Goal: Task Accomplishment & Management: Complete application form

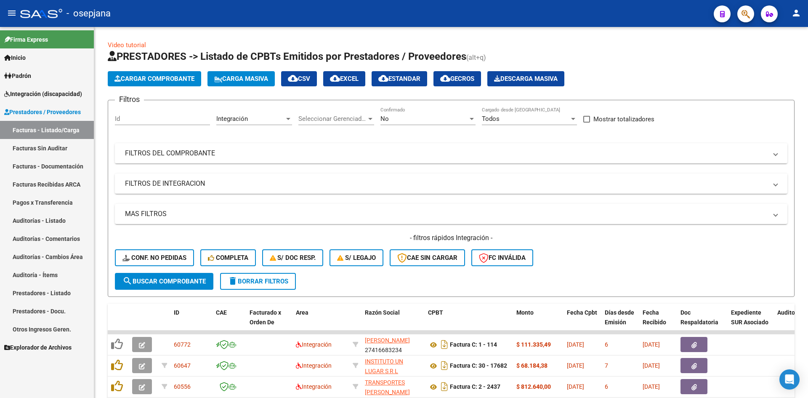
scroll to position [204, 0]
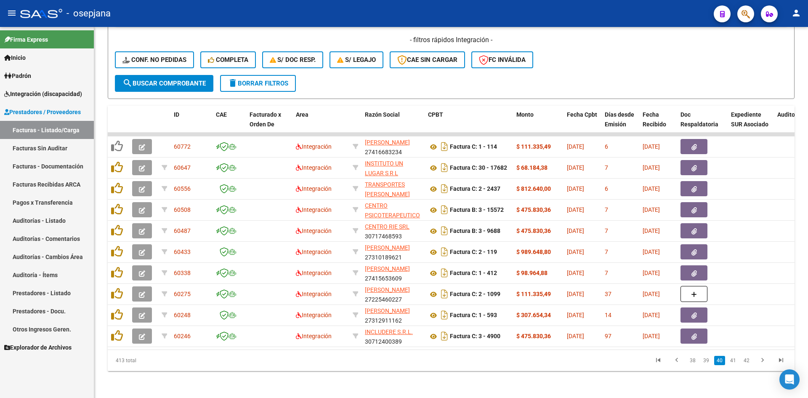
click at [26, 125] on link "Facturas - Listado/Carga" at bounding box center [47, 130] width 94 height 18
click at [12, 131] on link "Facturas - Listado/Carga" at bounding box center [47, 130] width 94 height 18
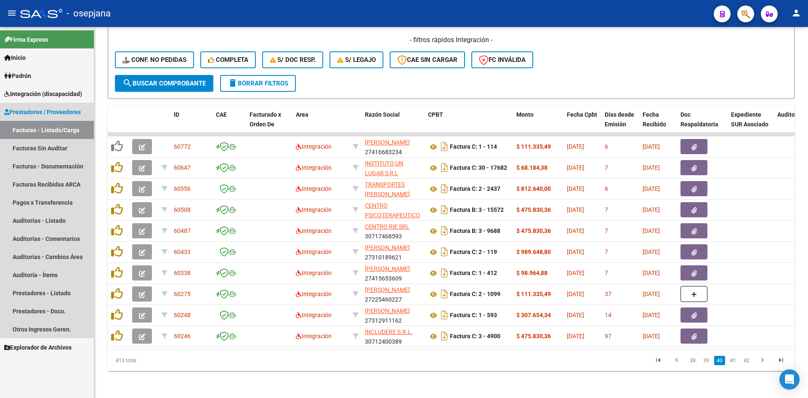
click at [28, 107] on span "Prestadores / Proveedores" at bounding box center [42, 111] width 77 height 9
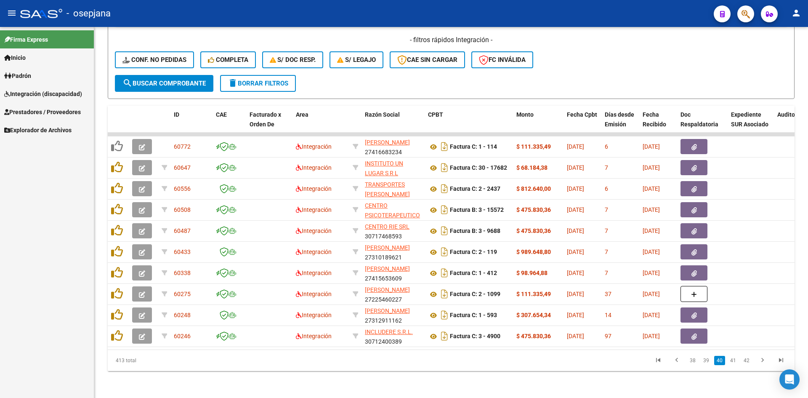
click at [54, 110] on span "Prestadores / Proveedores" at bounding box center [42, 111] width 77 height 9
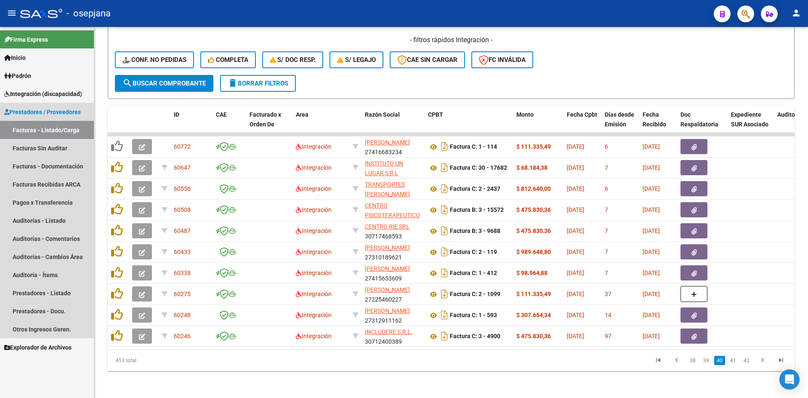
click at [57, 132] on link "Facturas - Listado/Carga" at bounding box center [47, 130] width 94 height 18
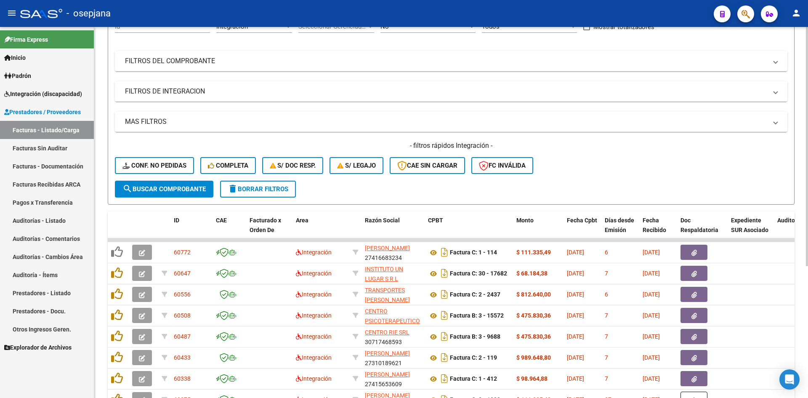
scroll to position [0, 0]
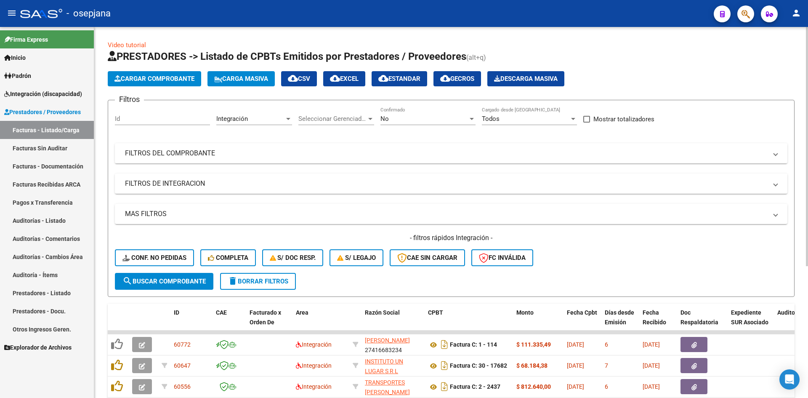
click at [239, 119] on span "Integración" at bounding box center [232, 119] width 32 height 8
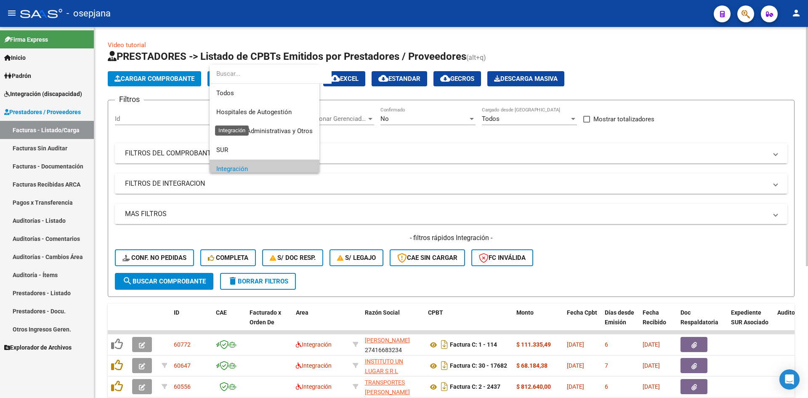
scroll to position [50, 0]
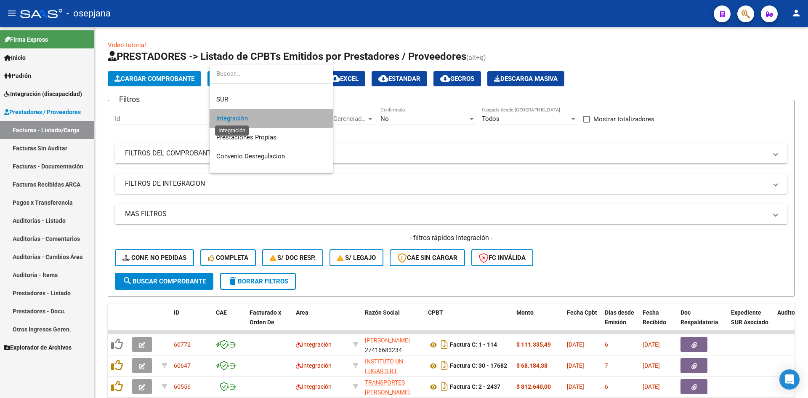
click at [241, 114] on span "Integración" at bounding box center [232, 118] width 32 height 8
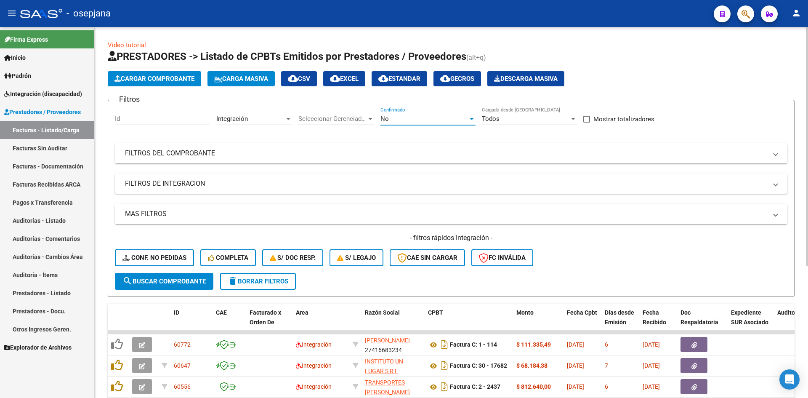
click at [390, 120] on div "No" at bounding box center [423, 119] width 87 height 8
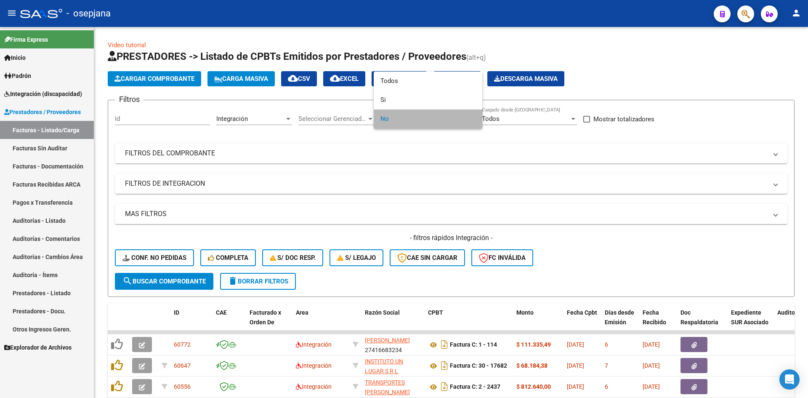
click at [393, 121] on span "No" at bounding box center [427, 118] width 95 height 19
click at [569, 254] on div at bounding box center [404, 199] width 808 height 398
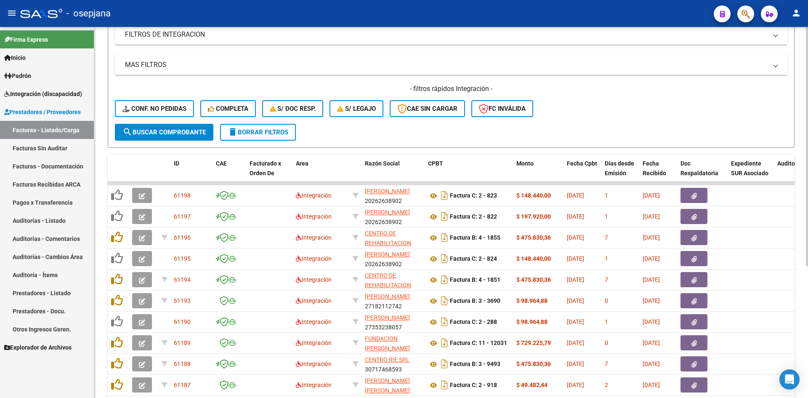
scroll to position [204, 0]
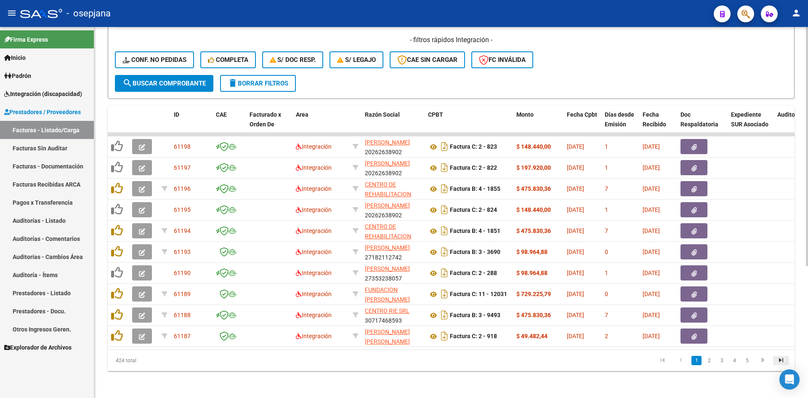
click at [782, 363] on icon "go to last page" at bounding box center [780, 361] width 11 height 10
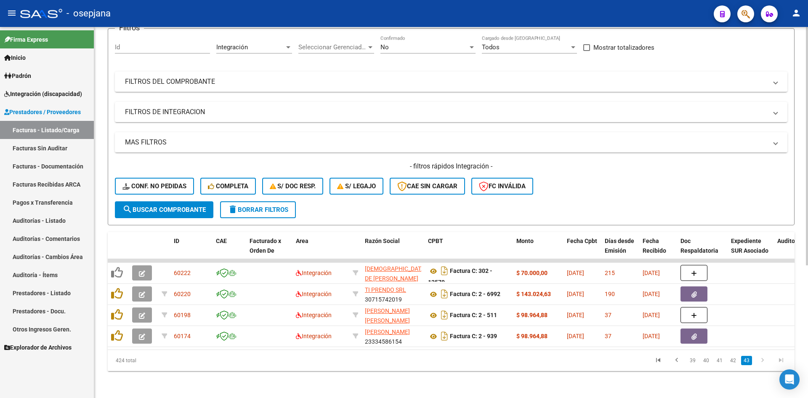
scroll to position [78, 0]
click at [737, 364] on link "42" at bounding box center [732, 359] width 11 height 9
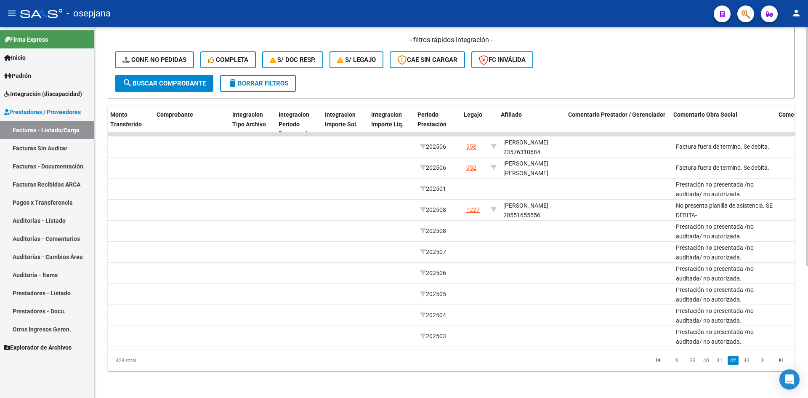
scroll to position [0, 854]
click at [718, 361] on link "41" at bounding box center [719, 359] width 11 height 9
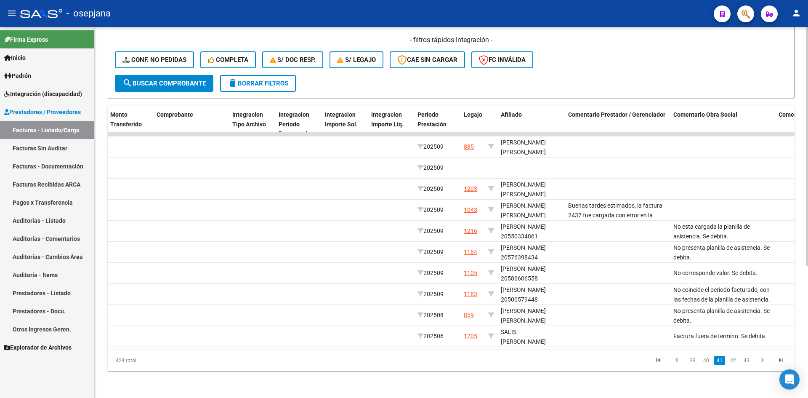
scroll to position [0, 0]
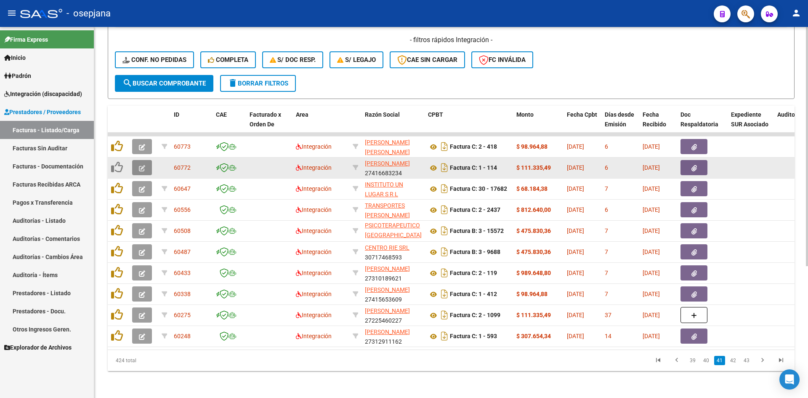
click at [141, 165] on icon "button" at bounding box center [142, 168] width 6 height 6
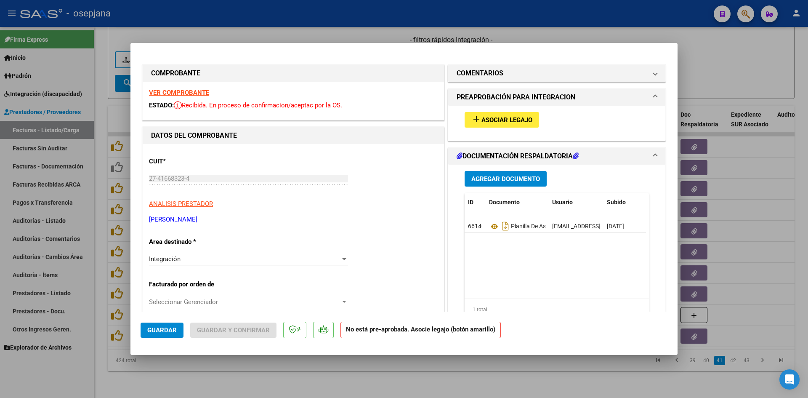
click at [507, 121] on span "Asociar Legajo" at bounding box center [506, 120] width 51 height 8
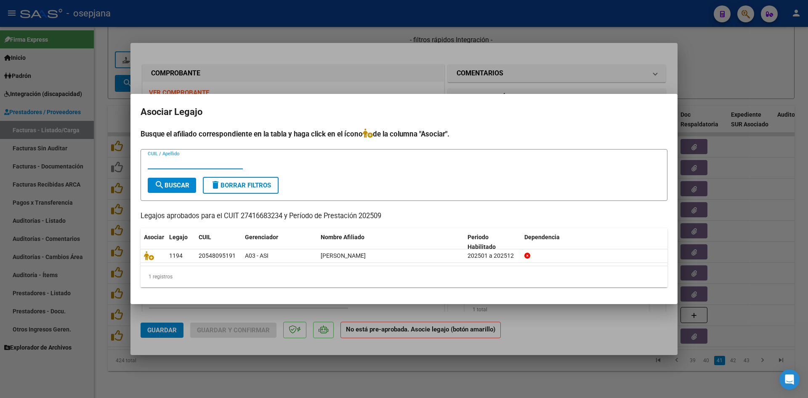
click at [725, 80] on div at bounding box center [404, 199] width 808 height 398
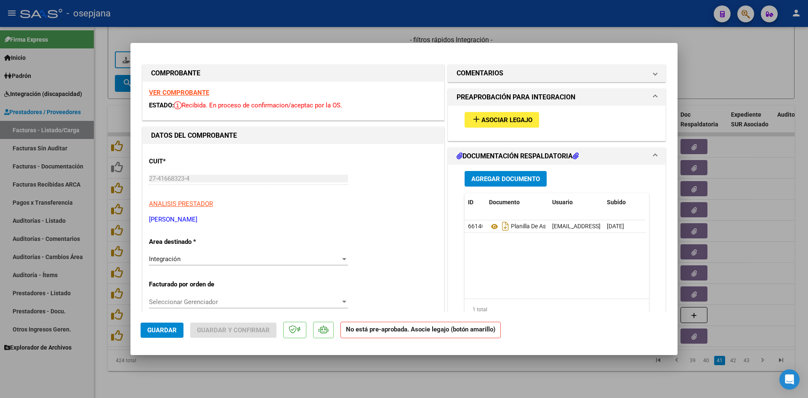
click at [189, 92] on strong "VER COMPROBANTE" at bounding box center [179, 93] width 60 height 8
click at [505, 123] on span "Asociar Legajo" at bounding box center [506, 120] width 51 height 8
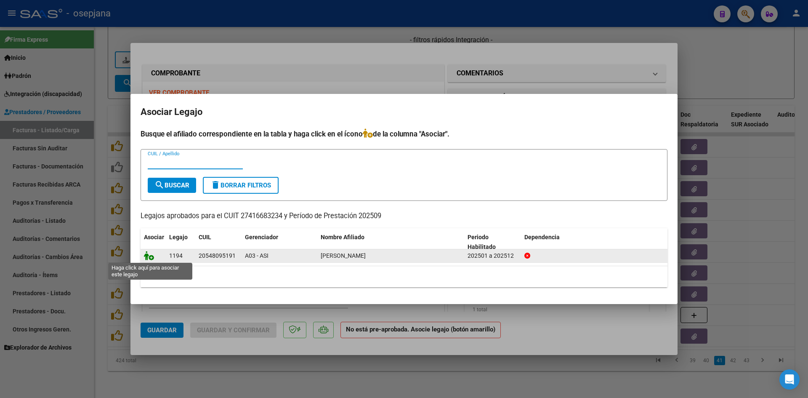
click at [146, 256] on icon at bounding box center [149, 255] width 10 height 9
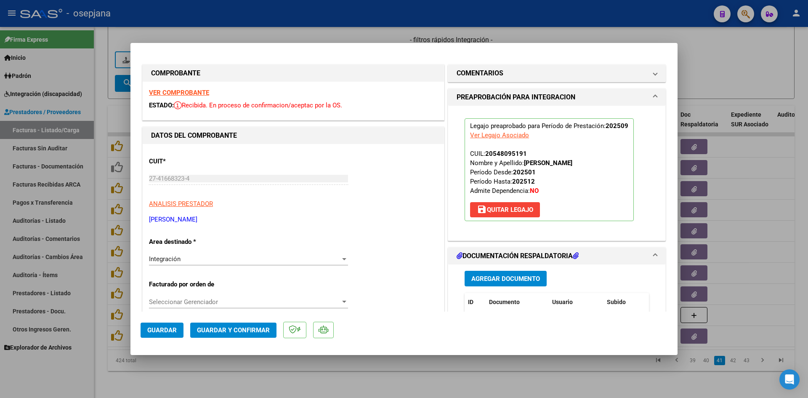
click at [154, 329] on span "Guardar" at bounding box center [161, 330] width 29 height 8
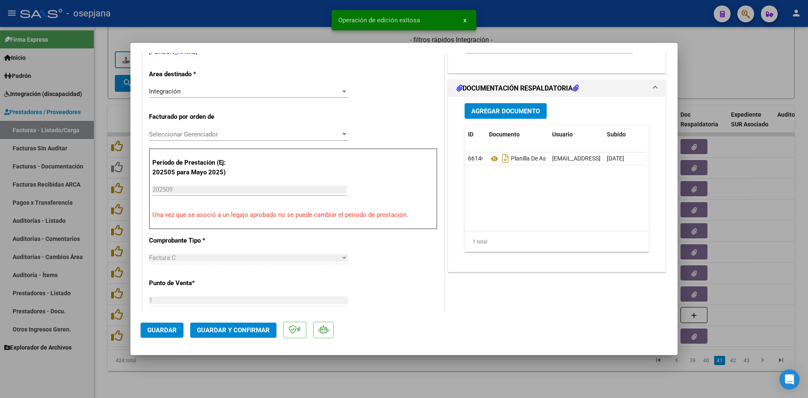
scroll to position [168, 0]
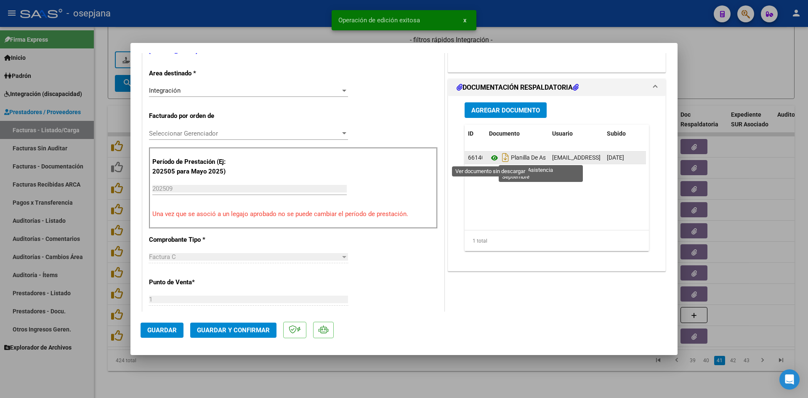
click at [492, 158] on icon at bounding box center [494, 158] width 11 height 10
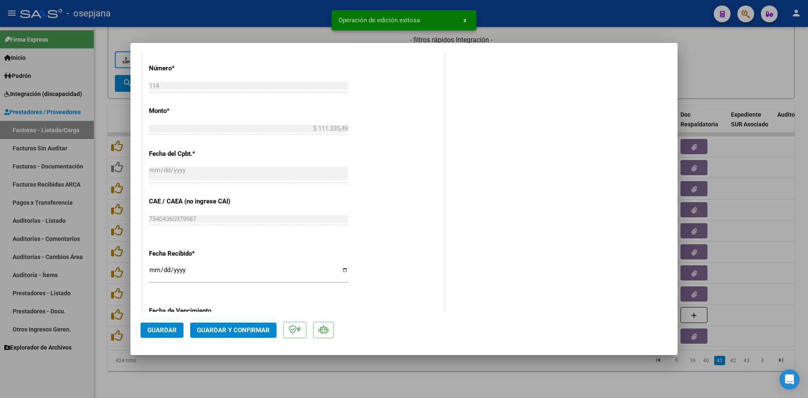
scroll to position [547, 0]
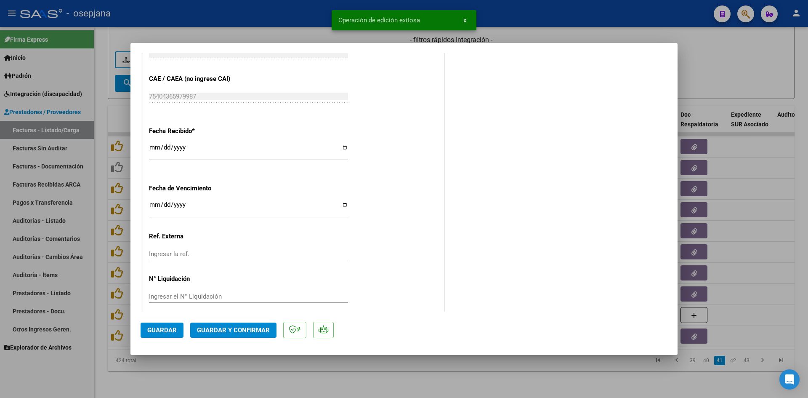
click at [151, 206] on input "Ingresar la fecha" at bounding box center [248, 207] width 199 height 13
type input "[DATE]"
click at [215, 328] on span "Guardar y Confirmar" at bounding box center [233, 330] width 73 height 8
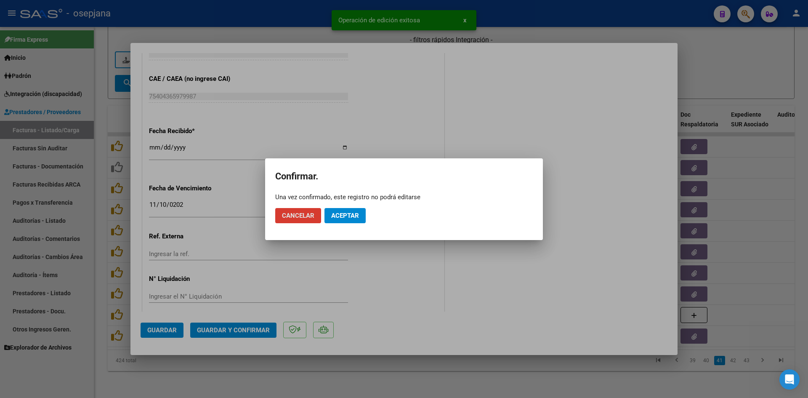
click at [358, 212] on span "Aceptar" at bounding box center [345, 216] width 28 height 8
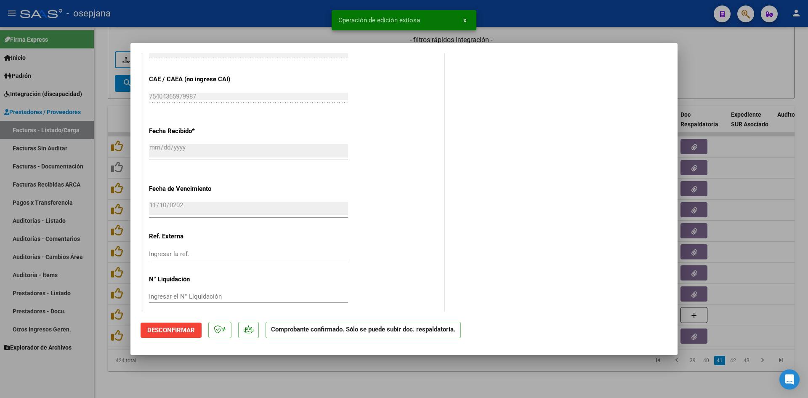
click at [703, 71] on div at bounding box center [404, 199] width 808 height 398
type input "$ 0,00"
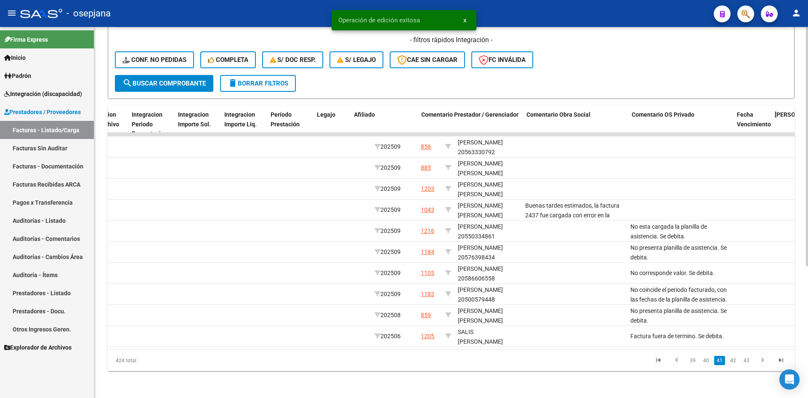
scroll to position [0, 0]
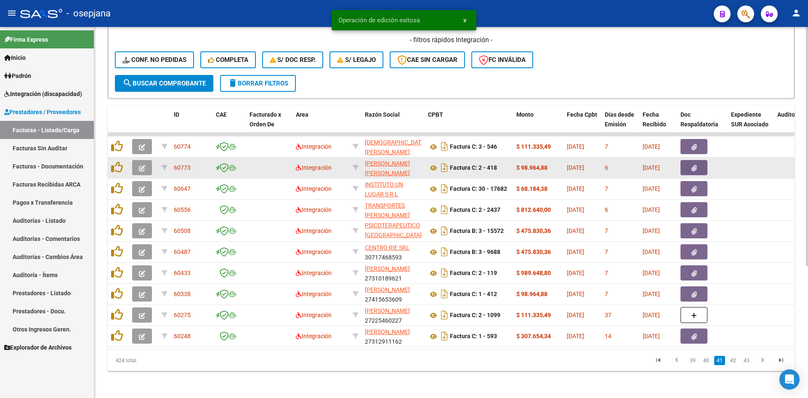
click at [138, 161] on button "button" at bounding box center [142, 167] width 20 height 15
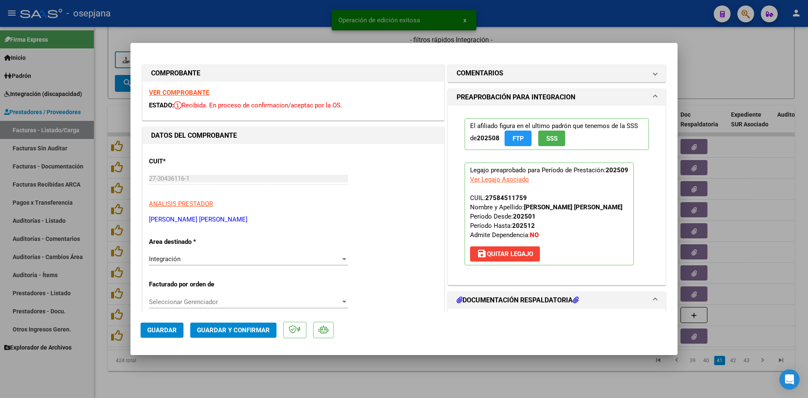
click at [175, 96] on strong "VER COMPROBANTE" at bounding box center [179, 93] width 60 height 8
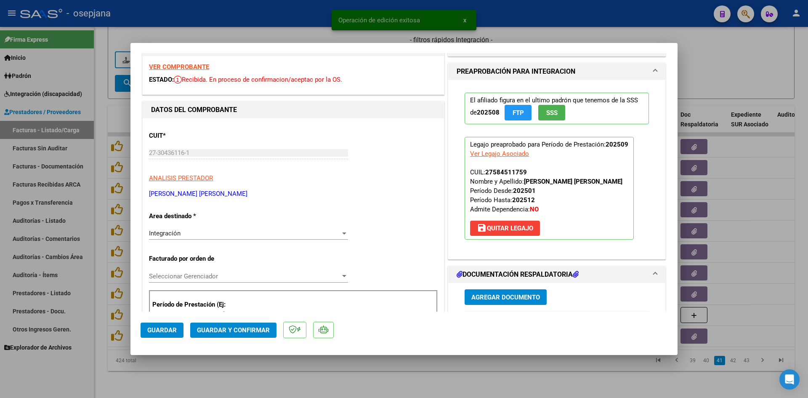
scroll to position [126, 0]
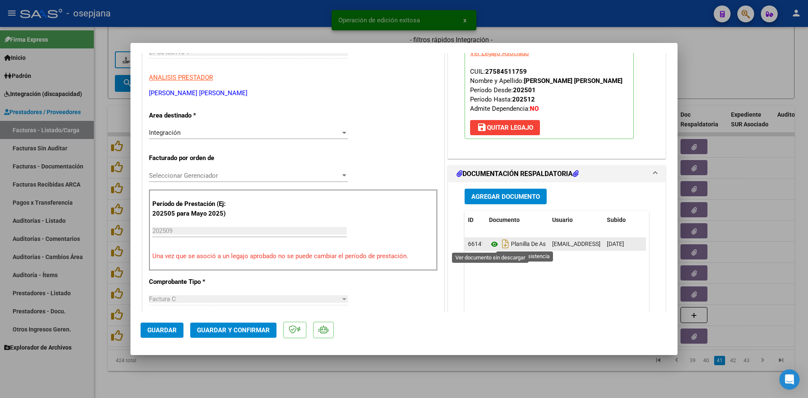
click at [490, 241] on icon at bounding box center [494, 244] width 11 height 10
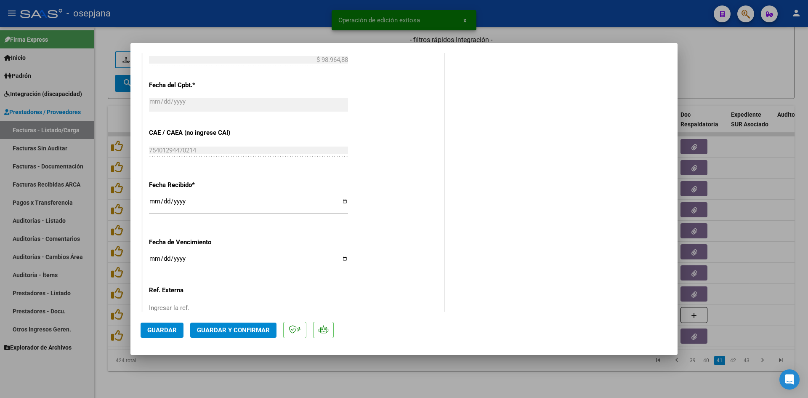
scroll to position [505, 0]
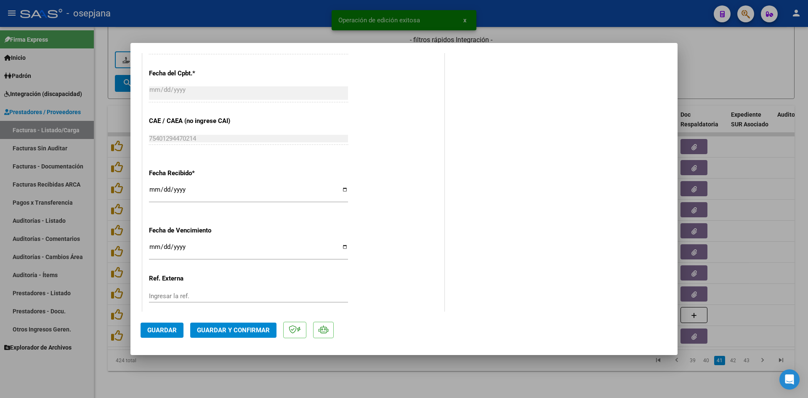
click at [155, 247] on input "Ingresar la fecha" at bounding box center [248, 249] width 199 height 13
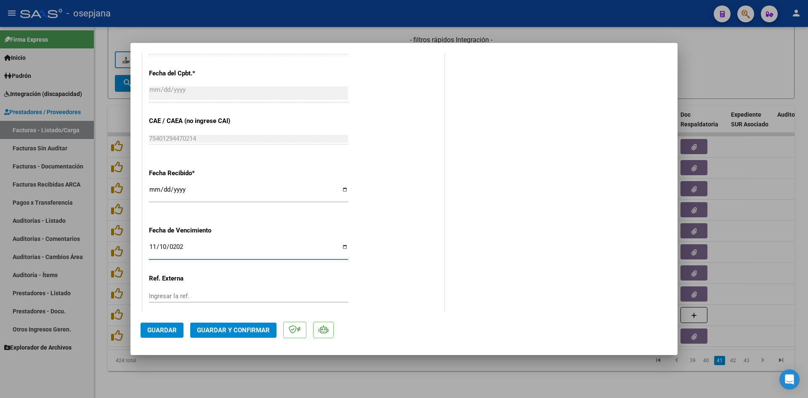
type input "[DATE]"
click at [250, 329] on span "Guardar y Confirmar" at bounding box center [233, 330] width 73 height 8
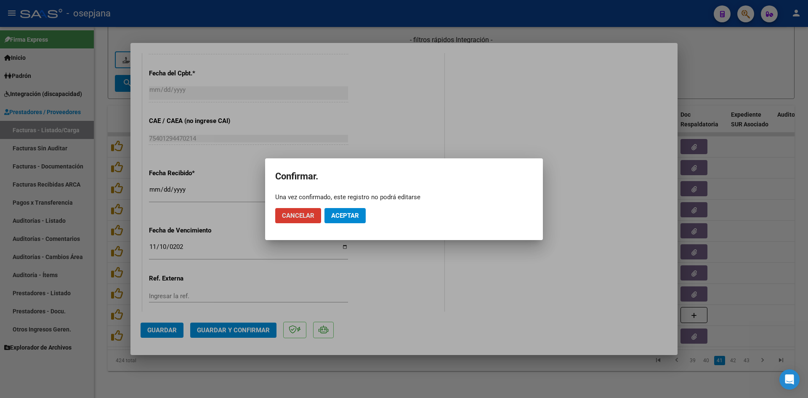
click at [347, 217] on span "Aceptar" at bounding box center [345, 216] width 28 height 8
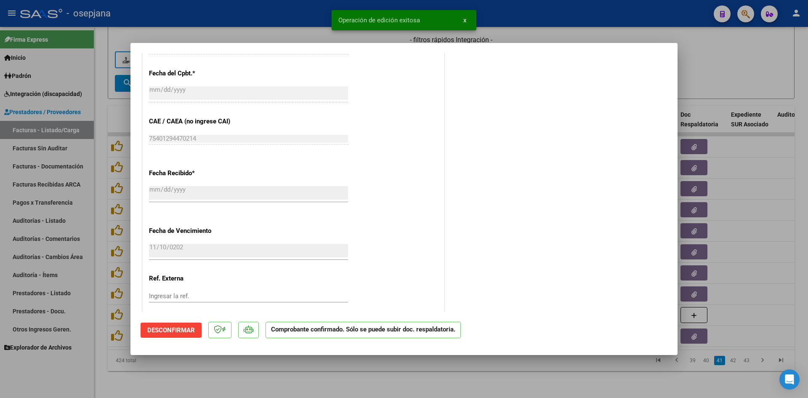
click at [704, 72] on div at bounding box center [404, 199] width 808 height 398
type input "$ 0,00"
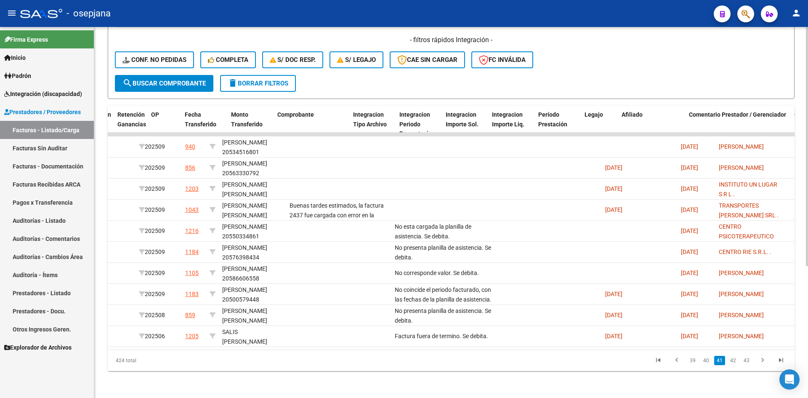
scroll to position [0, 0]
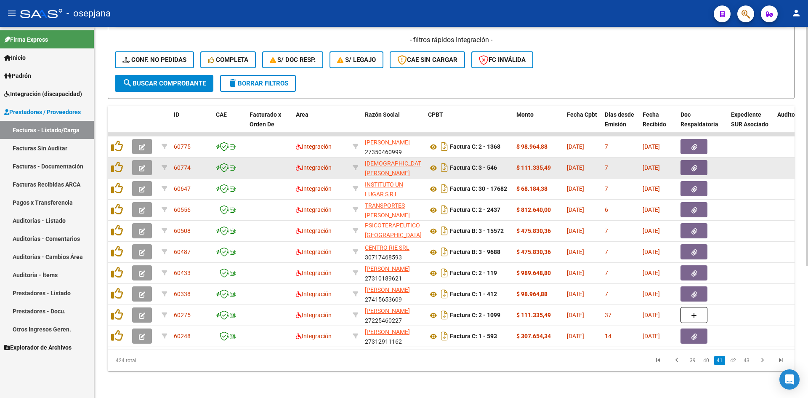
click at [140, 164] on span "button" at bounding box center [142, 168] width 6 height 8
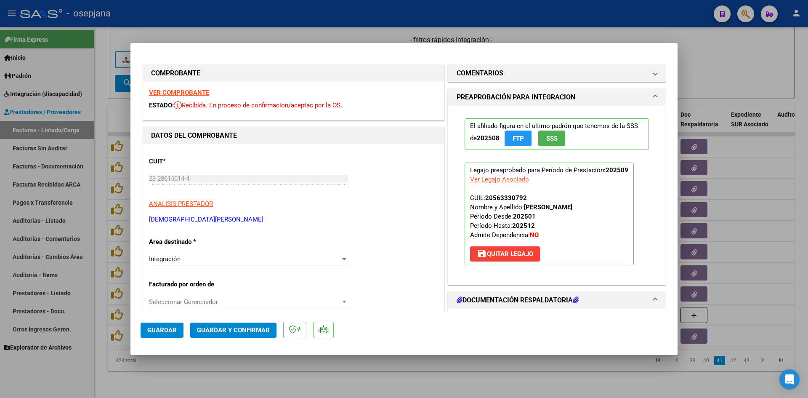
click at [180, 92] on strong "VER COMPROBANTE" at bounding box center [179, 93] width 60 height 8
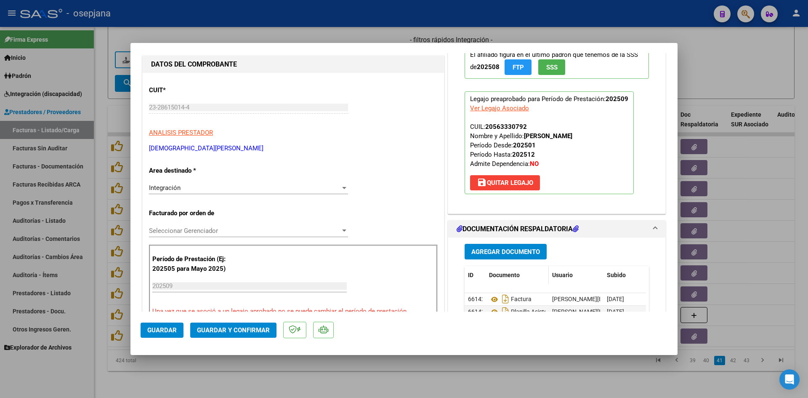
scroll to position [168, 0]
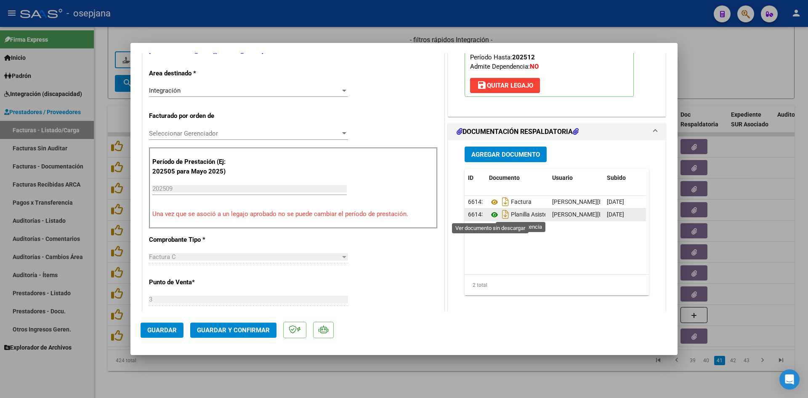
click at [490, 215] on icon at bounding box center [494, 214] width 11 height 10
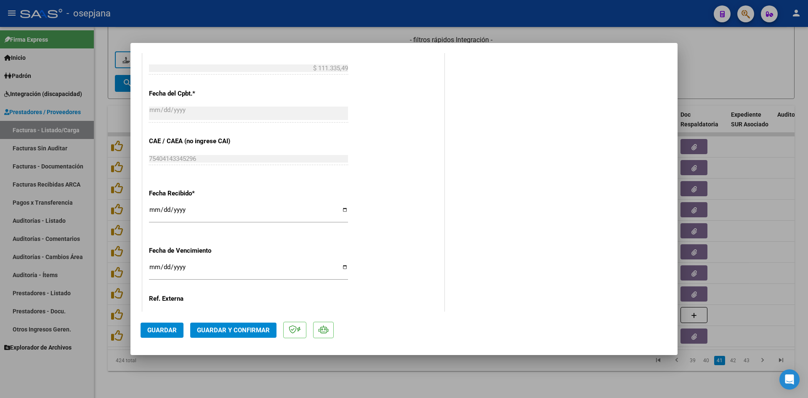
scroll to position [554, 0]
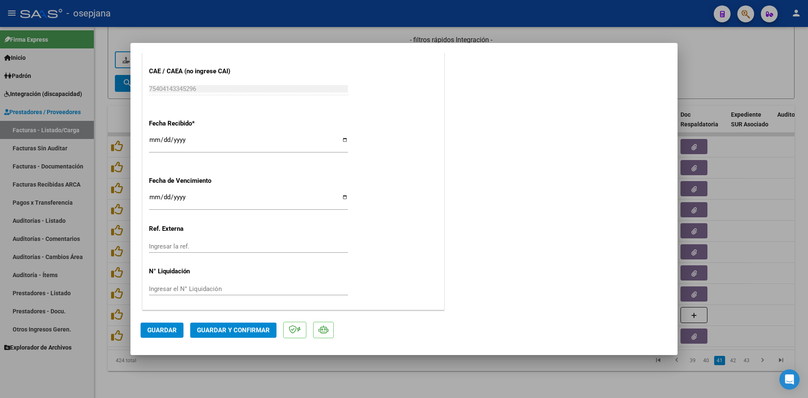
click at [154, 196] on input "[DATE]" at bounding box center [248, 200] width 199 height 13
type input "[DATE]"
click at [227, 333] on span "Guardar y Confirmar" at bounding box center [233, 330] width 73 height 8
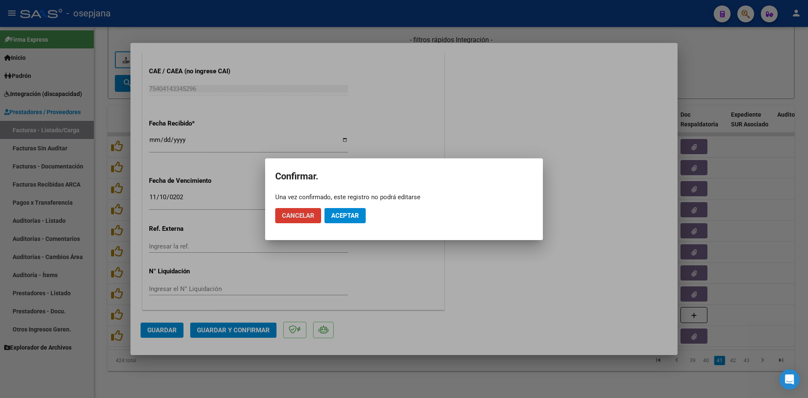
click at [355, 212] on span "Aceptar" at bounding box center [345, 216] width 28 height 8
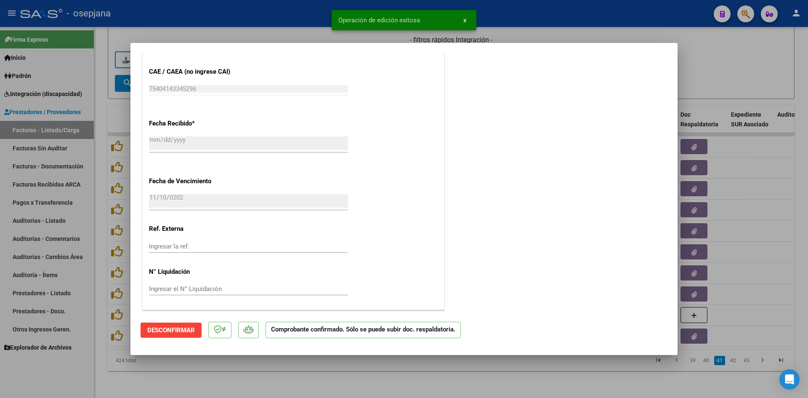
click at [751, 61] on div at bounding box center [404, 199] width 808 height 398
type input "$ 0,00"
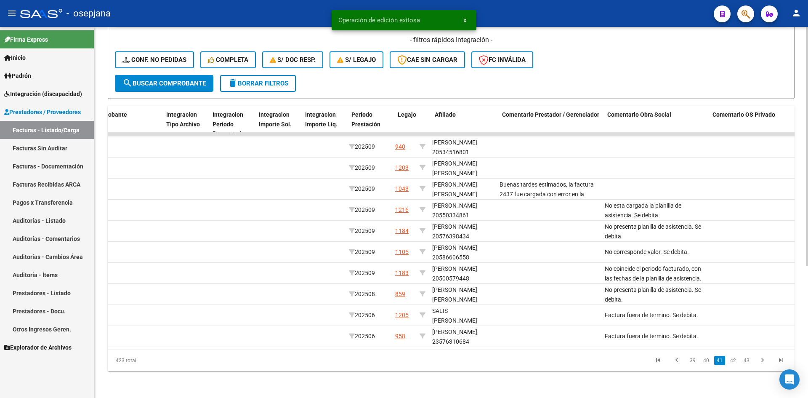
scroll to position [0, 0]
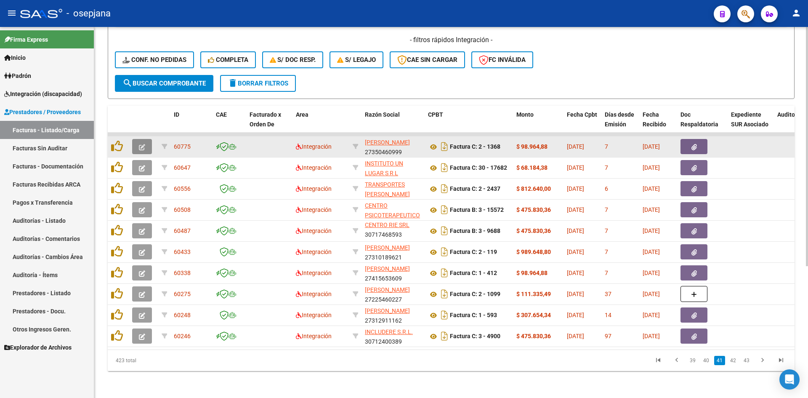
click at [142, 144] on icon "button" at bounding box center [142, 147] width 6 height 6
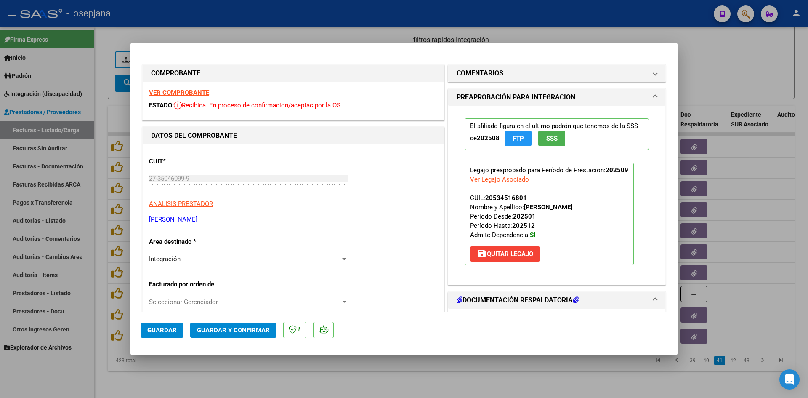
click at [168, 89] on strong "VER COMPROBANTE" at bounding box center [179, 93] width 60 height 8
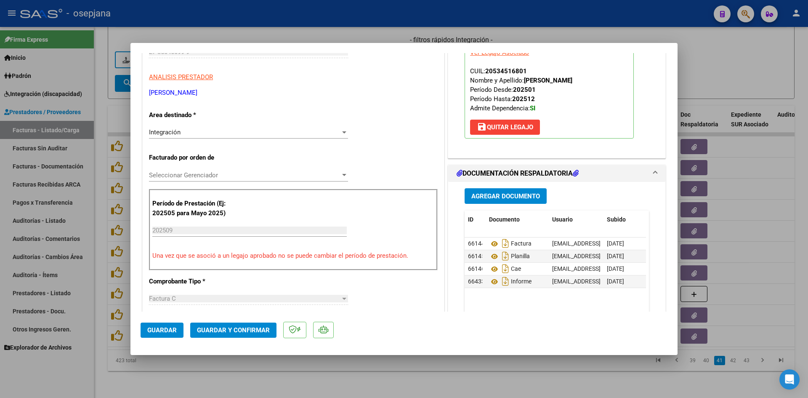
scroll to position [168, 0]
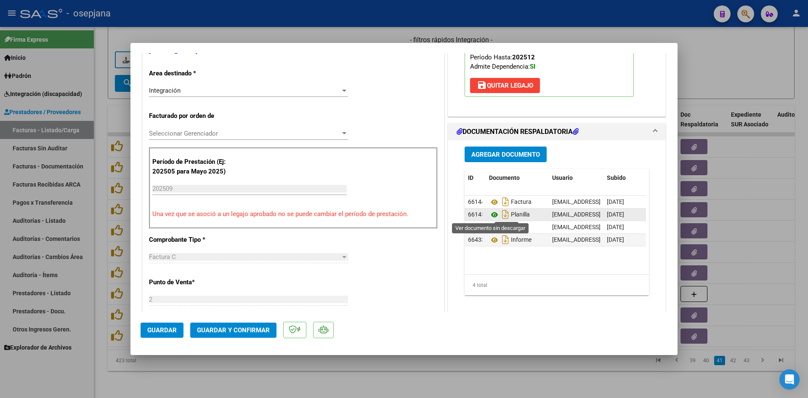
click at [490, 213] on icon at bounding box center [494, 214] width 11 height 10
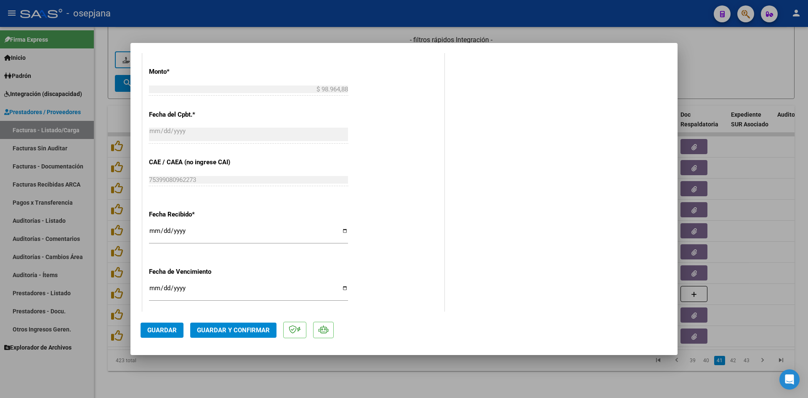
scroll to position [554, 0]
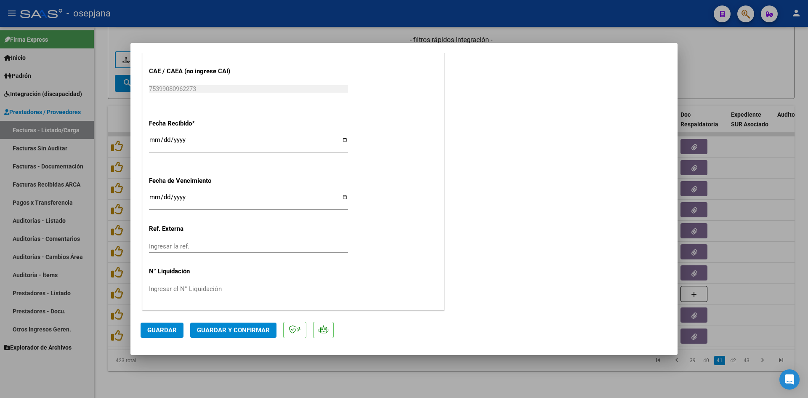
click at [156, 194] on input "Ingresar la fecha" at bounding box center [248, 200] width 199 height 13
type input "[DATE]"
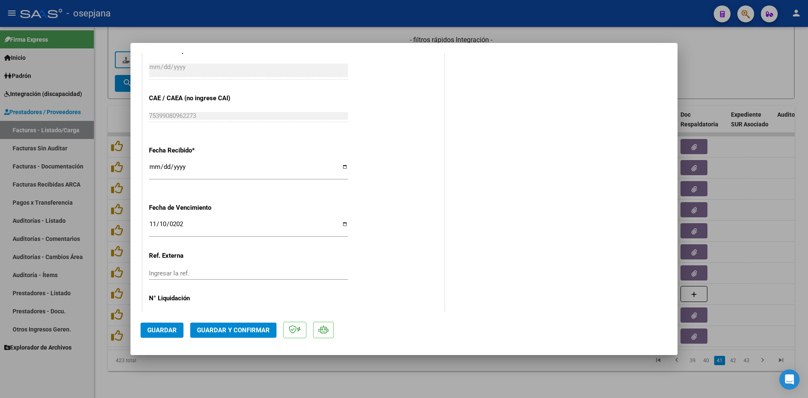
scroll to position [512, 0]
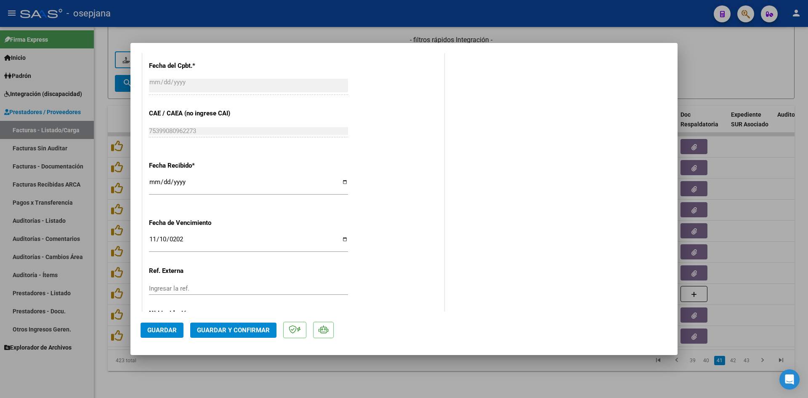
click at [249, 331] on span "Guardar y Confirmar" at bounding box center [233, 330] width 73 height 8
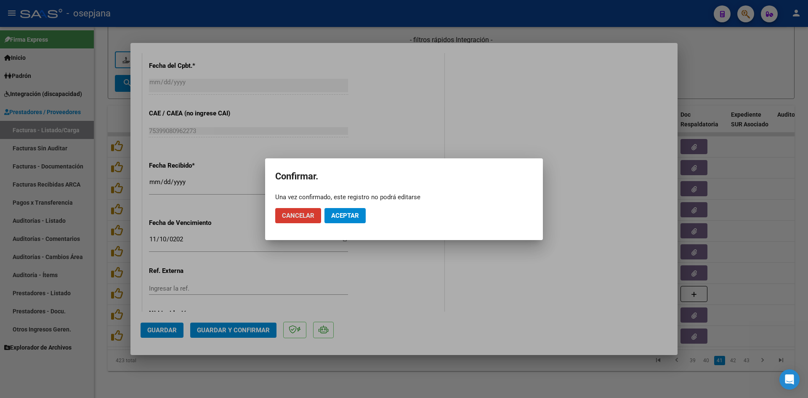
click at [338, 216] on span "Aceptar" at bounding box center [345, 216] width 28 height 8
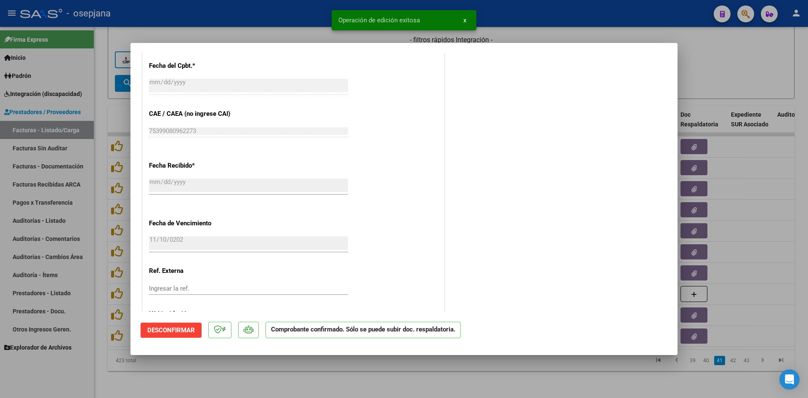
click at [714, 79] on div at bounding box center [404, 199] width 808 height 398
type input "$ 0,00"
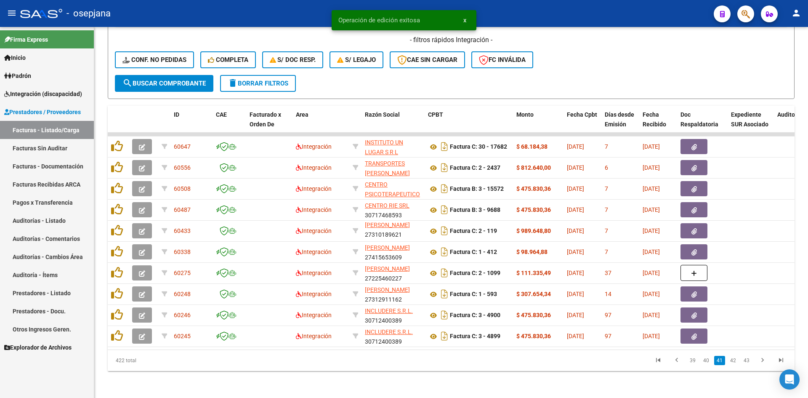
scroll to position [11, 0]
click at [705, 362] on link "40" at bounding box center [705, 359] width 11 height 9
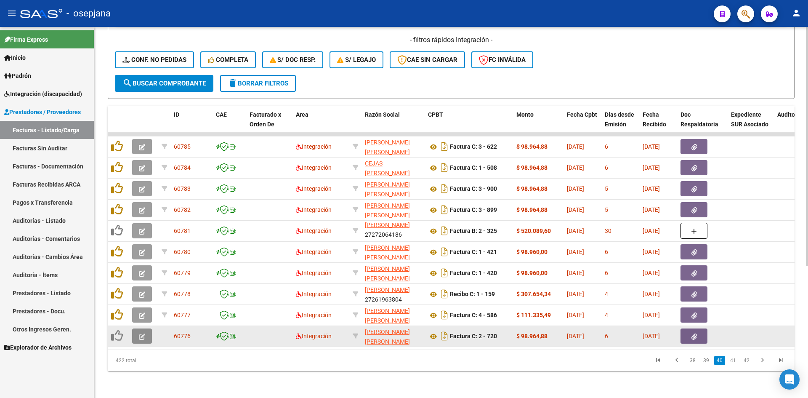
click at [145, 333] on icon "button" at bounding box center [142, 336] width 6 height 6
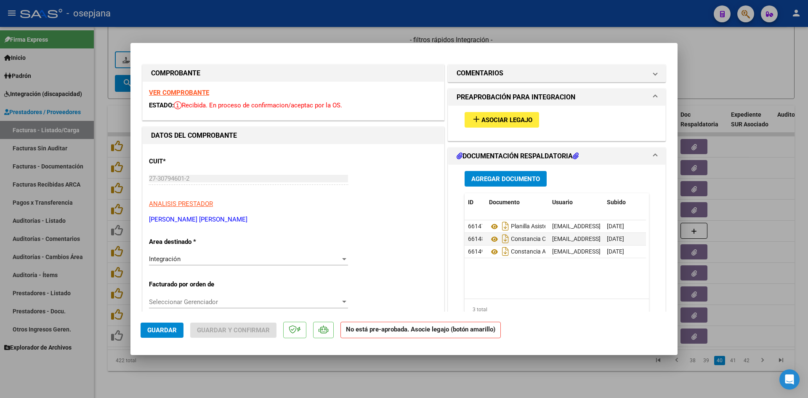
click at [157, 95] on strong "VER COMPROBANTE" at bounding box center [179, 93] width 60 height 8
click at [192, 93] on strong "VER COMPROBANTE" at bounding box center [179, 93] width 60 height 8
click at [697, 67] on div at bounding box center [404, 199] width 808 height 398
type input "$ 0,00"
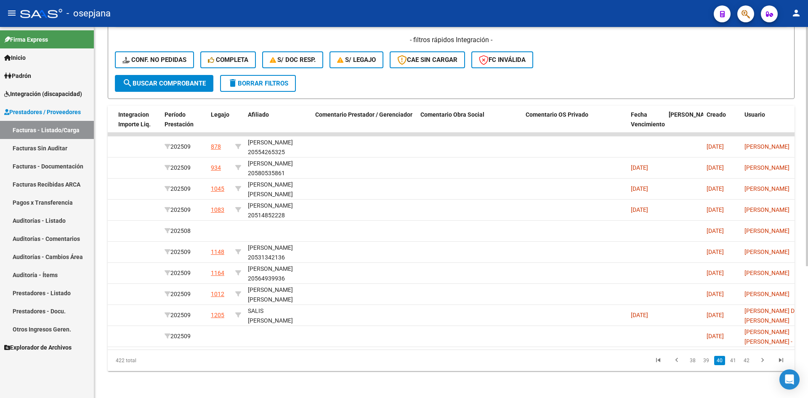
scroll to position [0, 0]
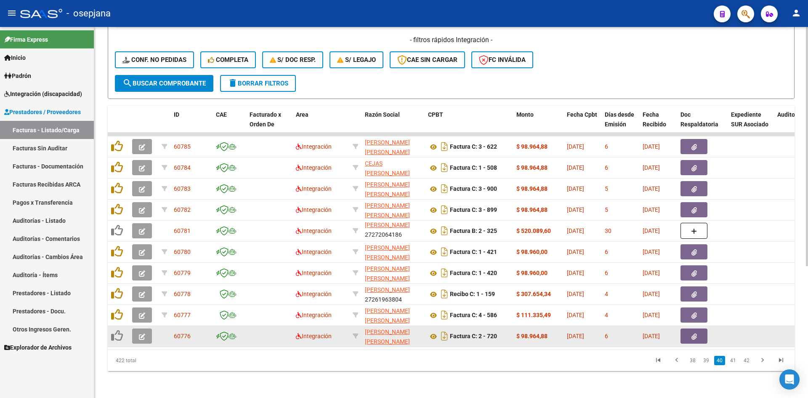
click at [139, 333] on icon "button" at bounding box center [142, 336] width 6 height 6
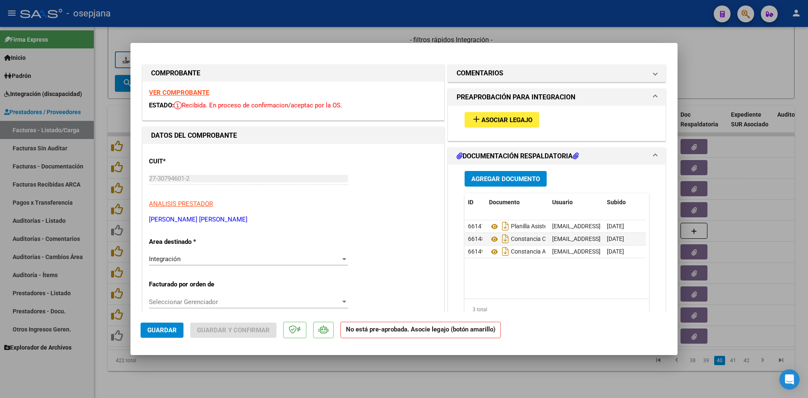
click at [702, 71] on div at bounding box center [404, 199] width 808 height 398
type input "$ 0,00"
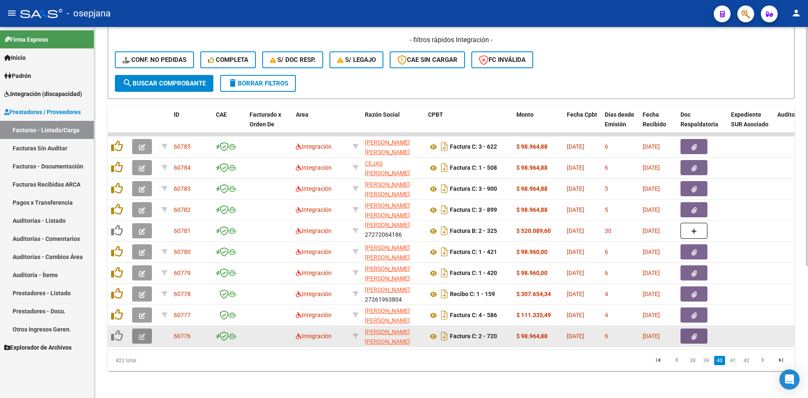
click at [148, 329] on button "button" at bounding box center [142, 335] width 20 height 15
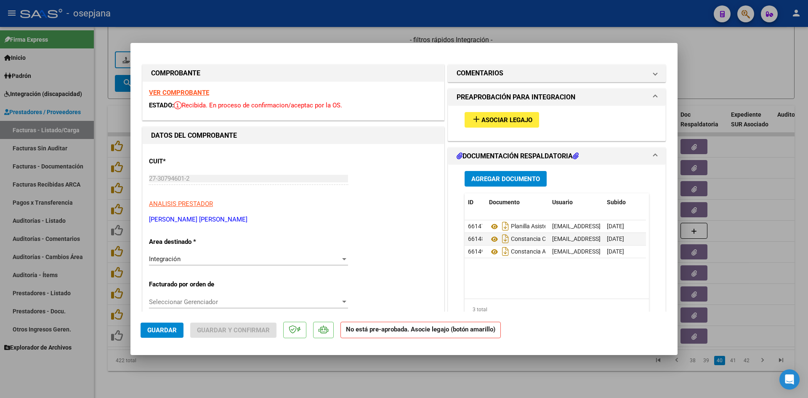
click at [177, 90] on strong "VER COMPROBANTE" at bounding box center [179, 93] width 60 height 8
click at [515, 118] on span "Asociar Legajo" at bounding box center [506, 120] width 51 height 8
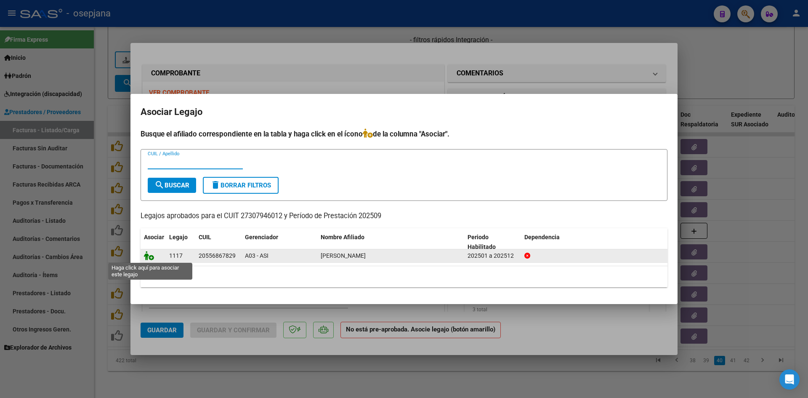
click at [149, 258] on icon at bounding box center [149, 255] width 10 height 9
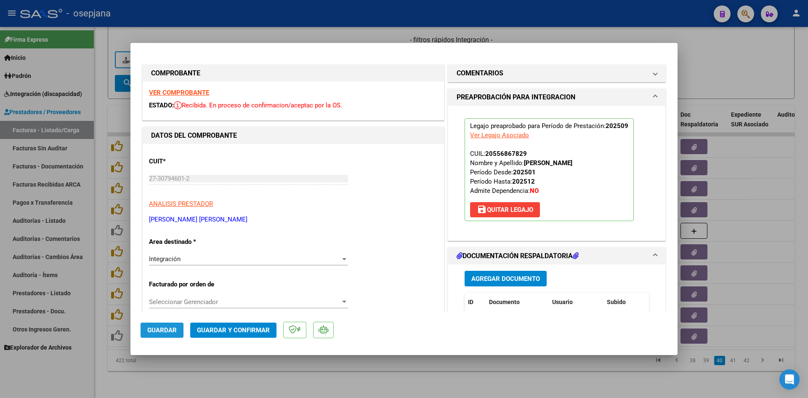
click at [160, 325] on button "Guardar" at bounding box center [162, 329] width 43 height 15
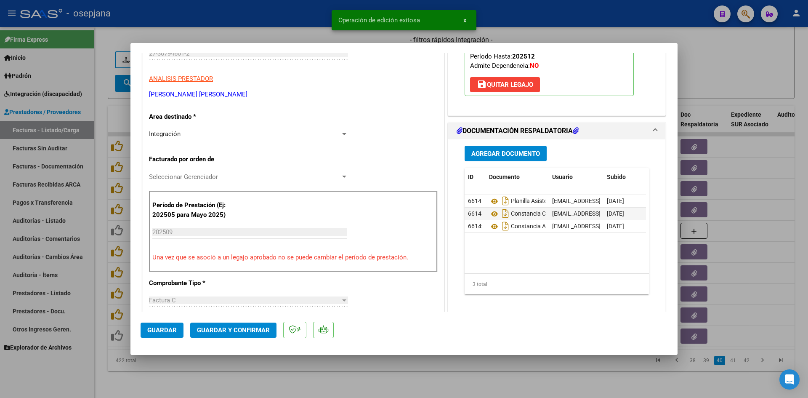
scroll to position [126, 0]
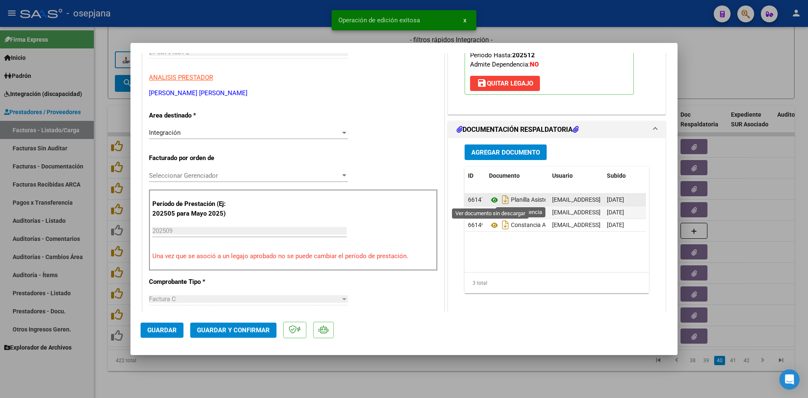
click at [489, 199] on icon at bounding box center [494, 200] width 11 height 10
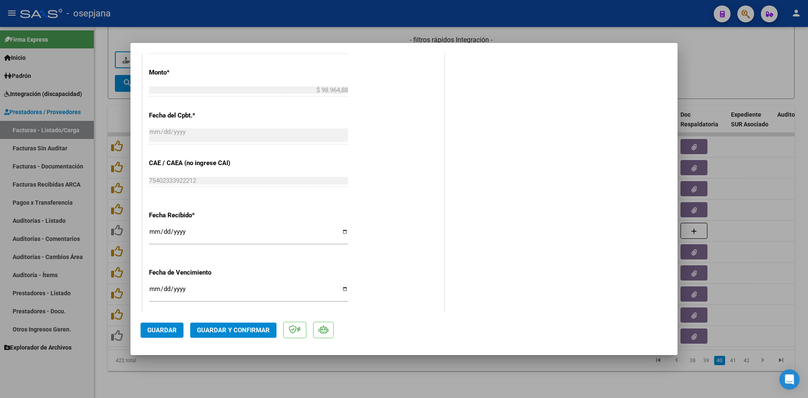
scroll to position [554, 0]
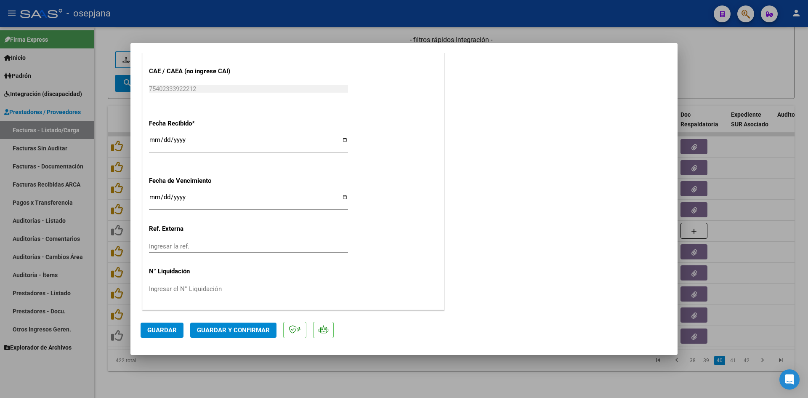
click at [156, 198] on input "Ingresar la fecha" at bounding box center [248, 200] width 199 height 13
type input "[DATE]"
click at [229, 330] on span "Guardar y Confirmar" at bounding box center [233, 330] width 73 height 8
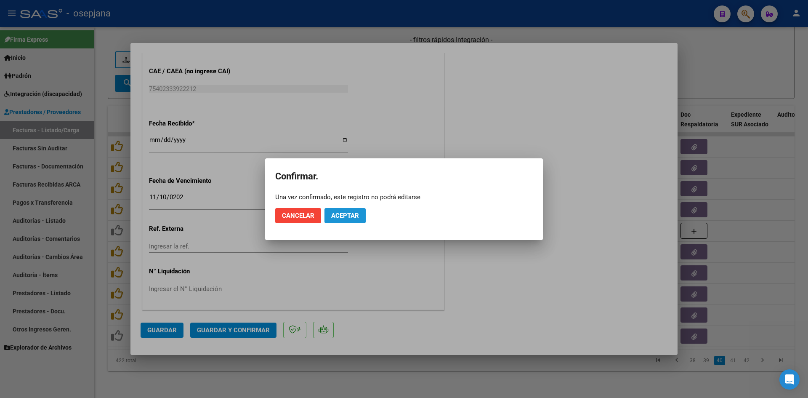
click at [345, 219] on button "Aceptar" at bounding box center [344, 215] width 41 height 15
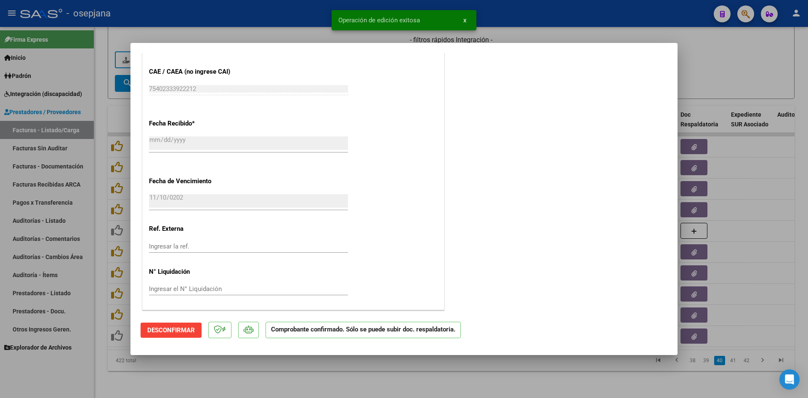
click at [688, 86] on div at bounding box center [404, 199] width 808 height 398
type input "$ 0,00"
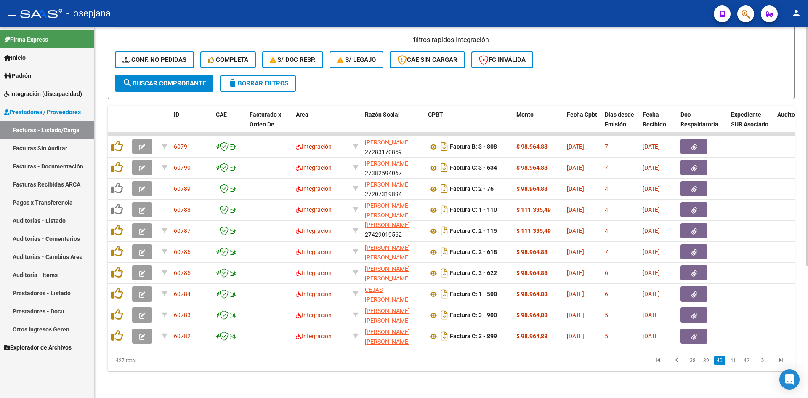
click at [633, 40] on div "- filtros rápidos Integración - Conf. no pedidas Completa S/ Doc Resp. S/ legaj…" at bounding box center [451, 55] width 672 height 40
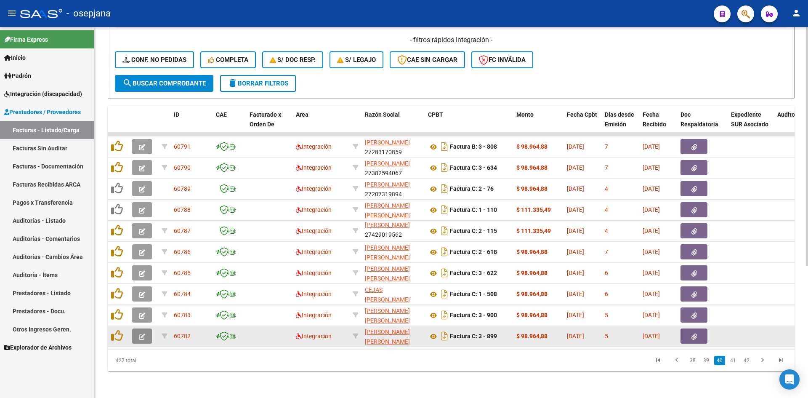
click at [143, 332] on span "button" at bounding box center [142, 336] width 6 height 8
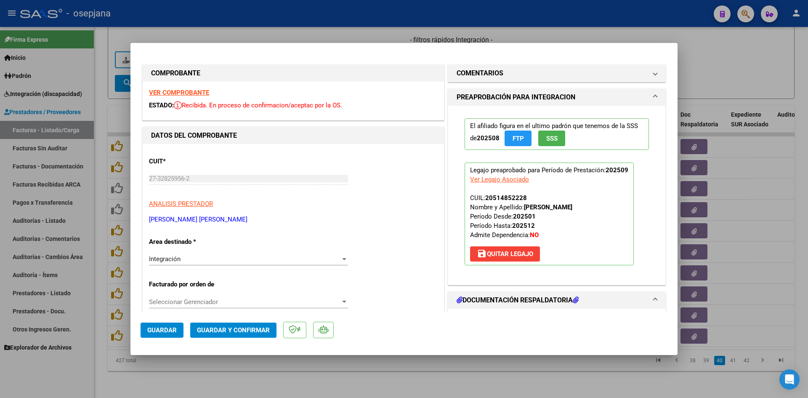
click at [190, 87] on div "VER COMPROBANTE ESTADO: Recibida. En proceso de confirmacion/aceptac por la OS." at bounding box center [293, 101] width 301 height 38
click at [191, 91] on strong "VER COMPROBANTE" at bounding box center [179, 93] width 60 height 8
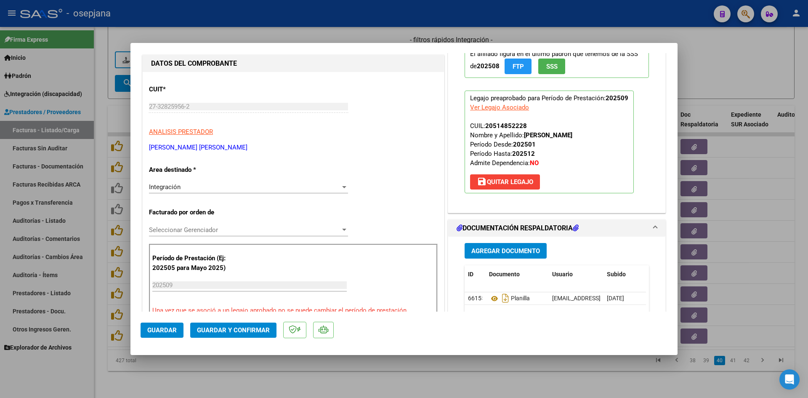
scroll to position [168, 0]
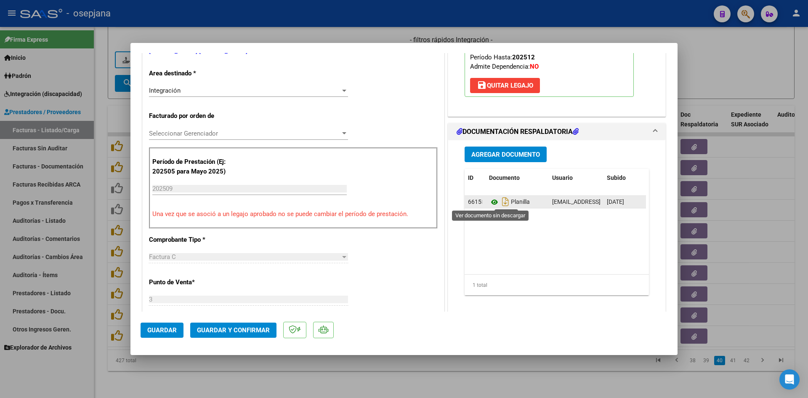
click at [489, 200] on icon at bounding box center [494, 202] width 11 height 10
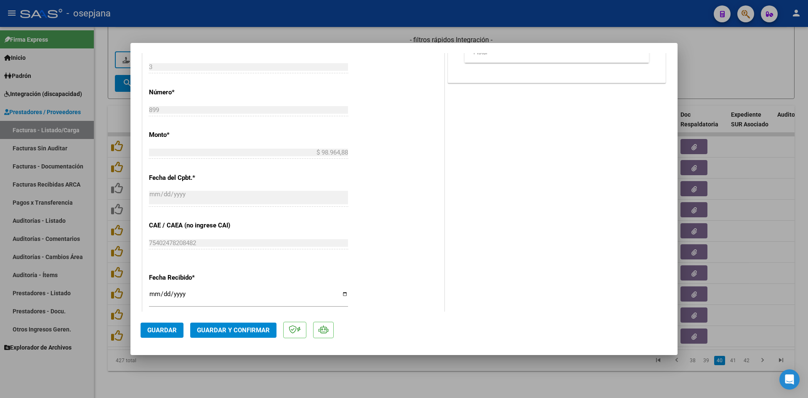
scroll to position [463, 0]
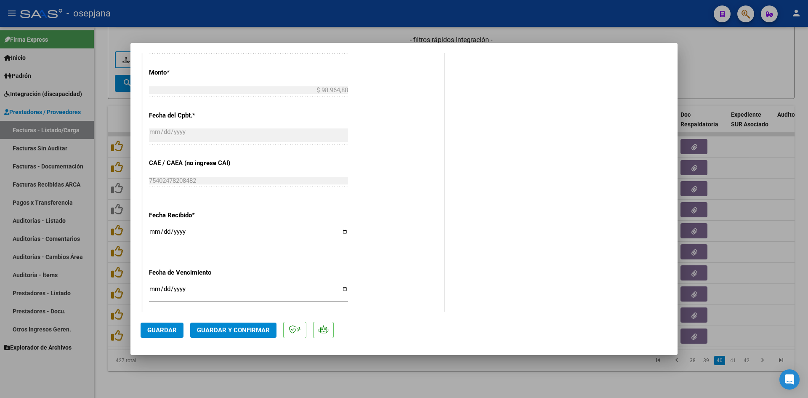
click at [149, 288] on input "[DATE]" at bounding box center [248, 291] width 199 height 13
type input "[DATE]"
click at [210, 331] on span "Guardar y Confirmar" at bounding box center [233, 330] width 73 height 8
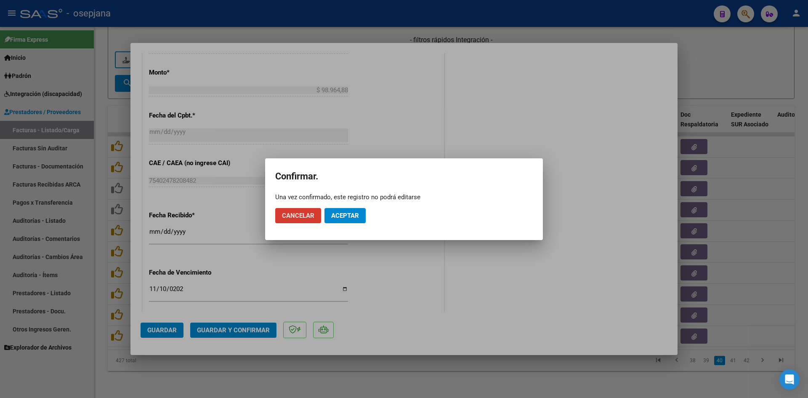
click at [348, 220] on button "Aceptar" at bounding box center [344, 215] width 41 height 15
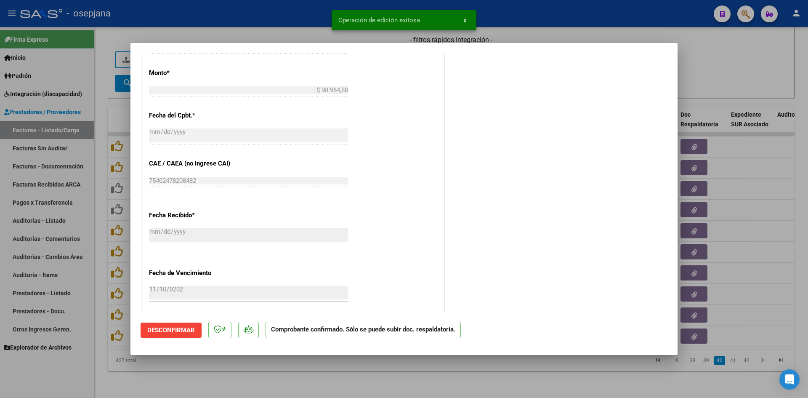
click at [758, 58] on div at bounding box center [404, 199] width 808 height 398
type input "$ 0,00"
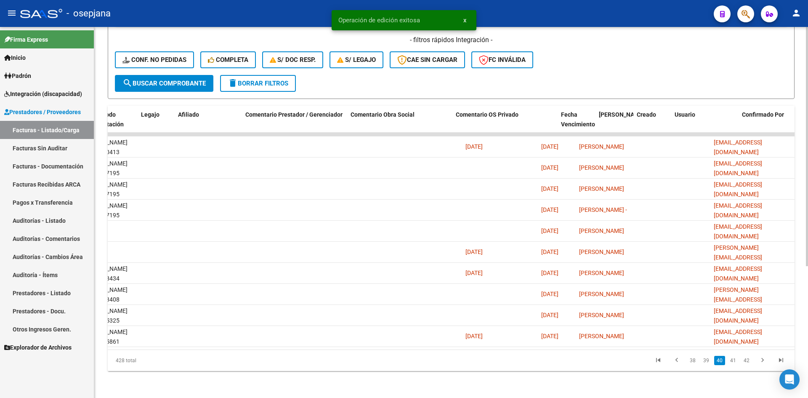
scroll to position [0, 0]
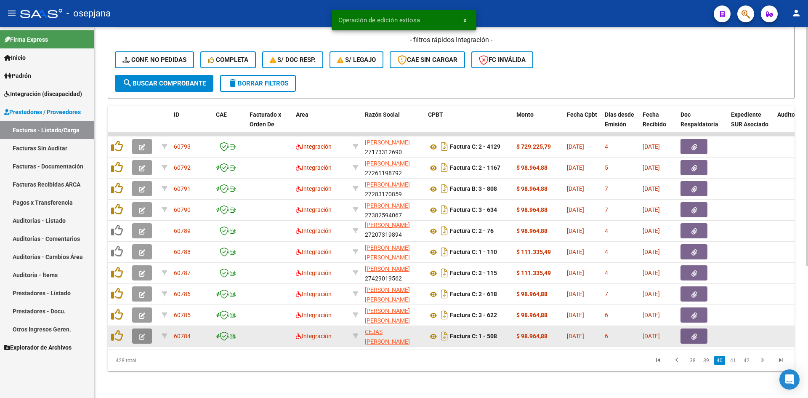
click at [135, 328] on button "button" at bounding box center [142, 335] width 20 height 15
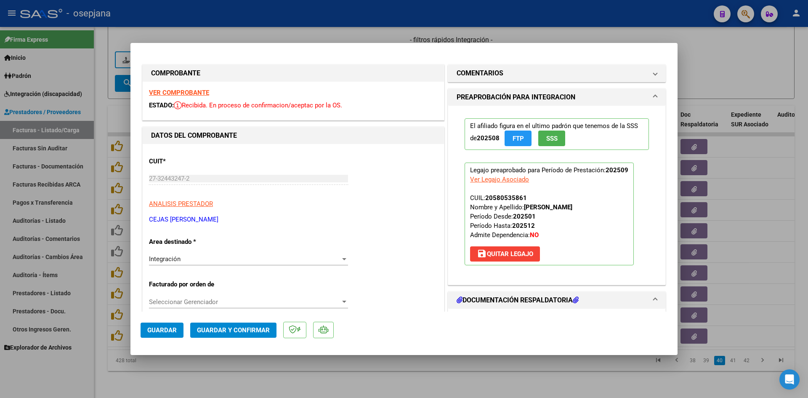
click at [183, 97] on div "VER COMPROBANTE ESTADO: Recibida. En proceso de confirmacion/aceptac por la OS." at bounding box center [293, 101] width 301 height 38
click at [173, 94] on strong "VER COMPROBANTE" at bounding box center [179, 93] width 60 height 8
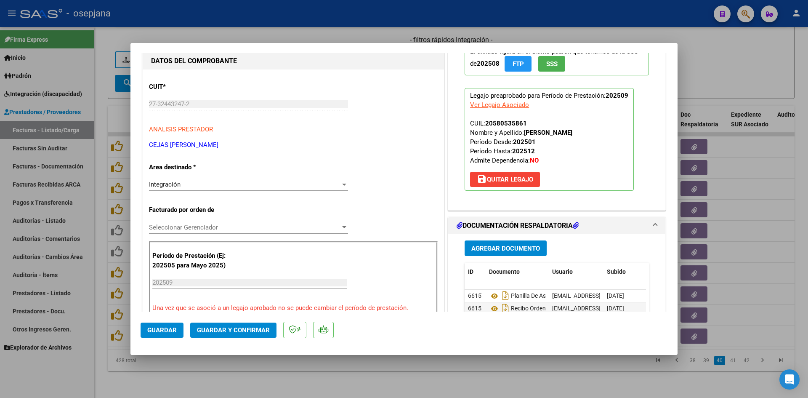
scroll to position [168, 0]
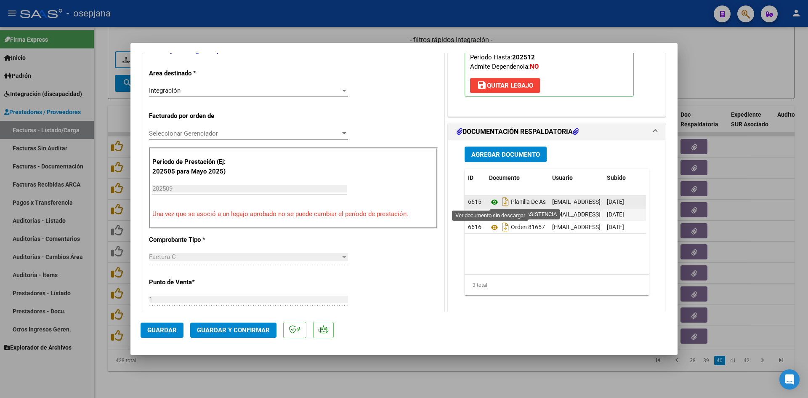
click at [491, 202] on icon at bounding box center [494, 202] width 11 height 10
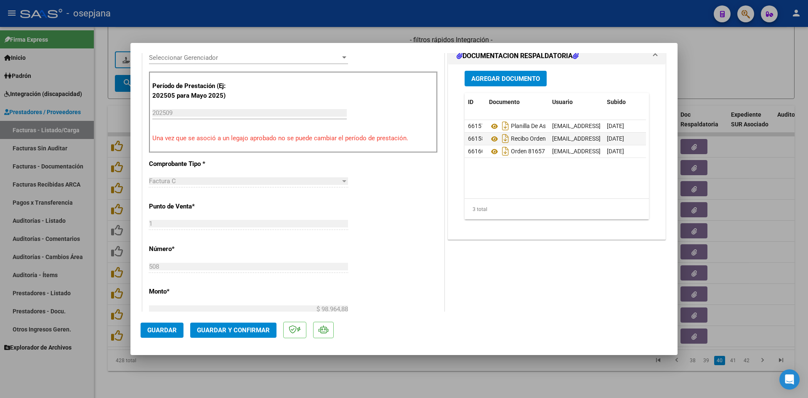
scroll to position [252, 0]
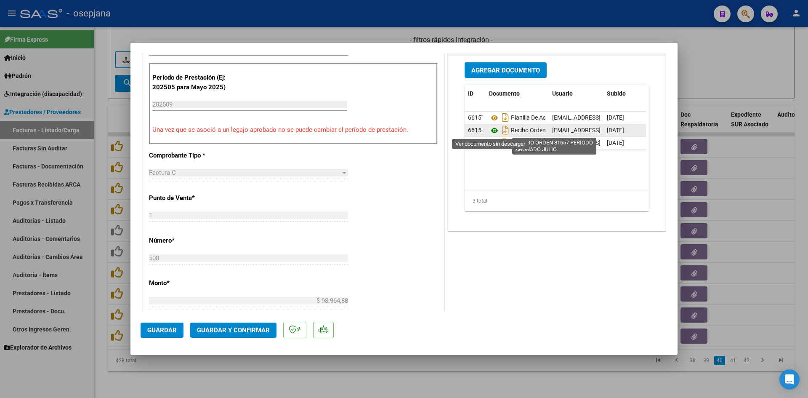
click at [489, 129] on icon at bounding box center [494, 130] width 11 height 10
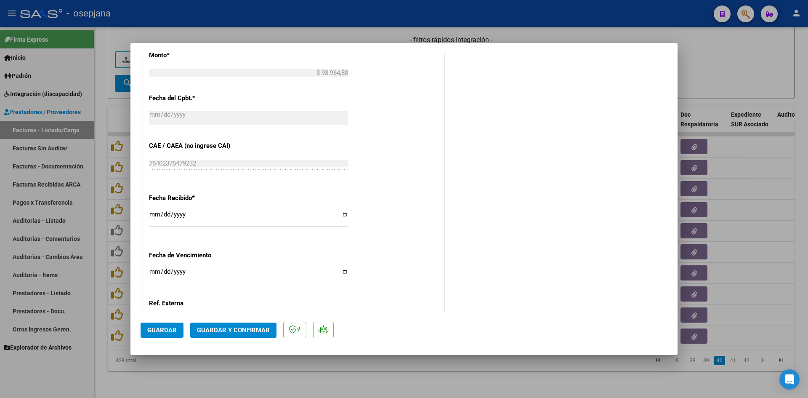
scroll to position [554, 0]
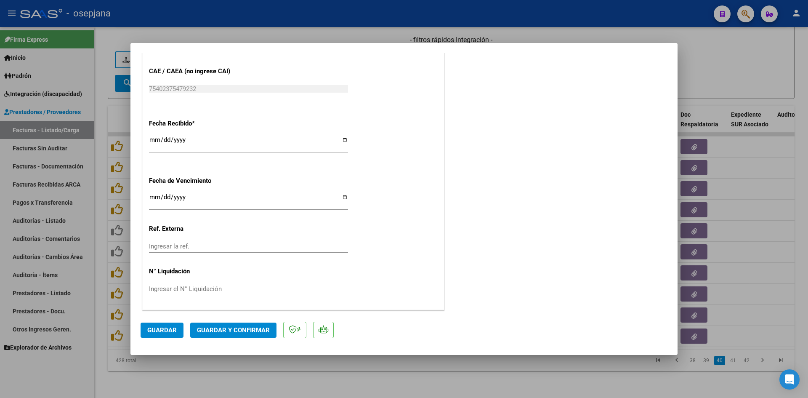
click at [152, 193] on div "[DATE] Ingresar la fecha" at bounding box center [248, 201] width 199 height 18
type input "[DATE]"
click at [225, 332] on span "Guardar y Confirmar" at bounding box center [233, 330] width 73 height 8
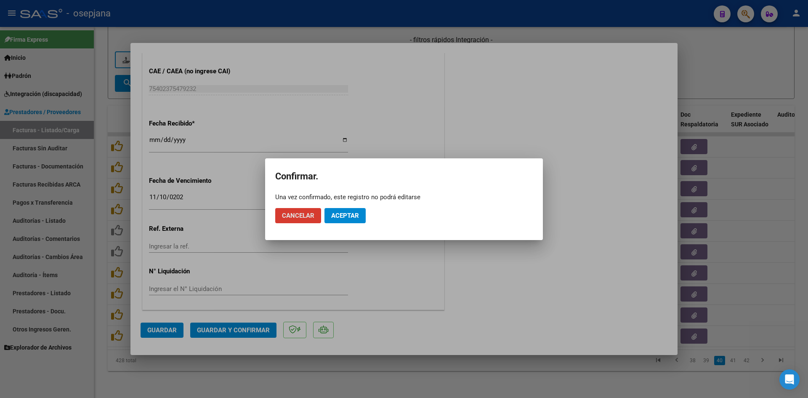
click at [337, 216] on span "Aceptar" at bounding box center [345, 216] width 28 height 8
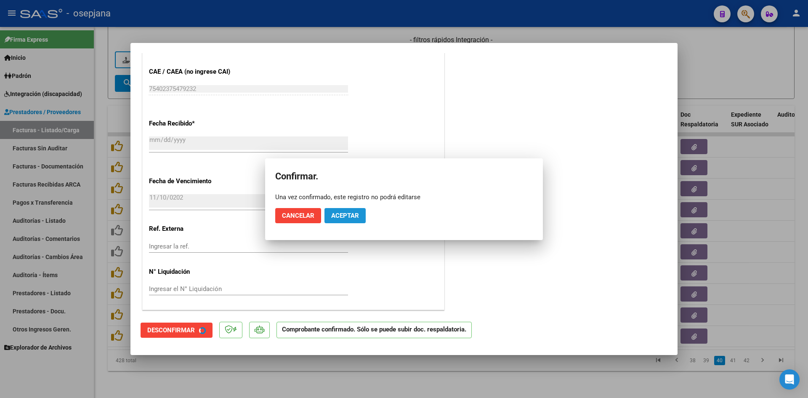
scroll to position [502, 0]
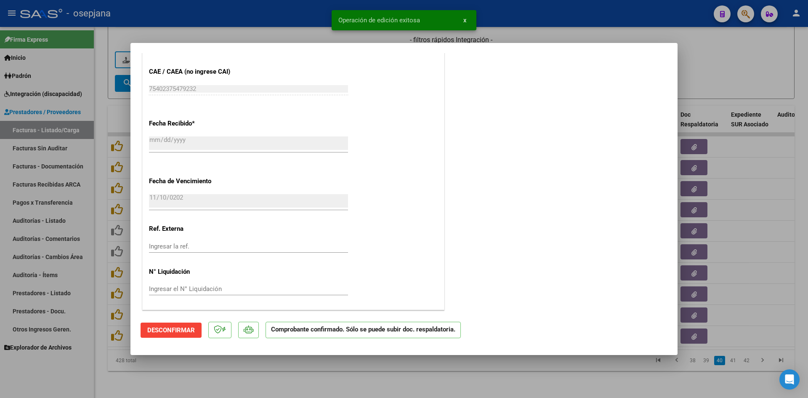
click at [713, 70] on div at bounding box center [404, 199] width 808 height 398
type input "$ 0,00"
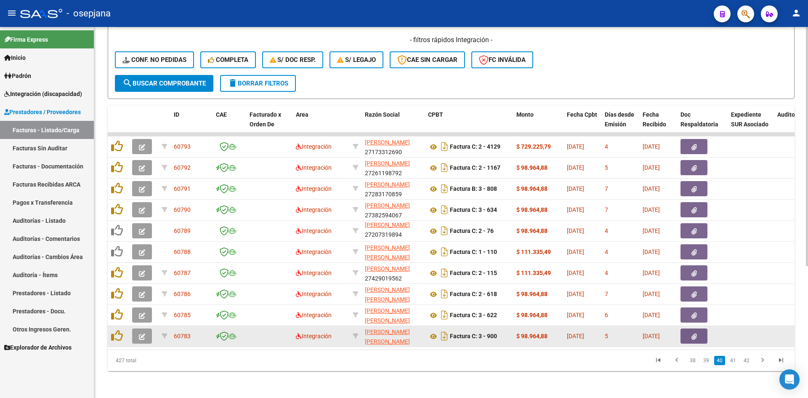
click at [141, 332] on span "button" at bounding box center [142, 336] width 6 height 8
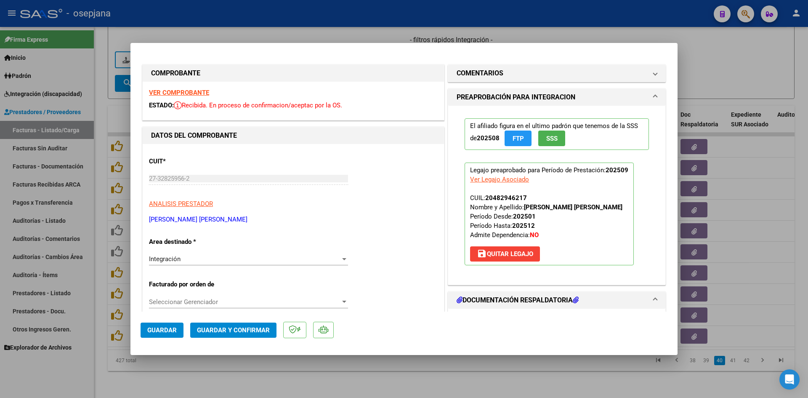
click at [201, 92] on strong "VER COMPROBANTE" at bounding box center [179, 93] width 60 height 8
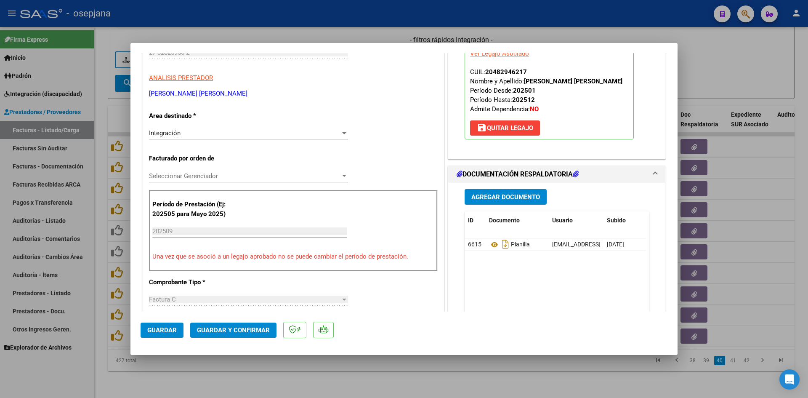
scroll to position [126, 0]
click at [490, 242] on icon at bounding box center [494, 244] width 11 height 10
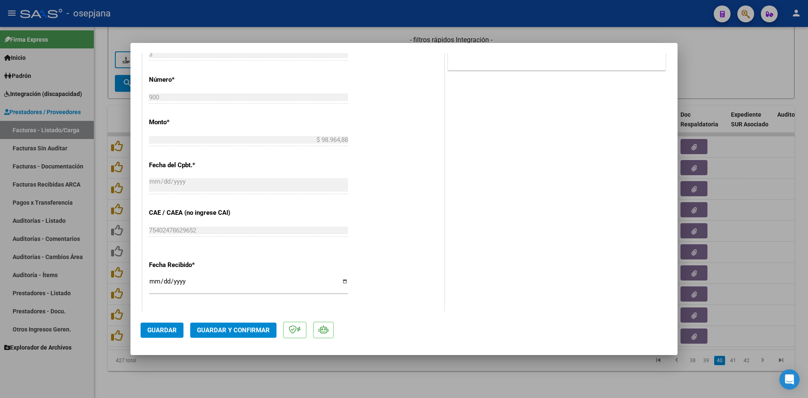
scroll to position [463, 0]
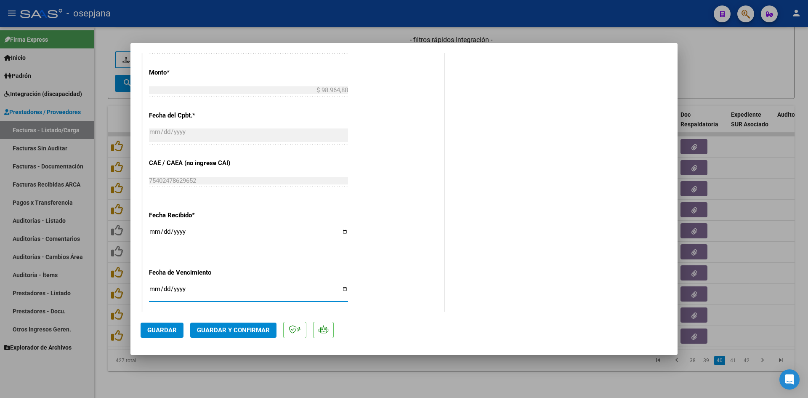
click at [153, 288] on input "[DATE]" at bounding box center [248, 291] width 199 height 13
type input "[DATE]"
click at [220, 331] on span "Guardar y Confirmar" at bounding box center [233, 330] width 73 height 8
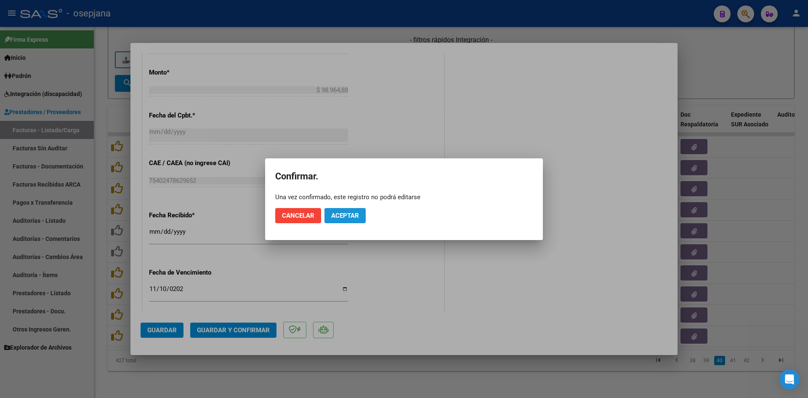
click at [338, 213] on span "Aceptar" at bounding box center [345, 216] width 28 height 8
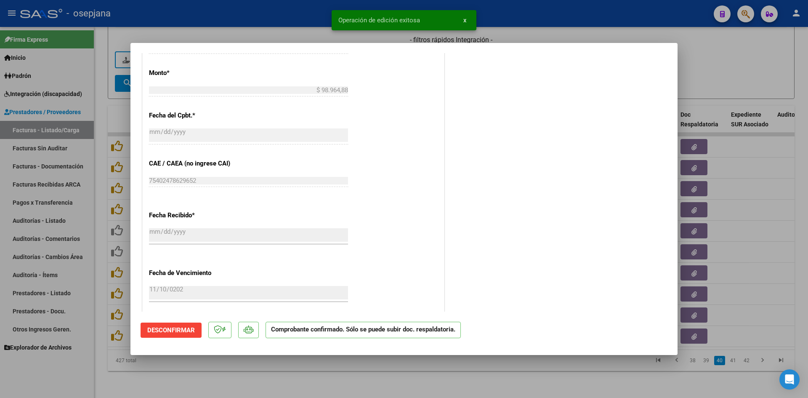
click at [710, 61] on div at bounding box center [404, 199] width 808 height 398
type input "$ 0,00"
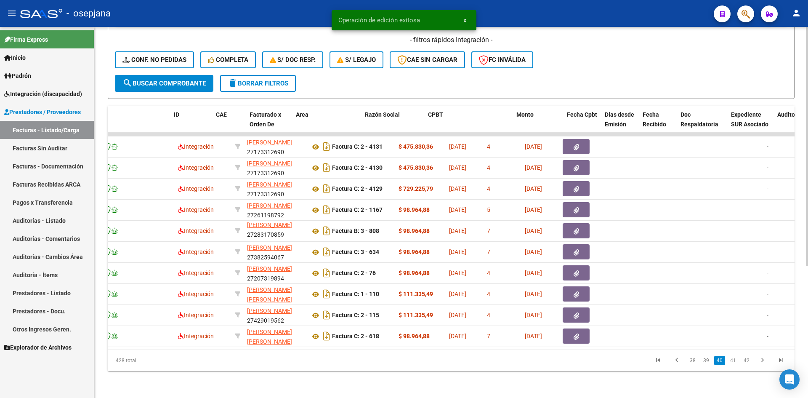
scroll to position [0, 0]
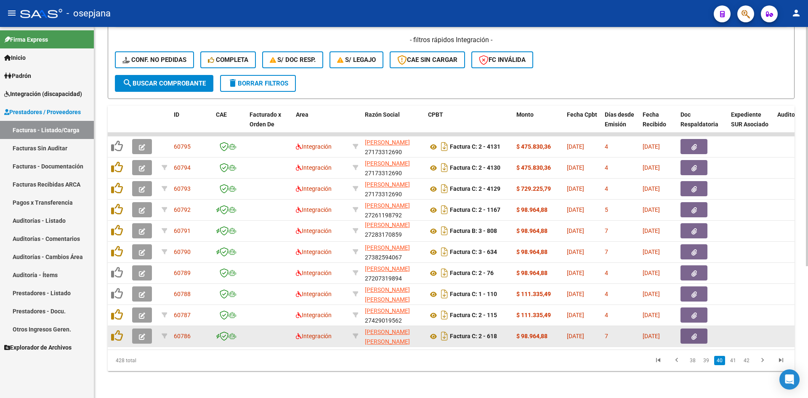
click at [141, 333] on icon "button" at bounding box center [142, 336] width 6 height 6
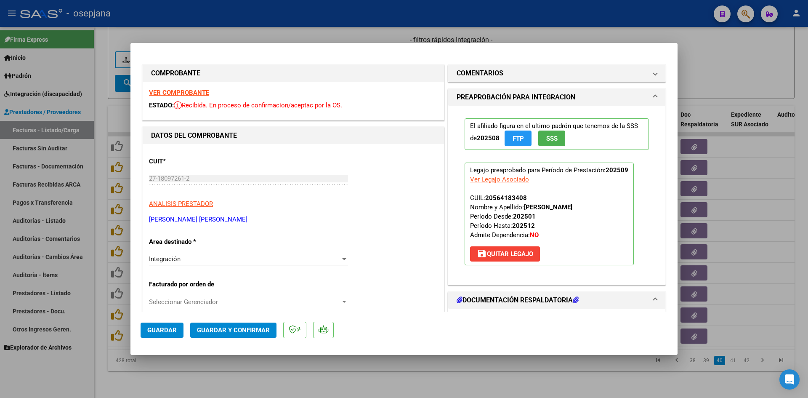
click at [187, 90] on strong "VER COMPROBANTE" at bounding box center [179, 93] width 60 height 8
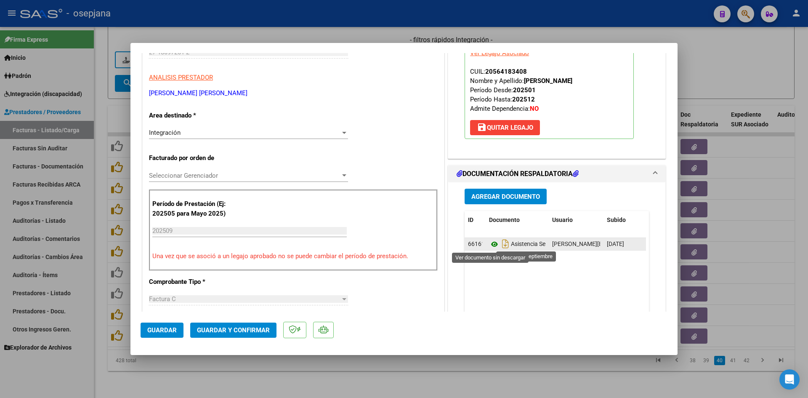
click at [490, 244] on icon at bounding box center [494, 244] width 11 height 10
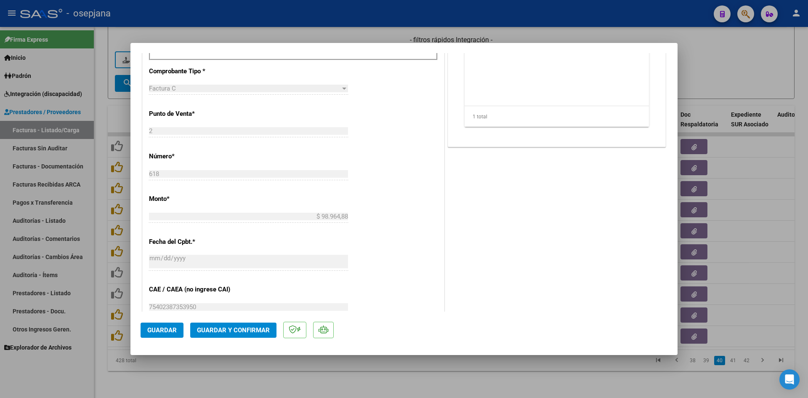
scroll to position [554, 0]
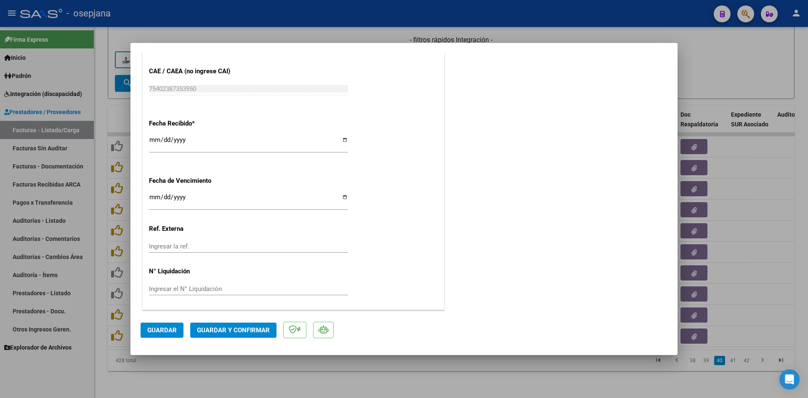
click at [152, 199] on input "Ingresar la fecha" at bounding box center [248, 200] width 199 height 13
type input "[DATE]"
click at [223, 327] on span "Guardar y Confirmar" at bounding box center [233, 330] width 73 height 8
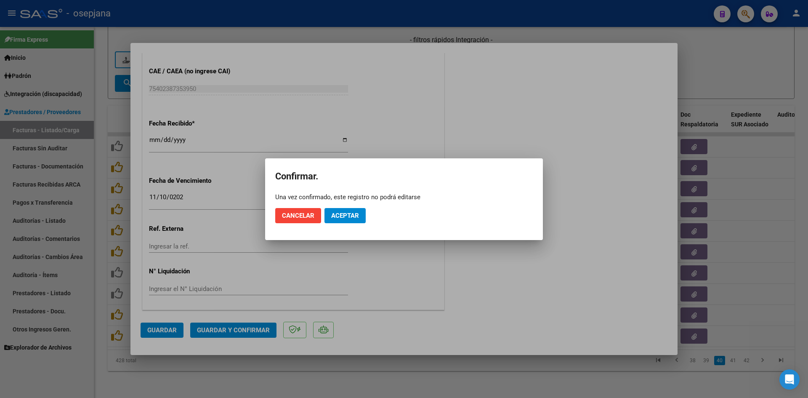
click at [348, 207] on mat-dialog-actions "Cancelar Aceptar" at bounding box center [403, 215] width 257 height 29
click at [351, 213] on span "Aceptar" at bounding box center [345, 216] width 28 height 8
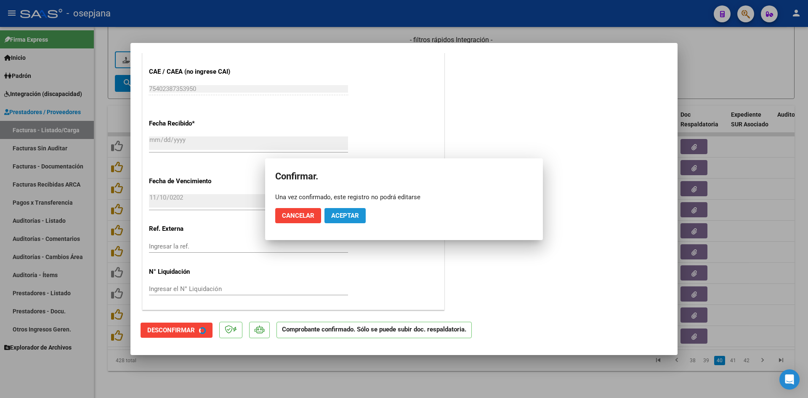
scroll to position [502, 0]
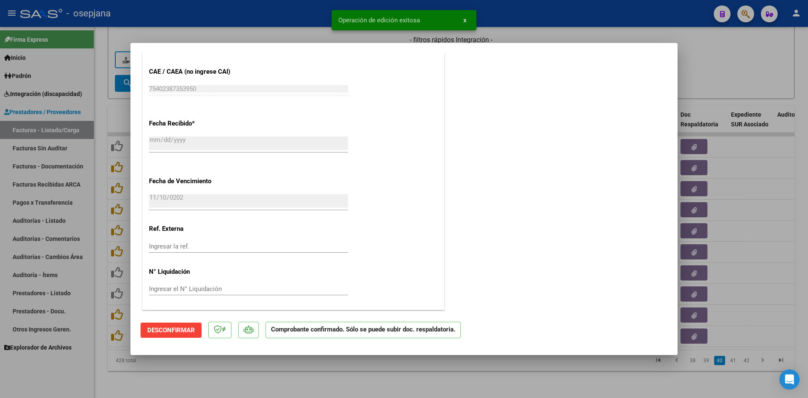
click at [699, 74] on div at bounding box center [404, 199] width 808 height 398
type input "$ 0,00"
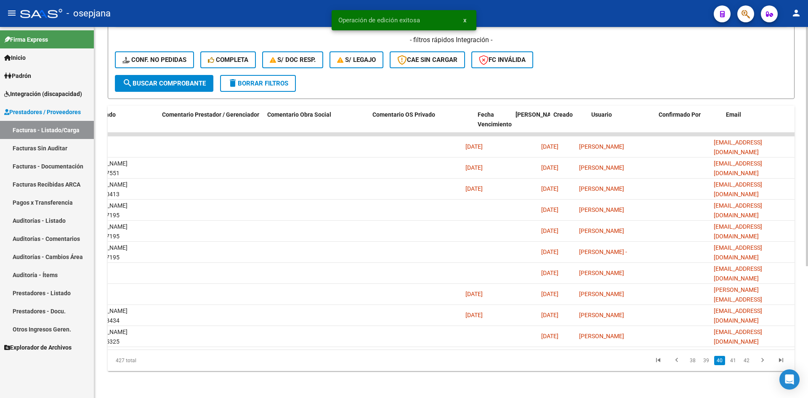
scroll to position [0, 0]
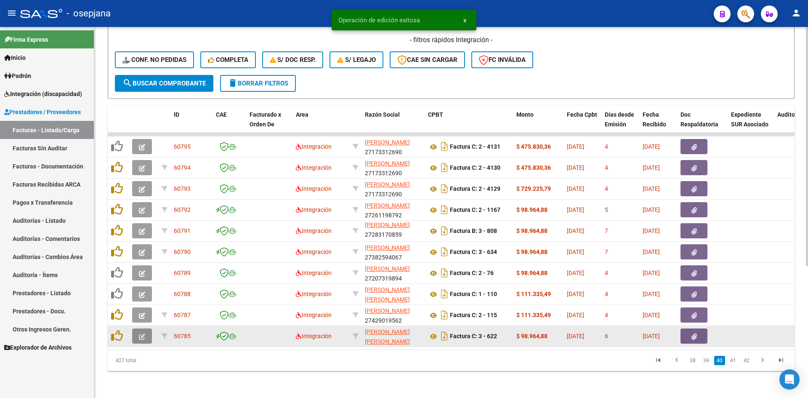
click at [141, 333] on icon "button" at bounding box center [142, 336] width 6 height 6
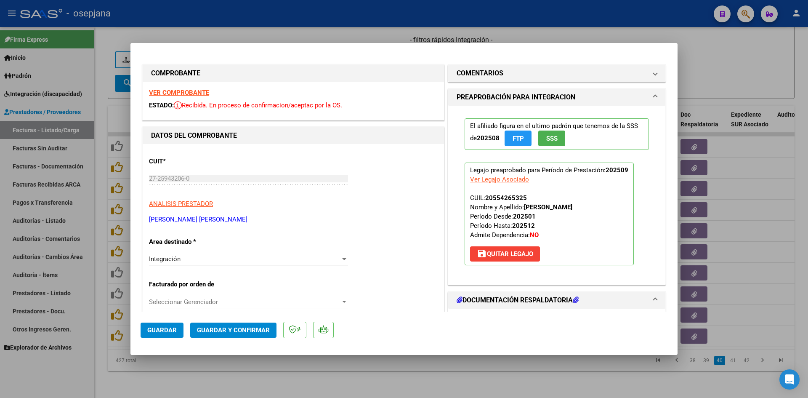
click at [193, 95] on strong "VER COMPROBANTE" at bounding box center [179, 93] width 60 height 8
click at [775, 76] on div at bounding box center [404, 199] width 808 height 398
type input "$ 0,00"
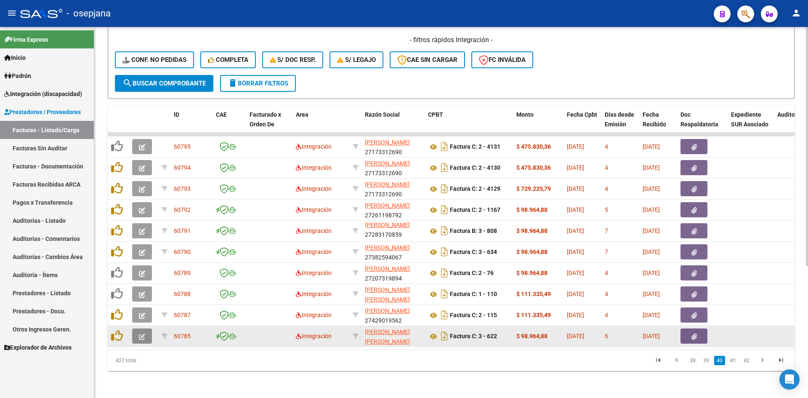
click at [146, 328] on button "button" at bounding box center [142, 335] width 20 height 15
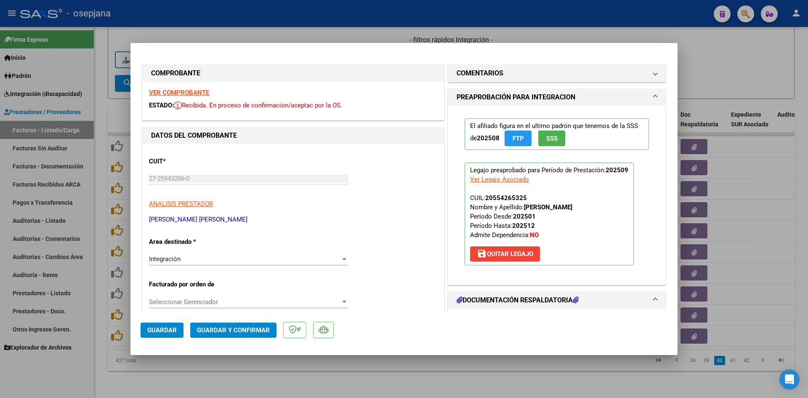
click at [182, 90] on strong "VER COMPROBANTE" at bounding box center [179, 93] width 60 height 8
click at [195, 93] on strong "VER COMPROBANTE" at bounding box center [179, 93] width 60 height 8
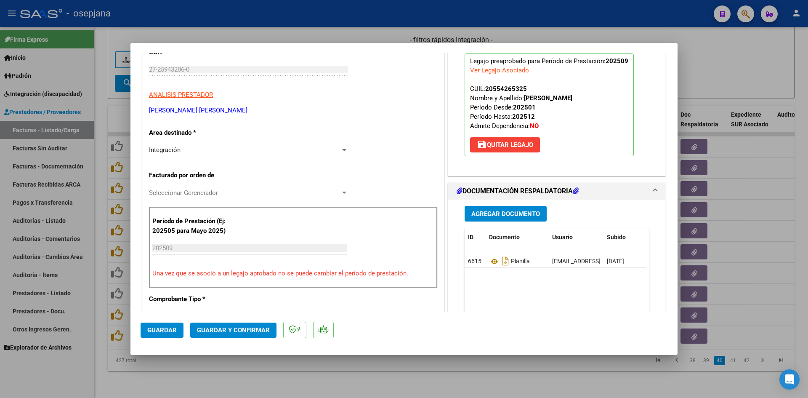
scroll to position [210, 0]
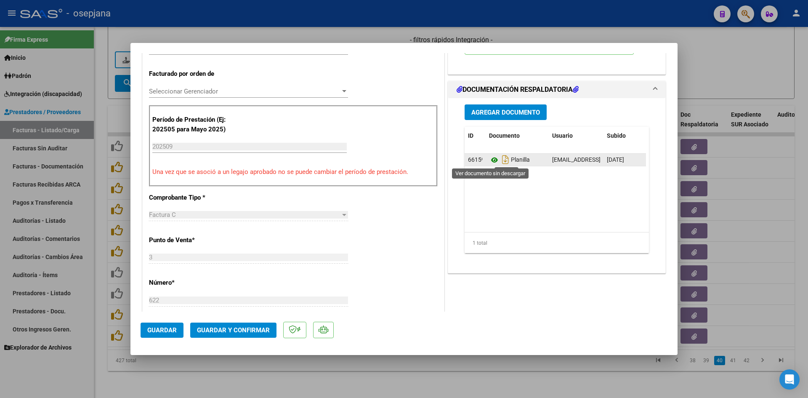
click at [493, 162] on icon at bounding box center [494, 160] width 11 height 10
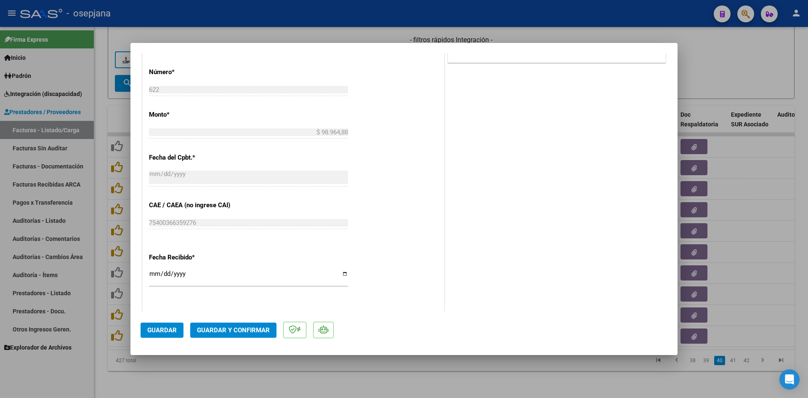
scroll to position [554, 0]
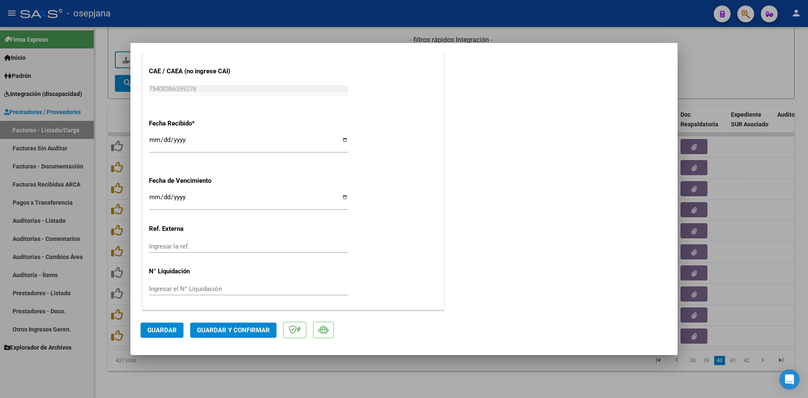
click at [152, 195] on input "Ingresar la fecha" at bounding box center [248, 200] width 199 height 13
type input "[DATE]"
click at [216, 326] on span "Guardar y Confirmar" at bounding box center [233, 330] width 73 height 8
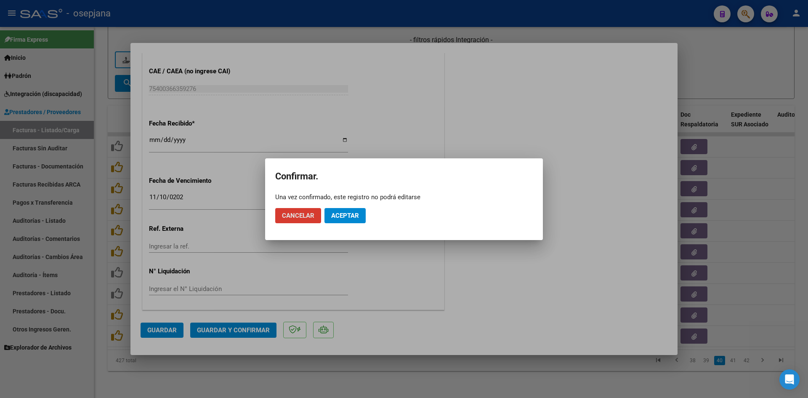
click at [338, 212] on span "Aceptar" at bounding box center [345, 216] width 28 height 8
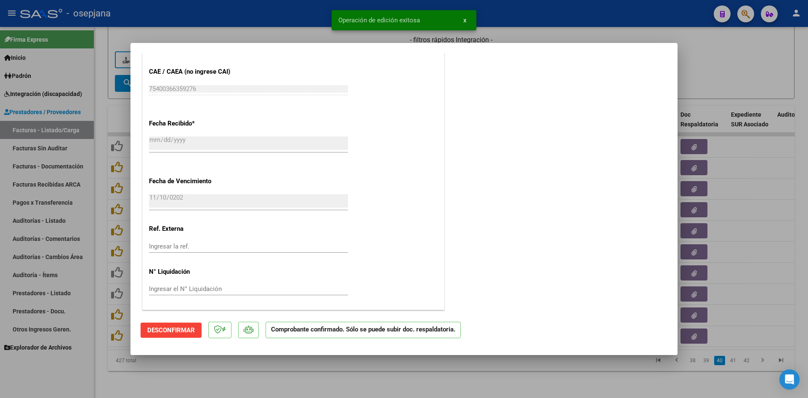
click at [691, 74] on div at bounding box center [404, 199] width 808 height 398
type input "$ 0,00"
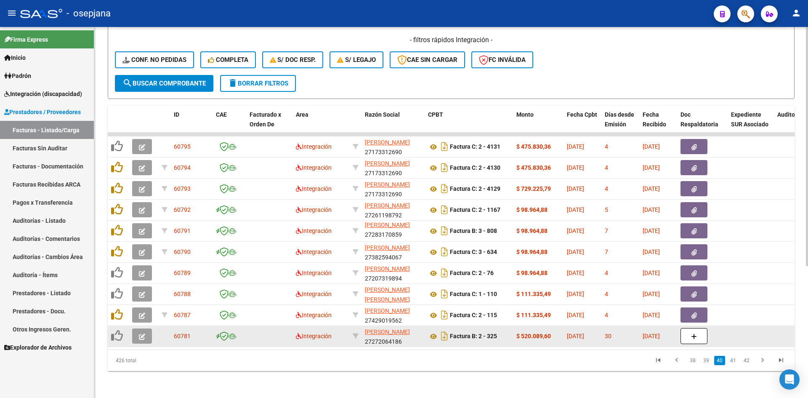
click at [145, 333] on icon "button" at bounding box center [142, 336] width 6 height 6
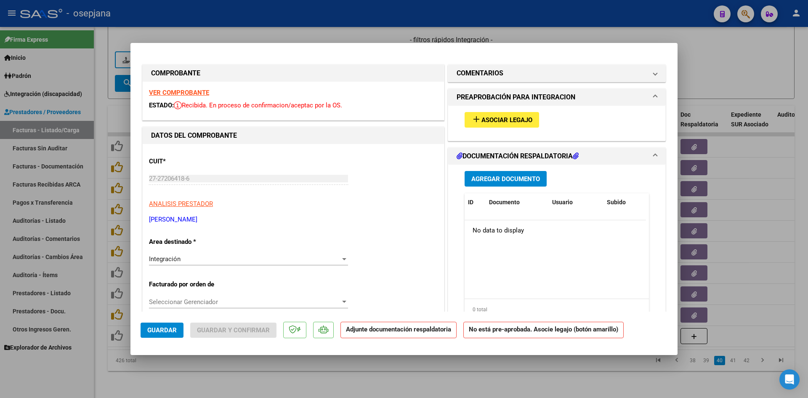
click at [165, 93] on strong "VER COMPROBANTE" at bounding box center [179, 93] width 60 height 8
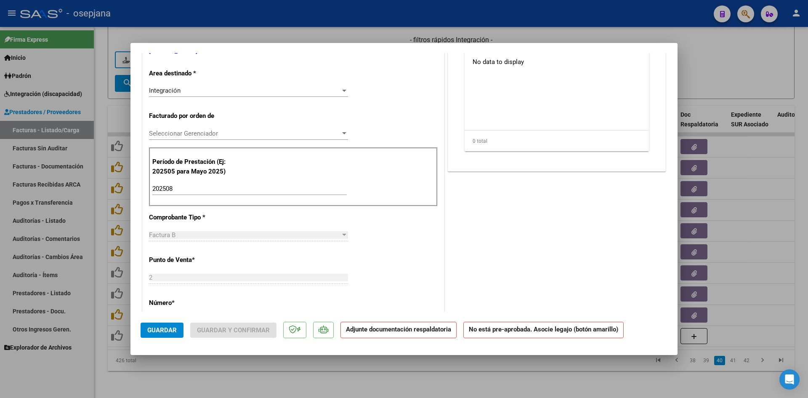
scroll to position [0, 0]
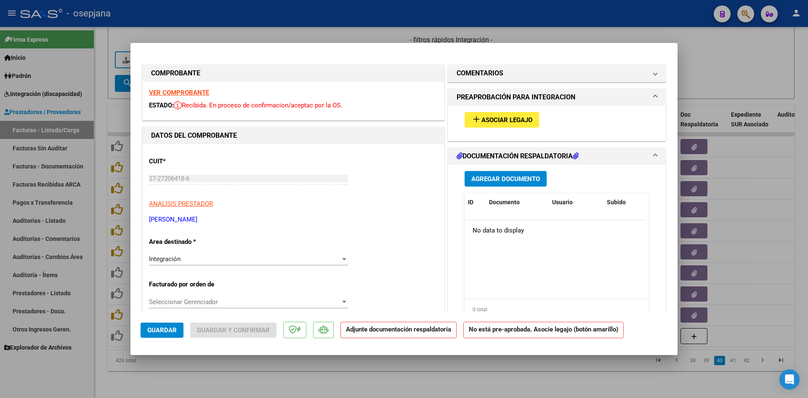
click at [160, 91] on strong "VER COMPROBANTE" at bounding box center [179, 93] width 60 height 8
click at [471, 119] on mat-icon "add" at bounding box center [476, 119] width 10 height 10
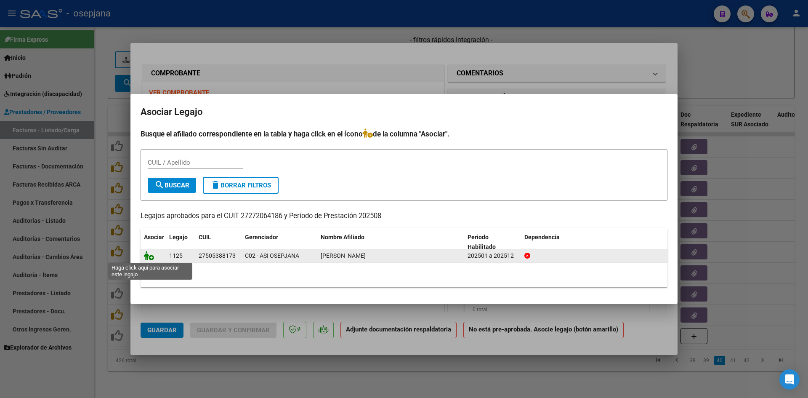
click at [152, 256] on icon at bounding box center [149, 255] width 10 height 9
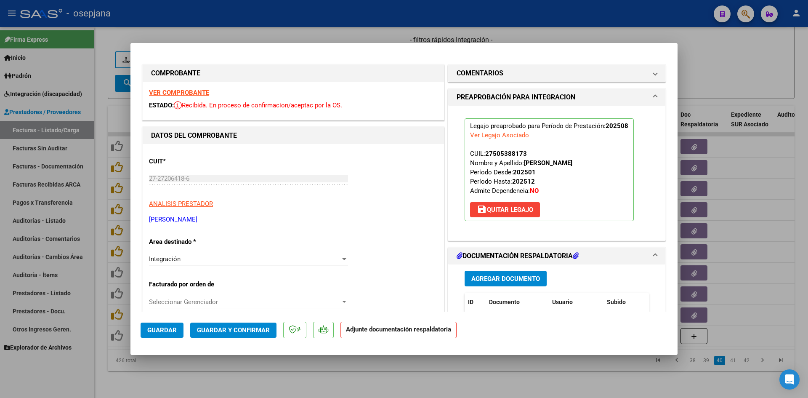
click at [174, 327] on span "Guardar" at bounding box center [161, 330] width 29 height 8
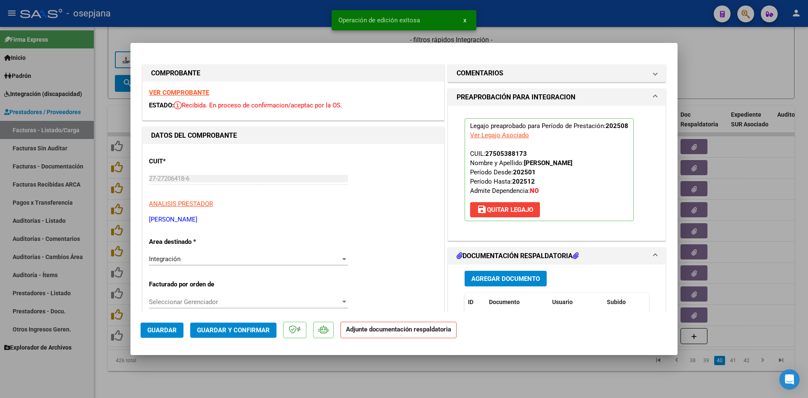
click at [188, 92] on strong "VER COMPROBANTE" at bounding box center [179, 93] width 60 height 8
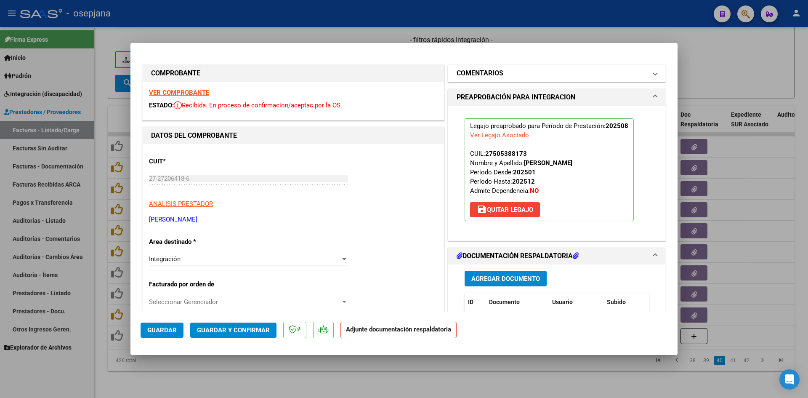
click at [514, 76] on mat-panel-title "COMENTARIOS" at bounding box center [551, 73] width 190 height 10
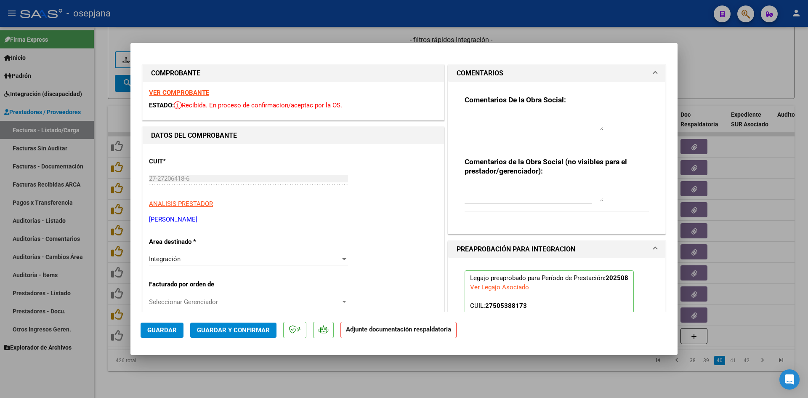
click at [507, 117] on textarea at bounding box center [533, 122] width 139 height 17
type textarea "No presenta planilla de asistencia. Se debita."
click at [156, 330] on span "Guardar" at bounding box center [161, 330] width 29 height 8
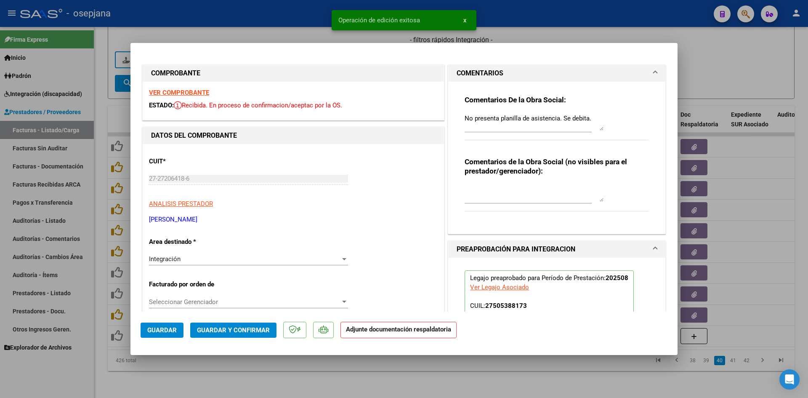
click at [705, 65] on div at bounding box center [404, 199] width 808 height 398
type input "$ 0,00"
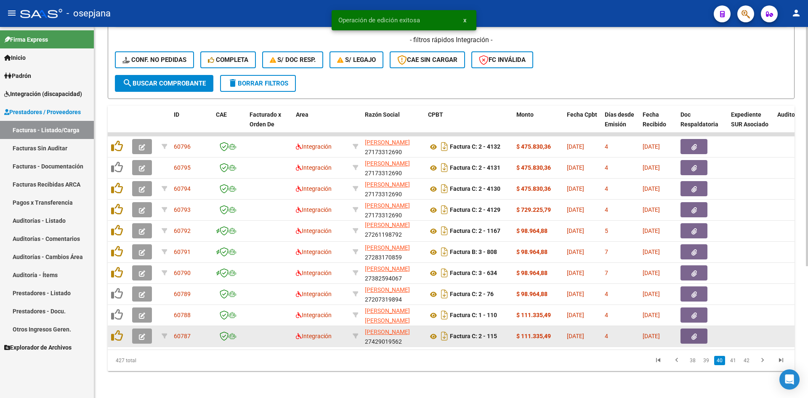
click at [139, 333] on icon "button" at bounding box center [142, 336] width 6 height 6
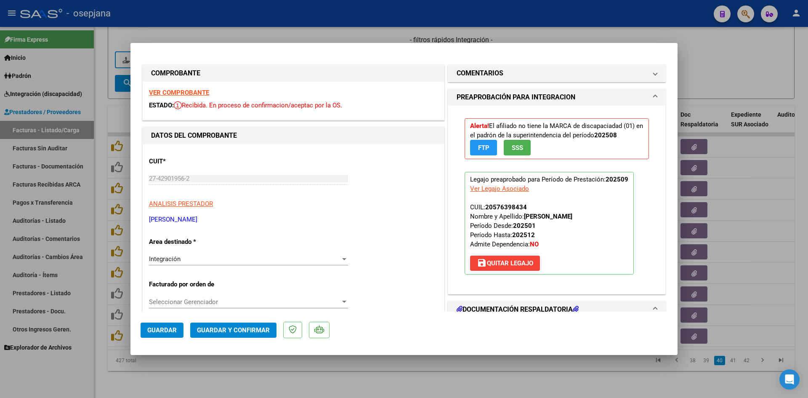
click at [183, 94] on strong "VER COMPROBANTE" at bounding box center [179, 93] width 60 height 8
click at [196, 90] on strong "VER COMPROBANTE" at bounding box center [179, 93] width 60 height 8
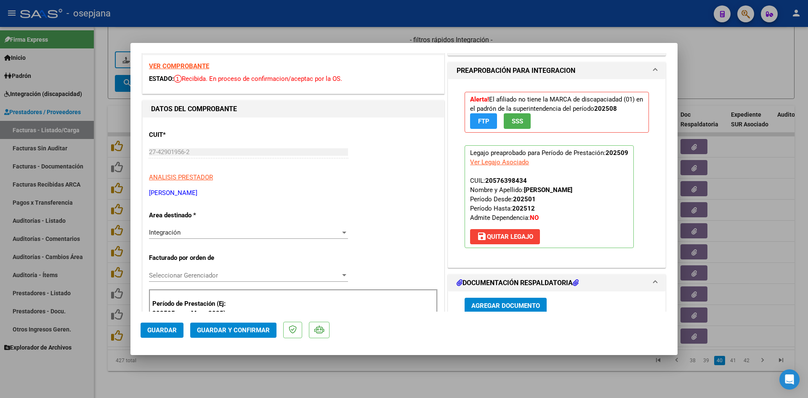
scroll to position [126, 0]
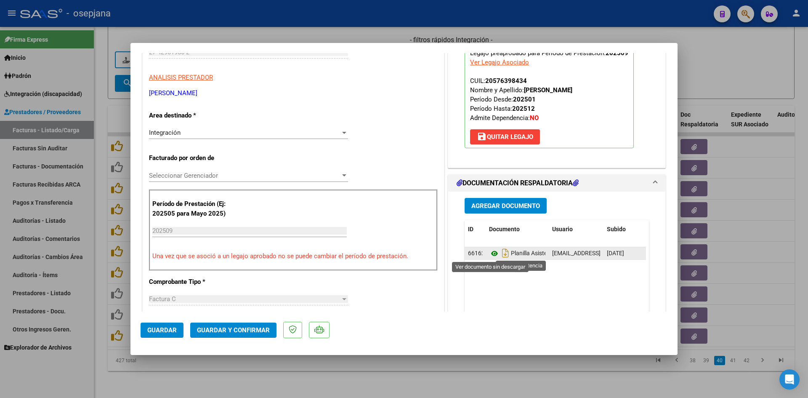
click at [489, 253] on icon at bounding box center [494, 253] width 11 height 10
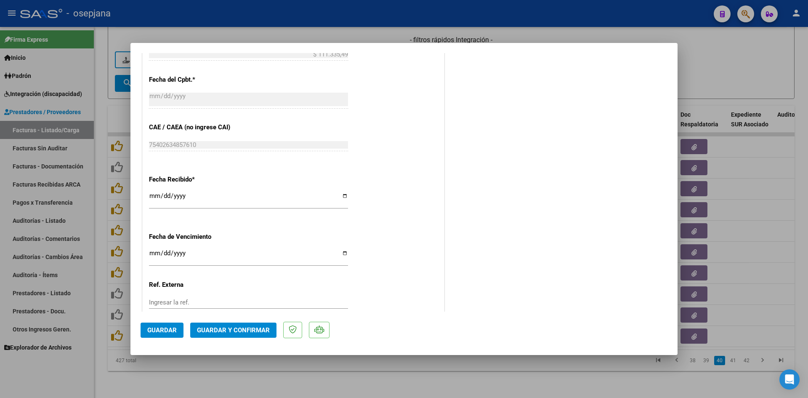
scroll to position [554, 0]
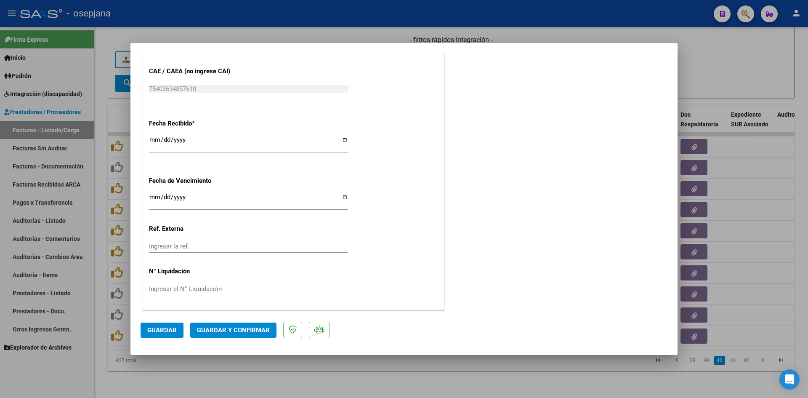
click at [154, 197] on input "[DATE]" at bounding box center [248, 200] width 199 height 13
type input "[DATE]"
click at [231, 323] on button "Guardar y Confirmar" at bounding box center [233, 329] width 86 height 15
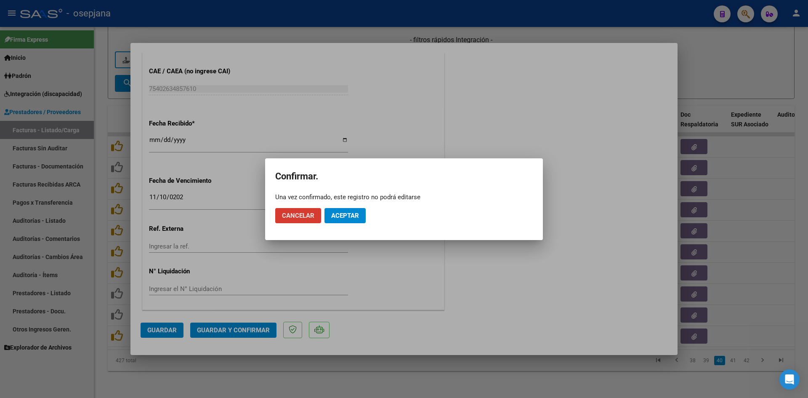
click at [347, 201] on div "Una vez confirmado, este registro no podrá editarse" at bounding box center [403, 197] width 257 height 8
click at [347, 218] on span "Aceptar" at bounding box center [345, 216] width 28 height 8
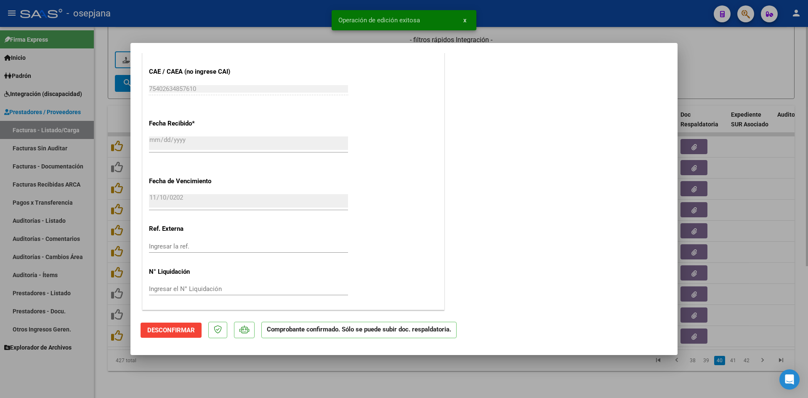
click at [712, 59] on div at bounding box center [404, 199] width 808 height 398
type input "$ 0,00"
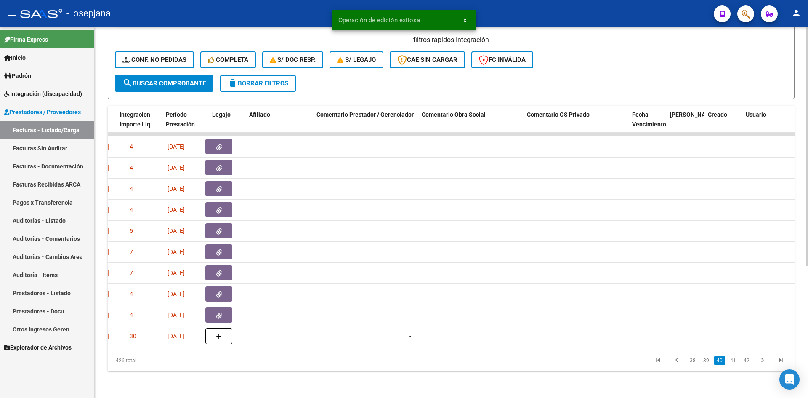
scroll to position [0, 0]
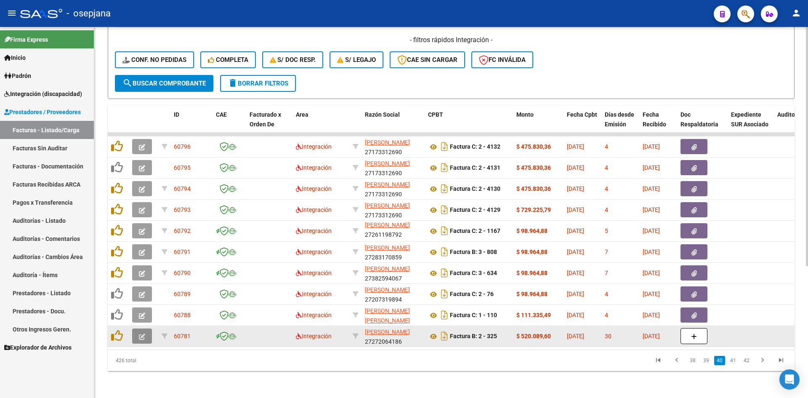
click at [144, 333] on icon "button" at bounding box center [142, 336] width 6 height 6
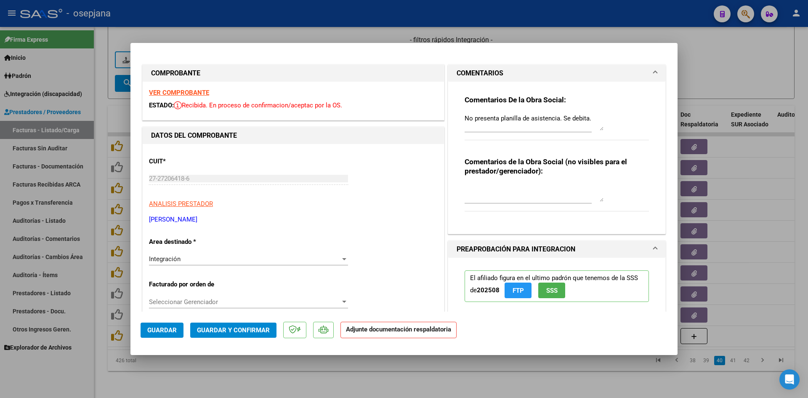
click at [164, 93] on strong "VER COMPROBANTE" at bounding box center [179, 93] width 60 height 8
click at [702, 55] on div at bounding box center [404, 199] width 808 height 398
type input "$ 0,00"
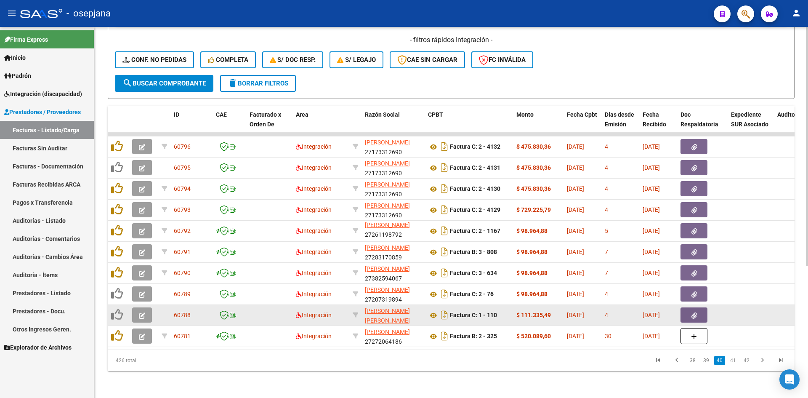
click at [146, 308] on button "button" at bounding box center [142, 314] width 20 height 15
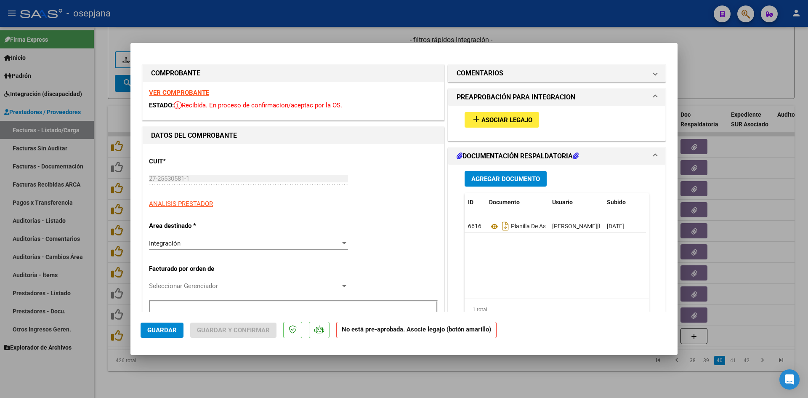
click at [185, 92] on strong "VER COMPROBANTE" at bounding box center [179, 93] width 60 height 8
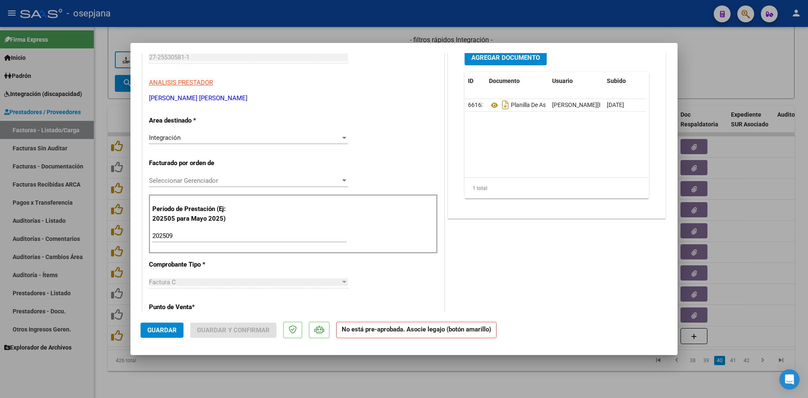
scroll to position [84, 0]
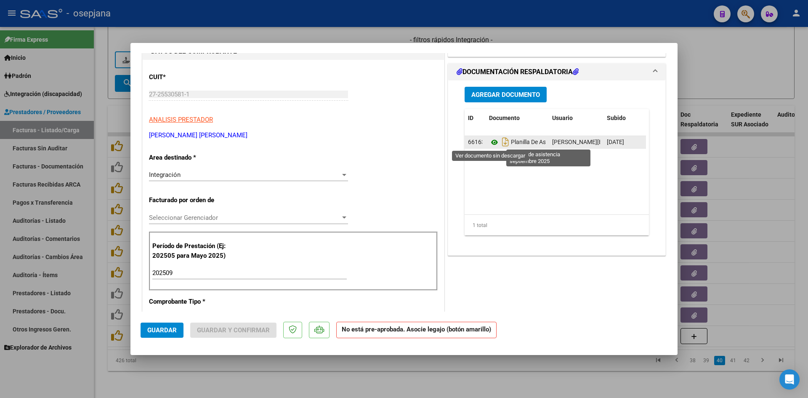
click at [491, 141] on icon at bounding box center [494, 142] width 11 height 10
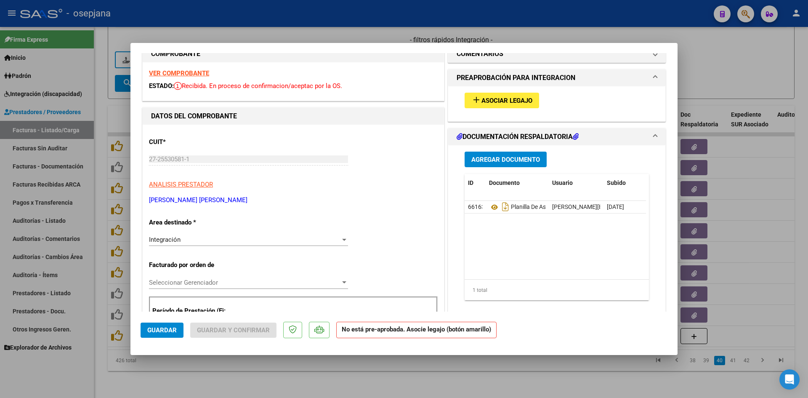
scroll to position [0, 0]
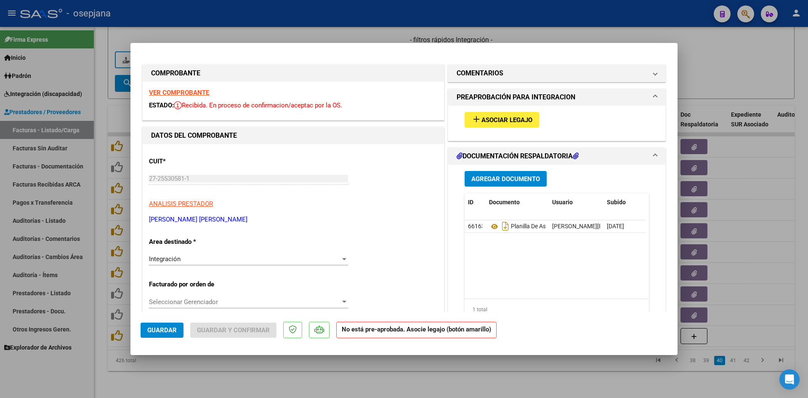
click at [183, 90] on strong "VER COMPROBANTE" at bounding box center [179, 93] width 60 height 8
click at [497, 115] on button "add Asociar Legajo" at bounding box center [501, 120] width 74 height 16
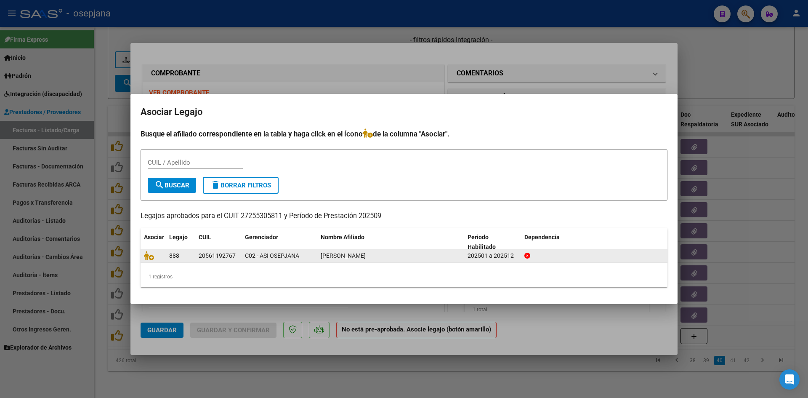
click at [143, 259] on datatable-body-cell at bounding box center [153, 255] width 25 height 13
click at [147, 255] on icon at bounding box center [149, 255] width 10 height 9
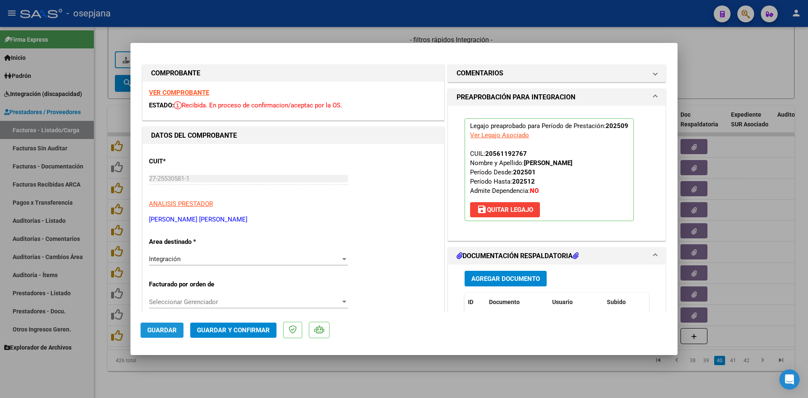
click at [157, 328] on span "Guardar" at bounding box center [161, 330] width 29 height 8
click at [195, 92] on strong "VER COMPROBANTE" at bounding box center [179, 93] width 60 height 8
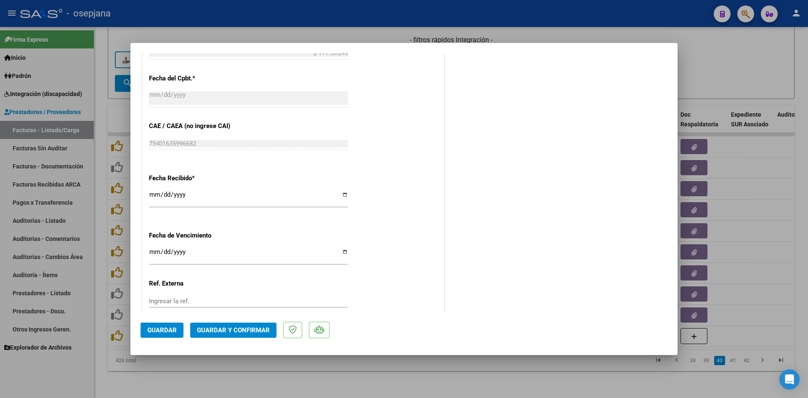
scroll to position [554, 0]
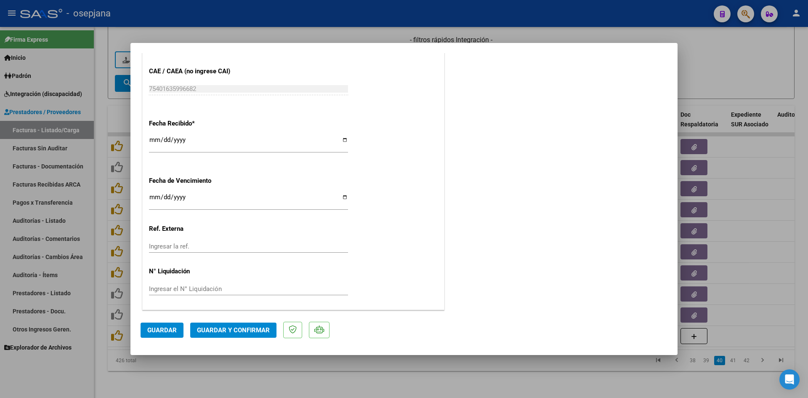
click at [151, 196] on input "[DATE]" at bounding box center [248, 200] width 199 height 13
type input "[DATE]"
click at [216, 329] on span "Guardar y Confirmar" at bounding box center [233, 330] width 73 height 8
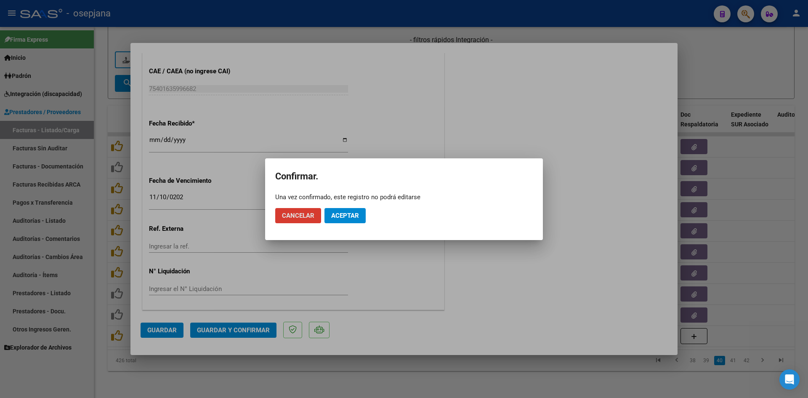
click at [359, 215] on button "Aceptar" at bounding box center [344, 215] width 41 height 15
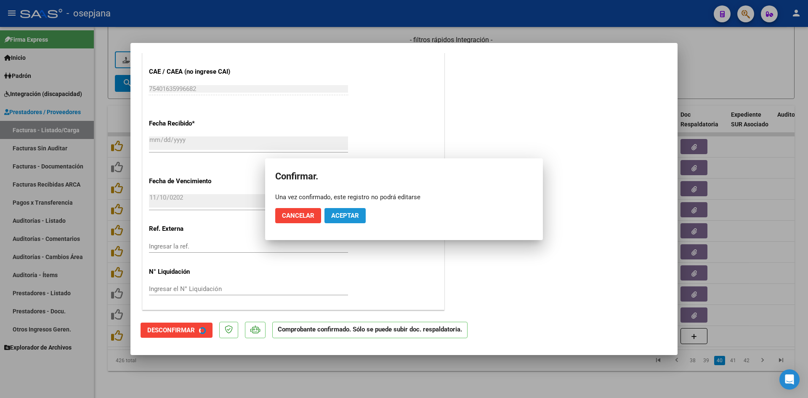
scroll to position [502, 0]
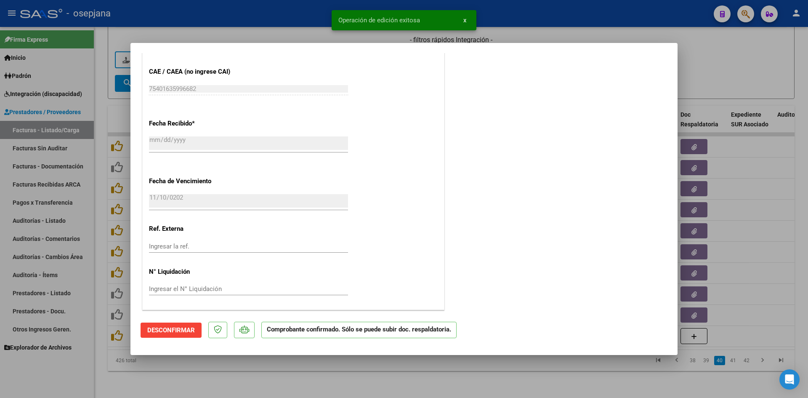
click at [766, 52] on div at bounding box center [404, 199] width 808 height 398
type input "$ 0,00"
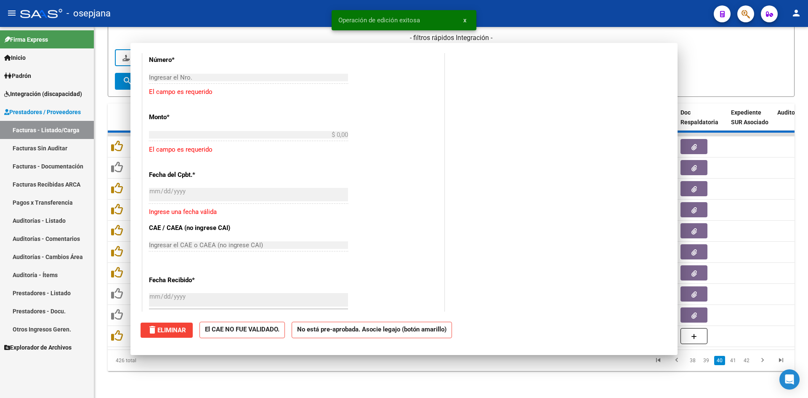
scroll to position [659, 0]
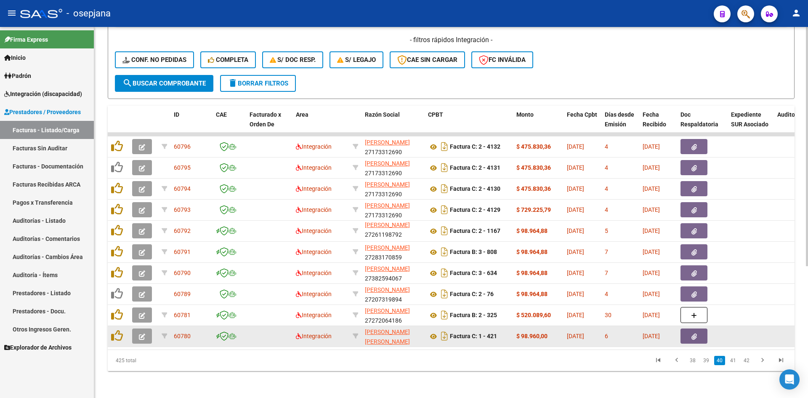
click at [144, 328] on button "button" at bounding box center [142, 335] width 20 height 15
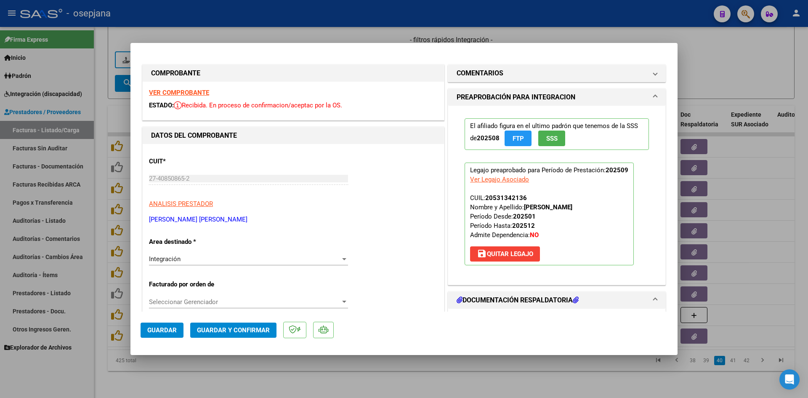
click at [189, 90] on strong "VER COMPROBANTE" at bounding box center [179, 93] width 60 height 8
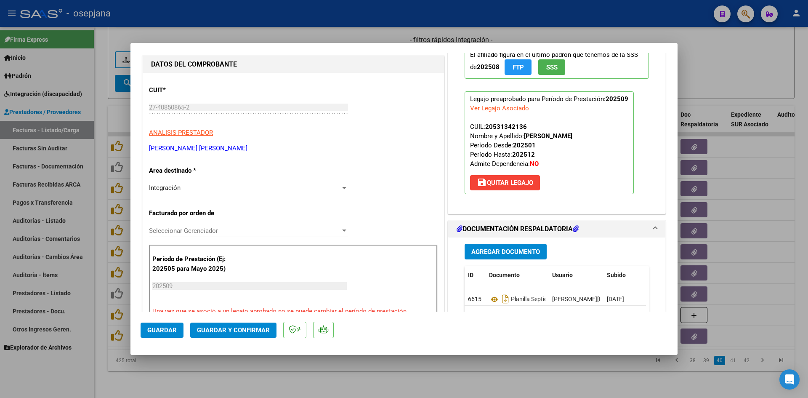
scroll to position [126, 0]
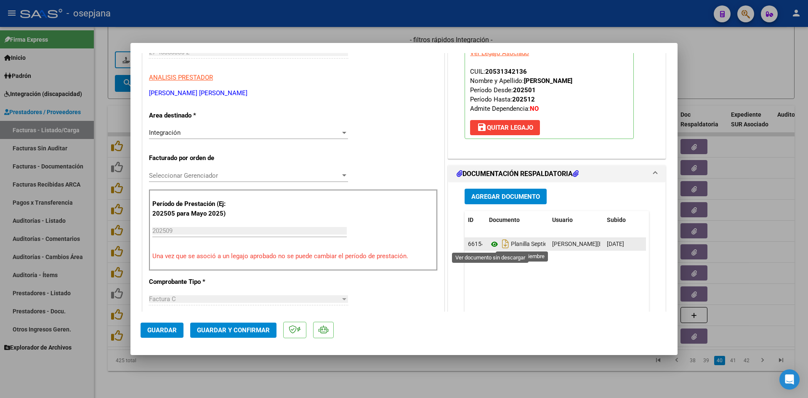
click at [491, 243] on icon at bounding box center [494, 244] width 11 height 10
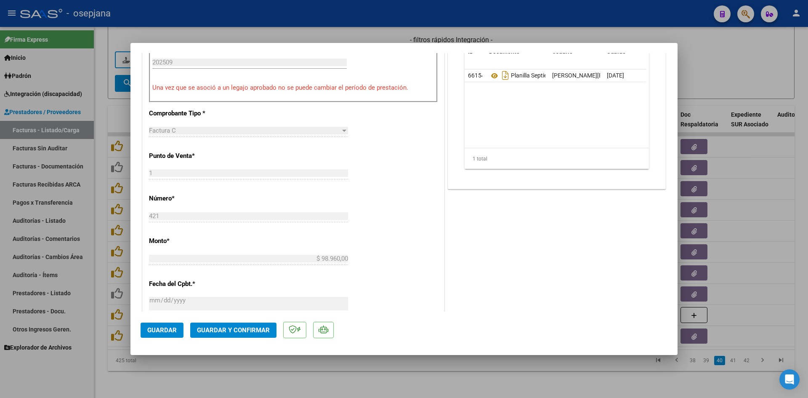
scroll to position [547, 0]
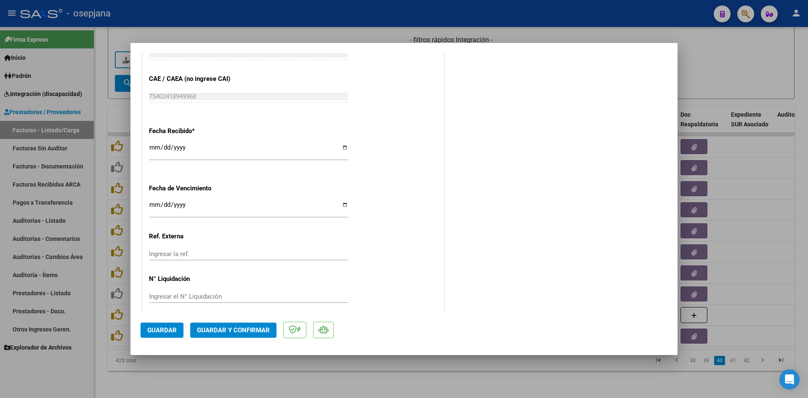
click at [151, 203] on input "Ingresar la fecha" at bounding box center [248, 207] width 199 height 13
type input "[DATE]"
click at [217, 331] on span "Guardar y Confirmar" at bounding box center [233, 330] width 73 height 8
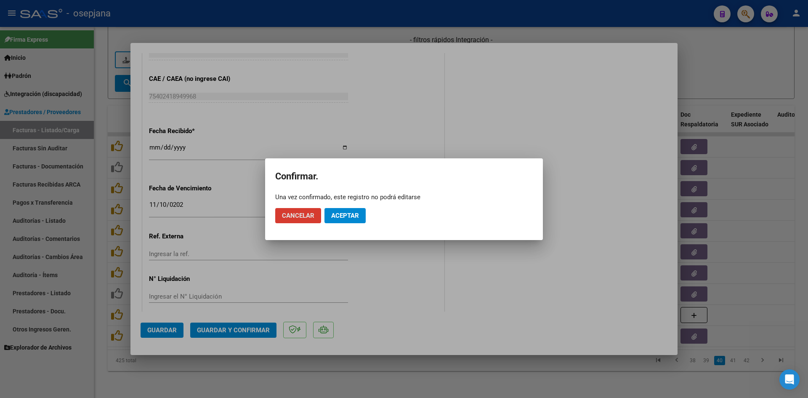
click at [344, 214] on span "Aceptar" at bounding box center [345, 216] width 28 height 8
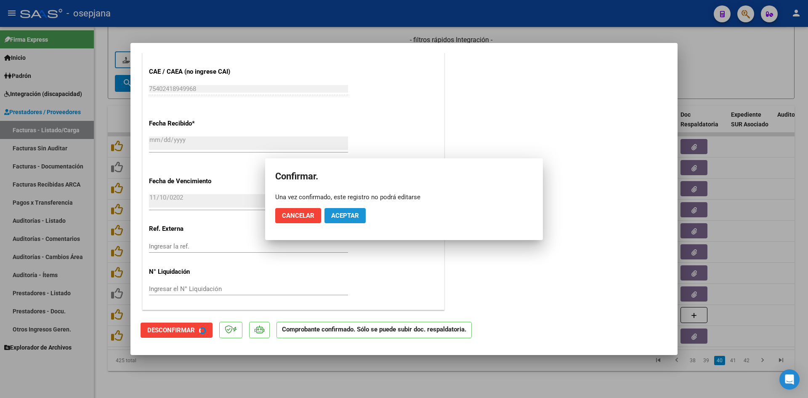
scroll to position [495, 0]
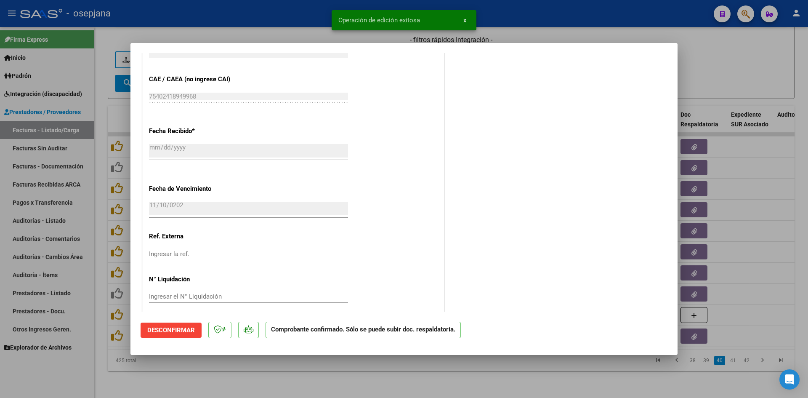
click at [715, 67] on div at bounding box center [404, 199] width 808 height 398
type input "$ 0,00"
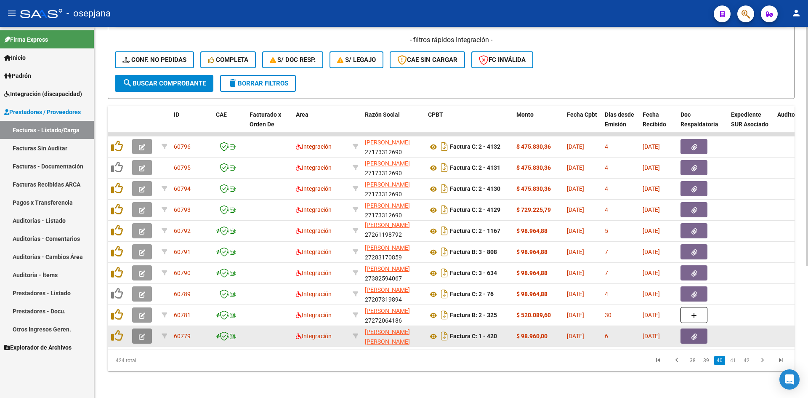
click at [144, 333] on icon "button" at bounding box center [142, 336] width 6 height 6
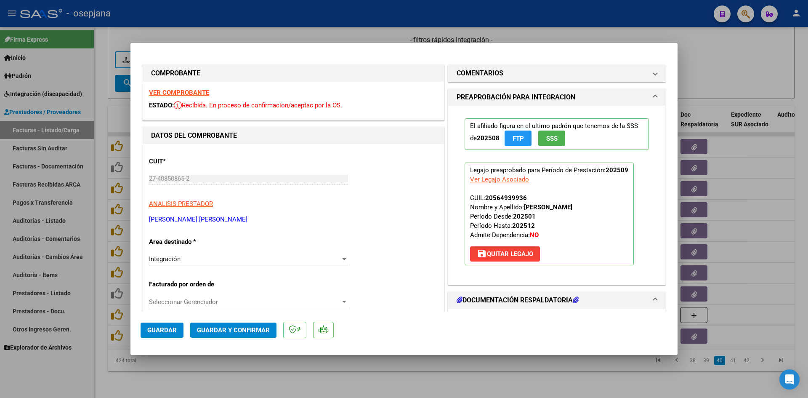
click at [164, 93] on strong "VER COMPROBANTE" at bounding box center [179, 93] width 60 height 8
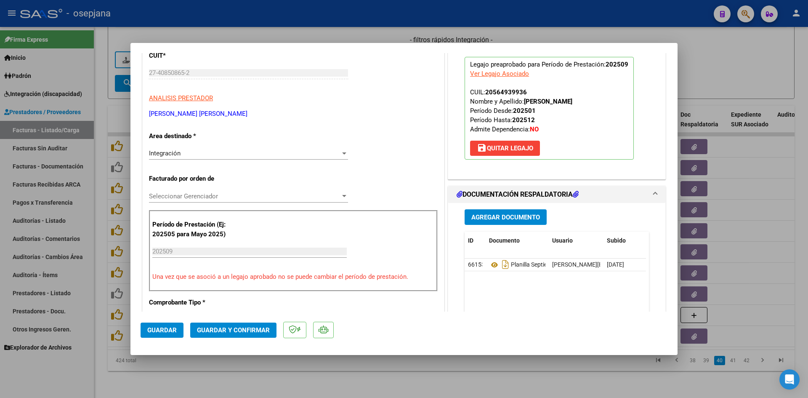
scroll to position [168, 0]
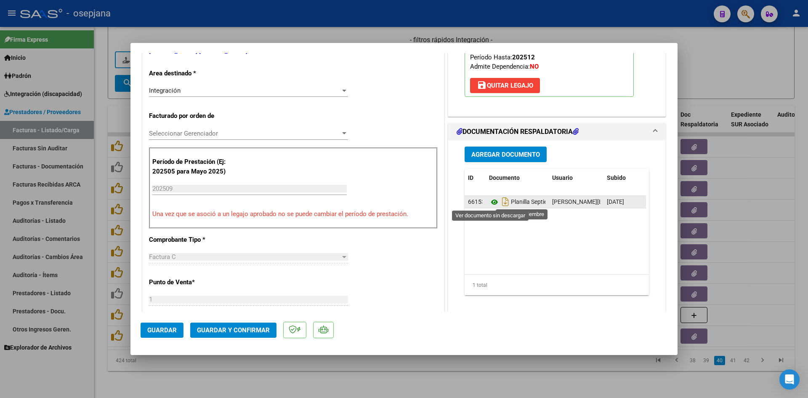
click at [489, 200] on icon at bounding box center [494, 202] width 11 height 10
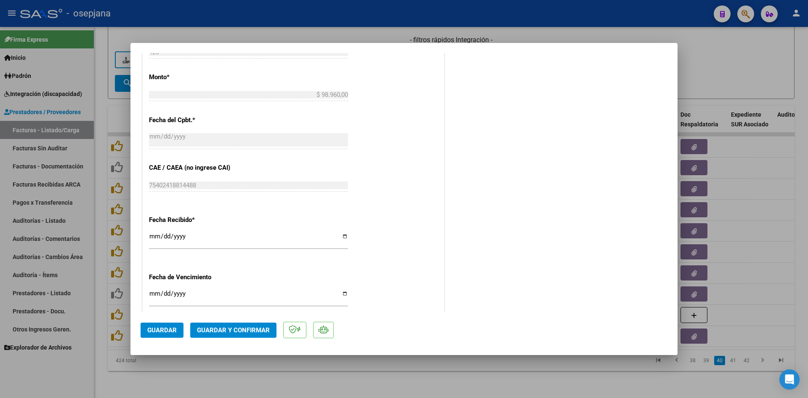
scroll to position [547, 0]
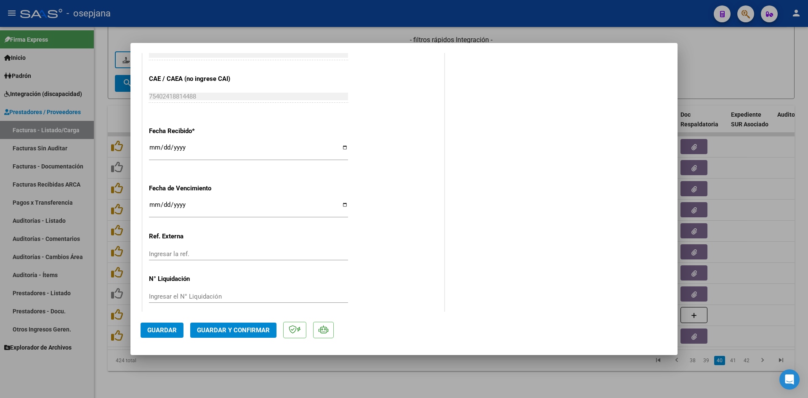
click at [151, 207] on input "Ingresar la fecha" at bounding box center [248, 207] width 199 height 13
type input "[DATE]"
click at [228, 329] on span "Guardar y Confirmar" at bounding box center [233, 330] width 73 height 8
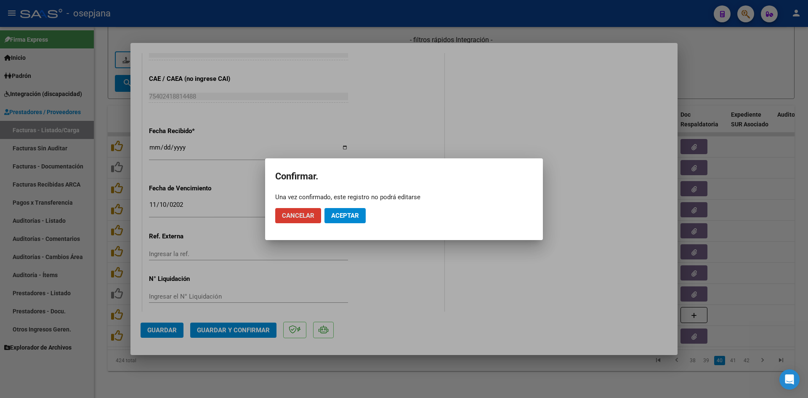
click at [349, 217] on span "Aceptar" at bounding box center [345, 216] width 28 height 8
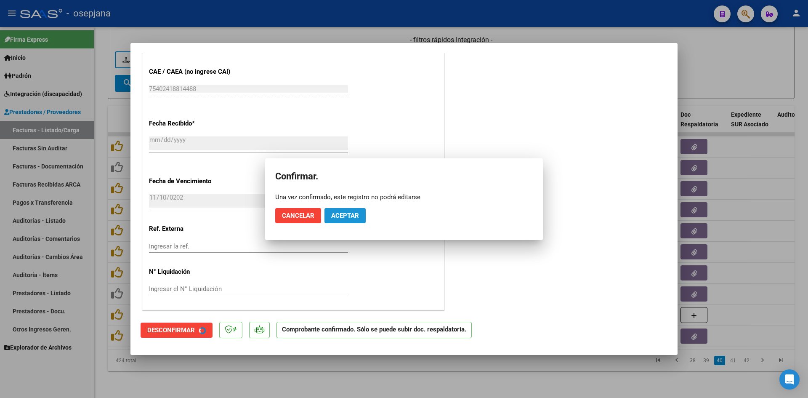
scroll to position [495, 0]
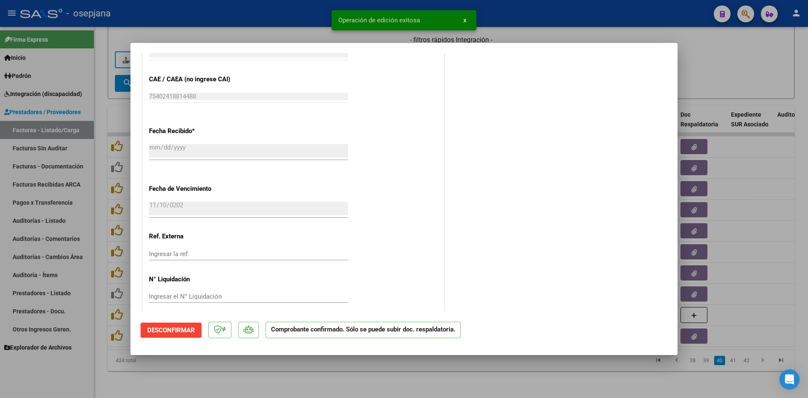
click at [732, 52] on div at bounding box center [404, 199] width 808 height 398
type input "$ 0,00"
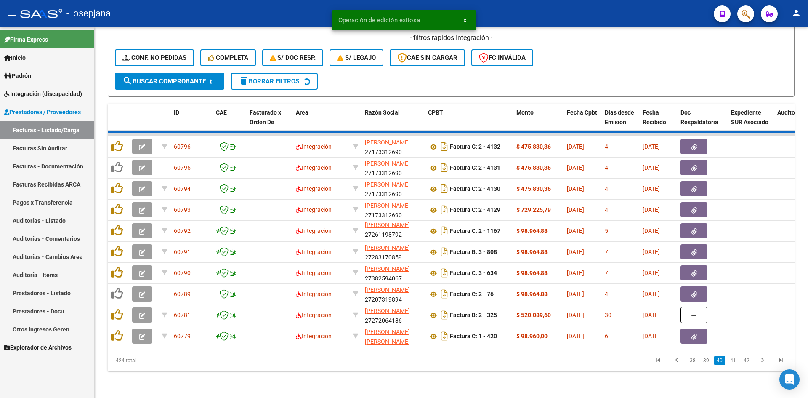
scroll to position [11, 0]
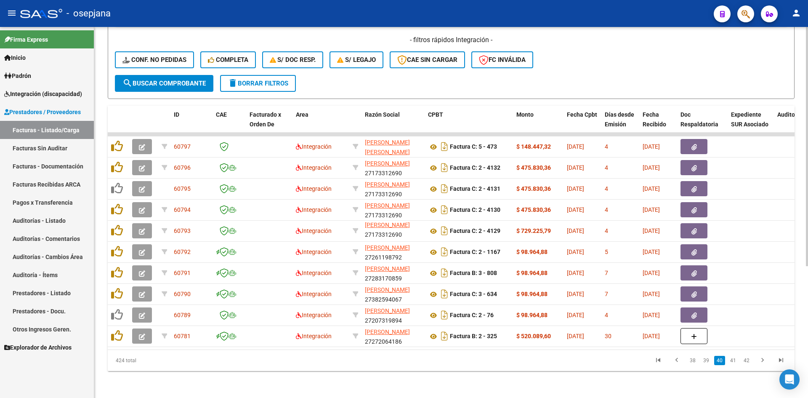
click at [707, 47] on div "- filtros rápidos Integración - Conf. no pedidas Completa S/ Doc Resp. S/ legaj…" at bounding box center [451, 55] width 672 height 40
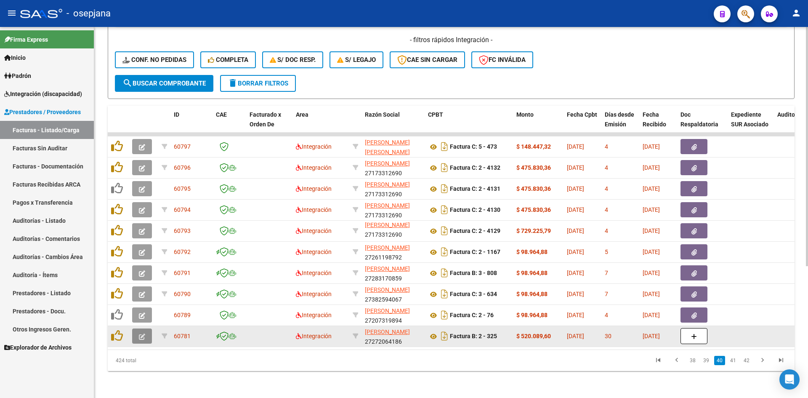
click at [135, 328] on button "button" at bounding box center [142, 335] width 20 height 15
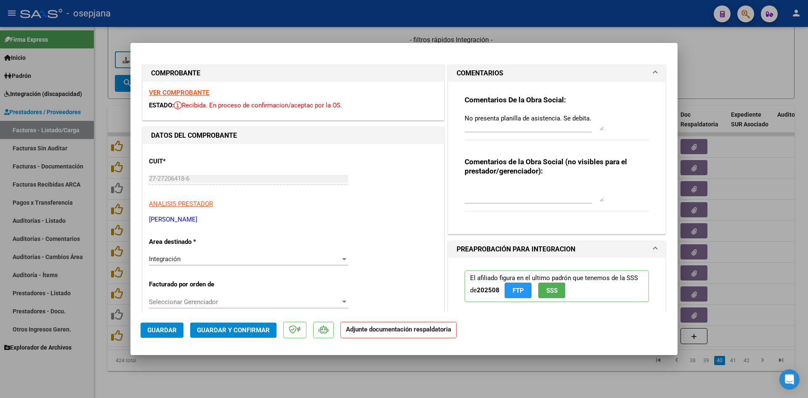
click at [722, 62] on div at bounding box center [404, 199] width 808 height 398
type input "$ 0,00"
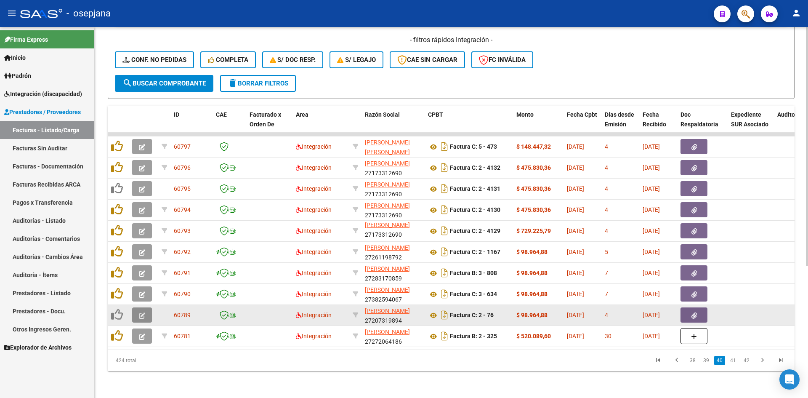
click at [143, 312] on icon "button" at bounding box center [142, 315] width 6 height 6
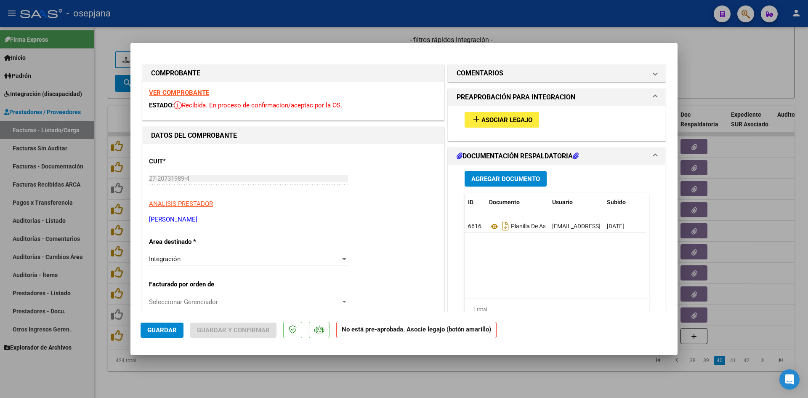
click at [180, 90] on strong "VER COMPROBANTE" at bounding box center [179, 93] width 60 height 8
click at [510, 131] on div "add Asociar Legajo" at bounding box center [556, 120] width 197 height 28
click at [485, 118] on span "Asociar Legajo" at bounding box center [506, 120] width 51 height 8
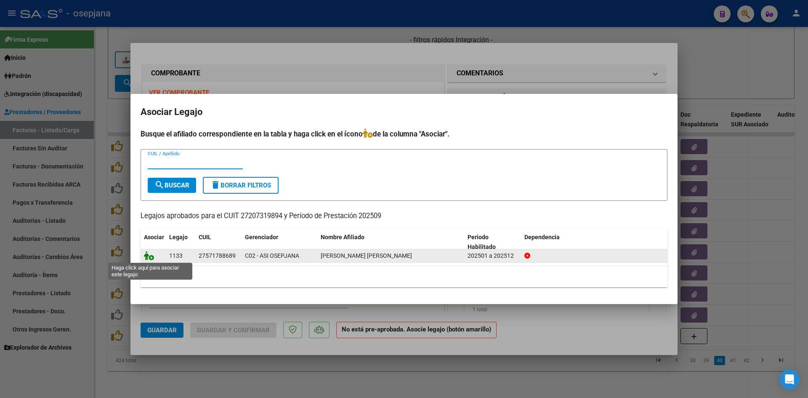
click at [147, 257] on icon at bounding box center [149, 255] width 10 height 9
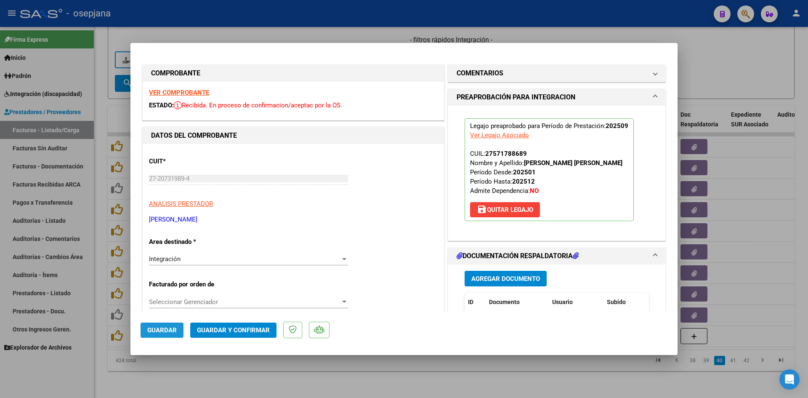
click at [166, 326] on span "Guardar" at bounding box center [161, 330] width 29 height 8
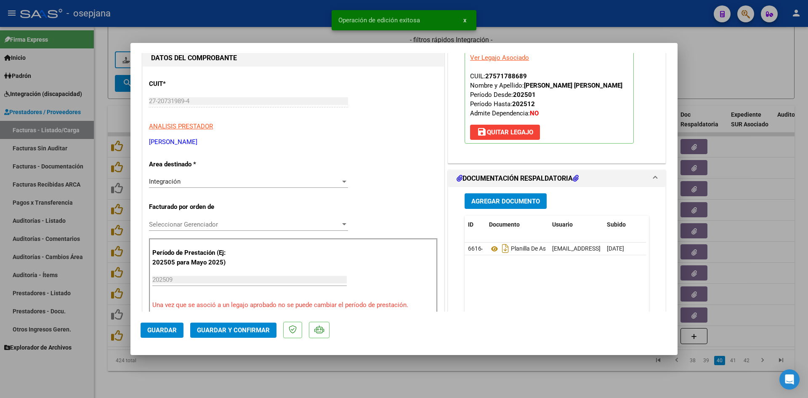
scroll to position [168, 0]
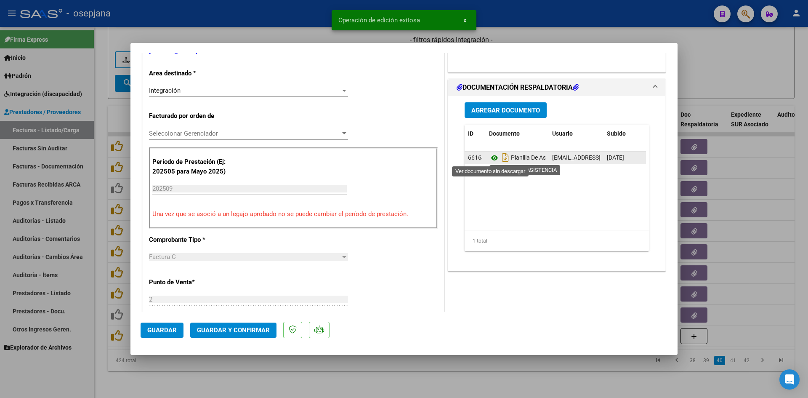
click at [489, 156] on icon at bounding box center [494, 158] width 11 height 10
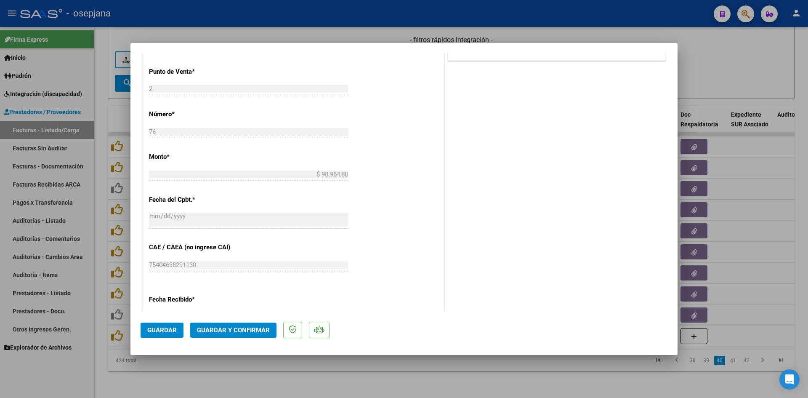
scroll to position [505, 0]
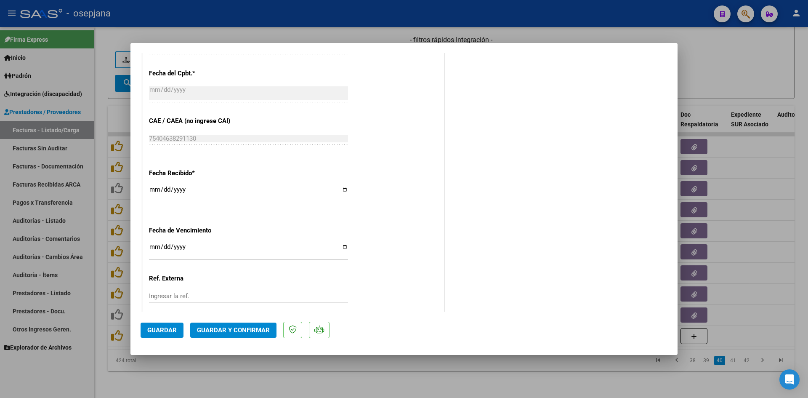
click at [152, 247] on input "Ingresar la fecha" at bounding box center [248, 249] width 199 height 13
type input "[DATE]"
click at [260, 322] on button "Guardar y Confirmar" at bounding box center [233, 329] width 86 height 15
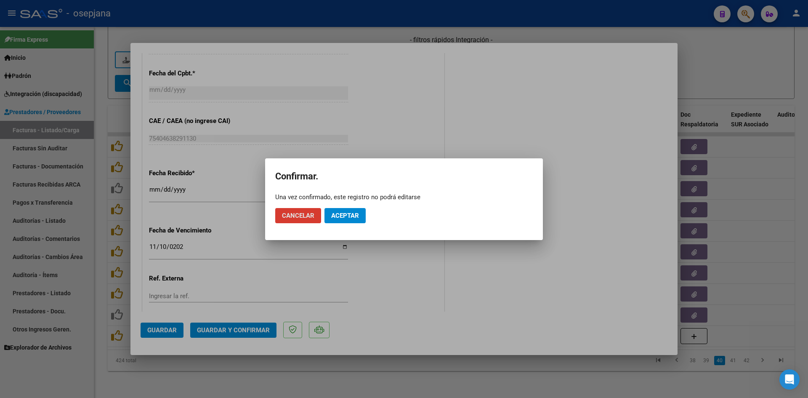
click at [345, 214] on span "Aceptar" at bounding box center [345, 216] width 28 height 8
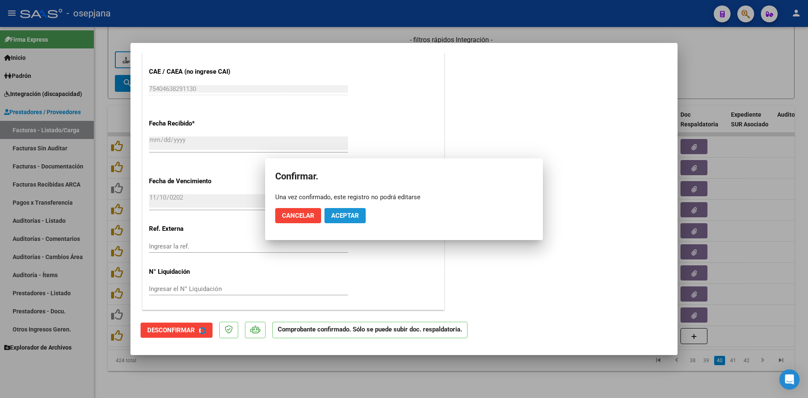
scroll to position [453, 0]
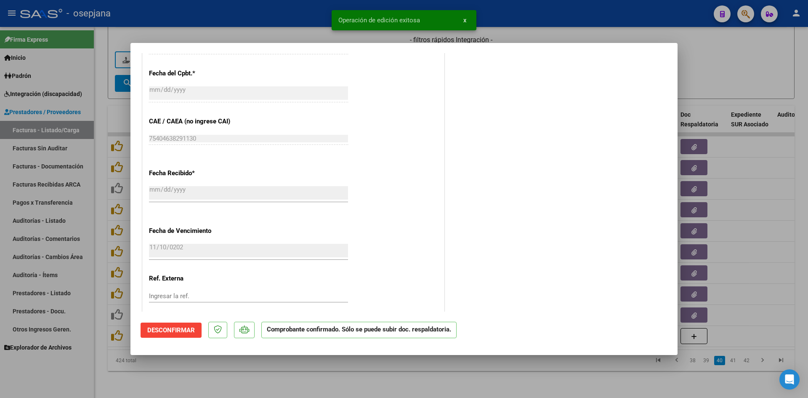
click at [724, 59] on div at bounding box center [404, 199] width 808 height 398
type input "$ 0,00"
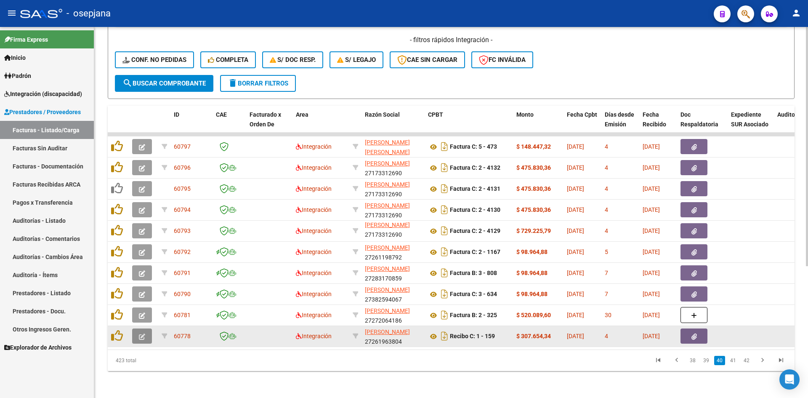
click at [138, 329] on button "button" at bounding box center [142, 335] width 20 height 15
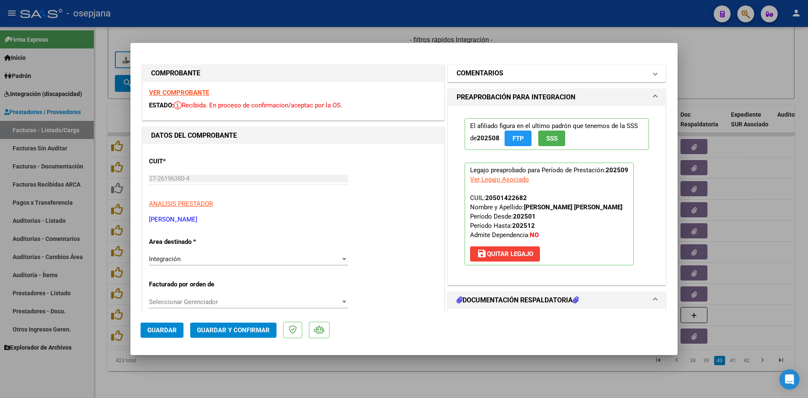
click at [482, 71] on h1 "COMENTARIOS" at bounding box center [479, 73] width 47 height 10
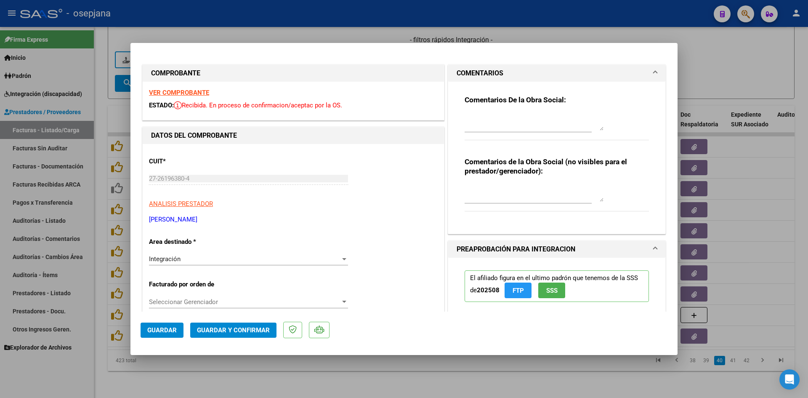
click at [160, 90] on strong "VER COMPROBANTE" at bounding box center [179, 93] width 60 height 8
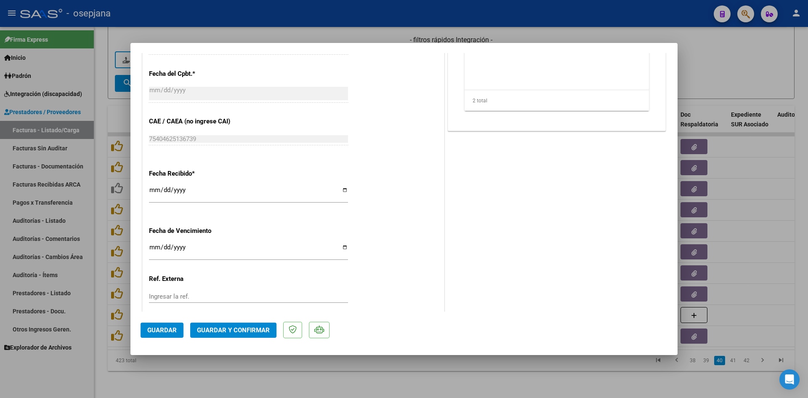
scroll to position [505, 0]
drag, startPoint x: 145, startPoint y: 244, endPoint x: 154, endPoint y: 245, distance: 9.3
click at [154, 245] on input "Ingresar la fecha" at bounding box center [248, 249] width 199 height 13
type input "[DATE]"
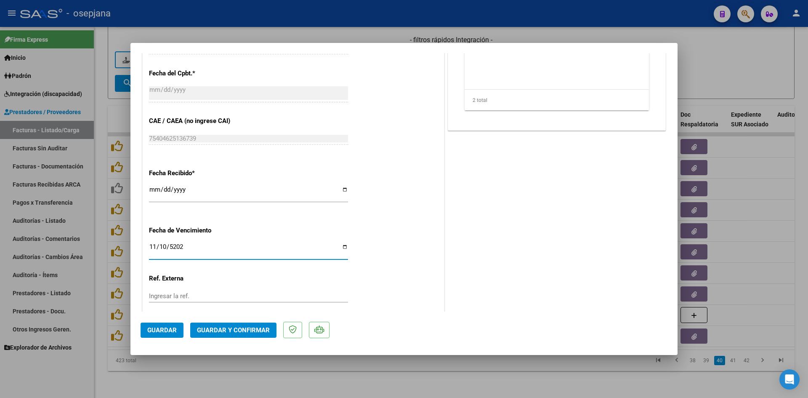
click at [240, 327] on span "Guardar y Confirmar" at bounding box center [233, 330] width 73 height 8
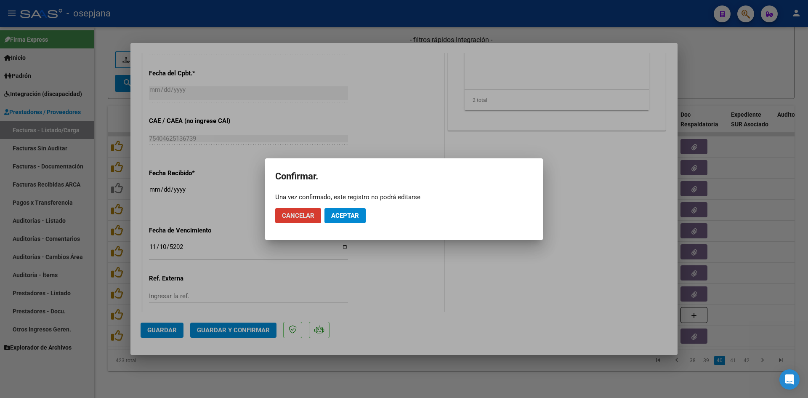
click at [353, 217] on span "Aceptar" at bounding box center [345, 216] width 28 height 8
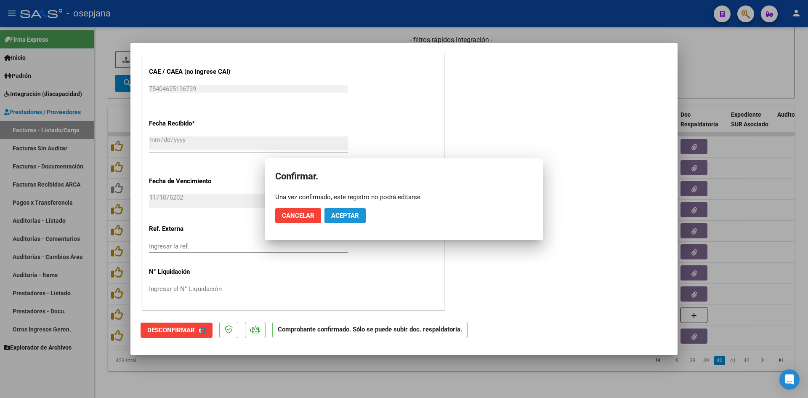
scroll to position [453, 0]
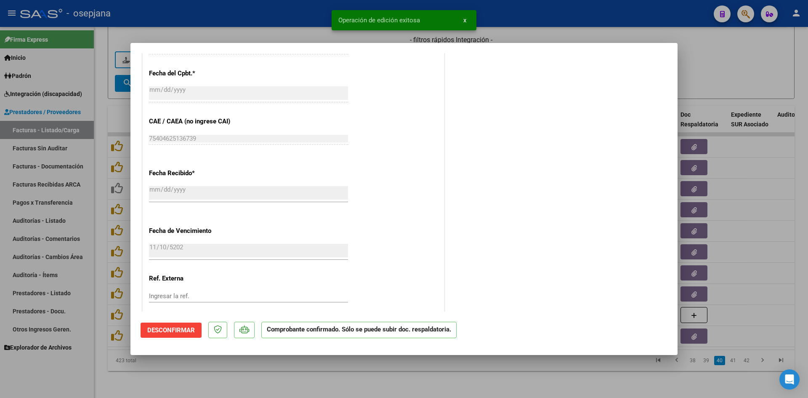
click at [711, 49] on div at bounding box center [404, 199] width 808 height 398
type input "$ 0,00"
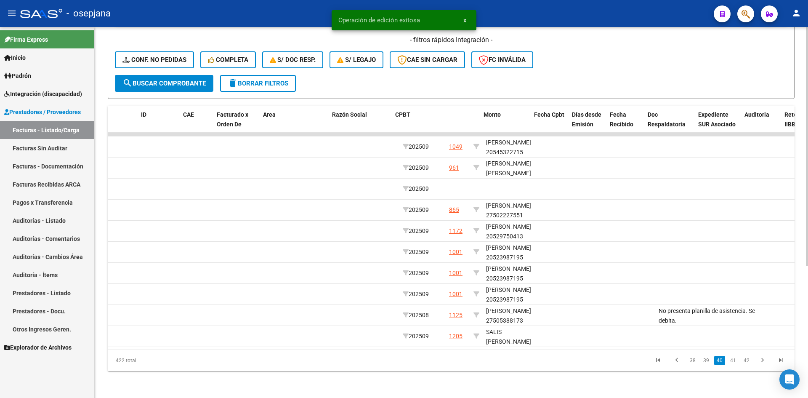
scroll to position [0, 0]
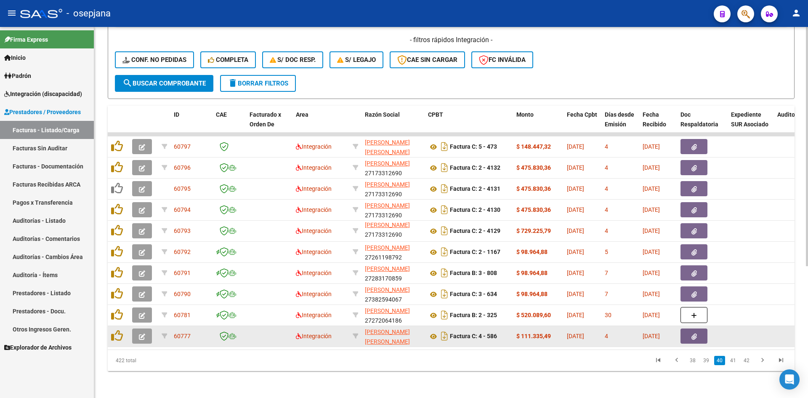
click at [142, 328] on button "button" at bounding box center [142, 335] width 20 height 15
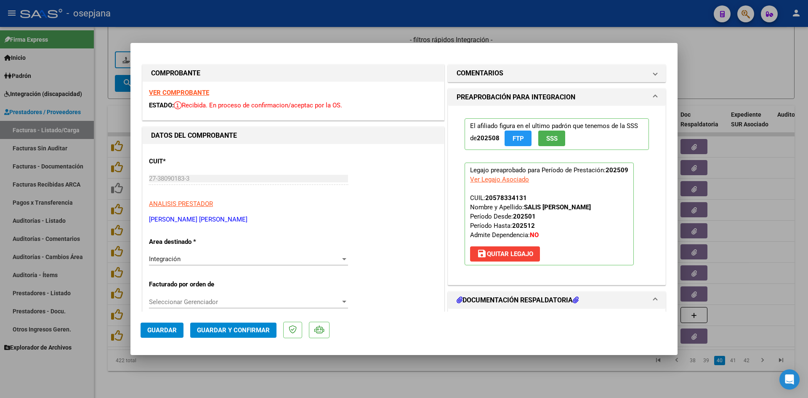
click at [168, 89] on strong "VER COMPROBANTE" at bounding box center [179, 93] width 60 height 8
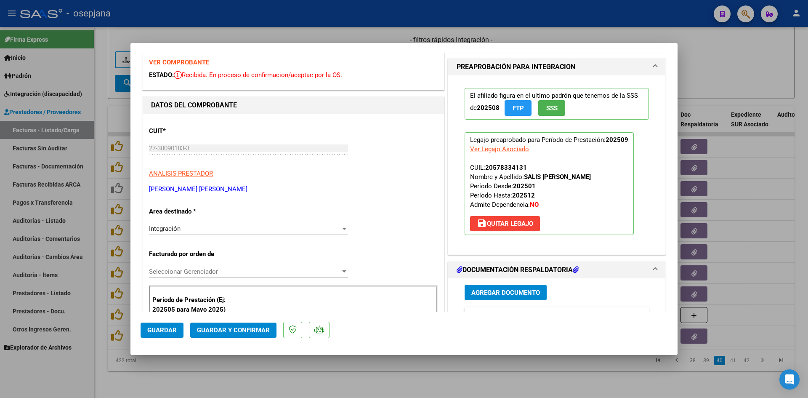
scroll to position [126, 0]
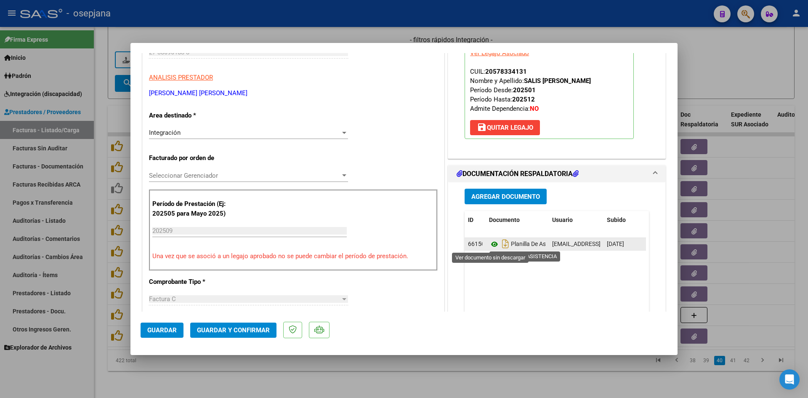
click at [491, 245] on icon at bounding box center [494, 244] width 11 height 10
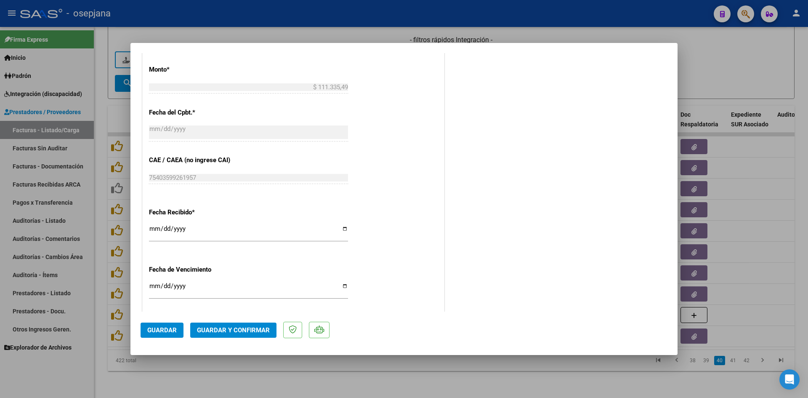
scroll to position [505, 0]
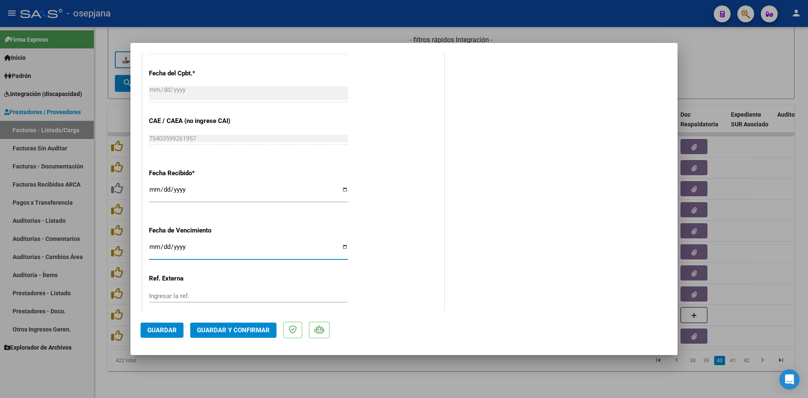
click at [153, 247] on input "[DATE]" at bounding box center [248, 249] width 199 height 13
type input "[DATE]"
click at [249, 331] on span "Guardar y Confirmar" at bounding box center [233, 330] width 73 height 8
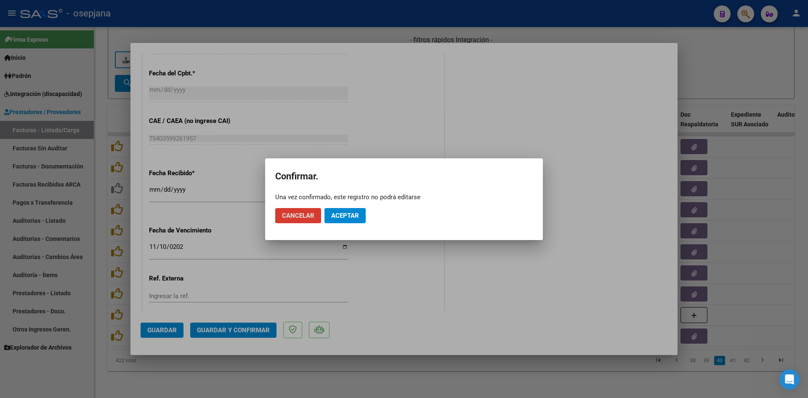
click at [349, 208] on button "Aceptar" at bounding box center [344, 215] width 41 height 15
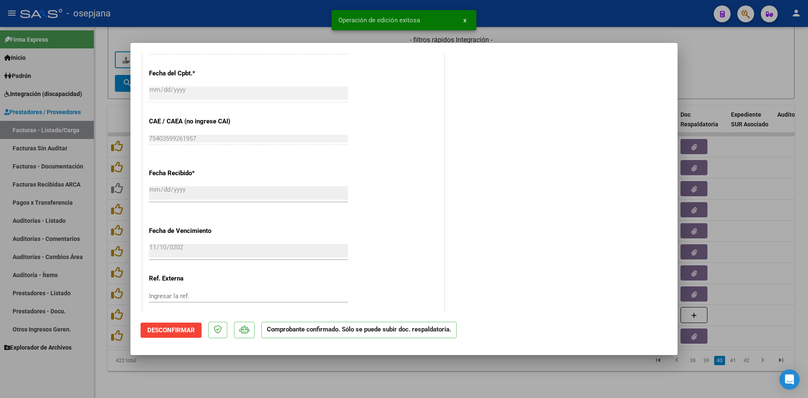
click at [735, 68] on div at bounding box center [404, 199] width 808 height 398
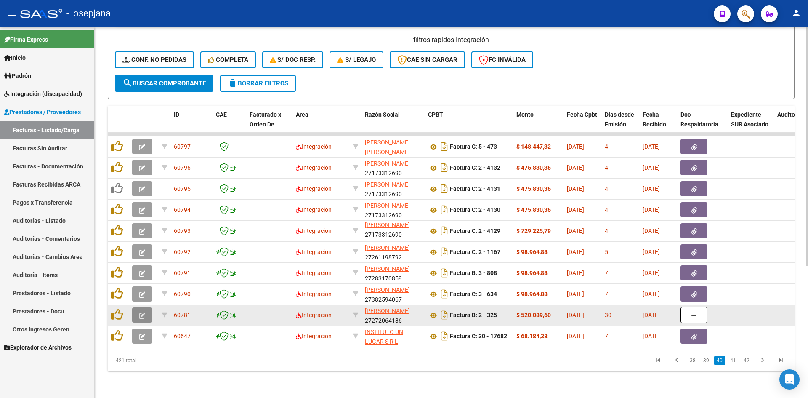
click at [144, 312] on icon "button" at bounding box center [142, 315] width 6 height 6
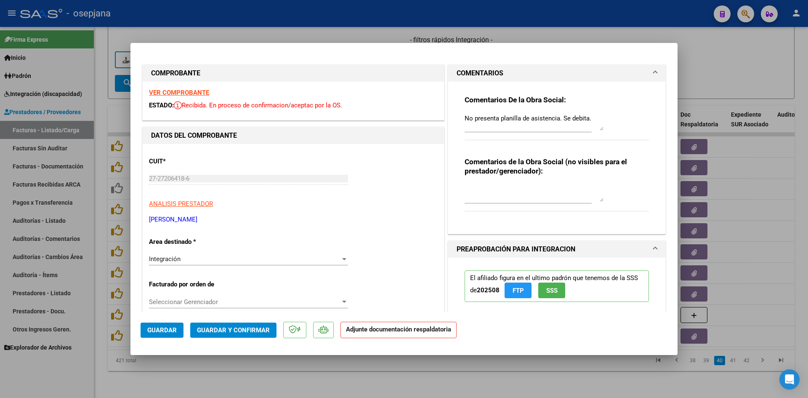
click at [723, 69] on div at bounding box center [404, 199] width 808 height 398
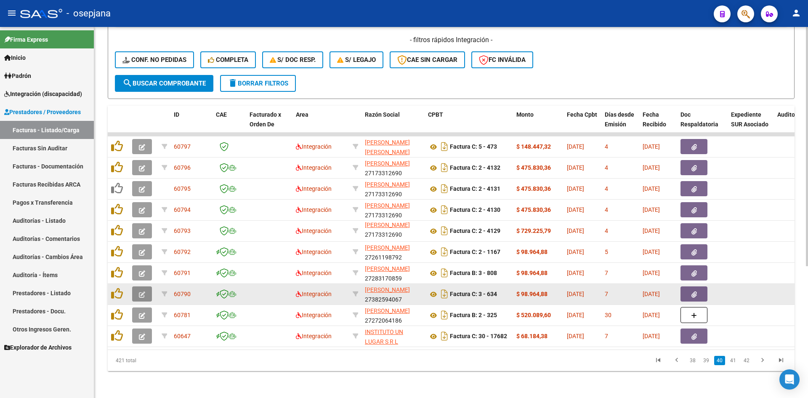
click at [144, 291] on icon "button" at bounding box center [142, 294] width 6 height 6
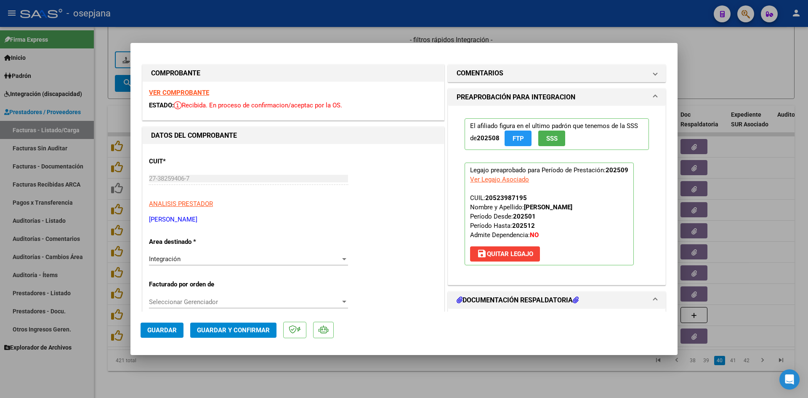
click at [175, 91] on strong "VER COMPROBANTE" at bounding box center [179, 93] width 60 height 8
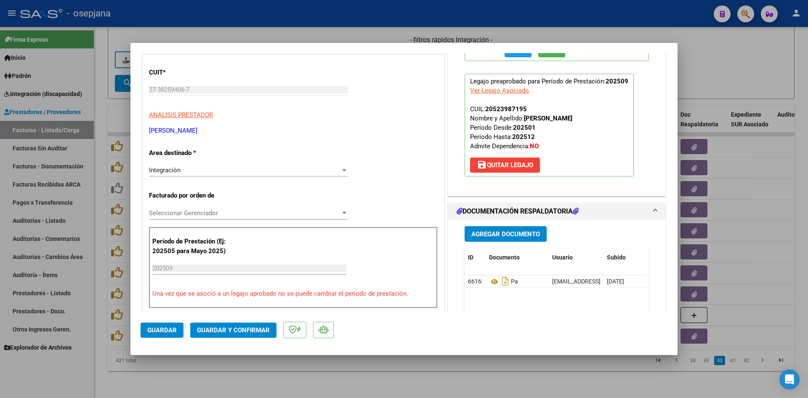
scroll to position [168, 0]
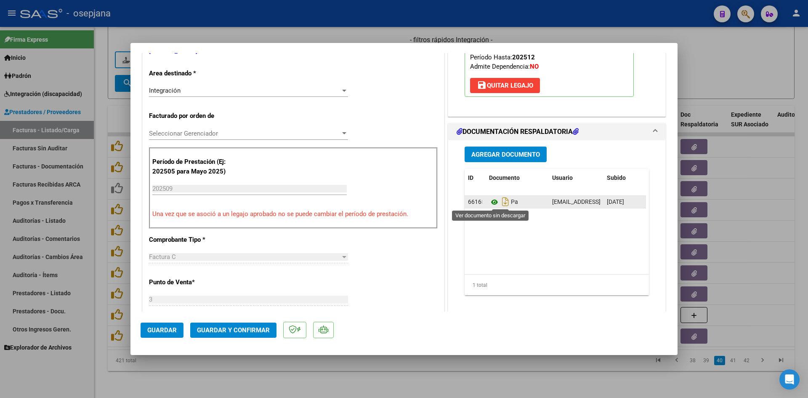
click at [489, 200] on icon at bounding box center [494, 202] width 11 height 10
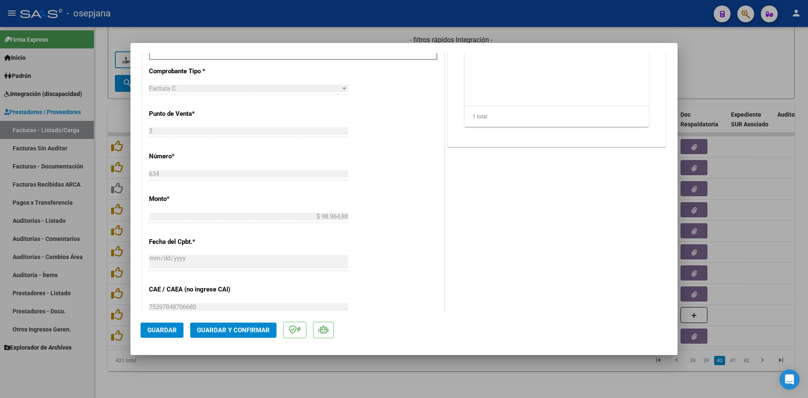
scroll to position [547, 0]
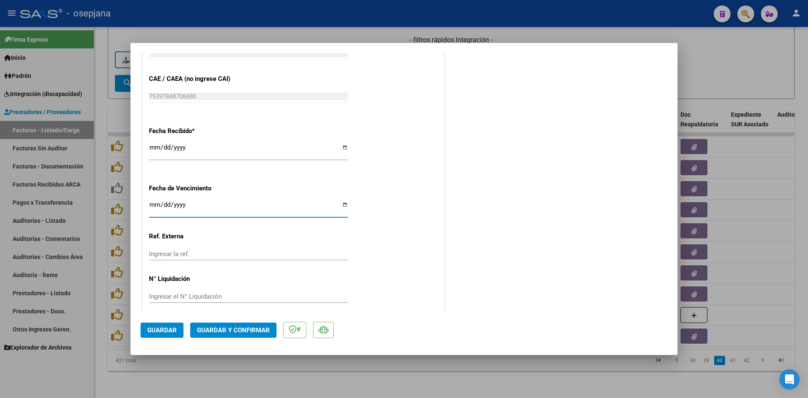
click at [151, 202] on input "Ingresar la fecha" at bounding box center [248, 207] width 199 height 13
click at [220, 328] on span "Guardar y Confirmar" at bounding box center [233, 330] width 73 height 8
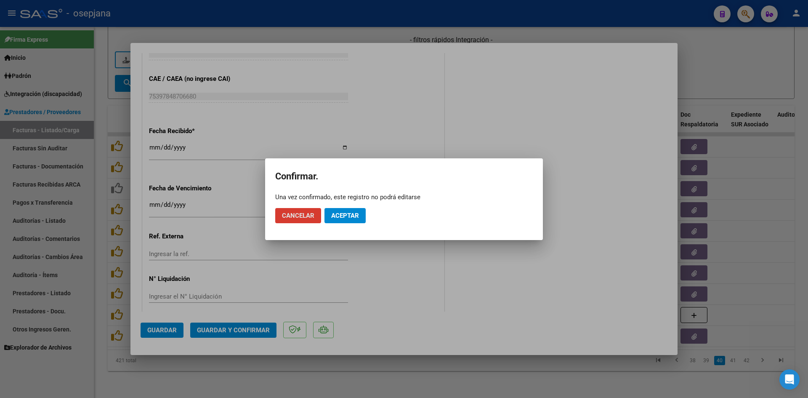
click at [337, 214] on span "Aceptar" at bounding box center [345, 216] width 28 height 8
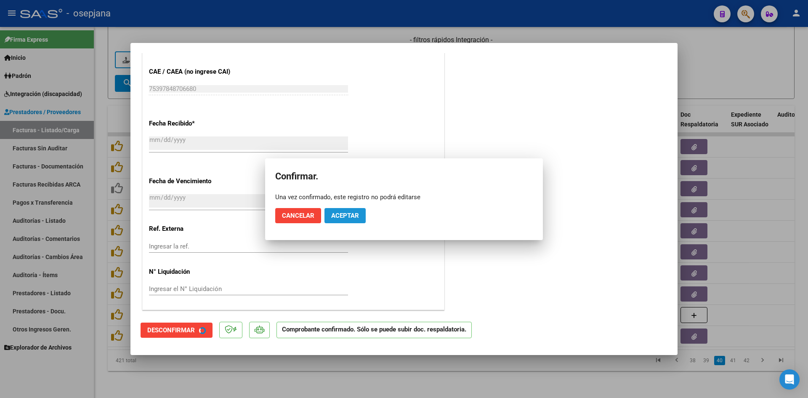
scroll to position [495, 0]
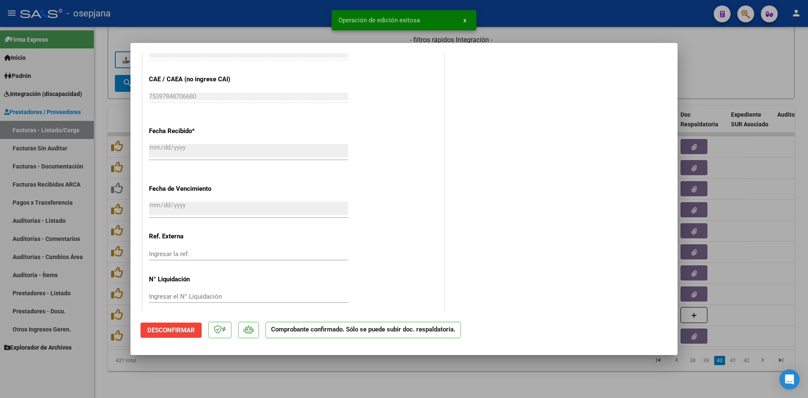
click at [732, 73] on div at bounding box center [404, 199] width 808 height 398
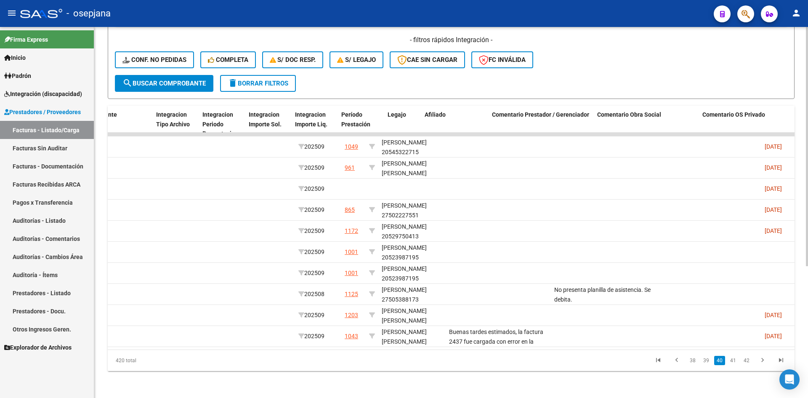
scroll to position [0, 0]
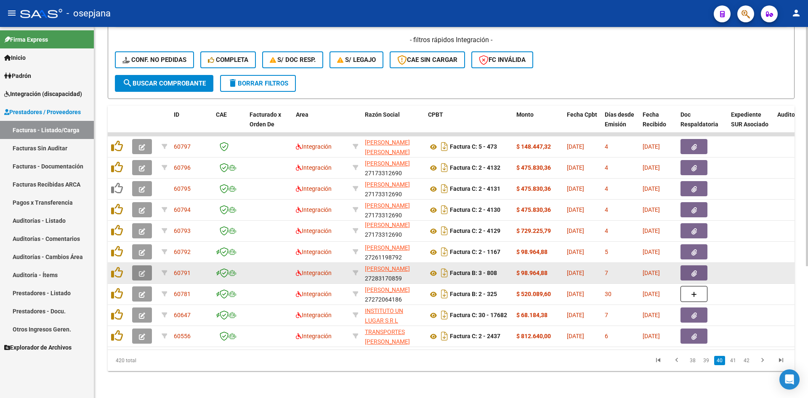
click at [150, 266] on button "button" at bounding box center [142, 272] width 20 height 15
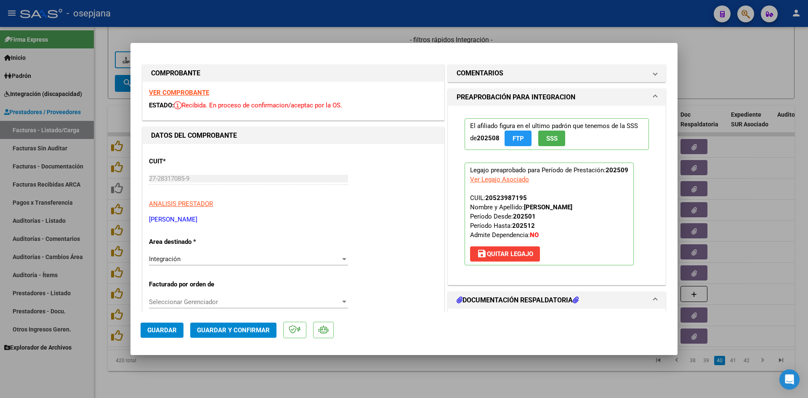
click at [163, 90] on strong "VER COMPROBANTE" at bounding box center [179, 93] width 60 height 8
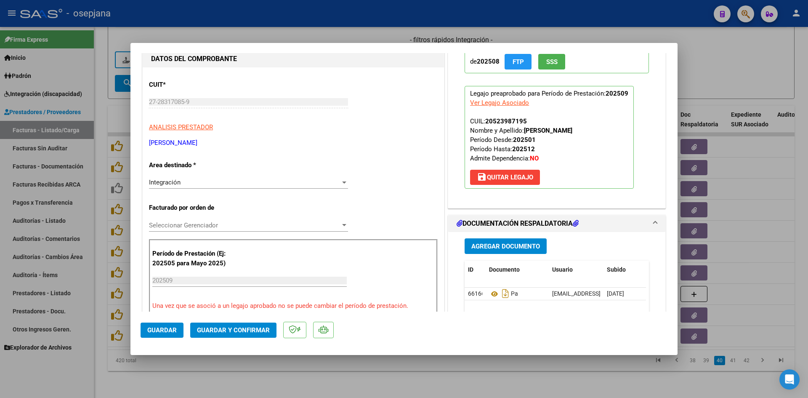
scroll to position [84, 0]
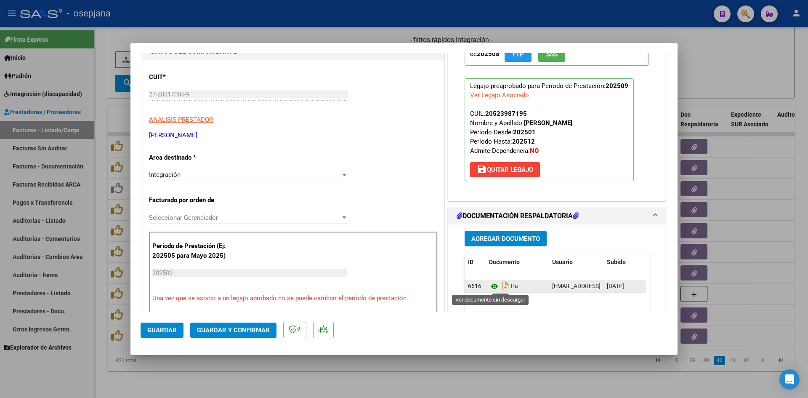
click at [492, 284] on icon at bounding box center [494, 286] width 11 height 10
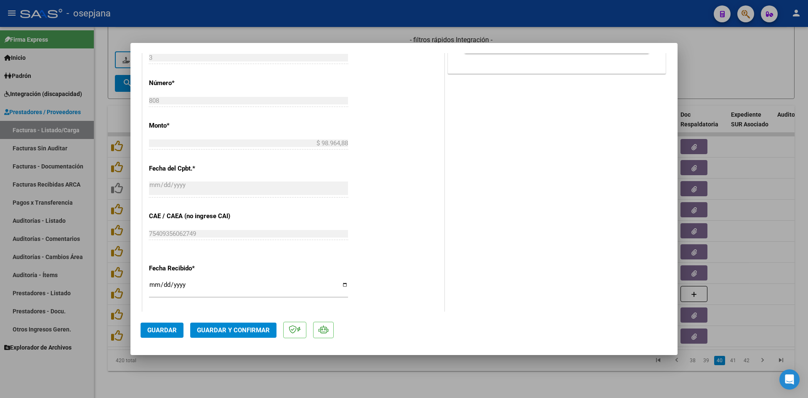
scroll to position [547, 0]
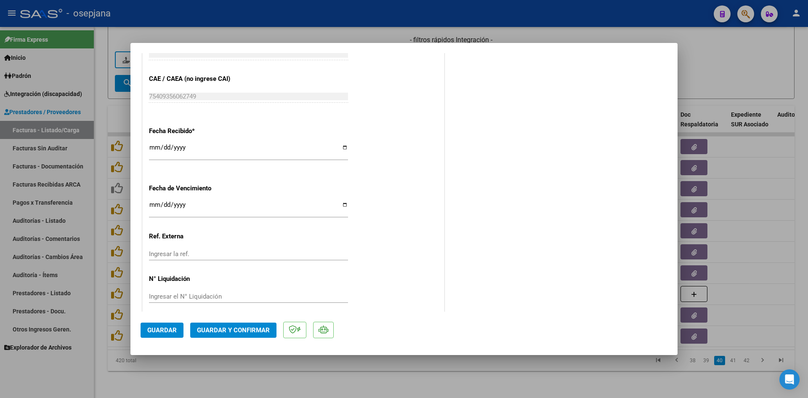
click at [153, 207] on input "Ingresar la fecha" at bounding box center [248, 207] width 199 height 13
click at [209, 332] on span "Guardar y Confirmar" at bounding box center [233, 330] width 73 height 8
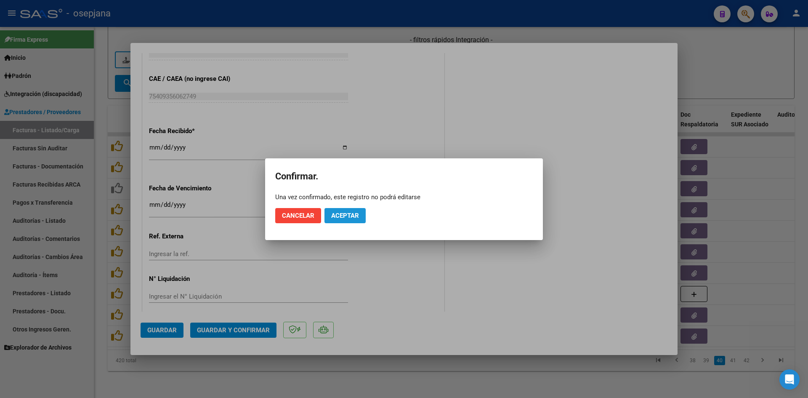
click at [336, 213] on span "Aceptar" at bounding box center [345, 216] width 28 height 8
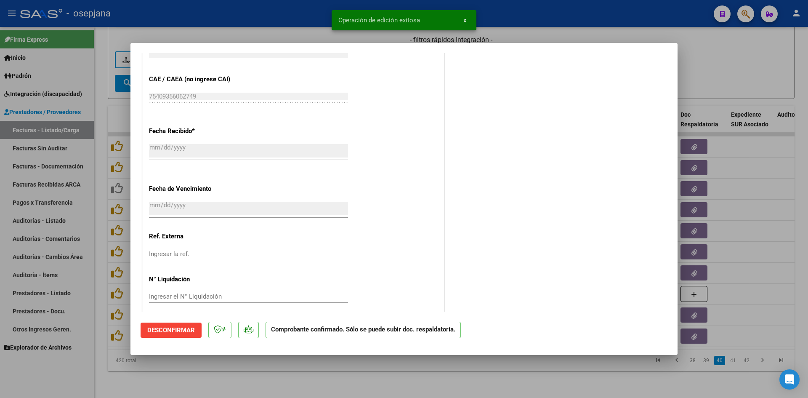
click at [732, 68] on div at bounding box center [404, 199] width 808 height 398
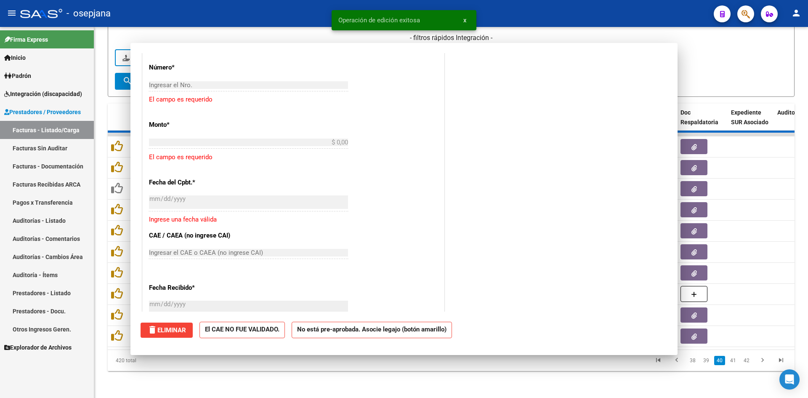
scroll to position [0, 0]
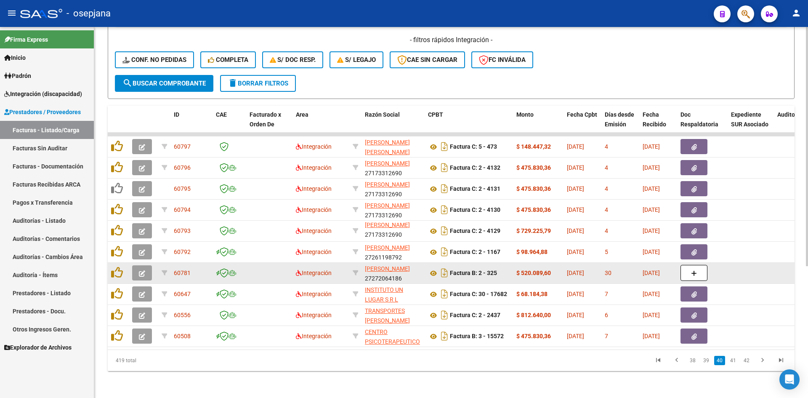
click at [138, 265] on button "button" at bounding box center [142, 272] width 20 height 15
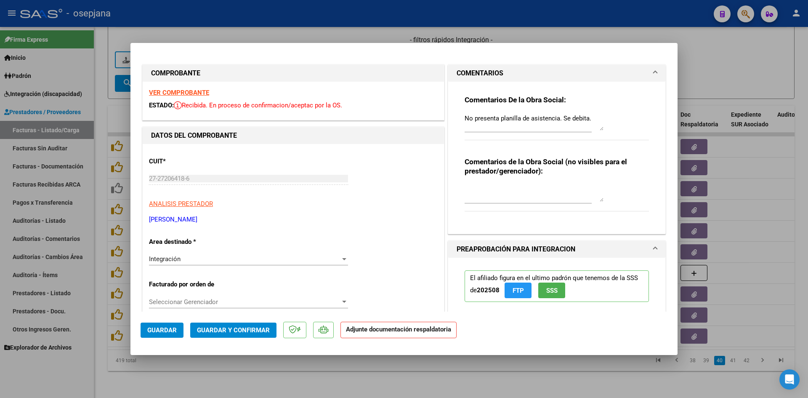
click at [709, 64] on div at bounding box center [404, 199] width 808 height 398
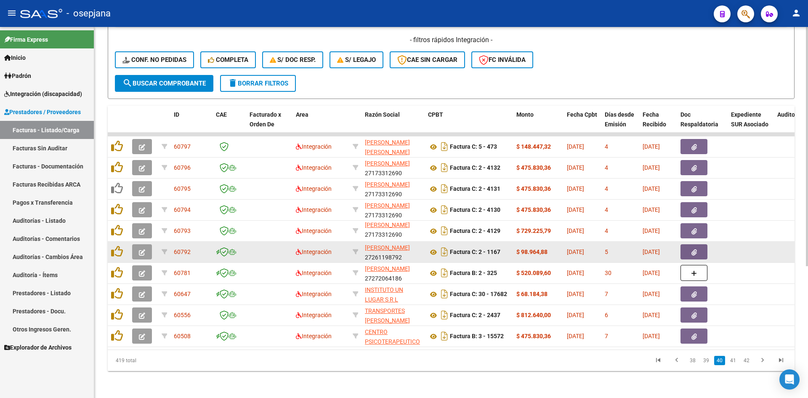
click at [143, 249] on icon "button" at bounding box center [142, 252] width 6 height 6
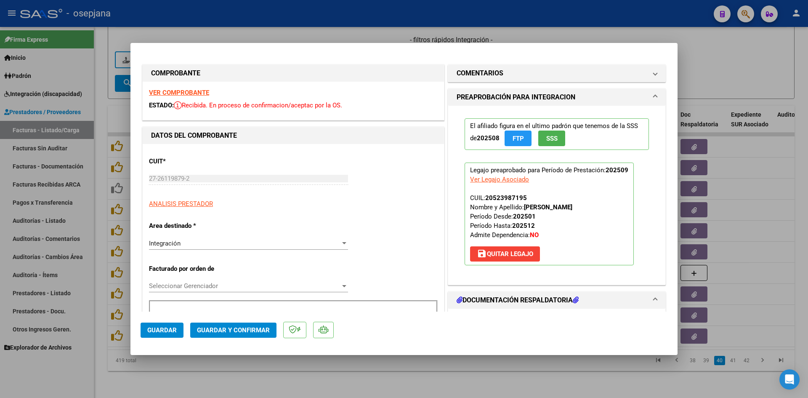
click at [198, 93] on strong "VER COMPROBANTE" at bounding box center [179, 93] width 60 height 8
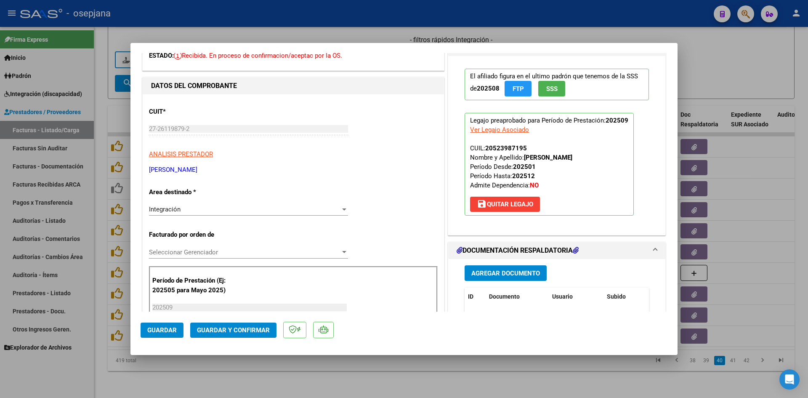
scroll to position [168, 0]
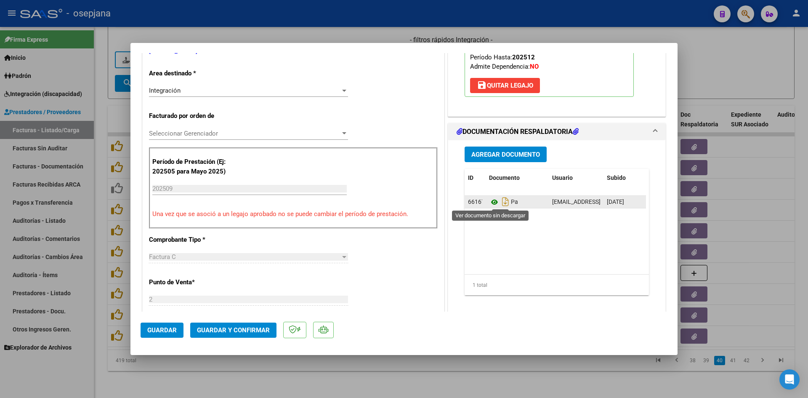
click at [489, 200] on icon at bounding box center [494, 202] width 11 height 10
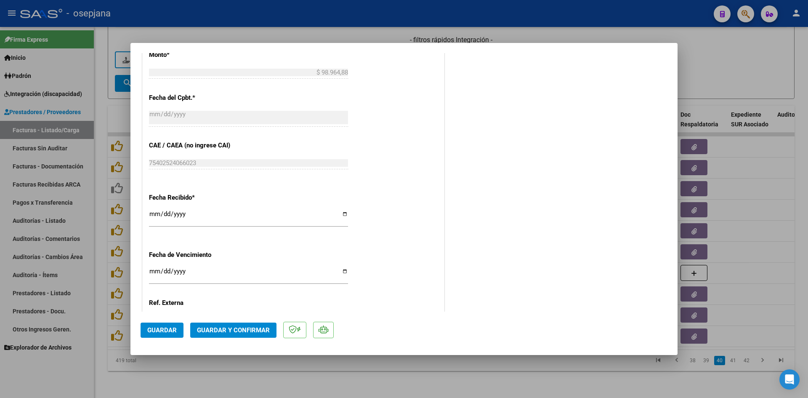
scroll to position [547, 0]
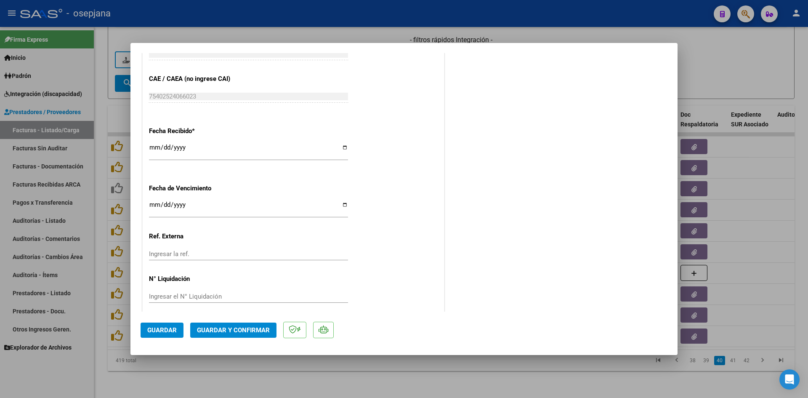
click at [152, 204] on input "Ingresar la fecha" at bounding box center [248, 207] width 199 height 13
click at [213, 326] on span "Guardar y Confirmar" at bounding box center [233, 330] width 73 height 8
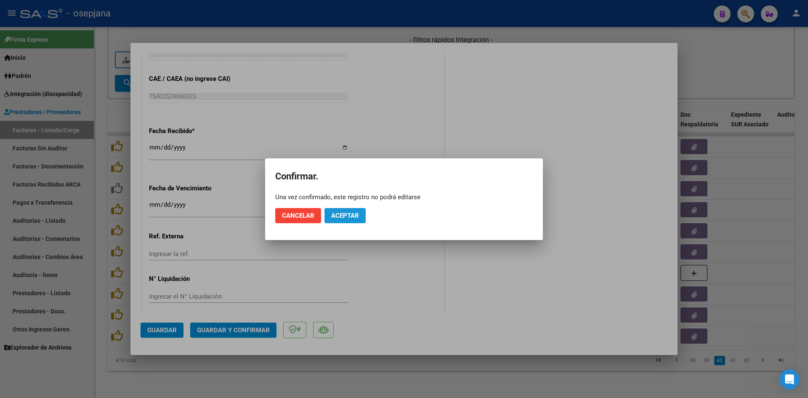
click at [352, 216] on span "Aceptar" at bounding box center [345, 216] width 28 height 8
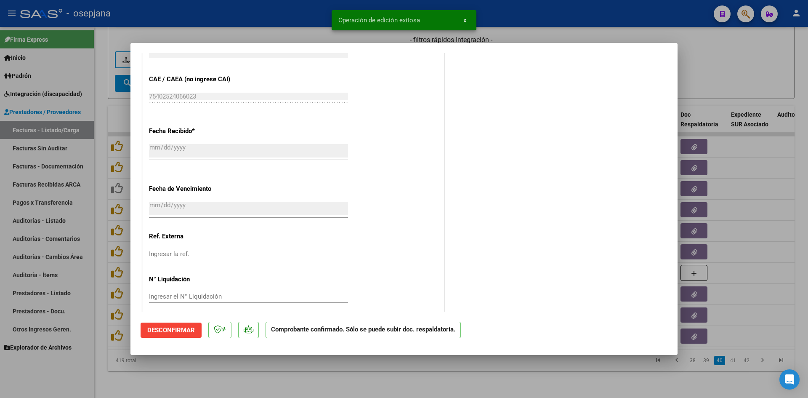
click at [740, 50] on div at bounding box center [404, 199] width 808 height 398
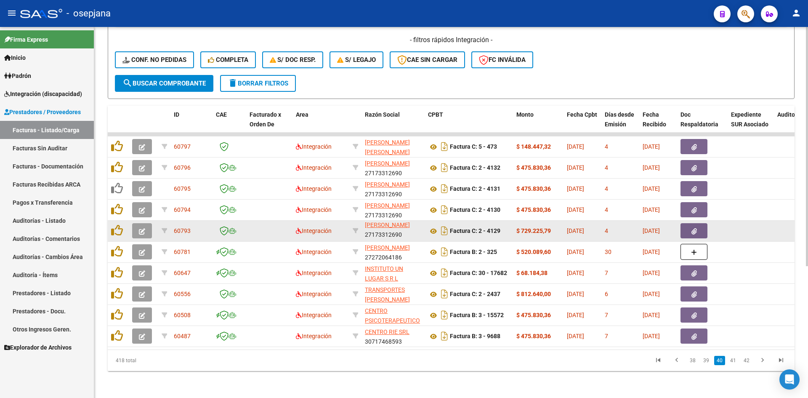
scroll to position [0, 0]
click at [141, 228] on icon "button" at bounding box center [142, 231] width 6 height 6
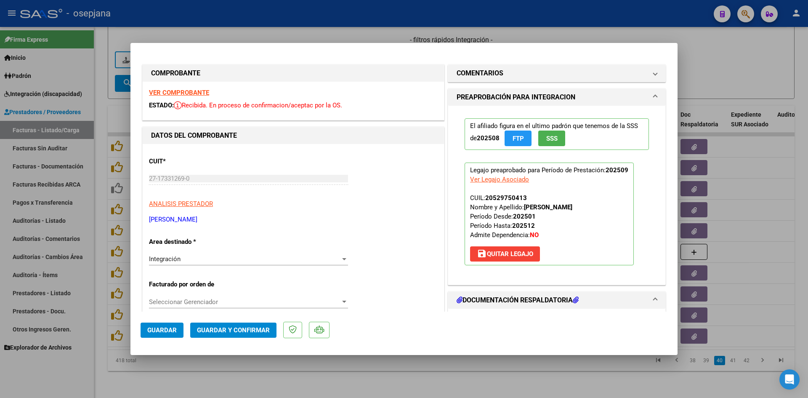
click at [166, 95] on strong "VER COMPROBANTE" at bounding box center [179, 93] width 60 height 8
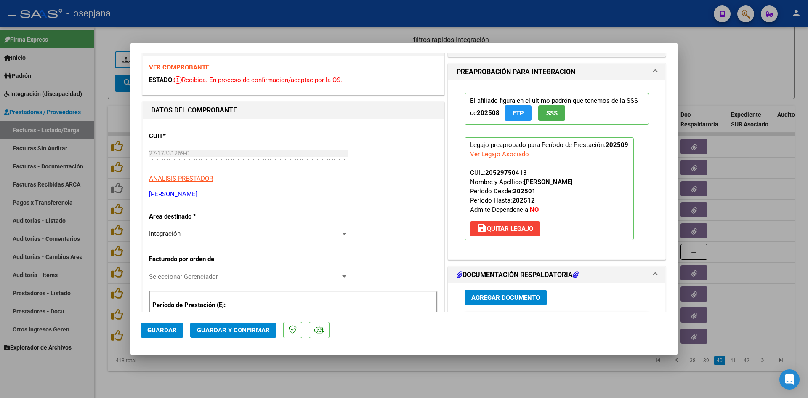
scroll to position [126, 0]
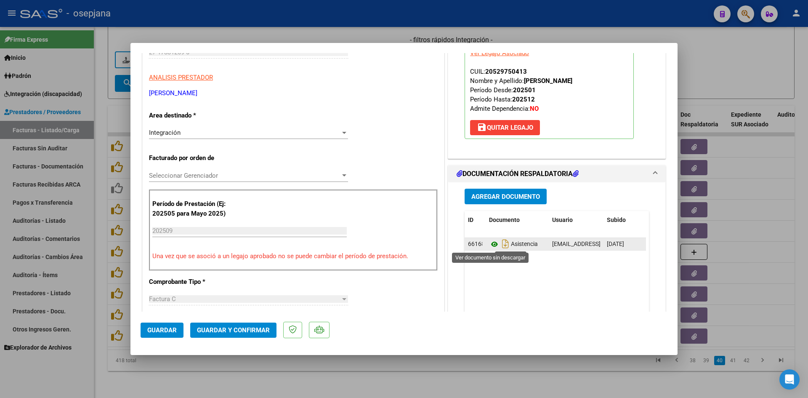
click at [489, 242] on icon at bounding box center [494, 244] width 11 height 10
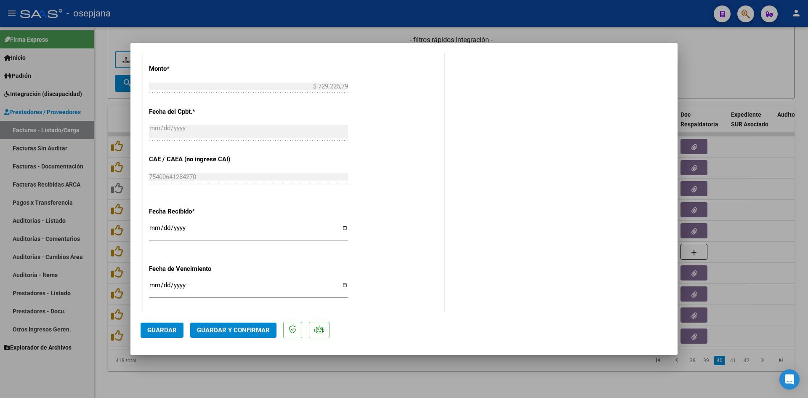
scroll to position [554, 0]
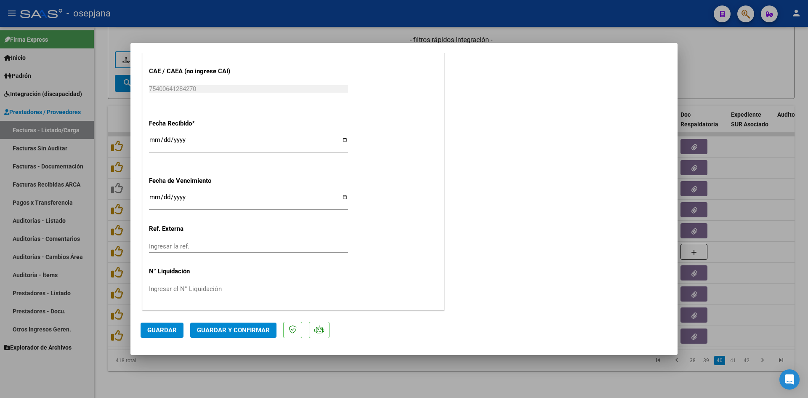
click at [154, 196] on input "[DATE]" at bounding box center [248, 200] width 199 height 13
click at [227, 326] on span "Guardar y Confirmar" at bounding box center [233, 330] width 73 height 8
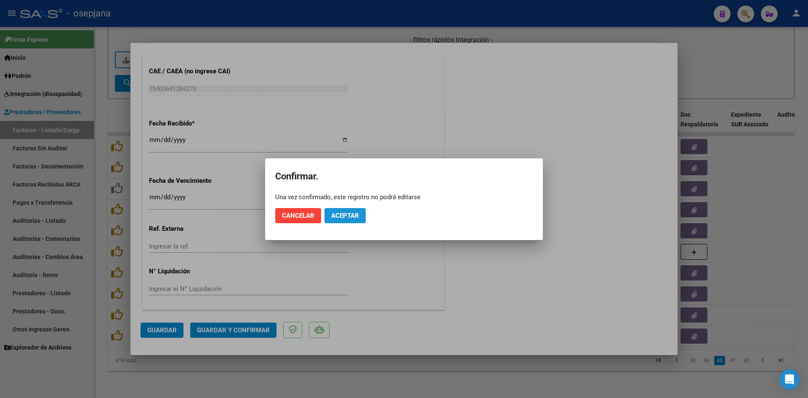
click at [356, 213] on span "Aceptar" at bounding box center [345, 216] width 28 height 8
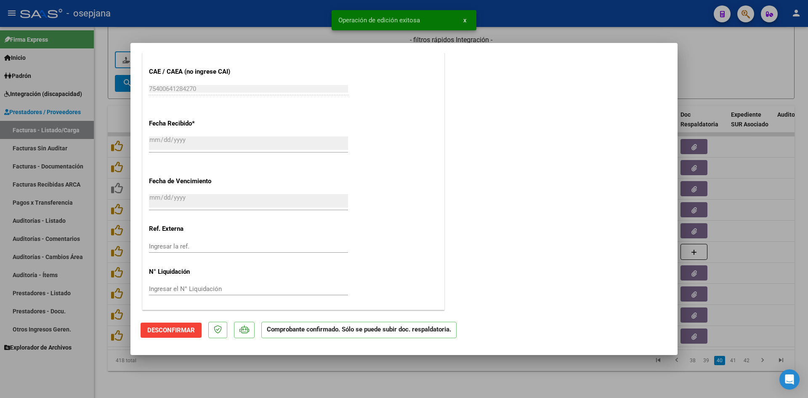
click at [735, 49] on div at bounding box center [404, 199] width 808 height 398
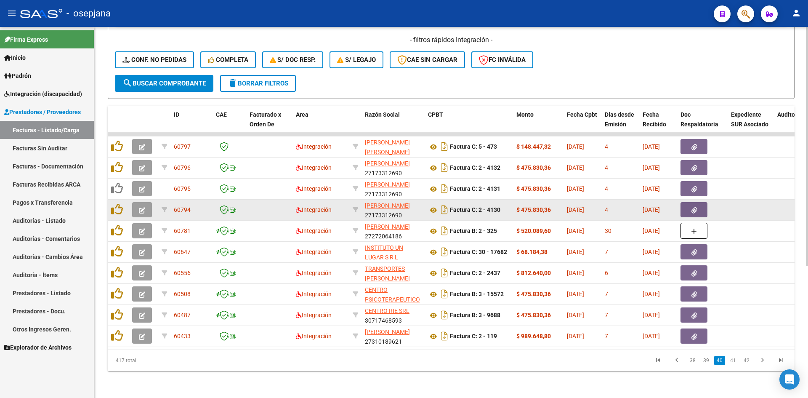
click at [140, 207] on icon "button" at bounding box center [142, 210] width 6 height 6
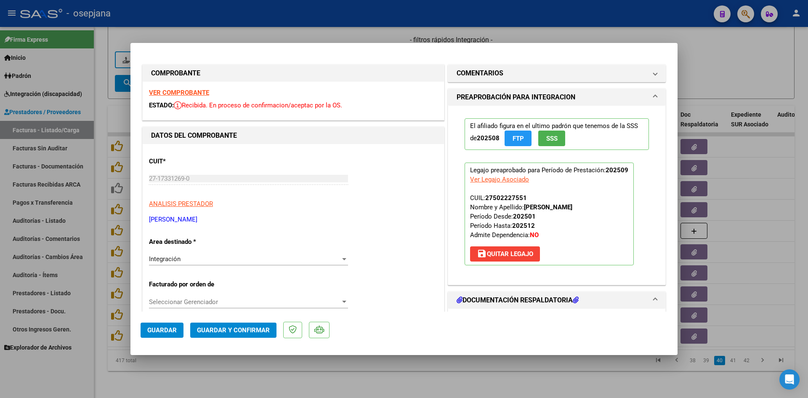
click at [164, 91] on strong "VER COMPROBANTE" at bounding box center [179, 93] width 60 height 8
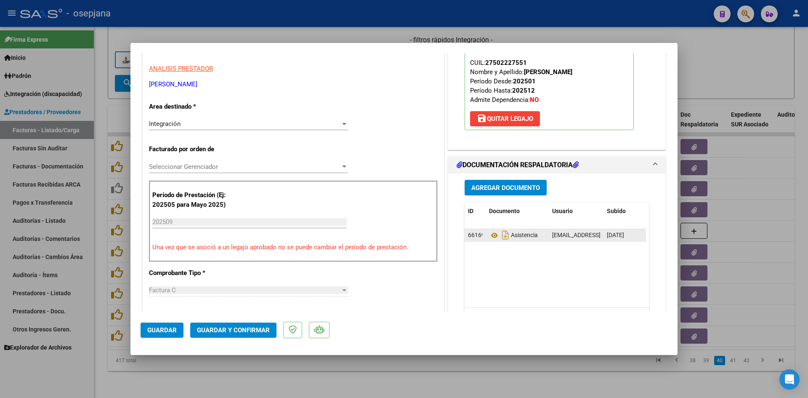
scroll to position [168, 0]
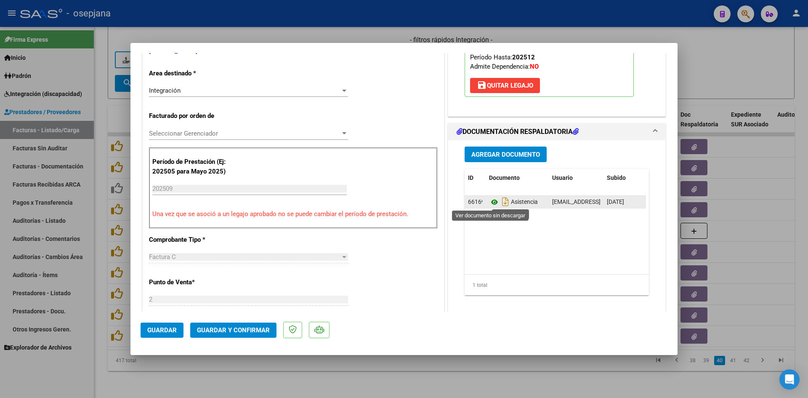
click at [493, 200] on icon at bounding box center [494, 202] width 11 height 10
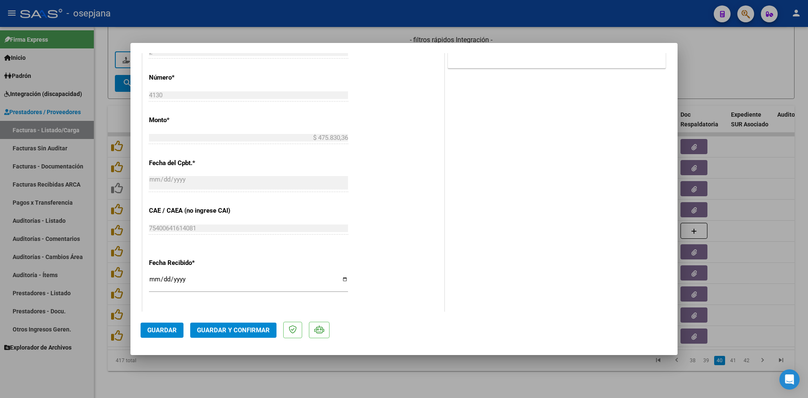
scroll to position [505, 0]
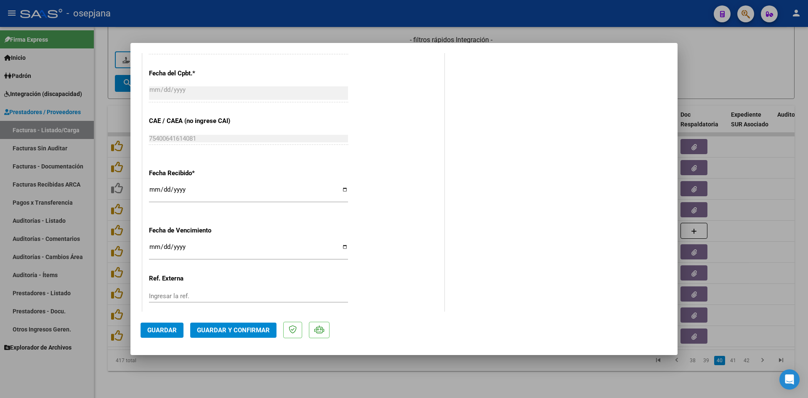
click at [154, 247] on input "[DATE]" at bounding box center [248, 249] width 199 height 13
click at [209, 330] on span "Guardar y Confirmar" at bounding box center [233, 330] width 73 height 8
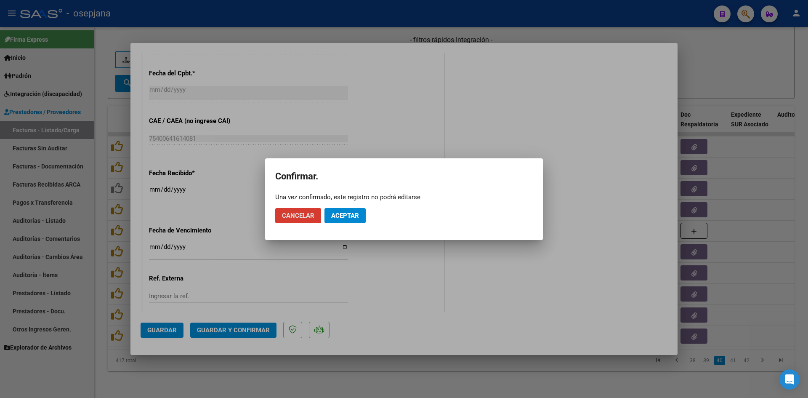
click at [362, 220] on button "Aceptar" at bounding box center [344, 215] width 41 height 15
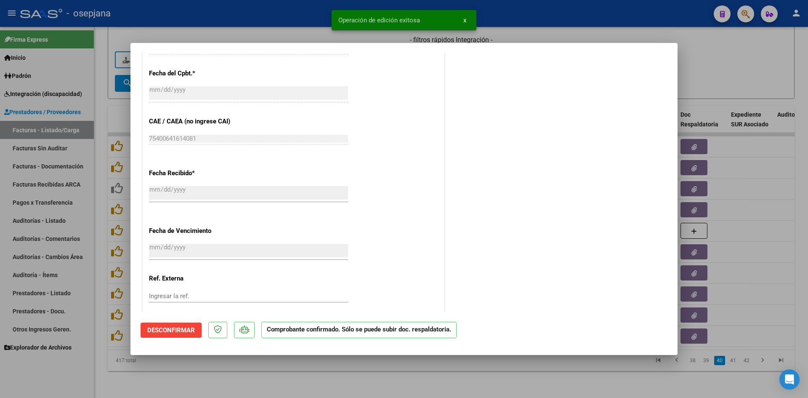
click at [747, 64] on div at bounding box center [404, 199] width 808 height 398
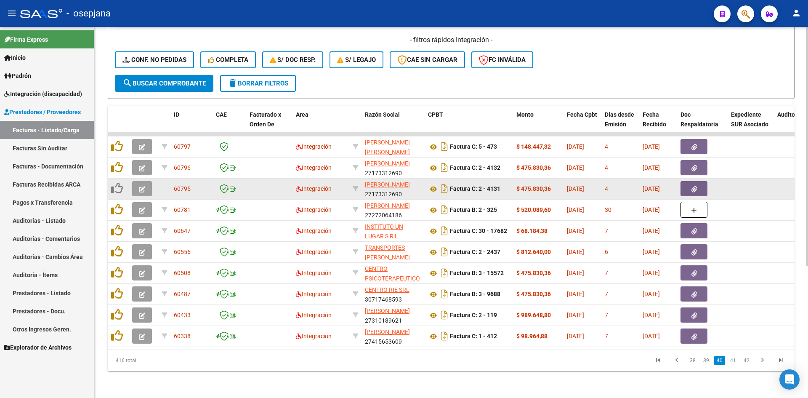
click at [142, 186] on icon "button" at bounding box center [142, 189] width 6 height 6
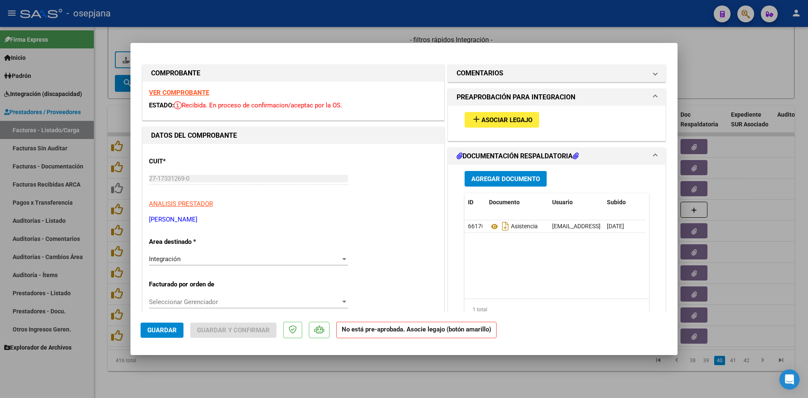
click at [191, 94] on strong "VER COMPROBANTE" at bounding box center [179, 93] width 60 height 8
click at [501, 121] on span "Asociar Legajo" at bounding box center [506, 120] width 51 height 8
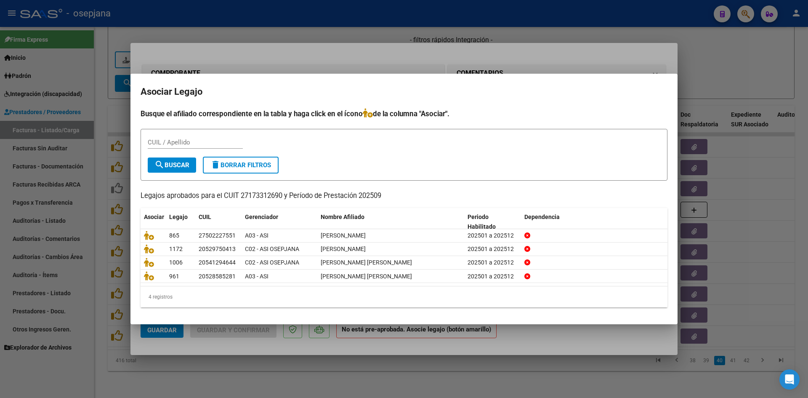
click at [570, 58] on div at bounding box center [404, 199] width 808 height 398
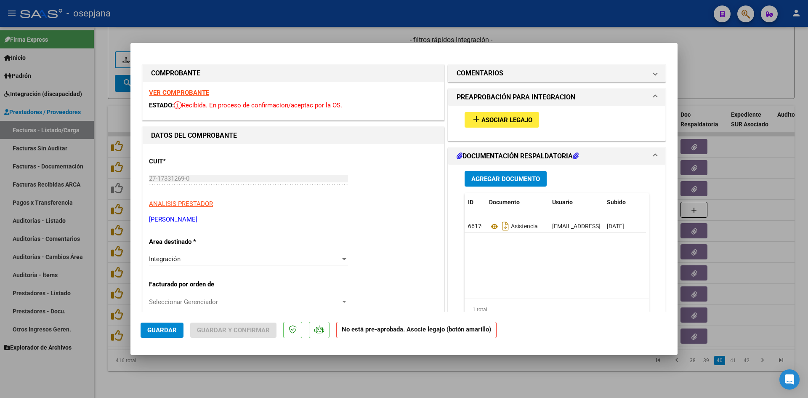
click at [191, 92] on strong "VER COMPROBANTE" at bounding box center [179, 93] width 60 height 8
click at [494, 116] on span "add Asociar Legajo" at bounding box center [501, 120] width 61 height 8
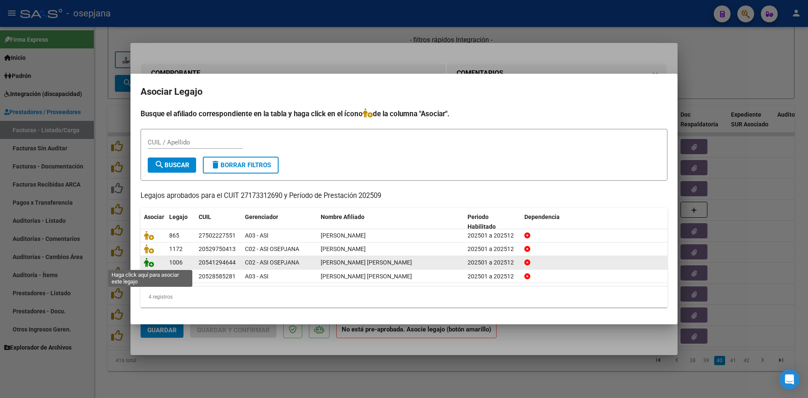
click at [148, 262] on icon at bounding box center [149, 261] width 10 height 9
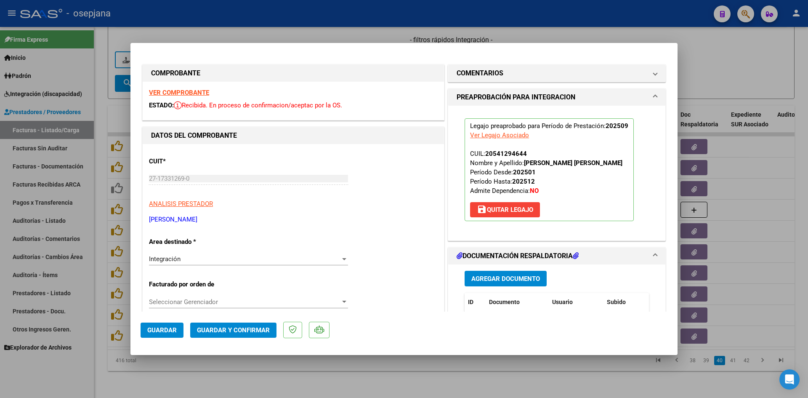
click at [171, 328] on span "Guardar" at bounding box center [161, 330] width 29 height 8
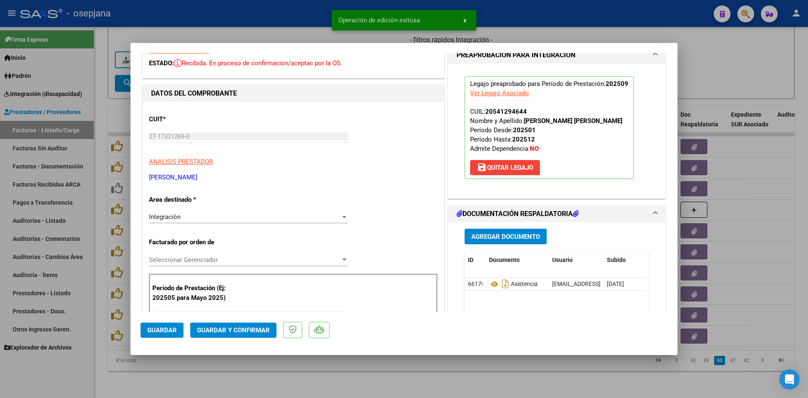
scroll to position [84, 0]
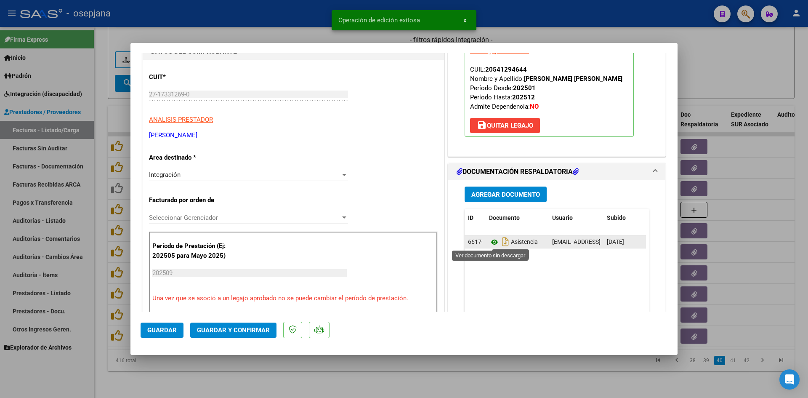
click at [492, 242] on icon at bounding box center [494, 242] width 11 height 10
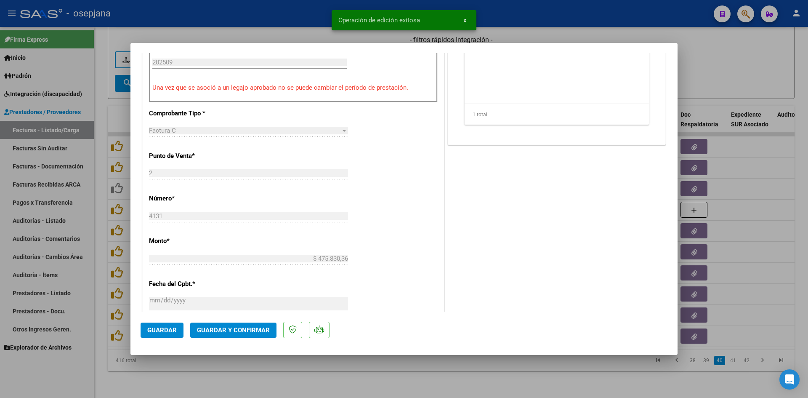
scroll to position [505, 0]
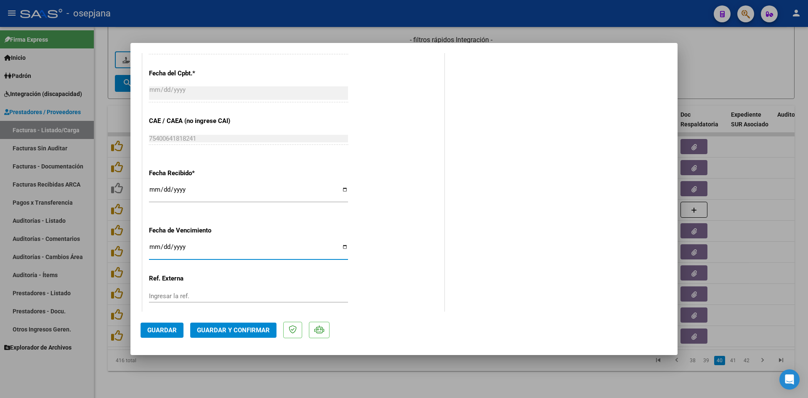
click at [150, 246] on input "[DATE]" at bounding box center [248, 249] width 199 height 13
click at [211, 328] on span "Guardar y Confirmar" at bounding box center [233, 330] width 73 height 8
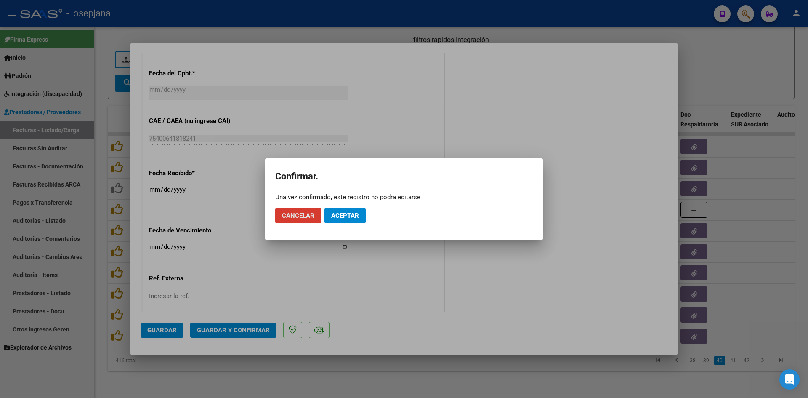
click at [339, 215] on span "Aceptar" at bounding box center [345, 216] width 28 height 8
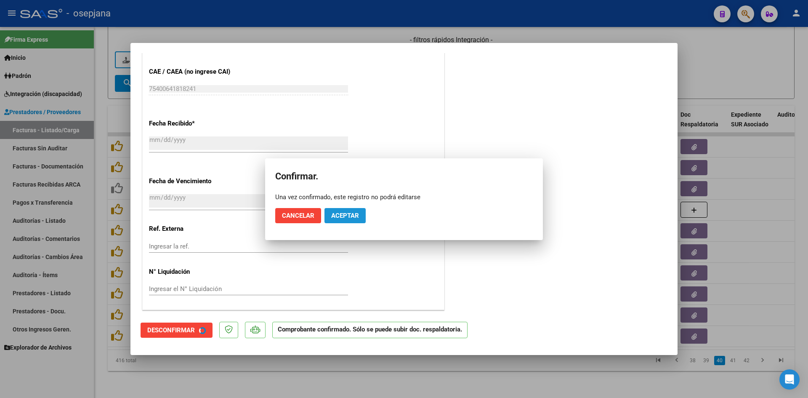
scroll to position [453, 0]
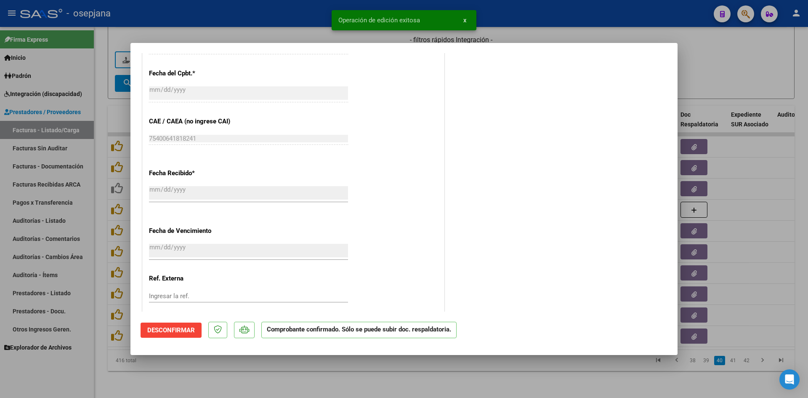
click at [735, 64] on div at bounding box center [404, 199] width 808 height 398
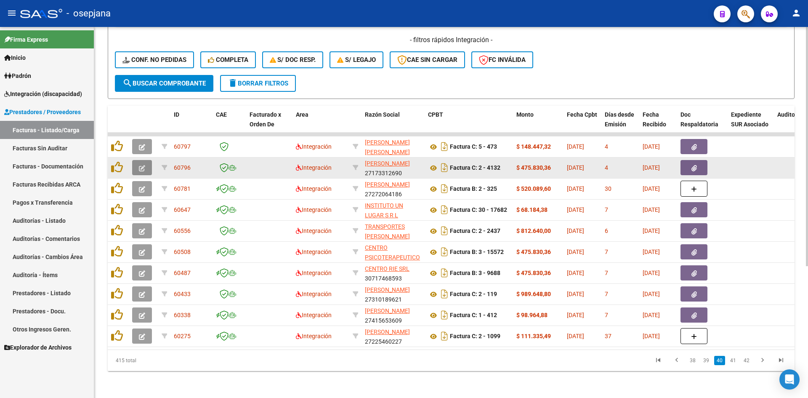
click at [140, 165] on icon "button" at bounding box center [142, 168] width 6 height 6
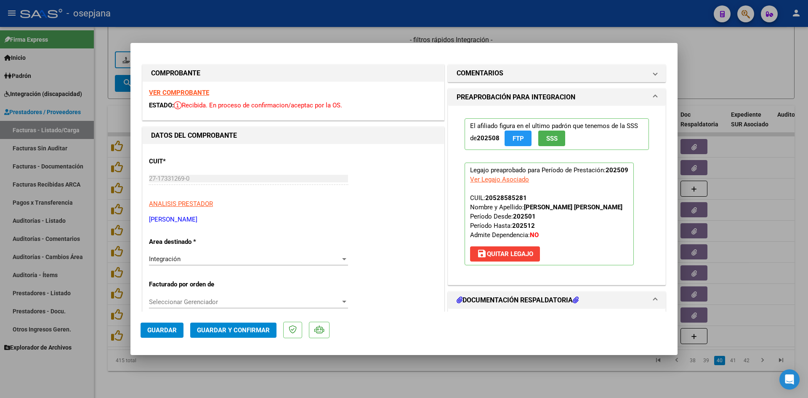
click at [180, 88] on div "VER COMPROBANTE ESTADO: Recibida. En proceso de confirmacion/aceptac por la OS." at bounding box center [293, 101] width 301 height 38
click at [182, 90] on strong "VER COMPROBANTE" at bounding box center [179, 93] width 60 height 8
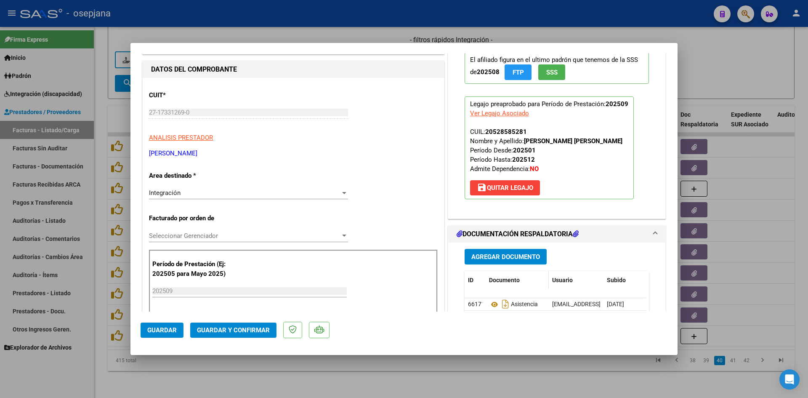
scroll to position [126, 0]
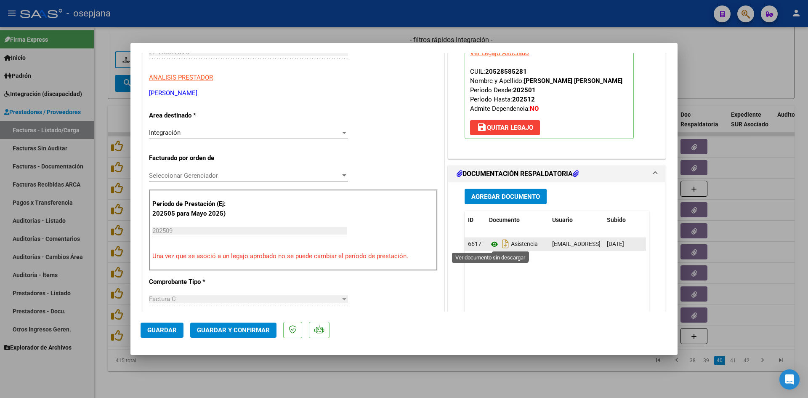
click at [490, 242] on icon at bounding box center [494, 244] width 11 height 10
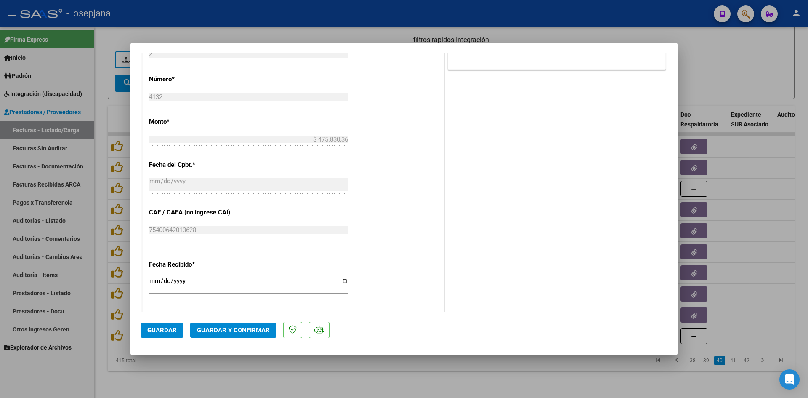
scroll to position [505, 0]
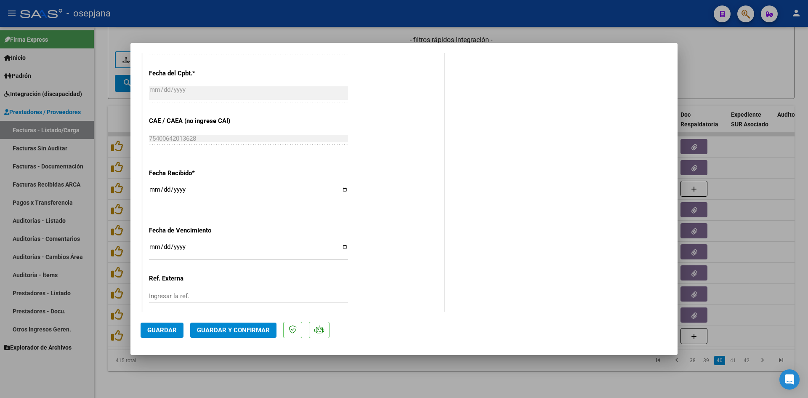
click at [154, 246] on input "[DATE]" at bounding box center [248, 249] width 199 height 13
click at [229, 329] on span "Guardar y Confirmar" at bounding box center [233, 330] width 73 height 8
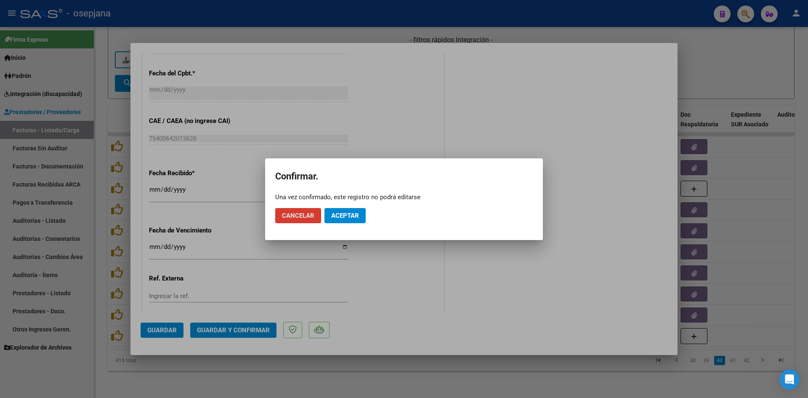
drag, startPoint x: 338, startPoint y: 223, endPoint x: 335, endPoint y: 212, distance: 11.3
click at [337, 223] on mat-dialog-actions "Cancelar Aceptar" at bounding box center [403, 215] width 257 height 29
click at [335, 212] on span "Aceptar" at bounding box center [345, 216] width 28 height 8
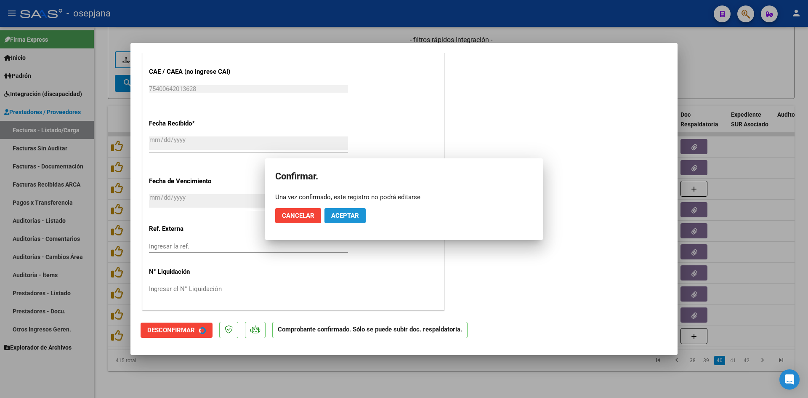
scroll to position [453, 0]
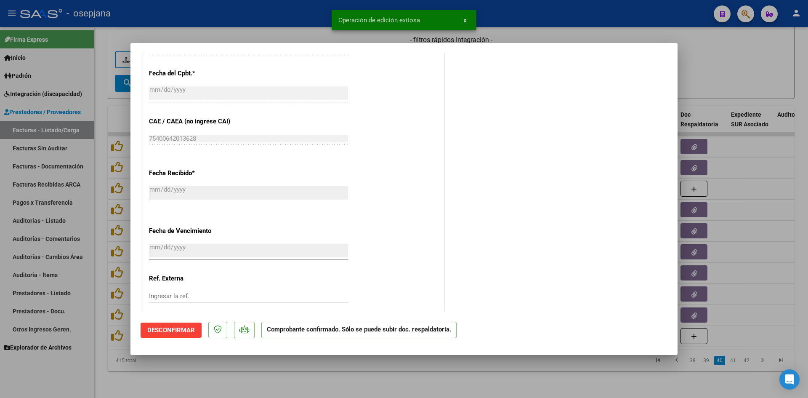
click at [759, 69] on div at bounding box center [404, 199] width 808 height 398
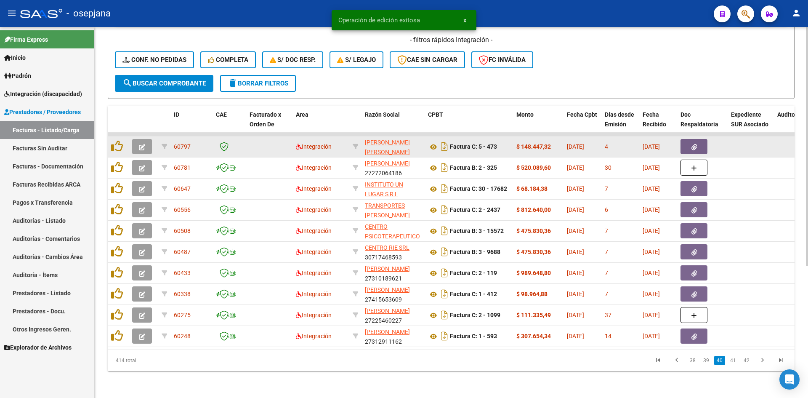
click at [145, 144] on icon "button" at bounding box center [142, 147] width 6 height 6
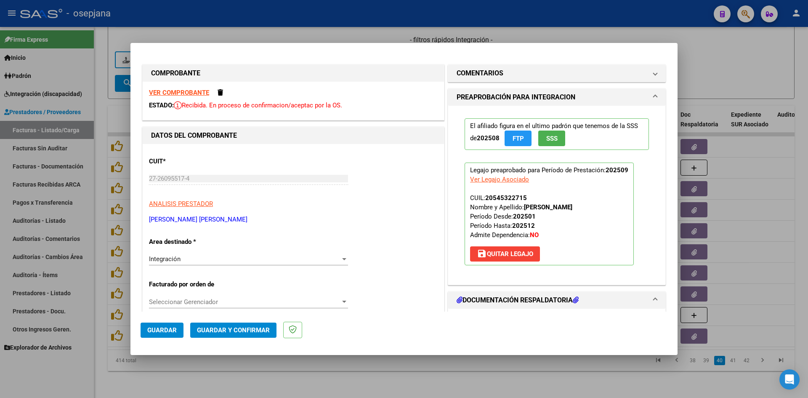
click at [199, 94] on strong "VER COMPROBANTE" at bounding box center [179, 93] width 60 height 8
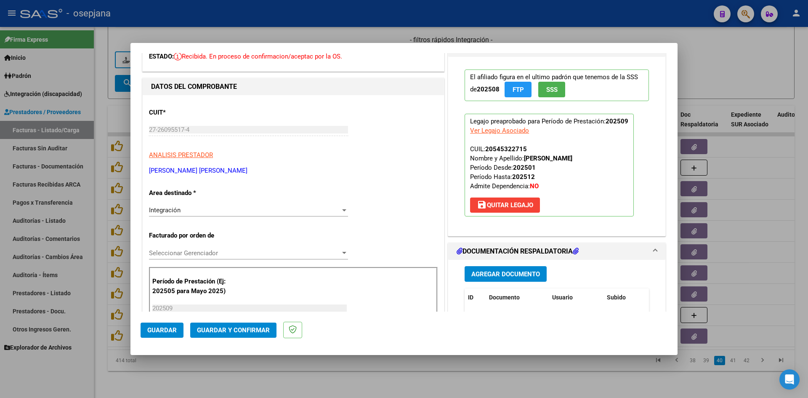
scroll to position [210, 0]
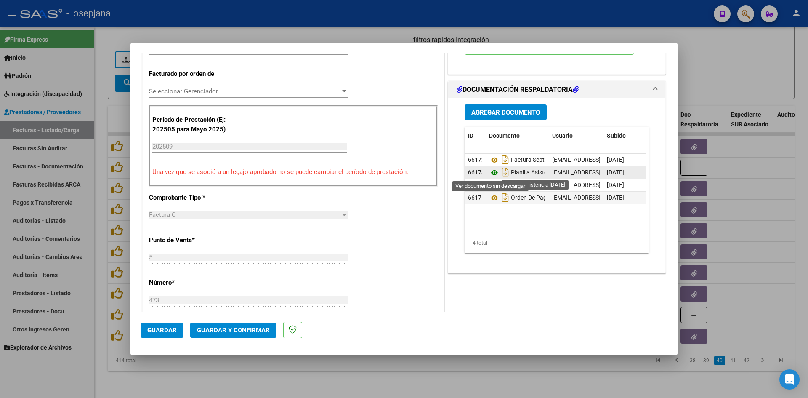
click at [492, 170] on icon at bounding box center [494, 172] width 11 height 10
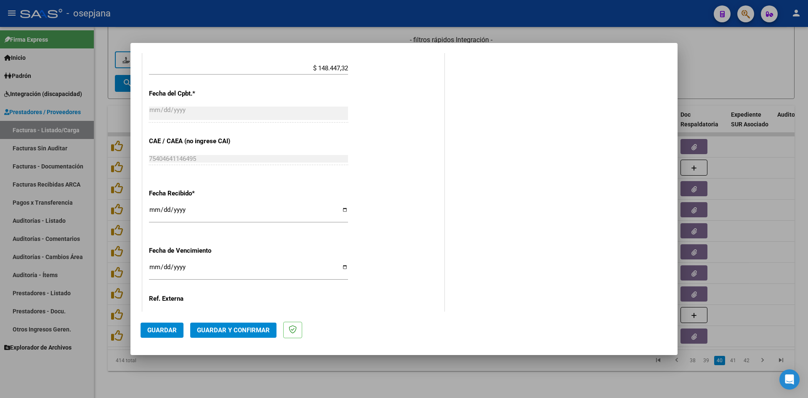
scroll to position [554, 0]
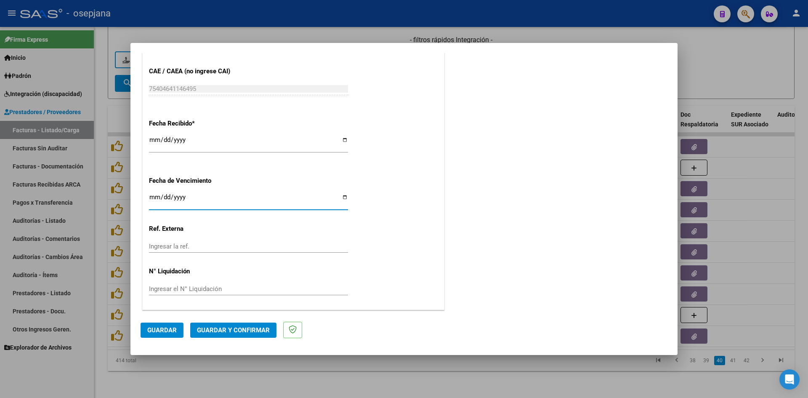
click at [155, 196] on input "[DATE]" at bounding box center [248, 200] width 199 height 13
click at [212, 330] on span "Guardar y Confirmar" at bounding box center [233, 330] width 73 height 8
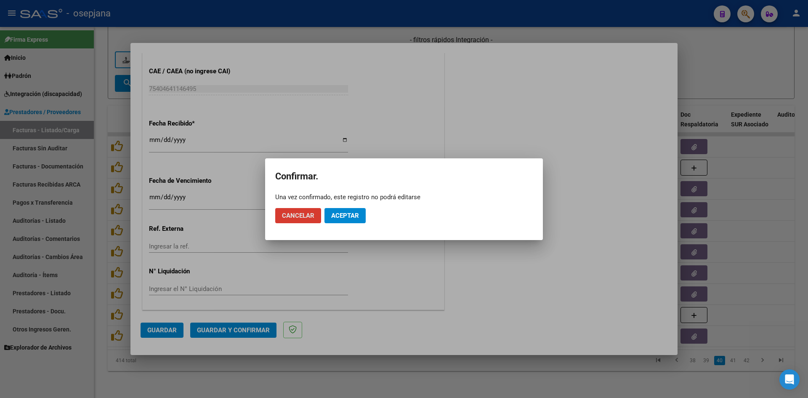
click at [358, 211] on button "Aceptar" at bounding box center [344, 215] width 41 height 15
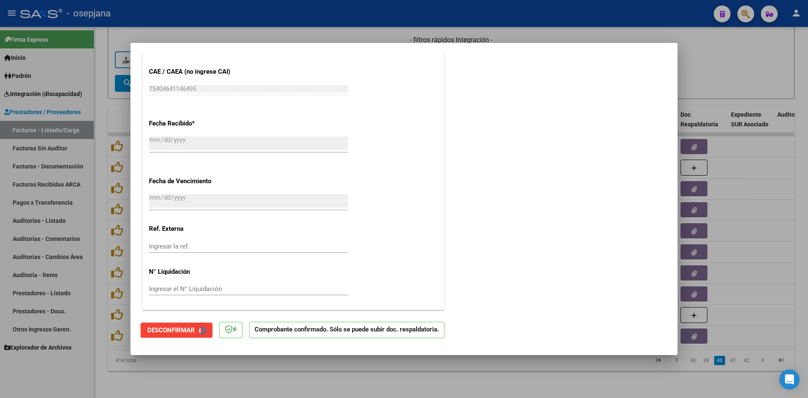
click at [760, 47] on div at bounding box center [404, 199] width 808 height 398
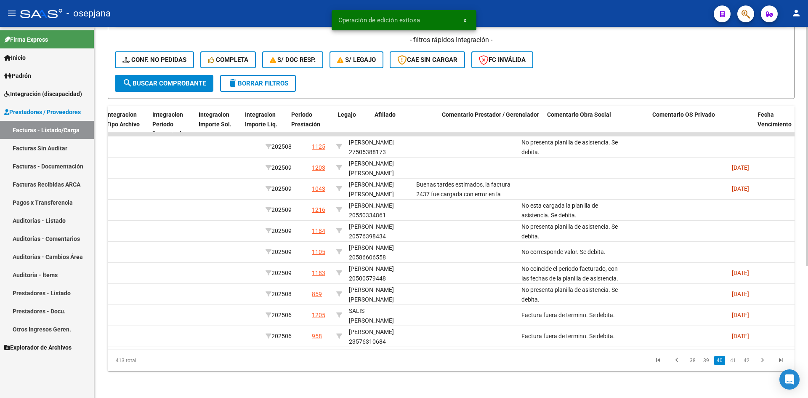
scroll to position [0, 0]
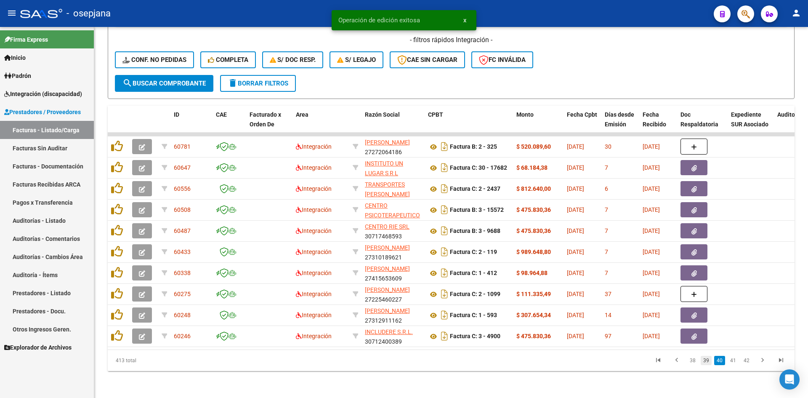
click at [705, 362] on link "39" at bounding box center [705, 359] width 11 height 9
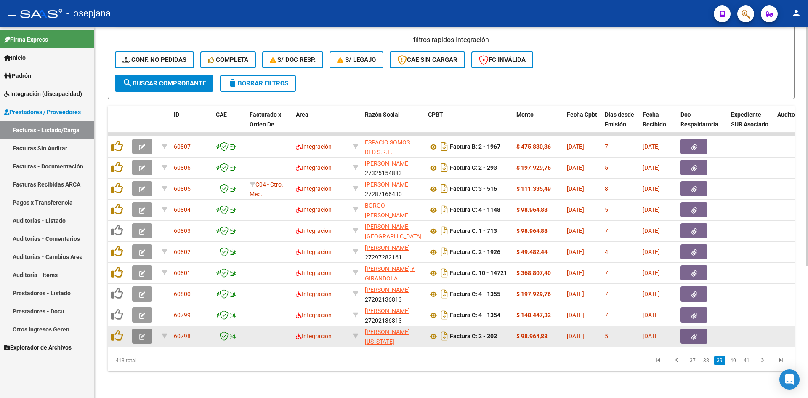
click at [141, 333] on icon "button" at bounding box center [142, 336] width 6 height 6
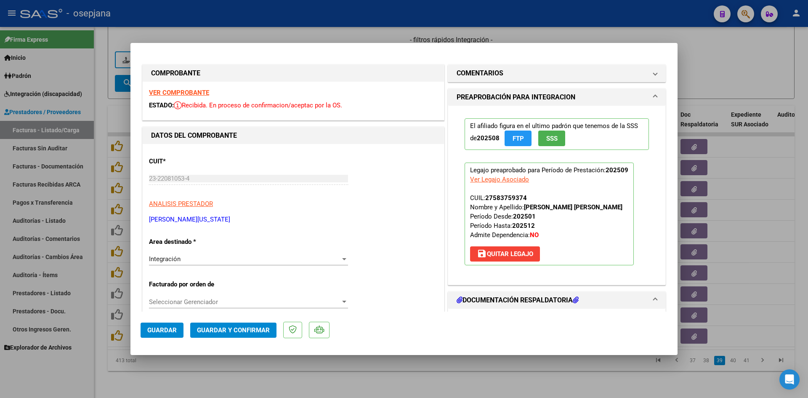
click at [181, 91] on strong "VER COMPROBANTE" at bounding box center [179, 93] width 60 height 8
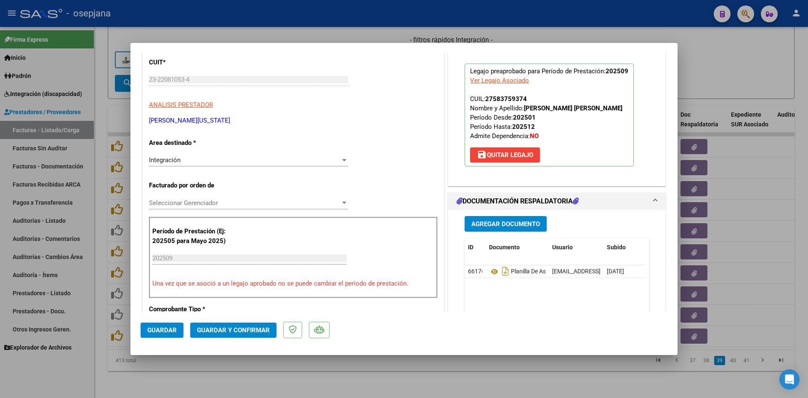
scroll to position [210, 0]
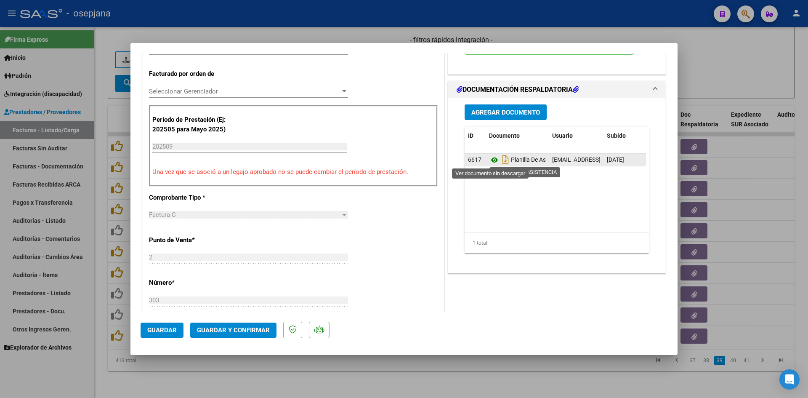
click at [490, 158] on icon at bounding box center [494, 160] width 11 height 10
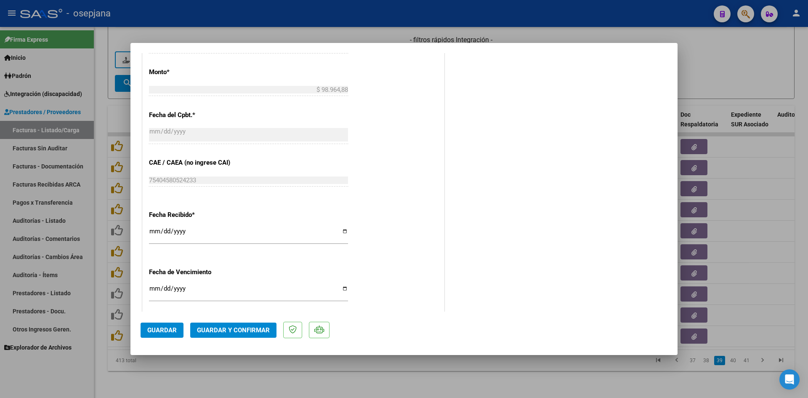
scroll to position [554, 0]
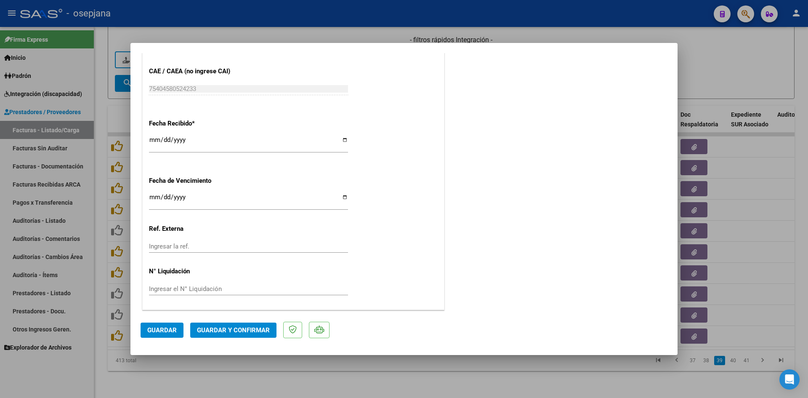
click at [154, 198] on input "Ingresar la fecha" at bounding box center [248, 200] width 199 height 13
click at [230, 326] on span "Guardar y Confirmar" at bounding box center [233, 330] width 73 height 8
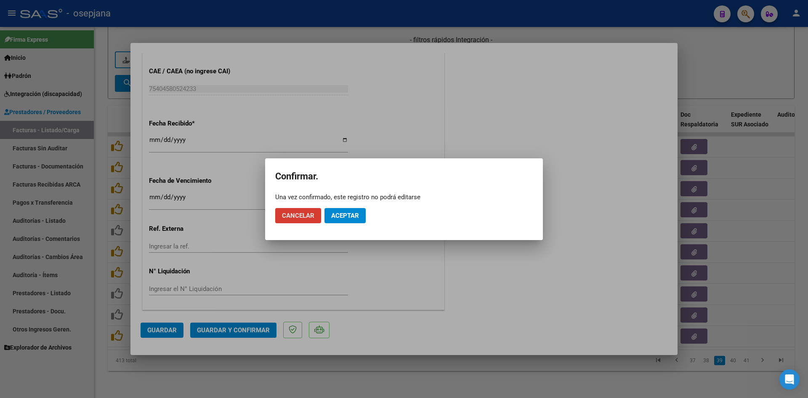
click at [337, 209] on button "Aceptar" at bounding box center [344, 215] width 41 height 15
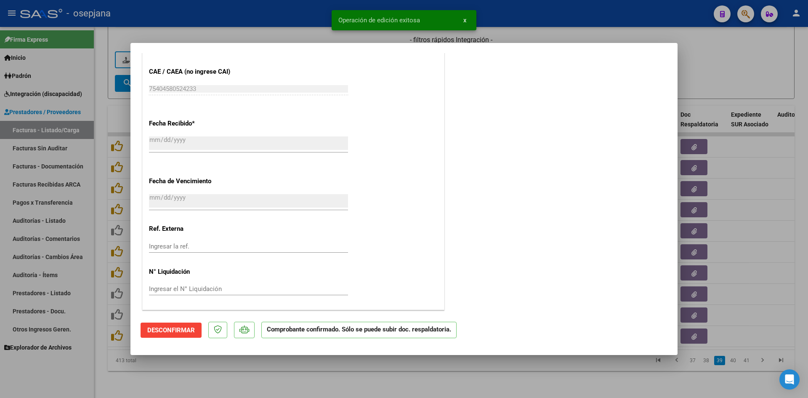
click at [726, 66] on div at bounding box center [404, 199] width 808 height 398
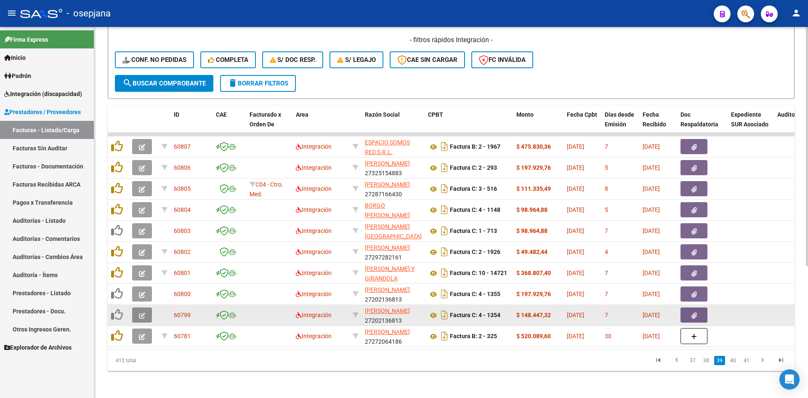
click at [145, 312] on icon "button" at bounding box center [142, 315] width 6 height 6
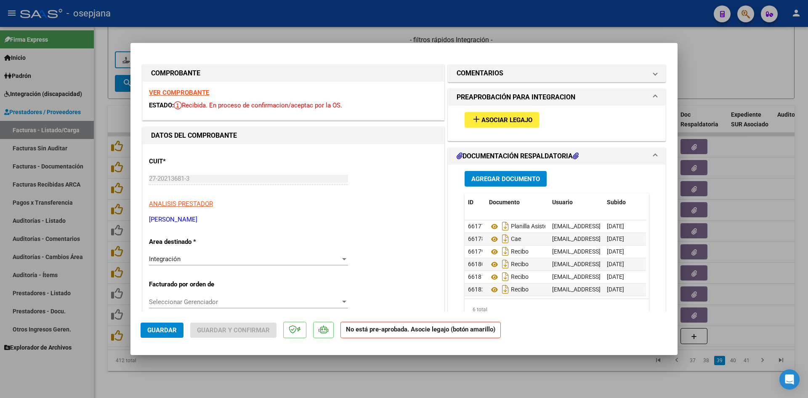
click at [187, 91] on strong "VER COMPROBANTE" at bounding box center [179, 93] width 60 height 8
click at [504, 120] on span "Asociar Legajo" at bounding box center [506, 120] width 51 height 8
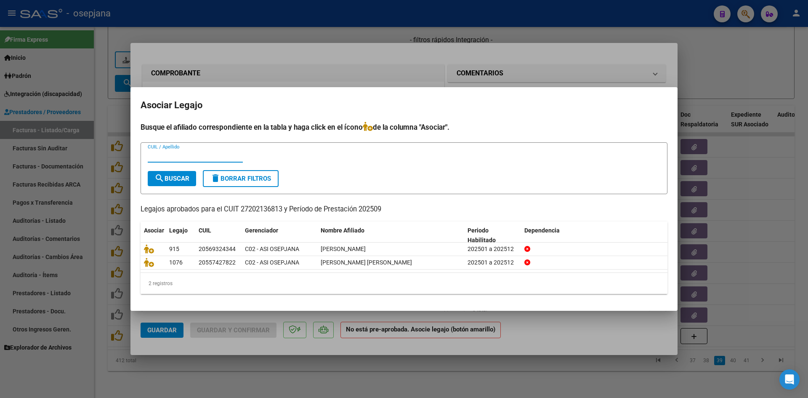
click at [737, 62] on div at bounding box center [404, 199] width 808 height 398
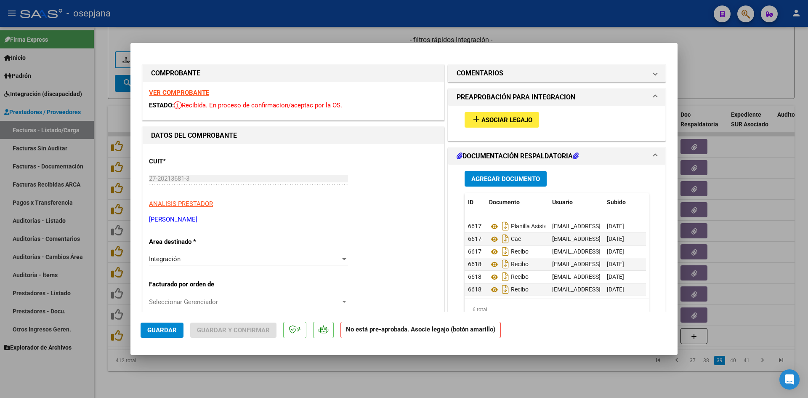
click at [190, 95] on strong "VER COMPROBANTE" at bounding box center [179, 93] width 60 height 8
click at [496, 120] on span "Asociar Legajo" at bounding box center [506, 120] width 51 height 8
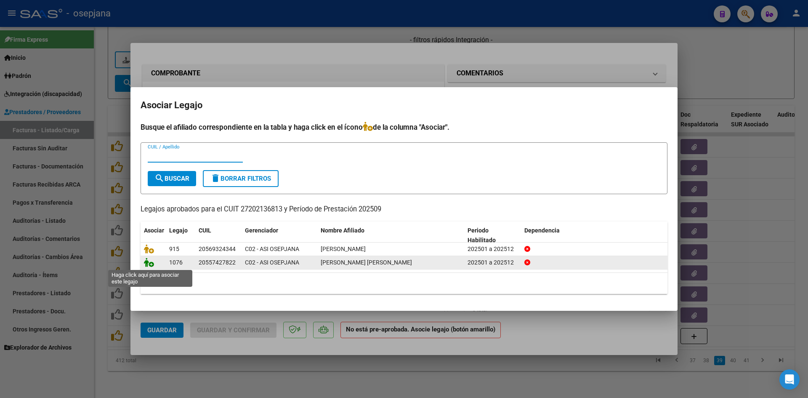
click at [144, 262] on icon at bounding box center [149, 261] width 10 height 9
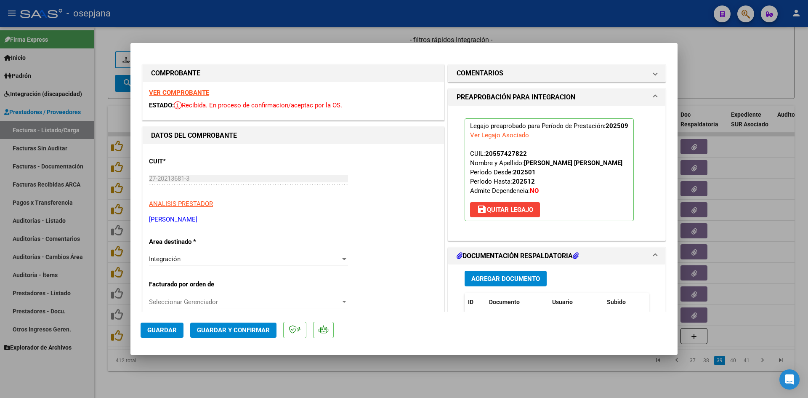
click at [163, 331] on span "Guardar" at bounding box center [161, 330] width 29 height 8
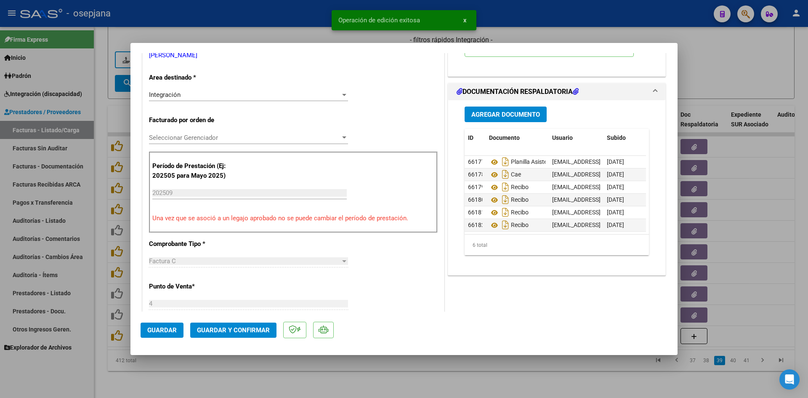
scroll to position [168, 0]
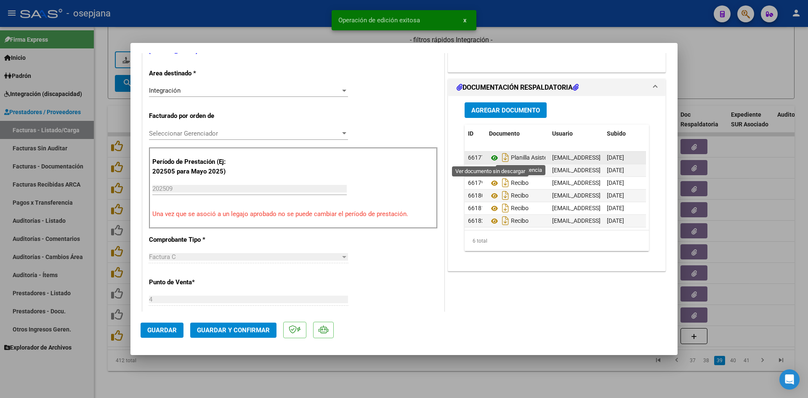
click at [489, 154] on icon at bounding box center [494, 158] width 11 height 10
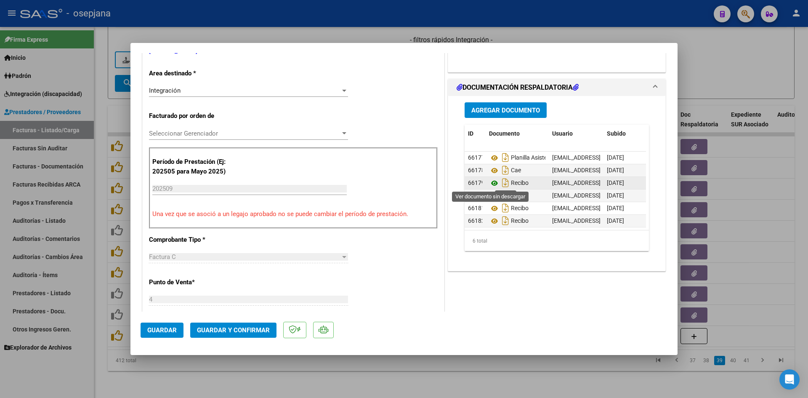
click at [489, 180] on icon at bounding box center [494, 183] width 11 height 10
click at [493, 183] on icon at bounding box center [494, 183] width 11 height 10
click at [491, 196] on icon at bounding box center [494, 196] width 11 height 10
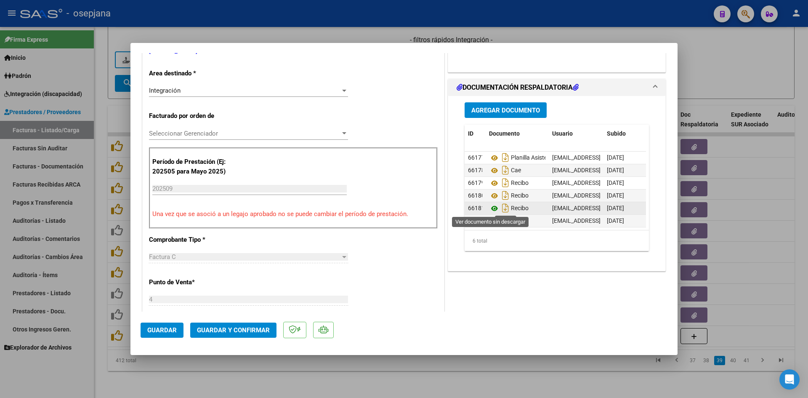
click at [493, 207] on icon at bounding box center [494, 208] width 11 height 10
click at [490, 216] on icon at bounding box center [494, 221] width 11 height 10
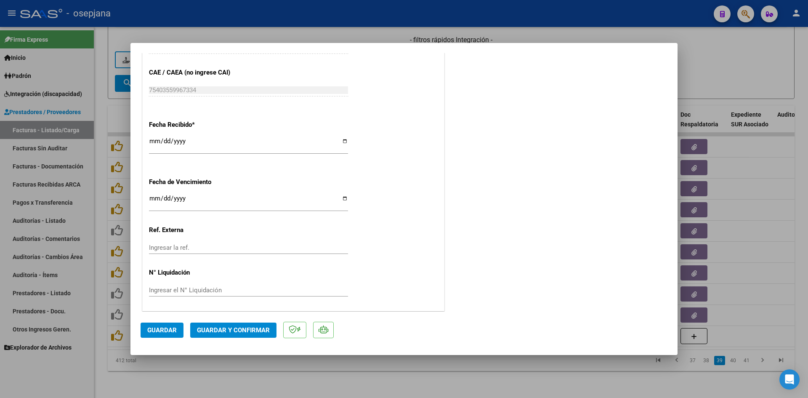
scroll to position [554, 0]
click at [151, 197] on input "[DATE]" at bounding box center [248, 200] width 199 height 13
click at [238, 326] on span "Guardar y Confirmar" at bounding box center [233, 330] width 73 height 8
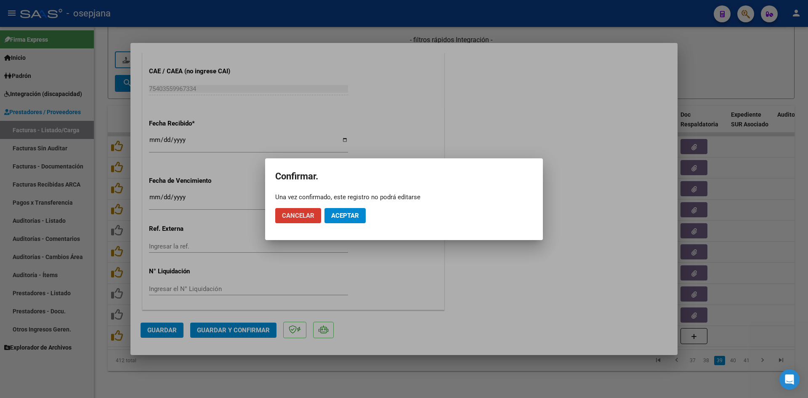
click at [358, 213] on span "Aceptar" at bounding box center [345, 216] width 28 height 8
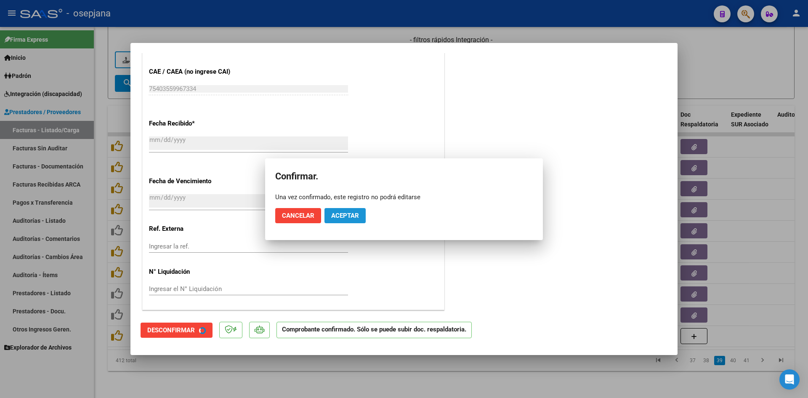
scroll to position [502, 0]
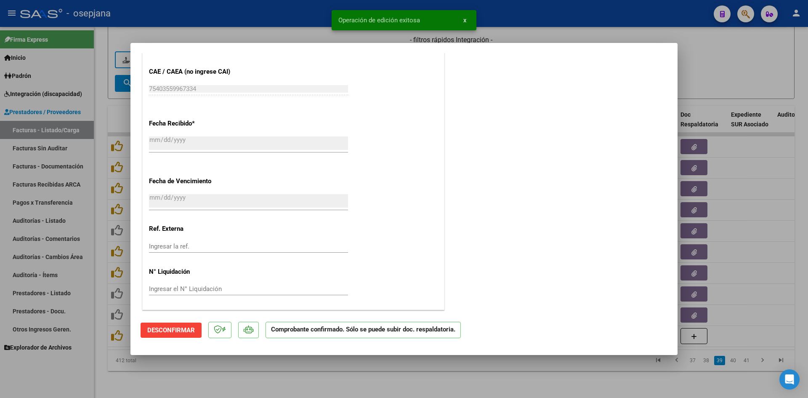
click at [712, 70] on div at bounding box center [404, 199] width 808 height 398
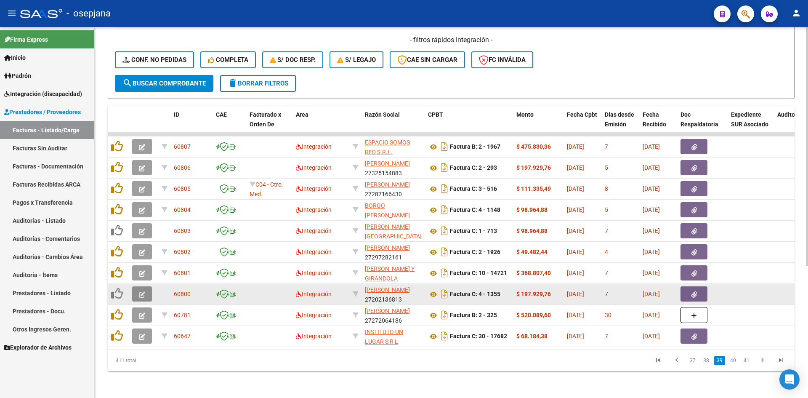
click at [135, 286] on button "button" at bounding box center [142, 293] width 20 height 15
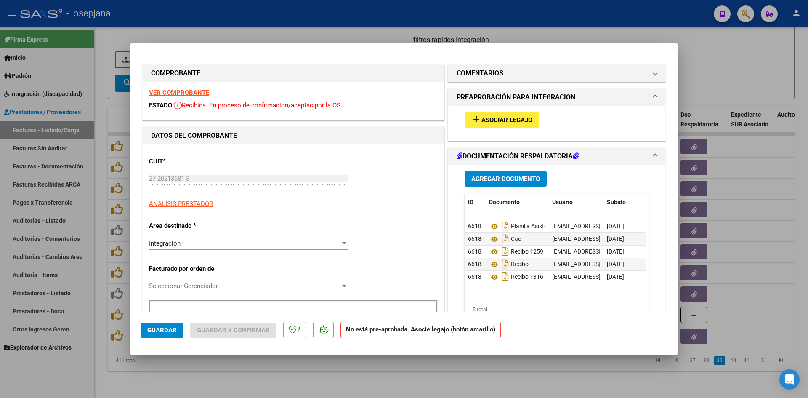
click at [178, 91] on strong "VER COMPROBANTE" at bounding box center [179, 93] width 60 height 8
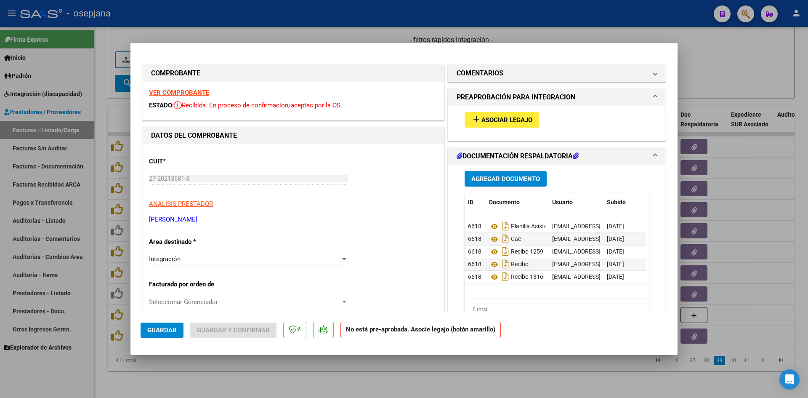
click at [483, 122] on span "Asociar Legajo" at bounding box center [506, 120] width 51 height 8
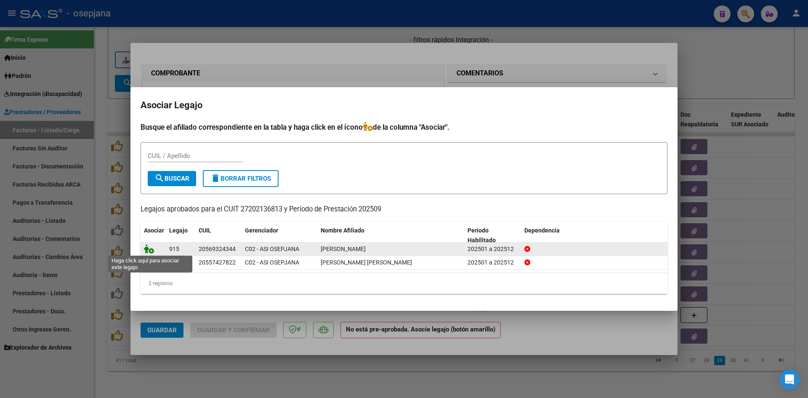
click at [148, 247] on icon at bounding box center [149, 248] width 10 height 9
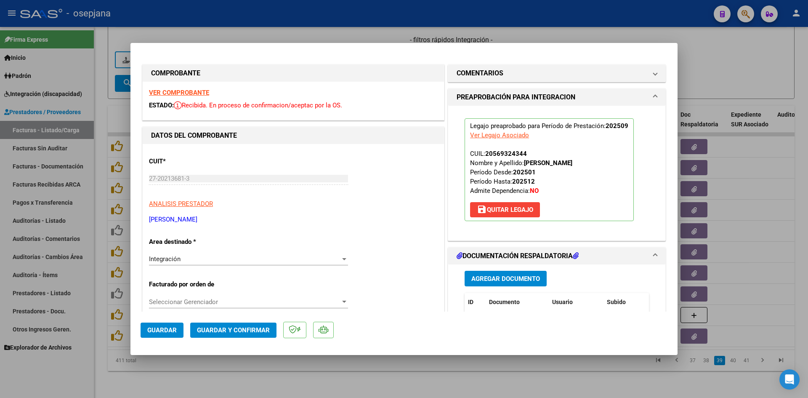
click at [160, 326] on span "Guardar" at bounding box center [161, 330] width 29 height 8
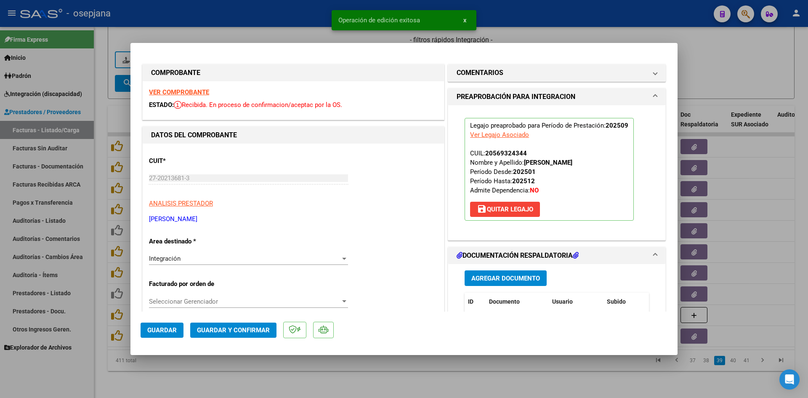
scroll to position [0, 0]
click at [183, 94] on strong "VER COMPROBANTE" at bounding box center [179, 93] width 60 height 8
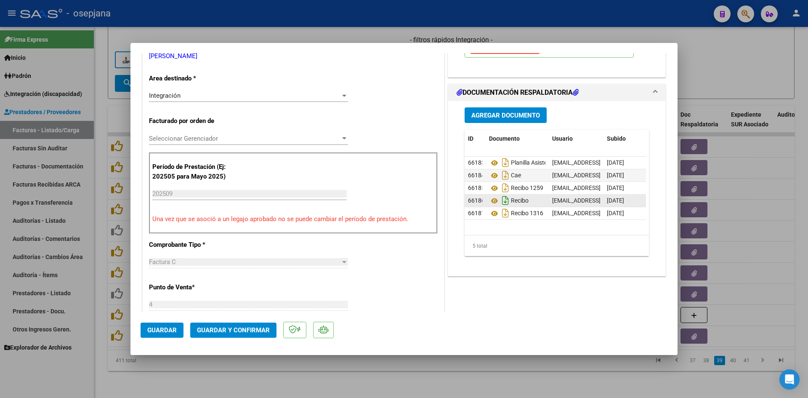
scroll to position [168, 0]
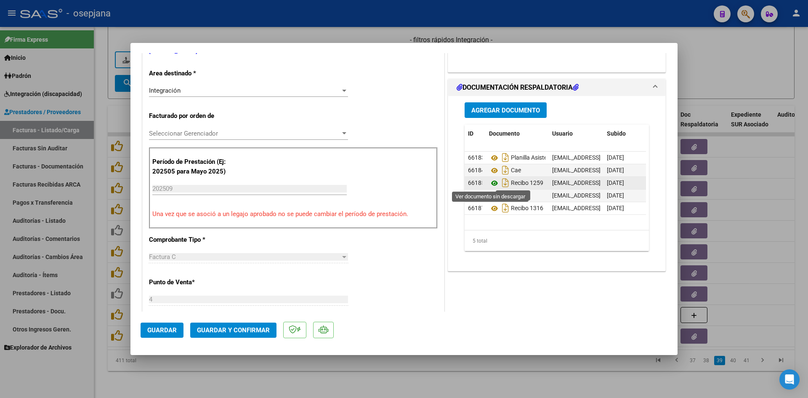
click at [491, 183] on icon at bounding box center [494, 183] width 11 height 10
click at [490, 195] on icon at bounding box center [494, 196] width 11 height 10
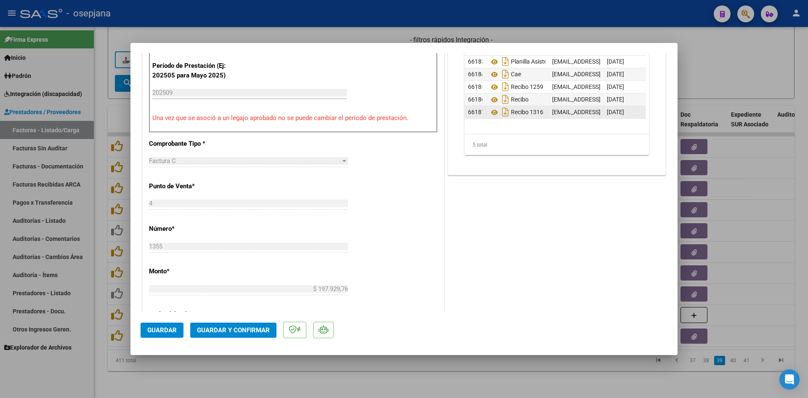
scroll to position [294, 0]
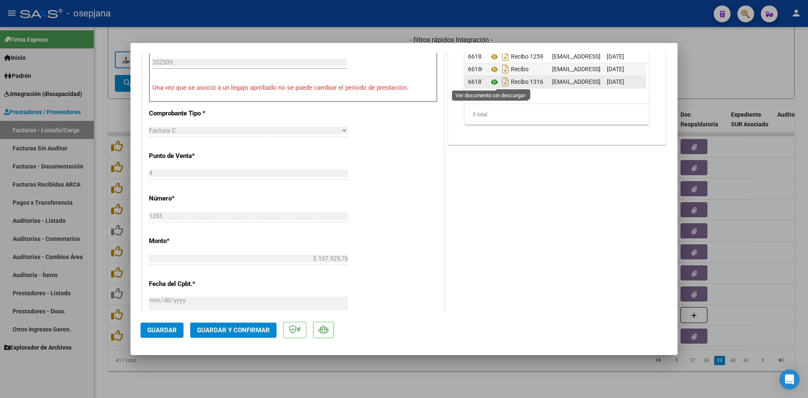
click at [492, 82] on icon at bounding box center [494, 82] width 11 height 10
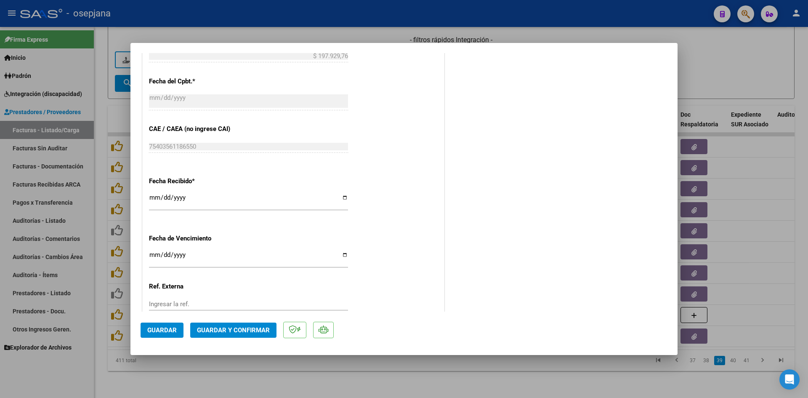
scroll to position [554, 0]
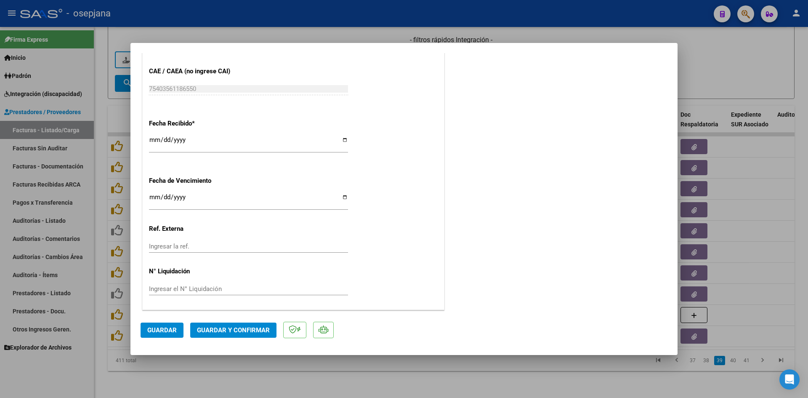
click at [154, 195] on input "[DATE]" at bounding box center [248, 200] width 199 height 13
click at [209, 332] on span "Guardar y Confirmar" at bounding box center [233, 330] width 73 height 8
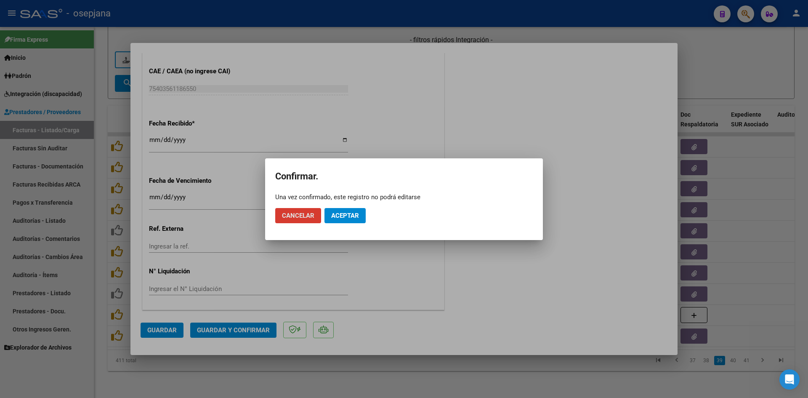
click at [344, 212] on span "Aceptar" at bounding box center [345, 216] width 28 height 8
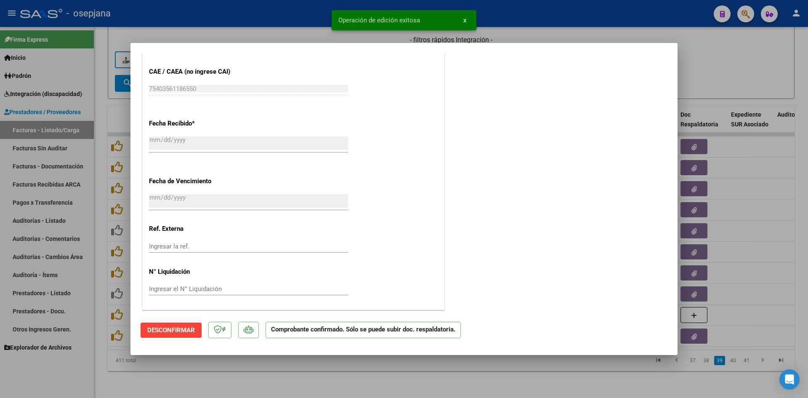
click at [759, 47] on div at bounding box center [404, 199] width 808 height 398
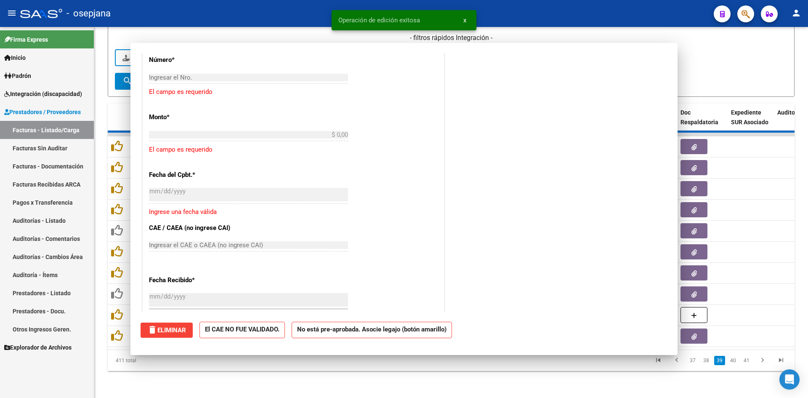
scroll to position [659, 0]
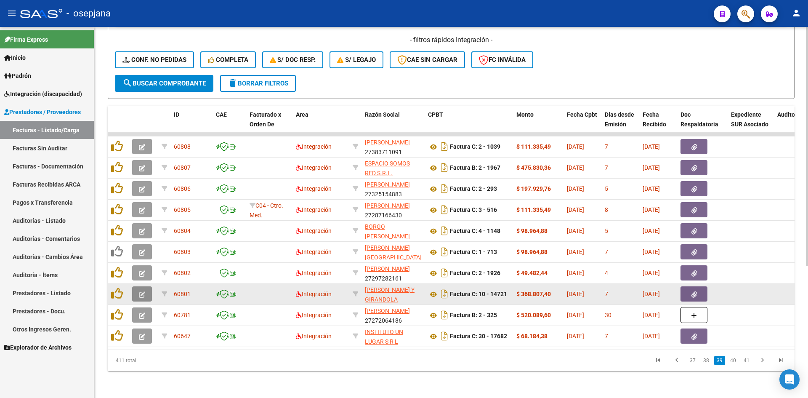
click at [138, 287] on button "button" at bounding box center [142, 293] width 20 height 15
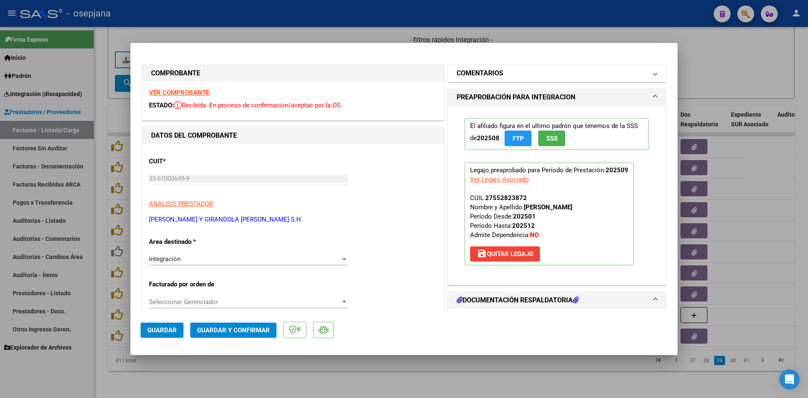
click at [525, 75] on mat-panel-title "COMENTARIOS" at bounding box center [551, 73] width 190 height 10
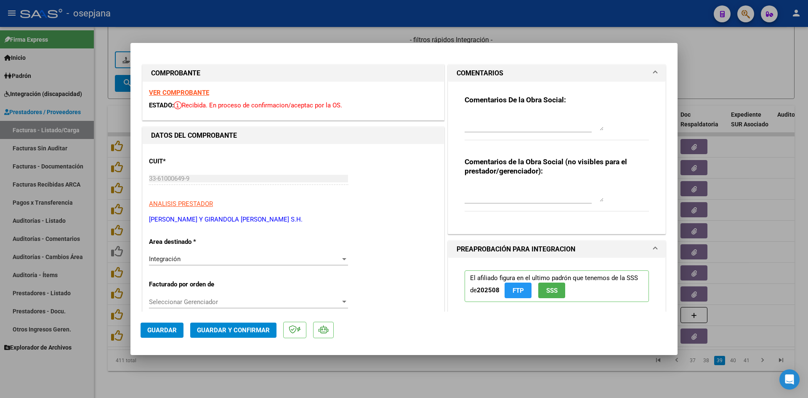
click at [181, 93] on strong "VER COMPROBANTE" at bounding box center [179, 93] width 60 height 8
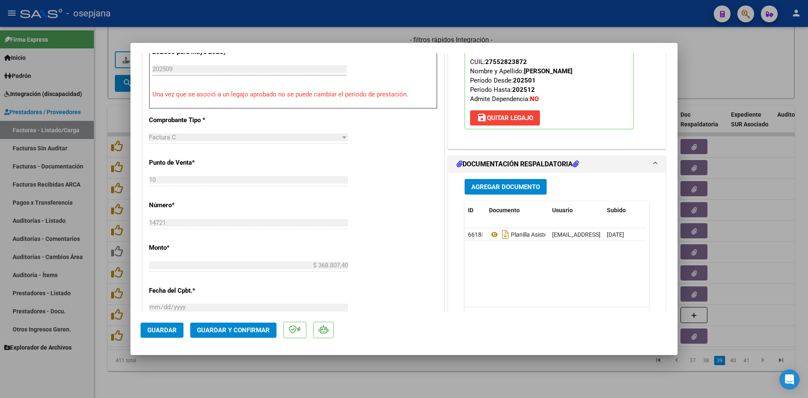
scroll to position [379, 0]
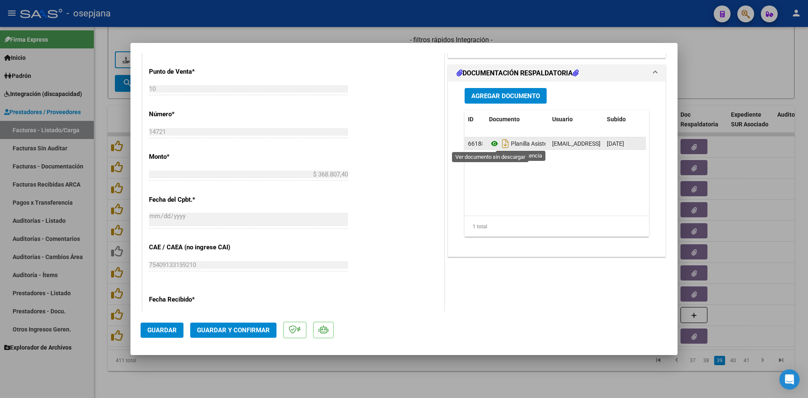
click at [489, 138] on icon at bounding box center [494, 143] width 11 height 10
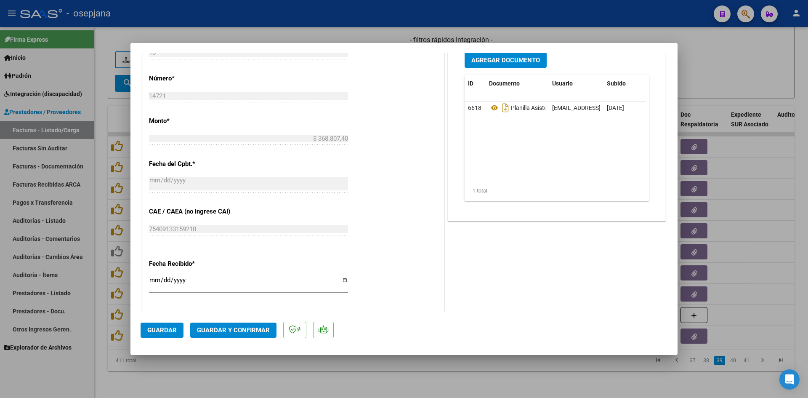
scroll to position [547, 0]
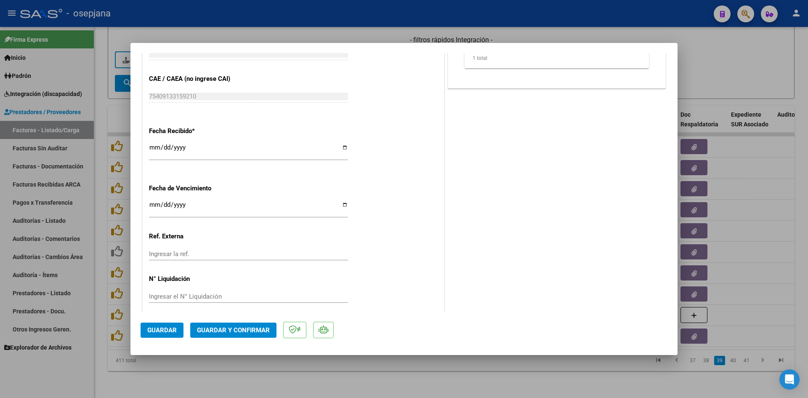
click at [154, 205] on input "[DATE]" at bounding box center [248, 207] width 199 height 13
click at [234, 326] on span "Guardar y Confirmar" at bounding box center [233, 330] width 73 height 8
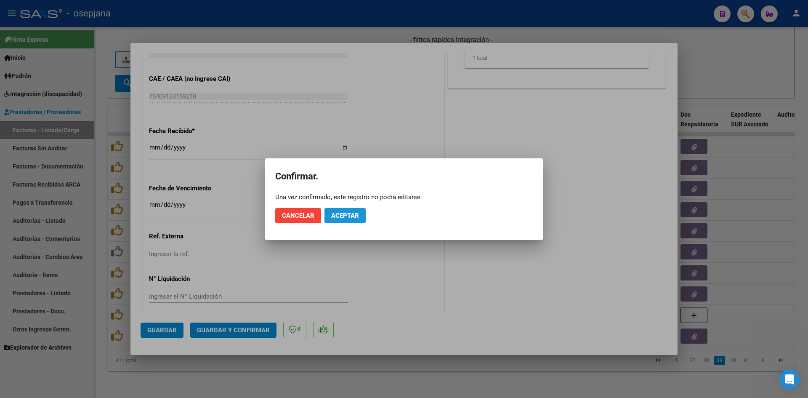
click at [330, 218] on button "Aceptar" at bounding box center [344, 215] width 41 height 15
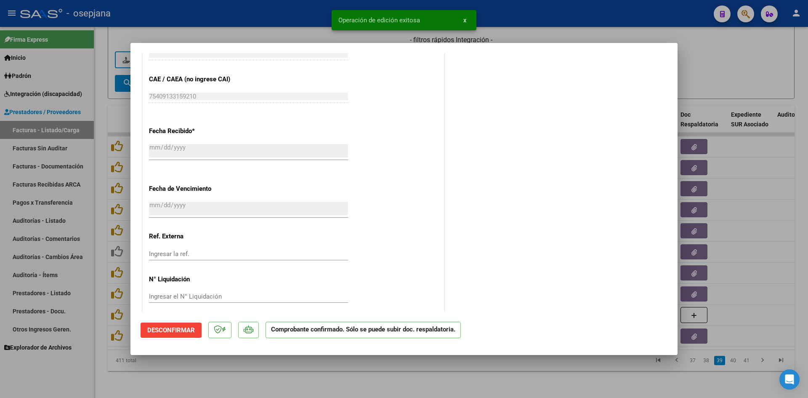
click at [750, 72] on div at bounding box center [404, 199] width 808 height 398
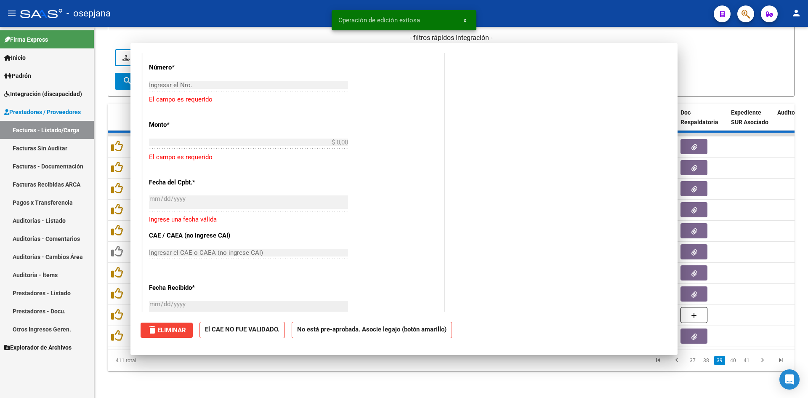
scroll to position [0, 0]
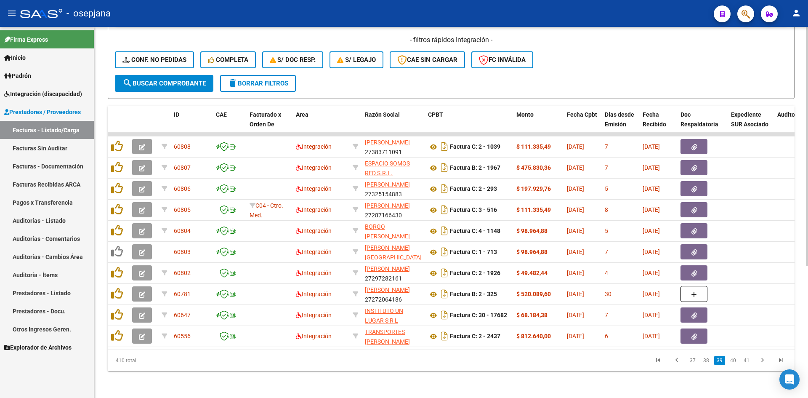
click at [725, 77] on form "Filtros Id Integración Area Seleccionar Gerenciador Seleccionar Gerenciador No …" at bounding box center [451, 0] width 687 height 197
click at [571, 79] on form "Filtros Id Integración Area Seleccionar Gerenciador Seleccionar Gerenciador No …" at bounding box center [451, 0] width 687 height 197
click at [726, 85] on form "Filtros Id Integración Area Seleccionar Gerenciador Seleccionar Gerenciador No …" at bounding box center [451, 0] width 687 height 197
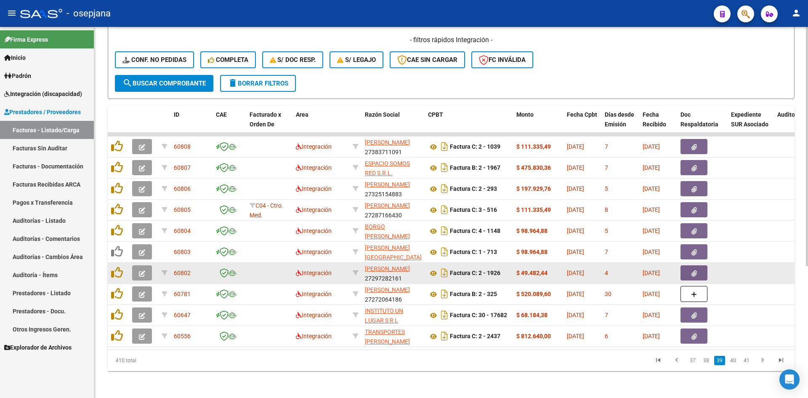
click at [142, 270] on icon "button" at bounding box center [142, 273] width 6 height 6
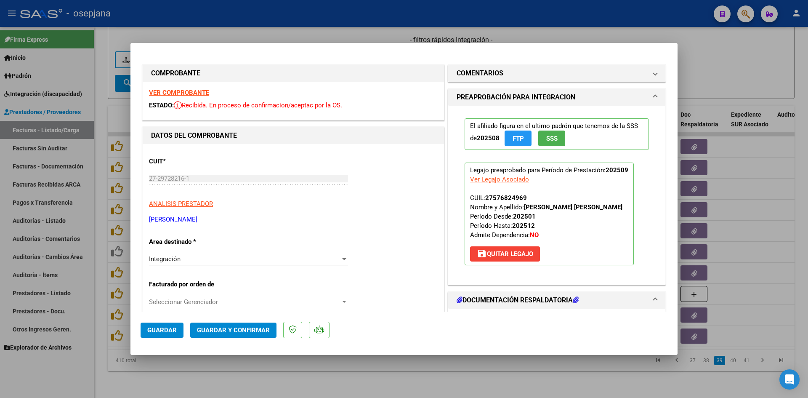
click at [188, 95] on strong "VER COMPROBANTE" at bounding box center [179, 93] width 60 height 8
click at [180, 89] on strong "VER COMPROBANTE" at bounding box center [179, 93] width 60 height 8
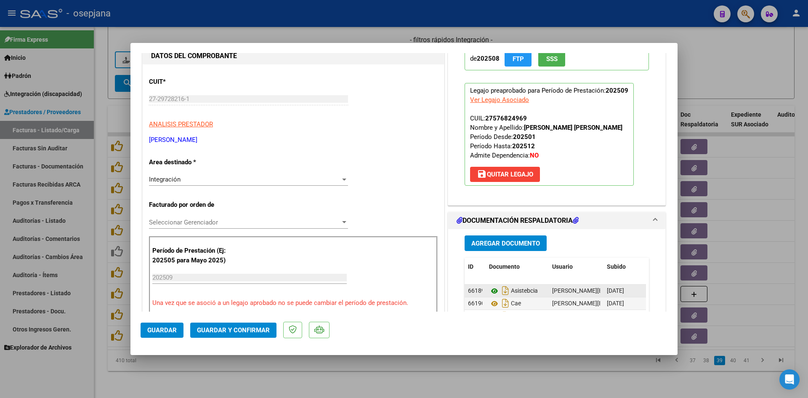
scroll to position [168, 0]
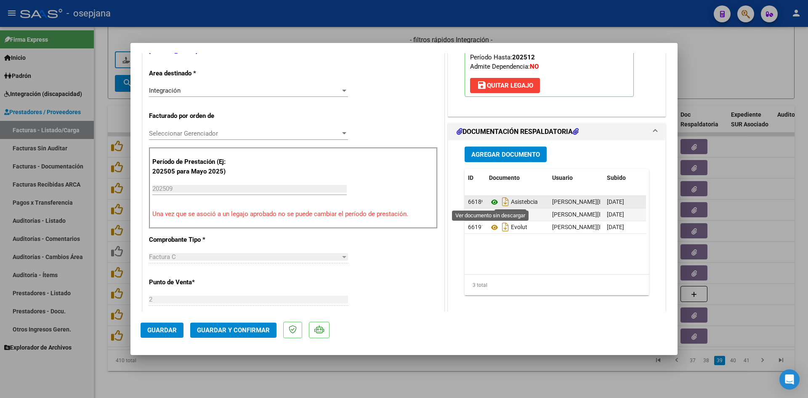
click at [492, 201] on icon at bounding box center [494, 202] width 11 height 10
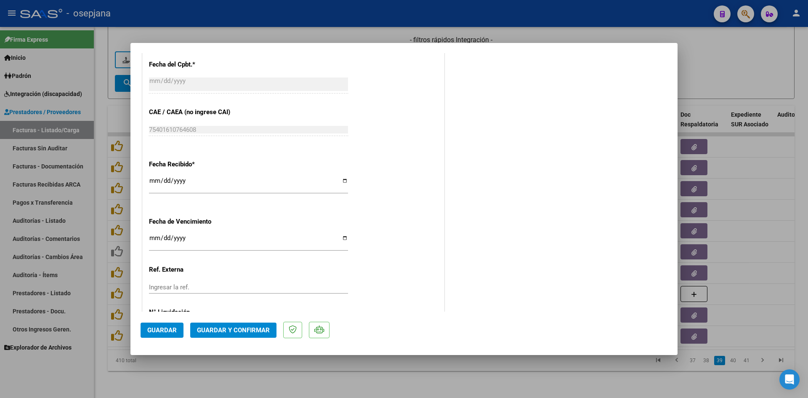
scroll to position [547, 0]
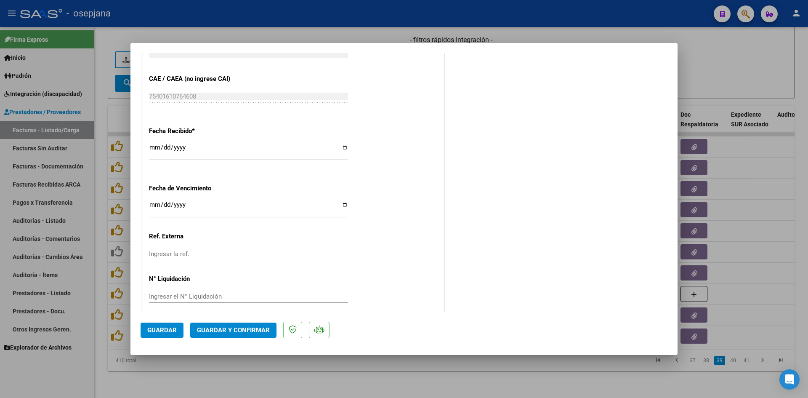
click at [154, 205] on input "Ingresar la fecha" at bounding box center [248, 207] width 199 height 13
click at [214, 330] on span "Guardar y Confirmar" at bounding box center [233, 330] width 73 height 8
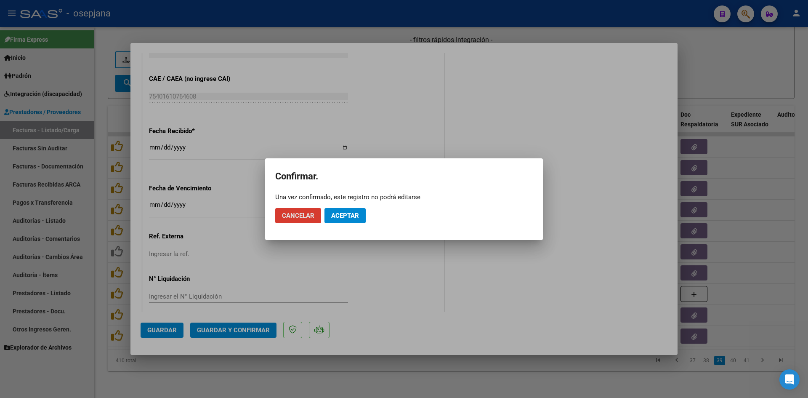
click at [338, 218] on span "Aceptar" at bounding box center [345, 216] width 28 height 8
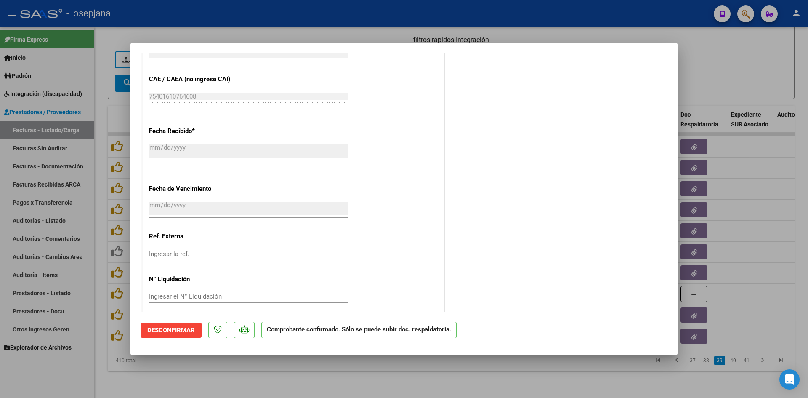
click at [742, 69] on div at bounding box center [404, 199] width 808 height 398
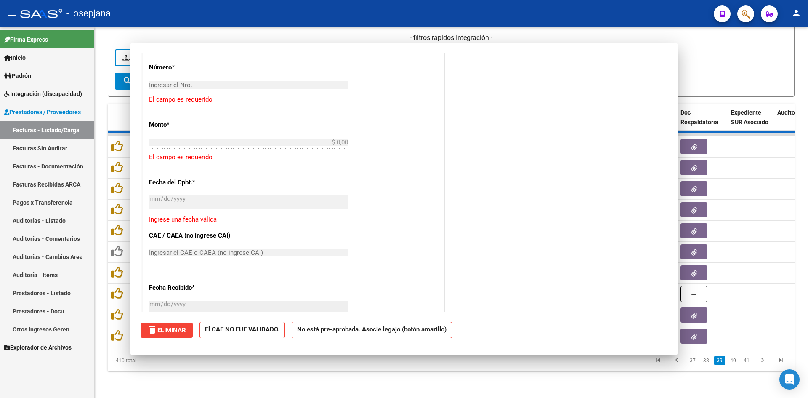
scroll to position [0, 0]
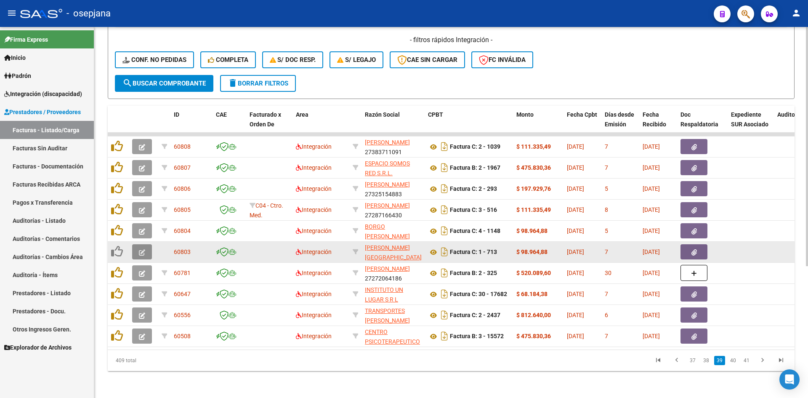
click at [137, 247] on button "button" at bounding box center [142, 251] width 20 height 15
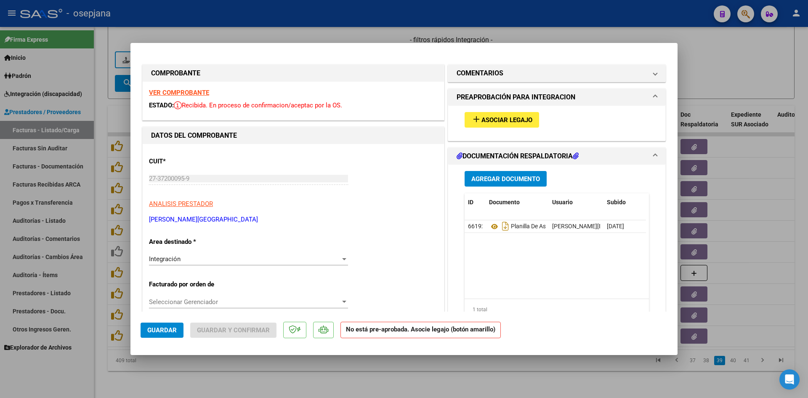
click at [186, 90] on strong "VER COMPROBANTE" at bounding box center [179, 93] width 60 height 8
click at [487, 125] on button "add Asociar Legajo" at bounding box center [501, 120] width 74 height 16
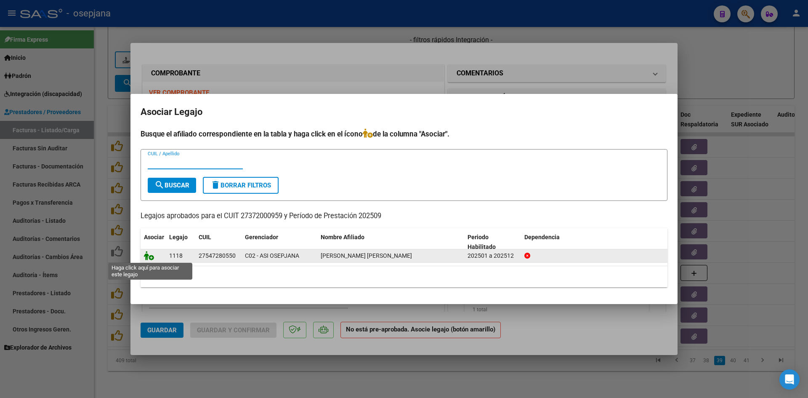
click at [147, 256] on icon at bounding box center [149, 255] width 10 height 9
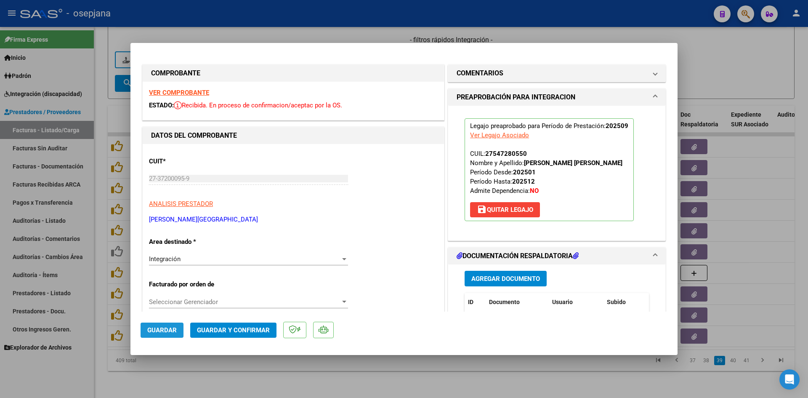
click at [150, 329] on span "Guardar" at bounding box center [161, 330] width 29 height 8
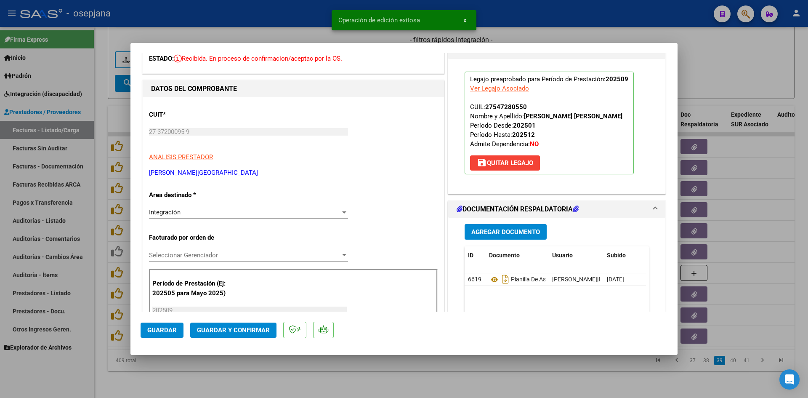
scroll to position [42, 0]
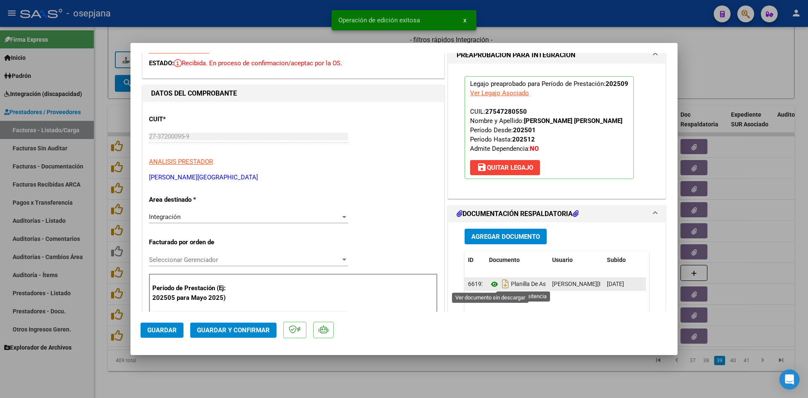
click at [493, 284] on icon at bounding box center [494, 284] width 11 height 10
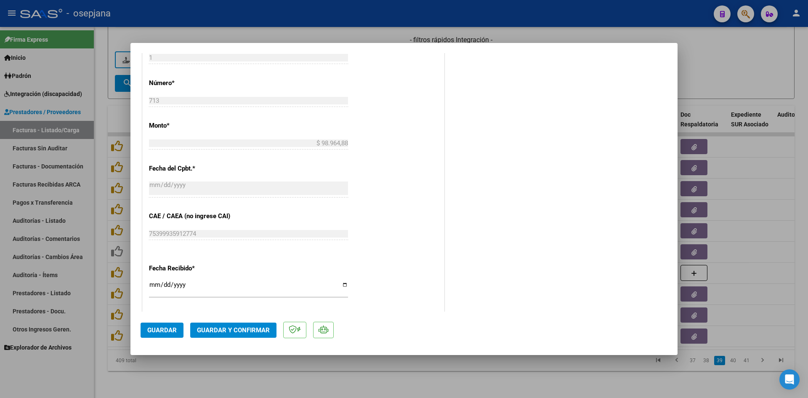
scroll to position [505, 0]
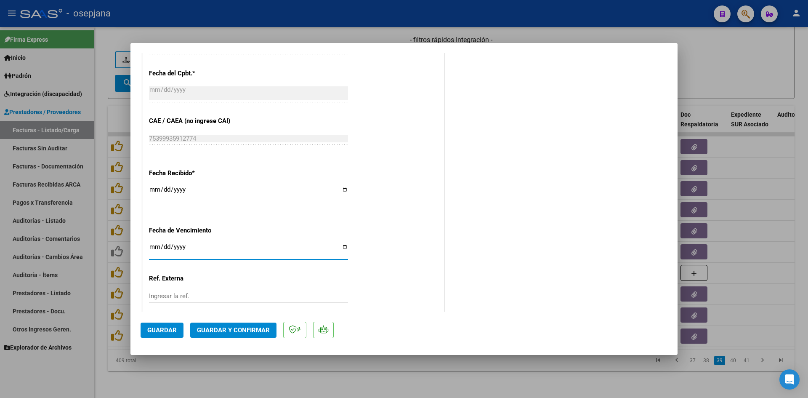
click at [152, 244] on input "[DATE]" at bounding box center [248, 249] width 199 height 13
click at [227, 328] on span "Guardar y Confirmar" at bounding box center [233, 330] width 73 height 8
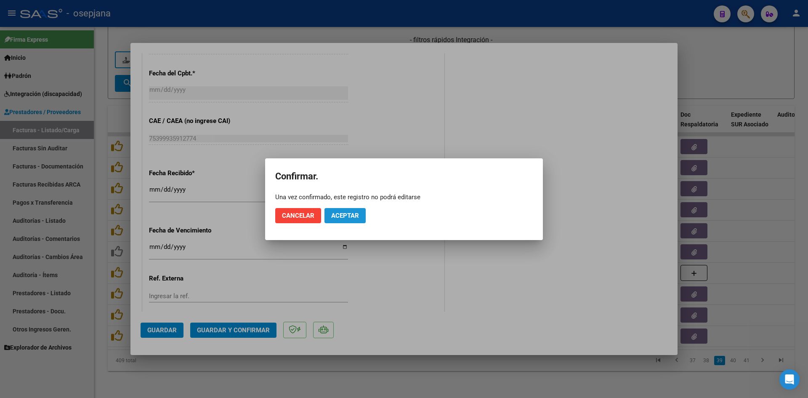
click at [353, 212] on span "Aceptar" at bounding box center [345, 216] width 28 height 8
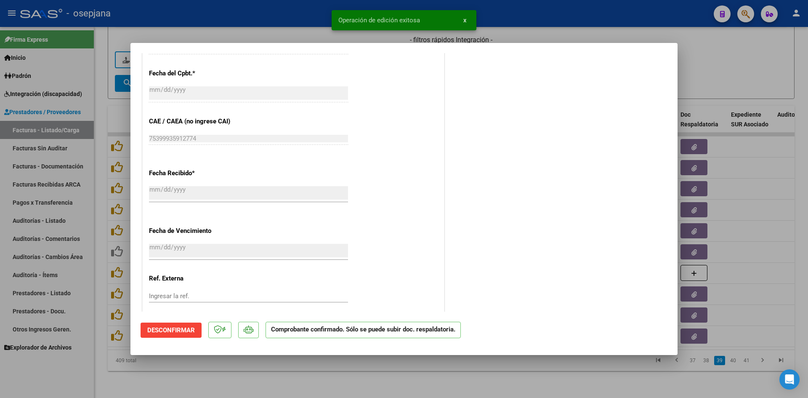
click at [696, 61] on div at bounding box center [404, 199] width 808 height 398
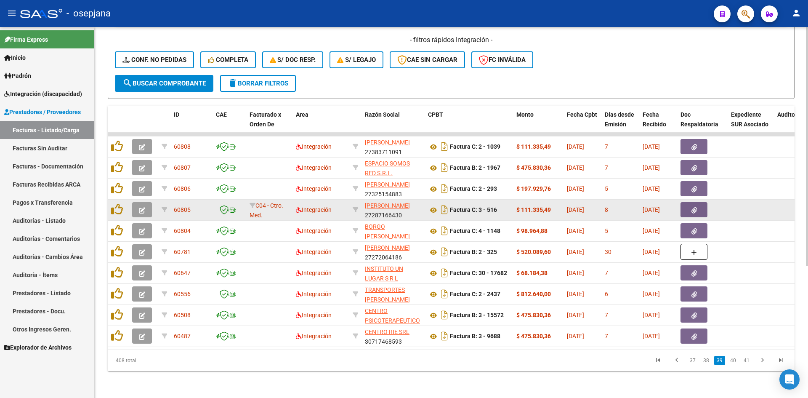
click at [633, 205] on div "8" at bounding box center [619, 210] width 31 height 10
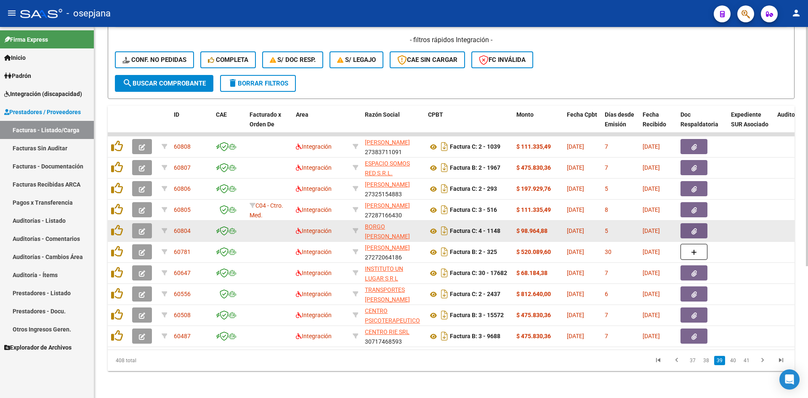
click at [146, 223] on button "button" at bounding box center [142, 230] width 20 height 15
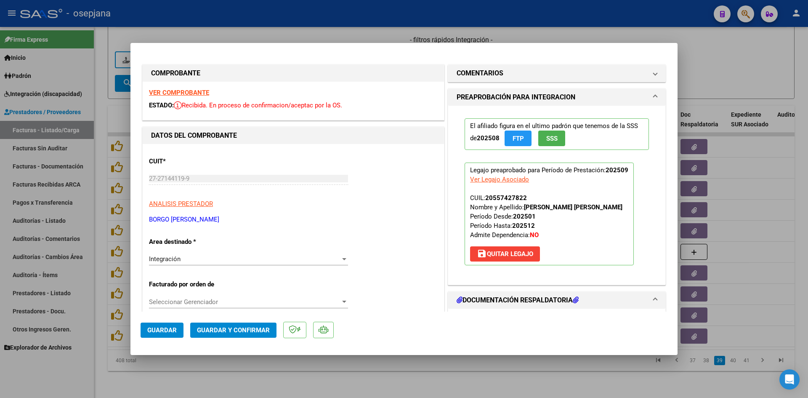
click at [175, 90] on strong "VER COMPROBANTE" at bounding box center [179, 93] width 60 height 8
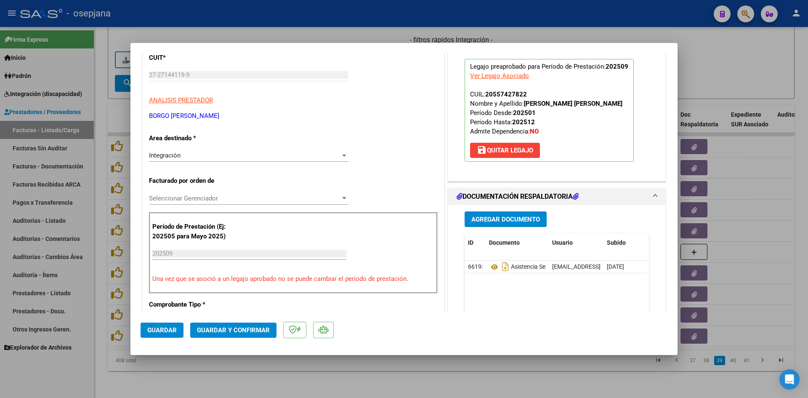
scroll to position [210, 0]
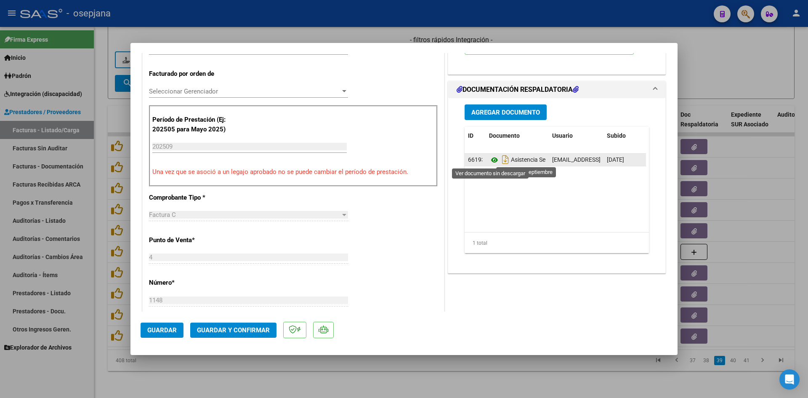
click at [489, 157] on icon at bounding box center [494, 160] width 11 height 10
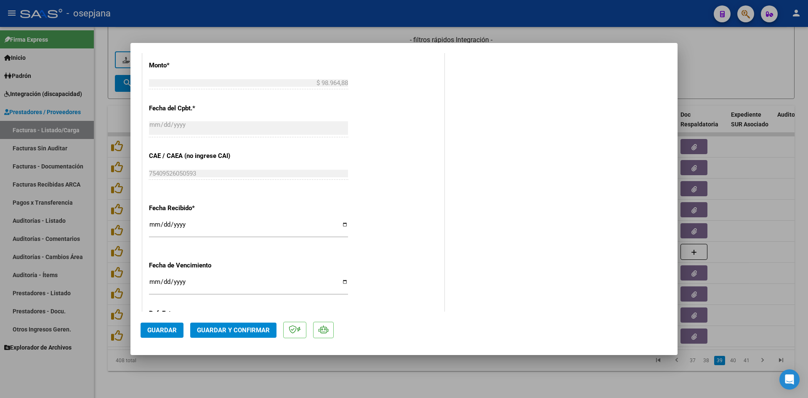
scroll to position [547, 0]
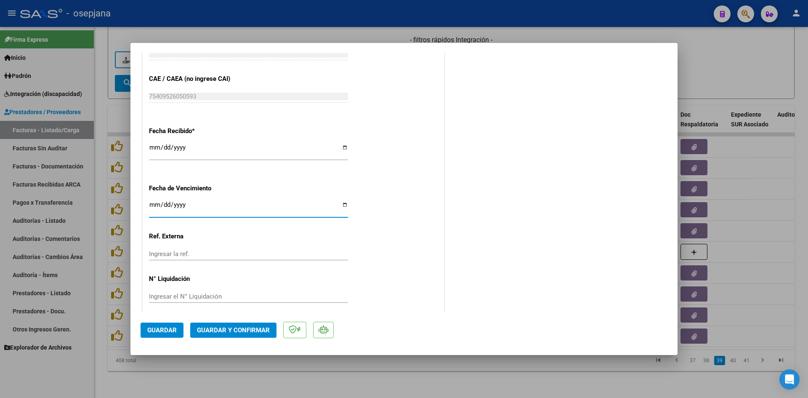
click at [151, 204] on input "[DATE]" at bounding box center [248, 207] width 199 height 13
click at [237, 331] on span "Guardar y Confirmar" at bounding box center [233, 330] width 73 height 8
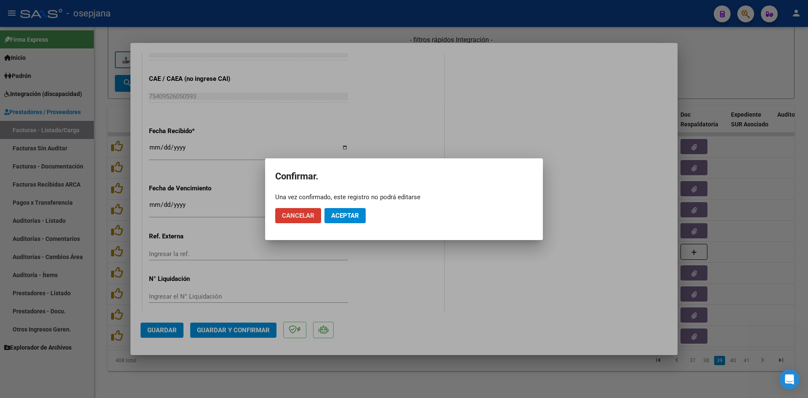
click at [341, 217] on span "Aceptar" at bounding box center [345, 216] width 28 height 8
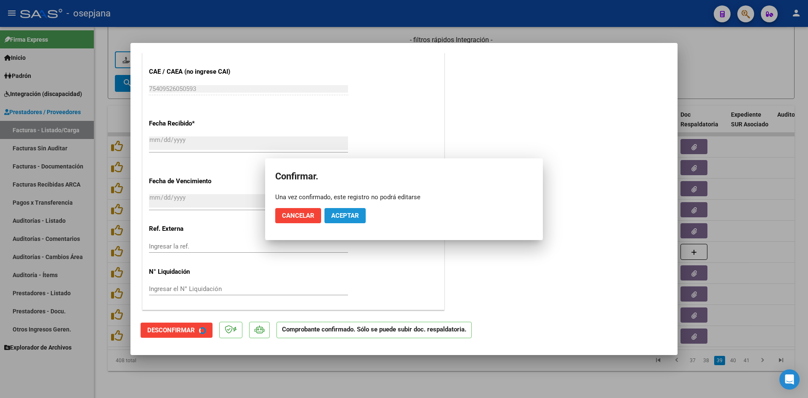
scroll to position [495, 0]
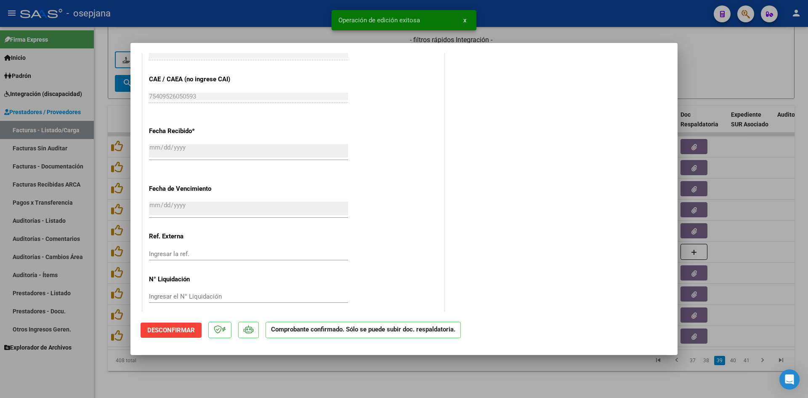
click at [718, 54] on div at bounding box center [404, 199] width 808 height 398
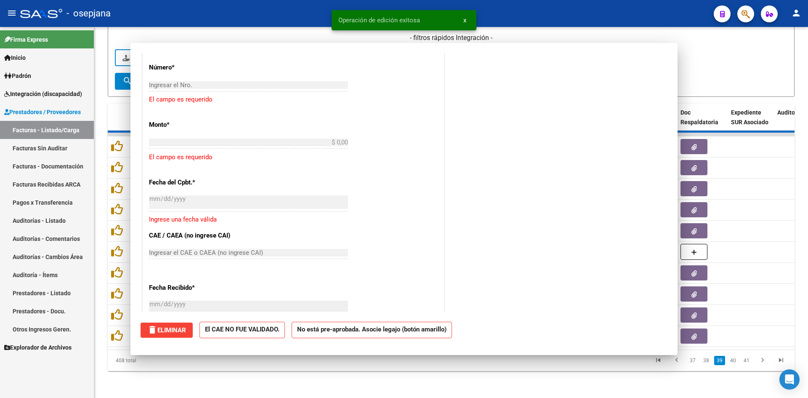
scroll to position [651, 0]
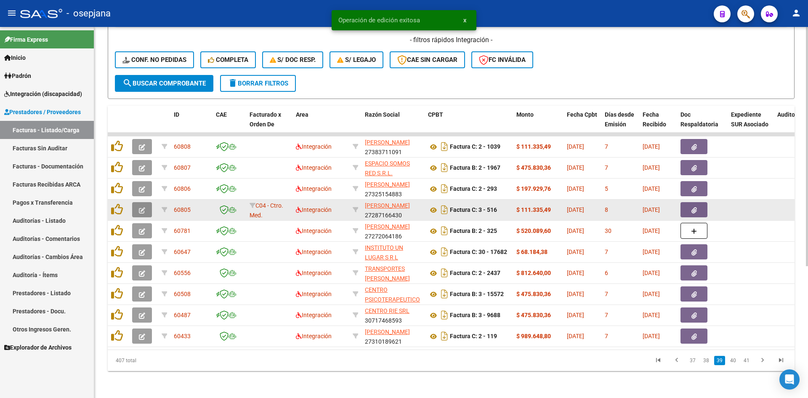
click at [147, 204] on button "button" at bounding box center [142, 209] width 20 height 15
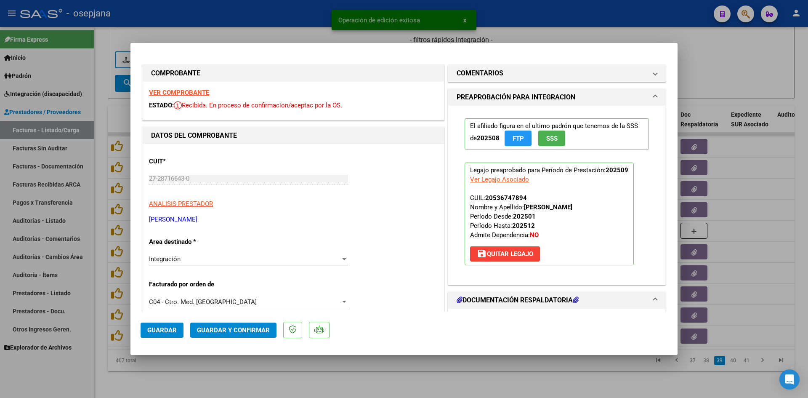
click at [192, 90] on strong "VER COMPROBANTE" at bounding box center [179, 93] width 60 height 8
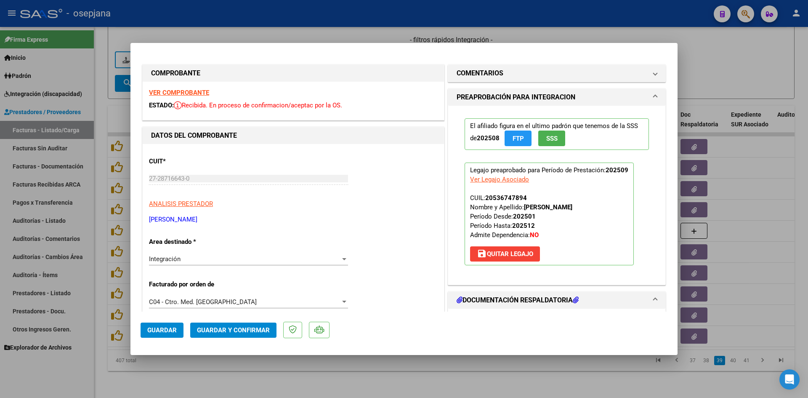
scroll to position [126, 0]
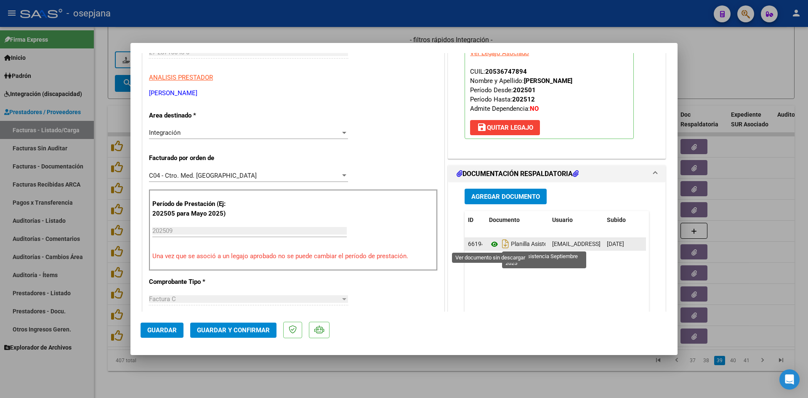
click at [490, 243] on icon at bounding box center [494, 244] width 11 height 10
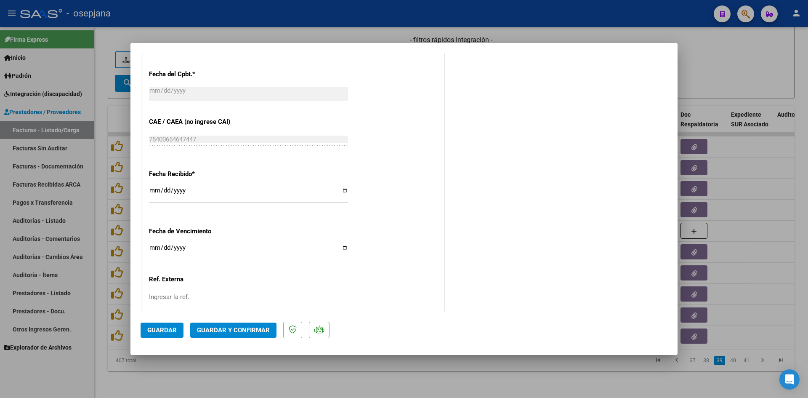
scroll to position [547, 0]
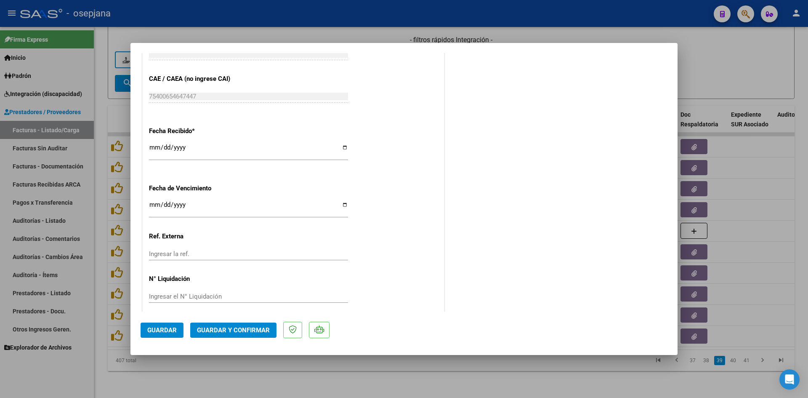
click at [152, 204] on input "[DATE]" at bounding box center [248, 207] width 199 height 13
click at [245, 328] on span "Guardar y Confirmar" at bounding box center [233, 330] width 73 height 8
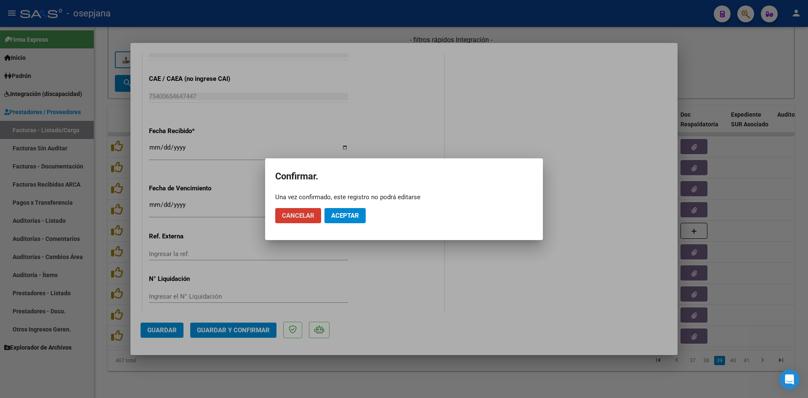
click at [338, 219] on span "Aceptar" at bounding box center [345, 216] width 28 height 8
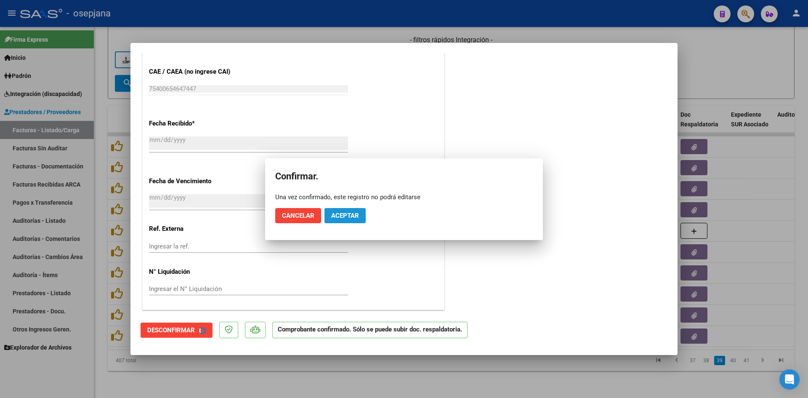
scroll to position [495, 0]
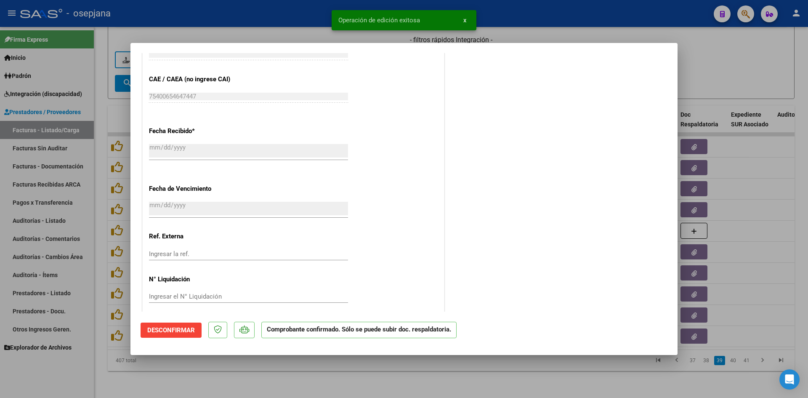
click at [748, 56] on div at bounding box center [404, 199] width 808 height 398
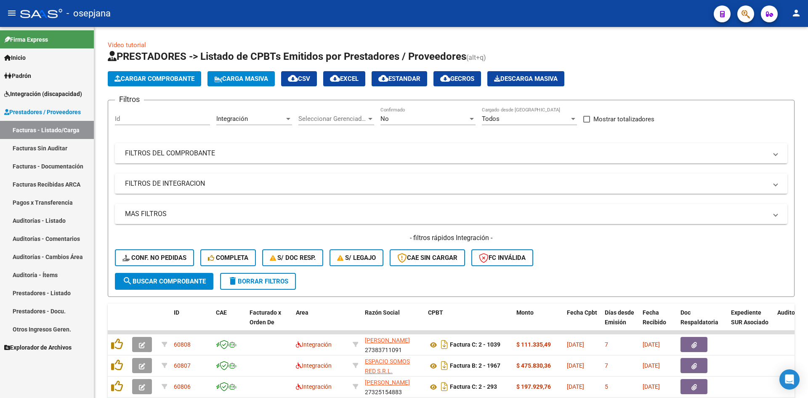
scroll to position [204, 0]
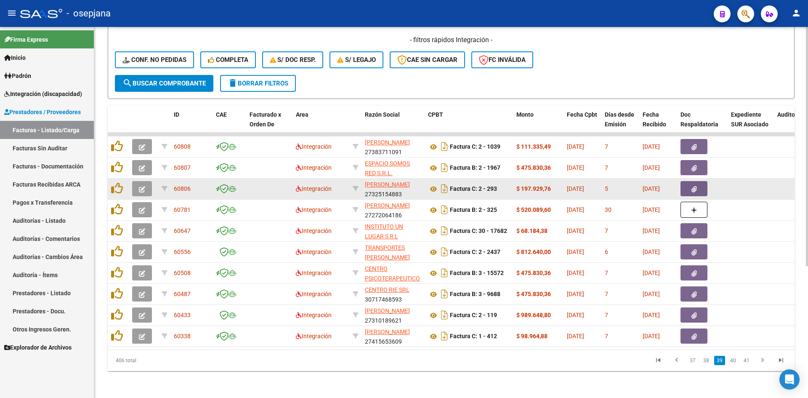
click at [143, 186] on icon "button" at bounding box center [142, 189] width 6 height 6
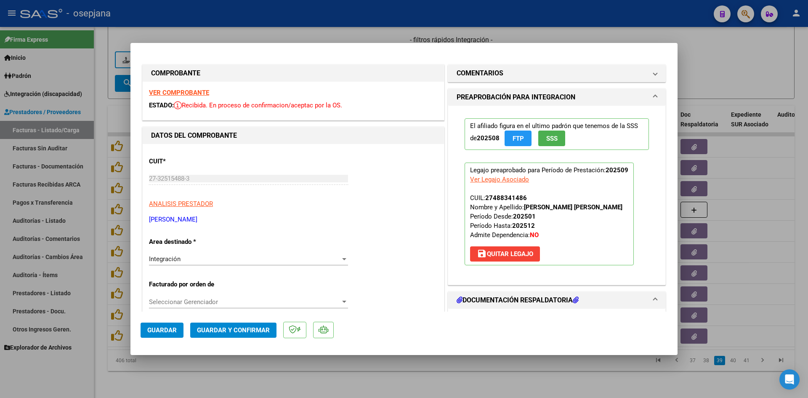
click at [173, 93] on strong "VER COMPROBANTE" at bounding box center [179, 93] width 60 height 8
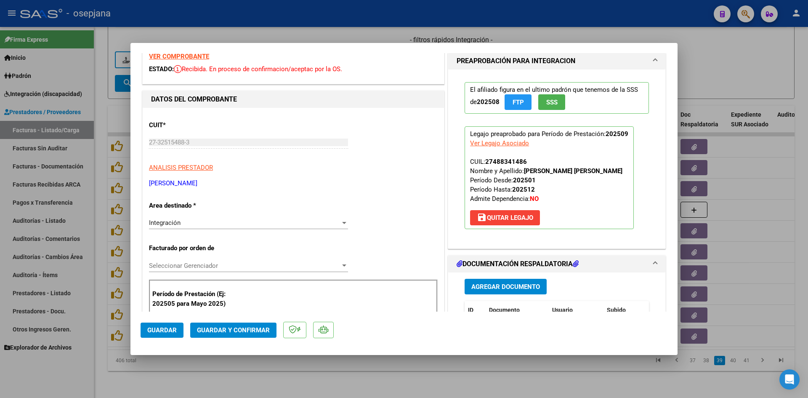
scroll to position [210, 0]
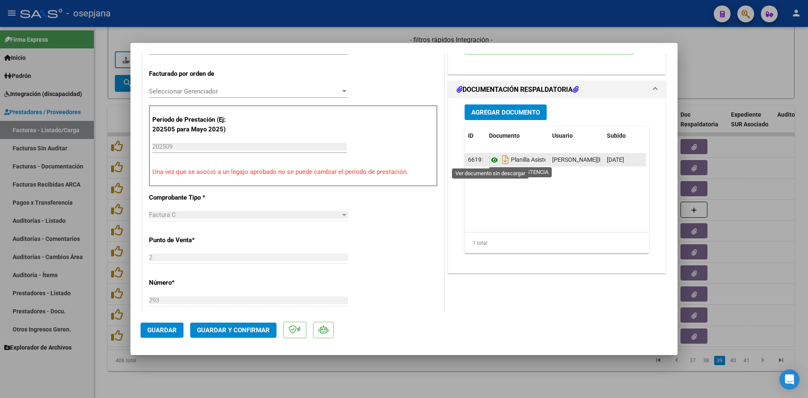
click at [490, 160] on icon at bounding box center [494, 160] width 11 height 10
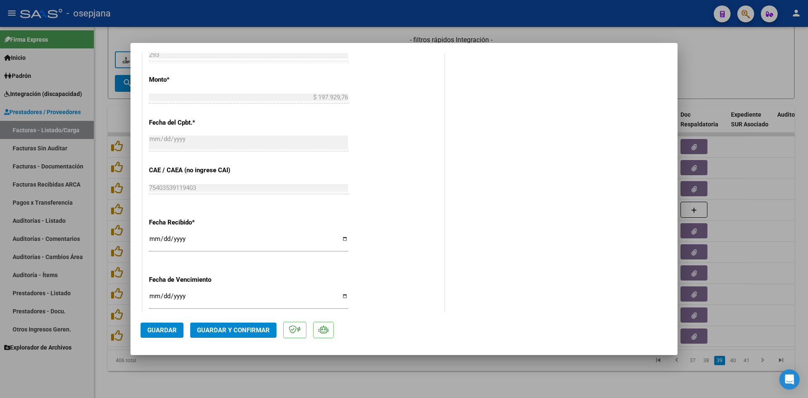
scroll to position [554, 0]
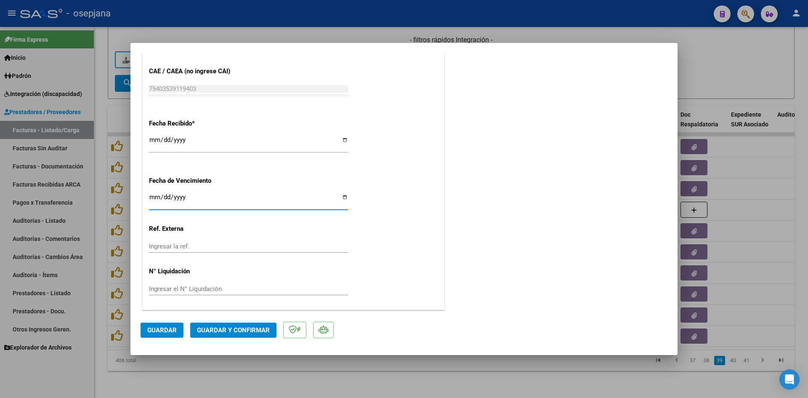
click at [155, 196] on input "[DATE]" at bounding box center [248, 200] width 199 height 13
type input "[DATE]"
click at [236, 328] on span "Guardar y Confirmar" at bounding box center [233, 330] width 73 height 8
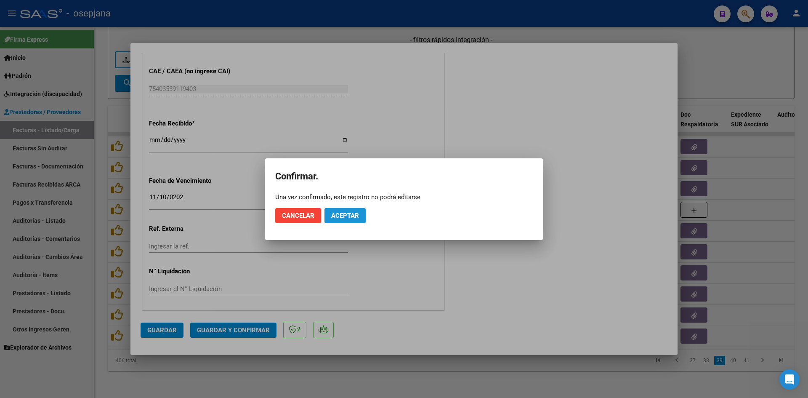
click at [346, 215] on span "Aceptar" at bounding box center [345, 216] width 28 height 8
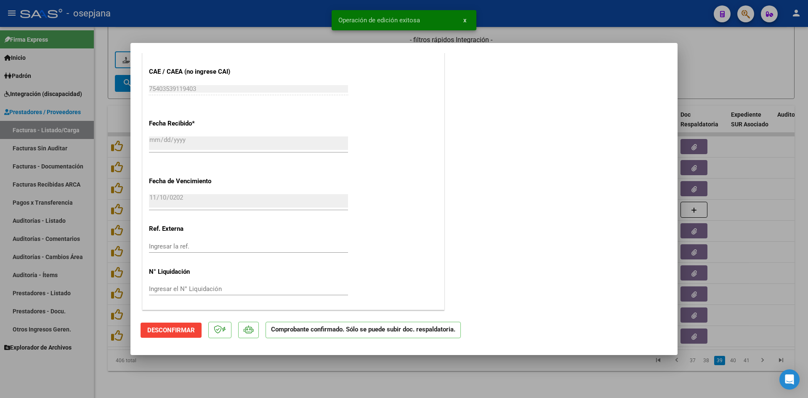
click at [713, 50] on div at bounding box center [404, 199] width 808 height 398
type input "$ 0,00"
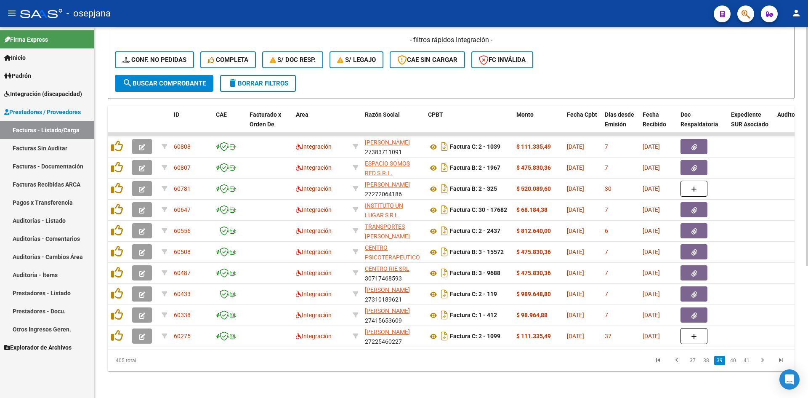
click at [644, 52] on div "- filtros rápidos Integración - Conf. no pedidas Completa S/ Doc Resp. S/ legaj…" at bounding box center [451, 55] width 672 height 40
click at [647, 67] on div "- filtros rápidos Integración - Conf. no pedidas Completa S/ Doc Resp. S/ legaj…" at bounding box center [451, 55] width 672 height 40
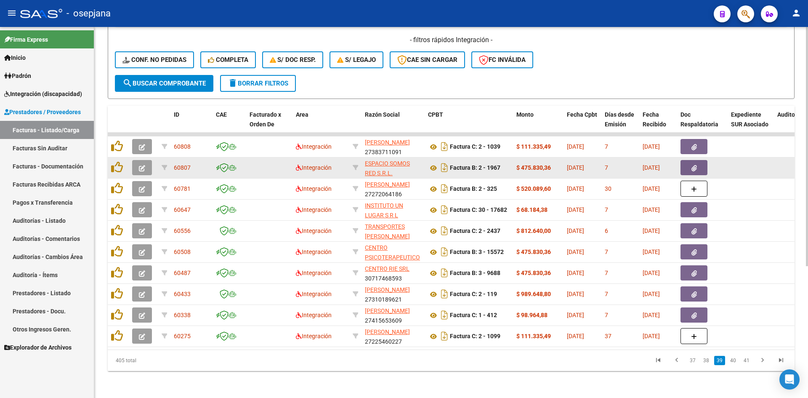
click at [143, 165] on icon "button" at bounding box center [142, 168] width 6 height 6
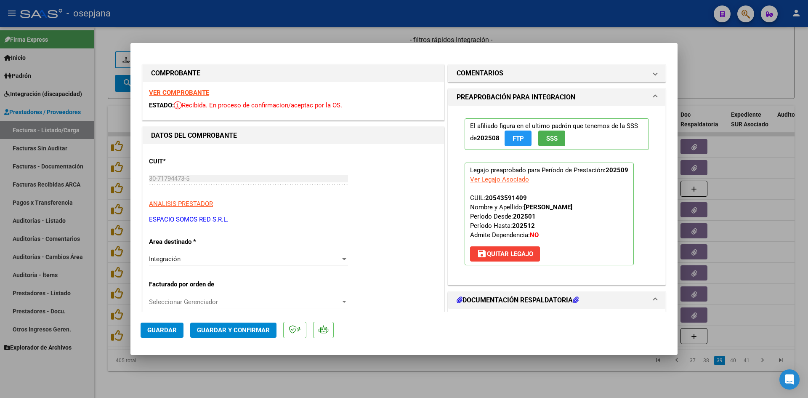
click at [178, 93] on strong "VER COMPROBANTE" at bounding box center [179, 93] width 60 height 8
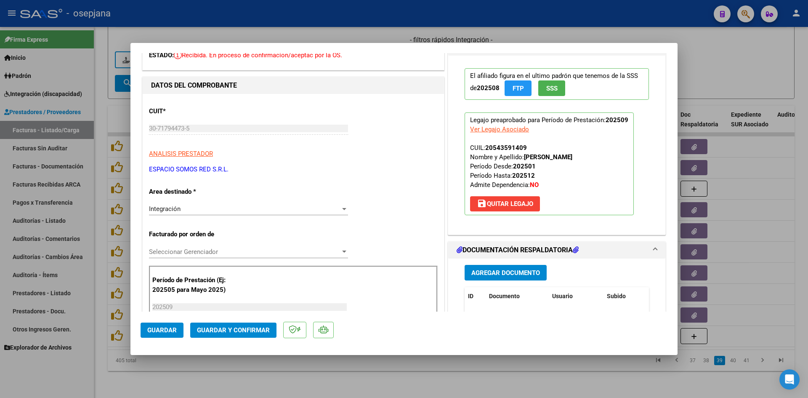
scroll to position [126, 0]
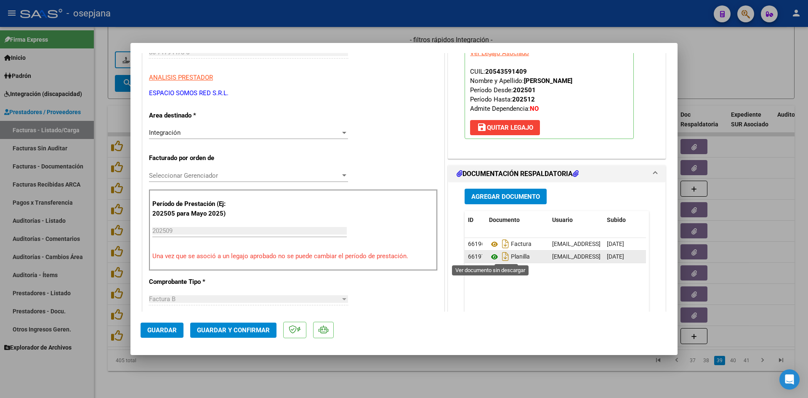
click at [493, 254] on icon at bounding box center [494, 257] width 11 height 10
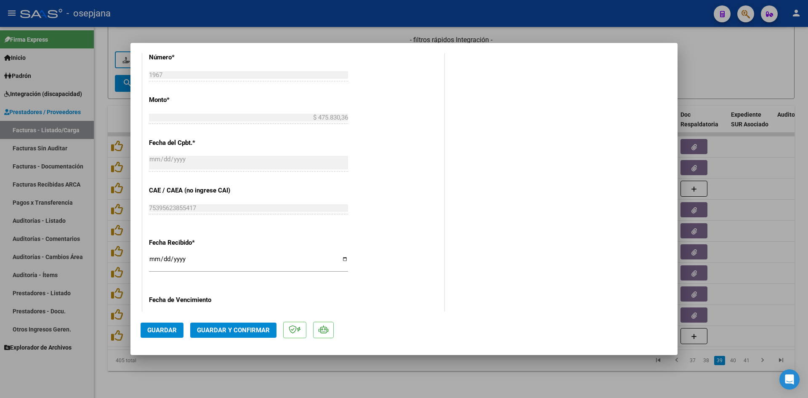
scroll to position [505, 0]
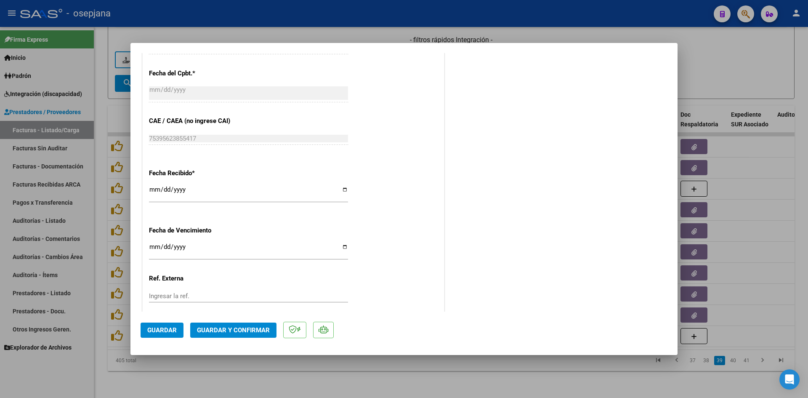
click at [152, 246] on input "Ingresar la fecha" at bounding box center [248, 249] width 199 height 13
type input "[DATE]"
click at [214, 331] on span "Guardar y Confirmar" at bounding box center [233, 330] width 73 height 8
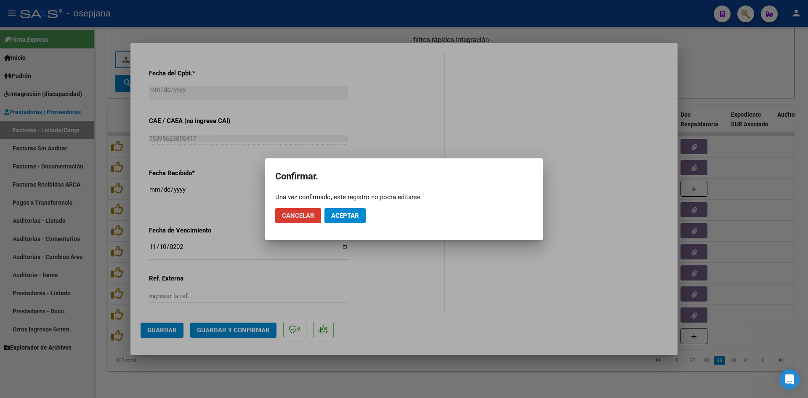
click at [349, 216] on span "Aceptar" at bounding box center [345, 216] width 28 height 8
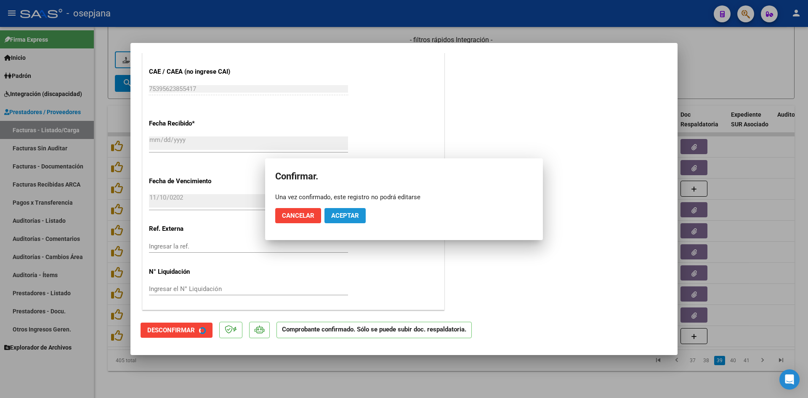
scroll to position [453, 0]
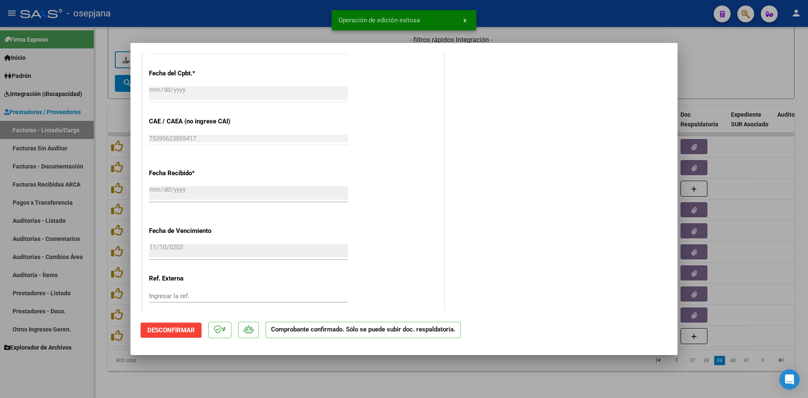
click at [708, 82] on div at bounding box center [404, 199] width 808 height 398
type input "$ 0,00"
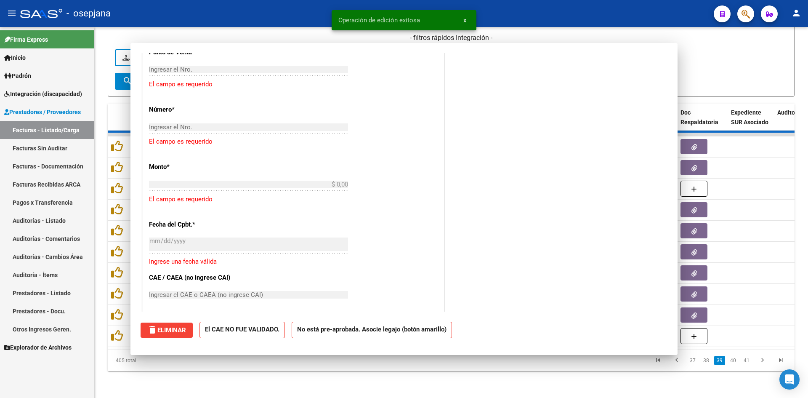
scroll to position [0, 0]
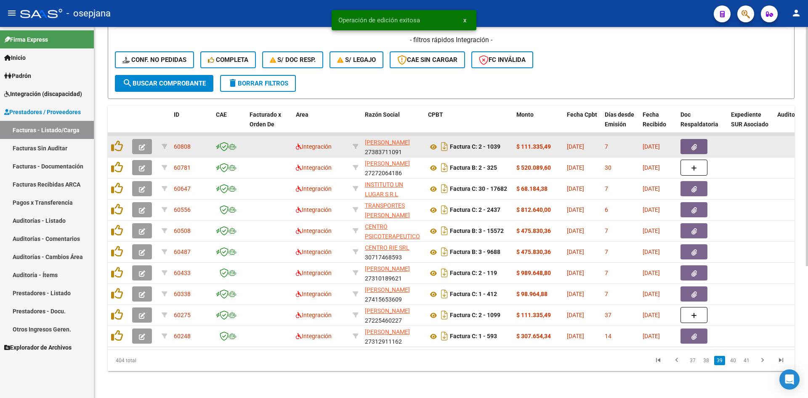
click at [145, 139] on button "button" at bounding box center [142, 146] width 20 height 15
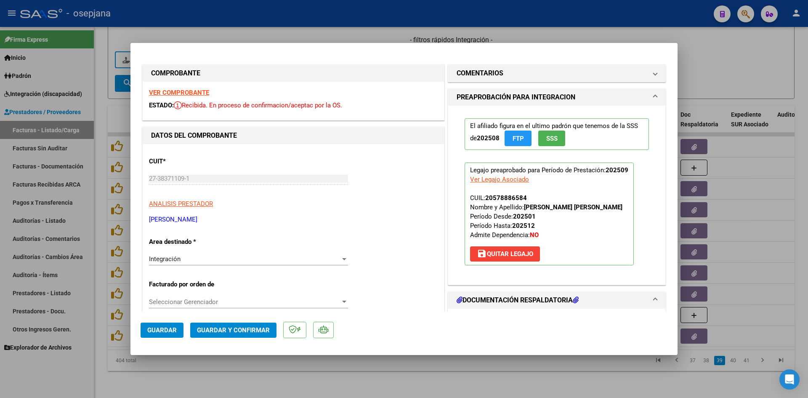
click at [198, 96] on div "VER COMPROBANTE ESTADO: Recibida. En proceso de confirmacion/aceptac por la OS." at bounding box center [293, 101] width 301 height 38
click at [196, 91] on strong "VER COMPROBANTE" at bounding box center [179, 93] width 60 height 8
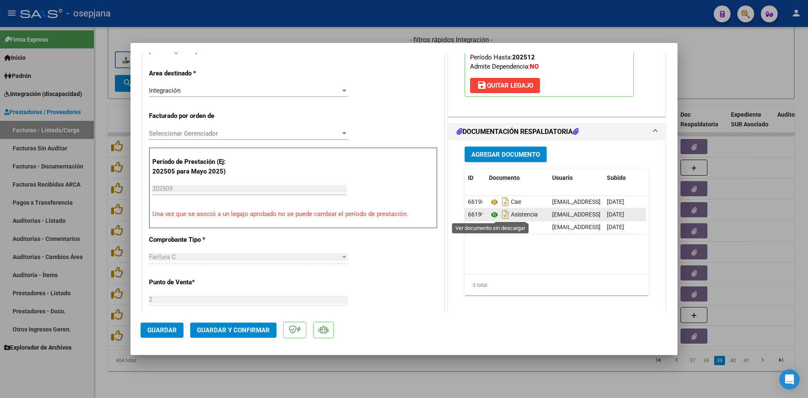
click at [490, 213] on icon at bounding box center [494, 214] width 11 height 10
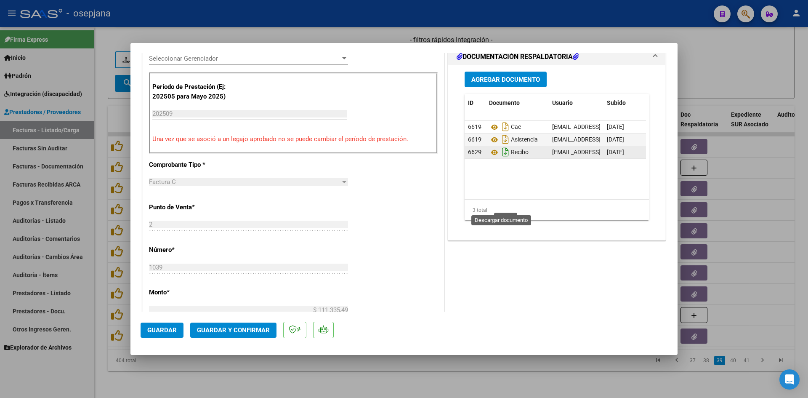
scroll to position [252, 0]
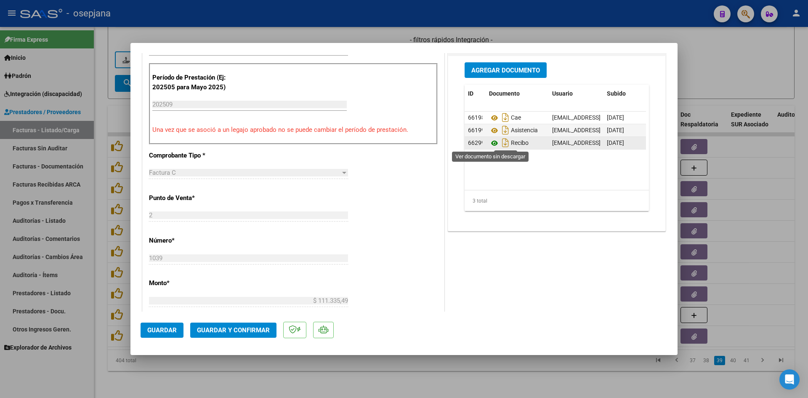
click at [492, 142] on icon at bounding box center [494, 143] width 11 height 10
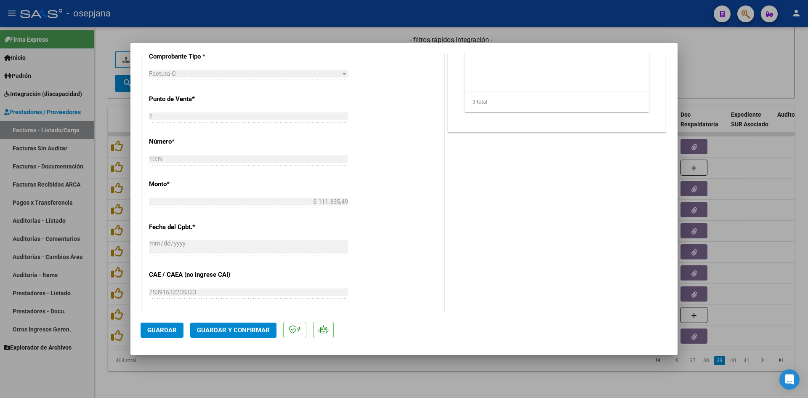
scroll to position [463, 0]
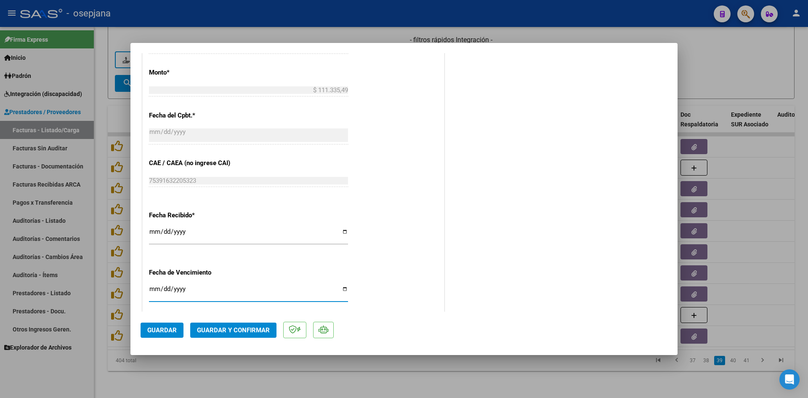
click at [152, 289] on input "Ingresar la fecha" at bounding box center [248, 291] width 199 height 13
type input "[DATE]"
click at [223, 331] on span "Guardar y Confirmar" at bounding box center [233, 330] width 73 height 8
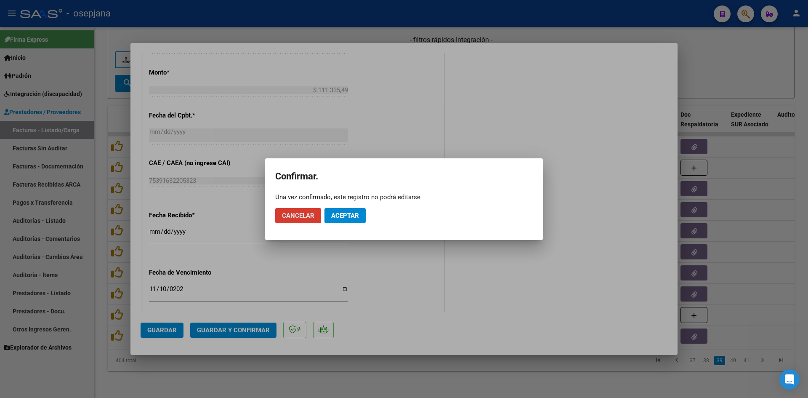
click at [356, 213] on span "Aceptar" at bounding box center [345, 216] width 28 height 8
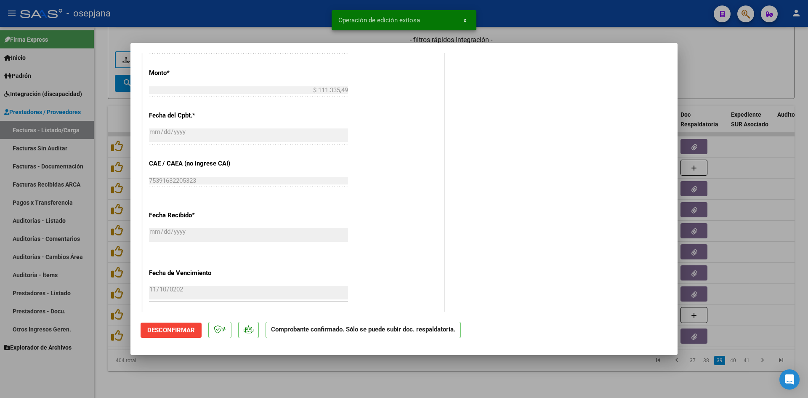
click at [768, 56] on div at bounding box center [404, 199] width 808 height 398
type input "$ 0,00"
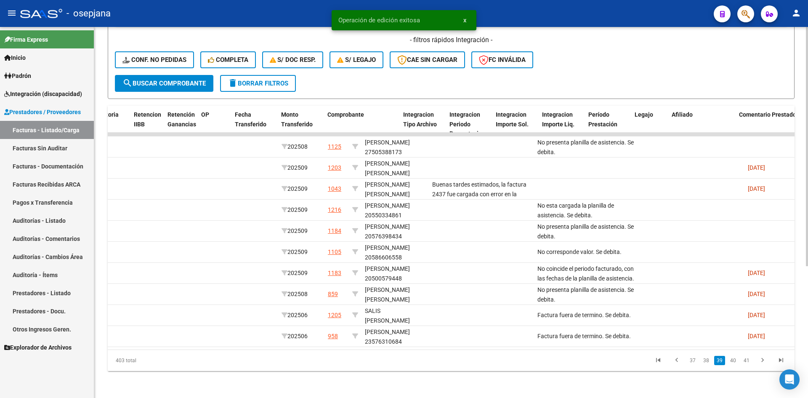
scroll to position [0, 0]
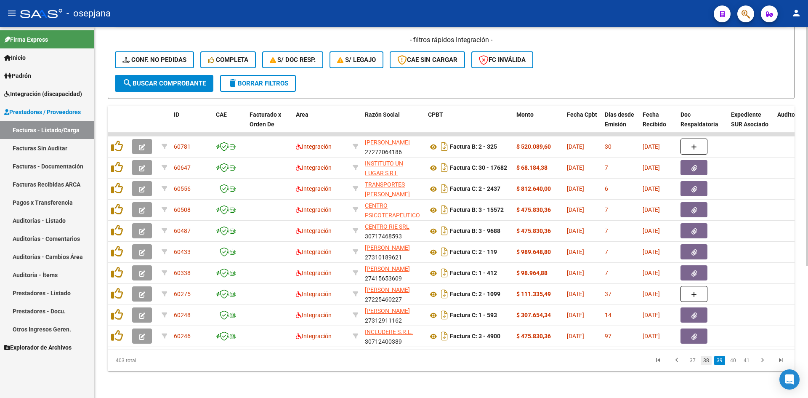
click at [708, 362] on link "38" at bounding box center [705, 359] width 11 height 9
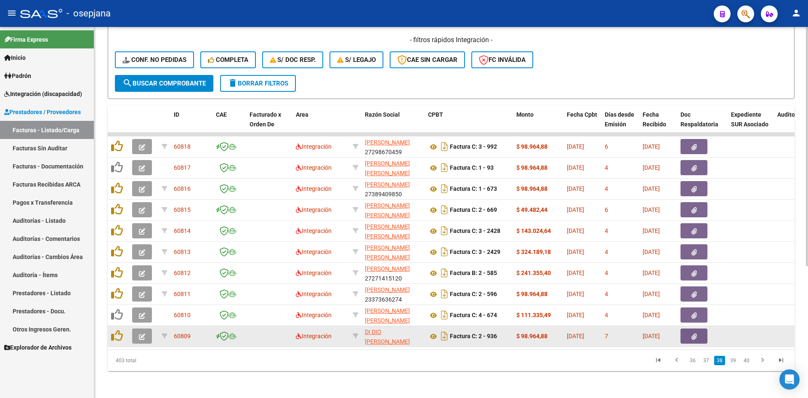
click at [138, 328] on button "button" at bounding box center [142, 335] width 20 height 15
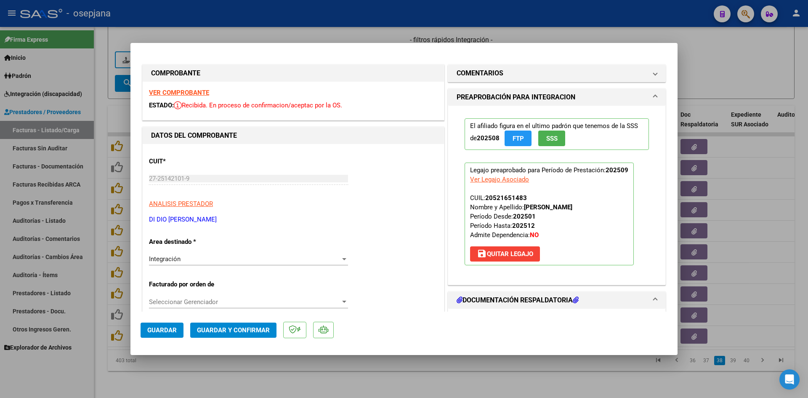
click at [157, 90] on strong "VER COMPROBANTE" at bounding box center [179, 93] width 60 height 8
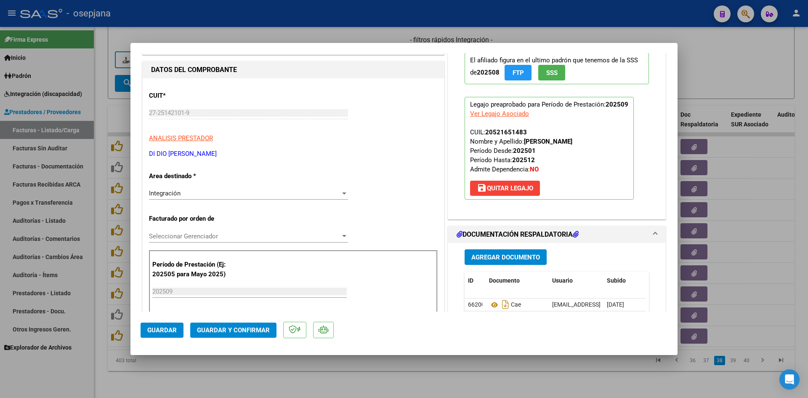
scroll to position [210, 0]
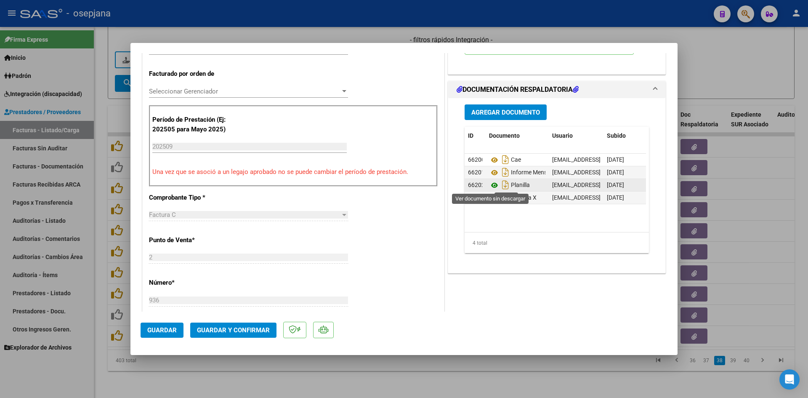
click at [489, 184] on icon at bounding box center [494, 185] width 11 height 10
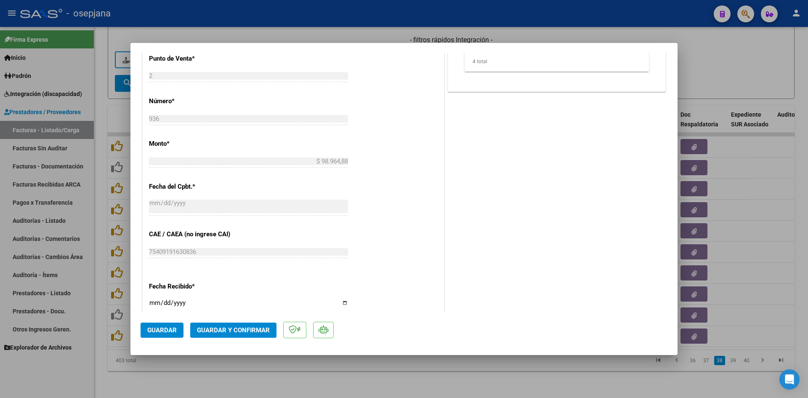
scroll to position [505, 0]
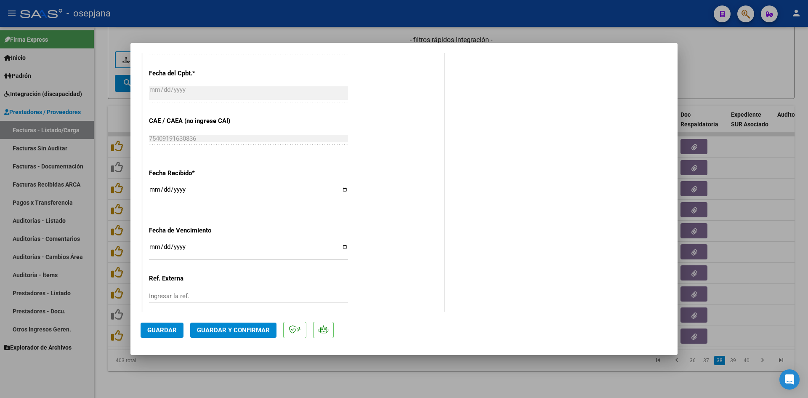
click at [155, 249] on input "Ingresar la fecha" at bounding box center [248, 249] width 199 height 13
type input "[DATE]"
click at [215, 328] on span "Guardar y Confirmar" at bounding box center [233, 330] width 73 height 8
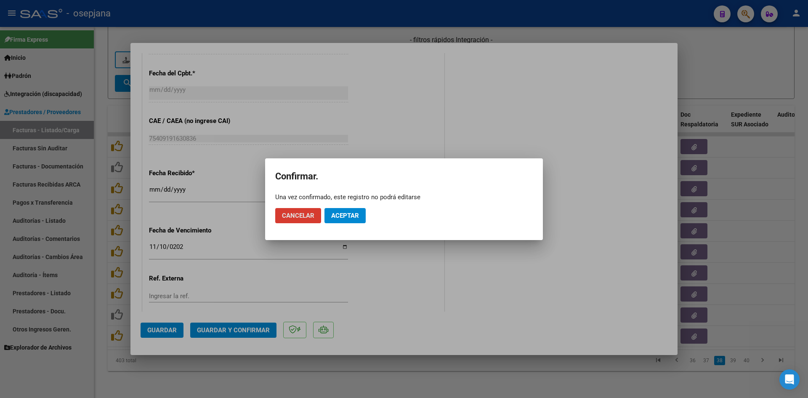
click at [330, 215] on button "Aceptar" at bounding box center [344, 215] width 41 height 15
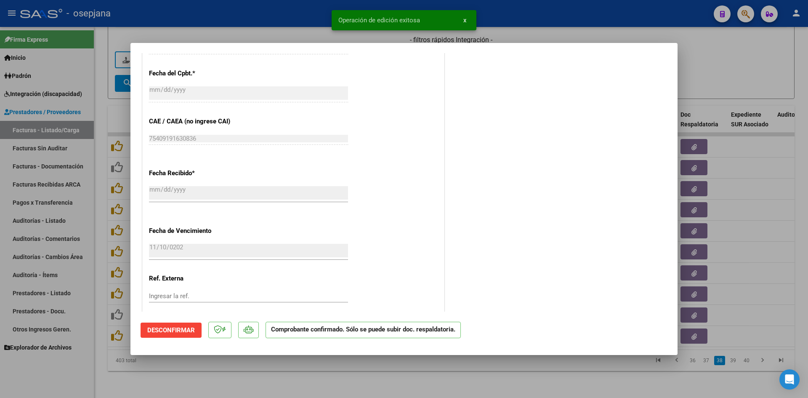
click at [718, 69] on div at bounding box center [404, 199] width 808 height 398
type input "$ 0,00"
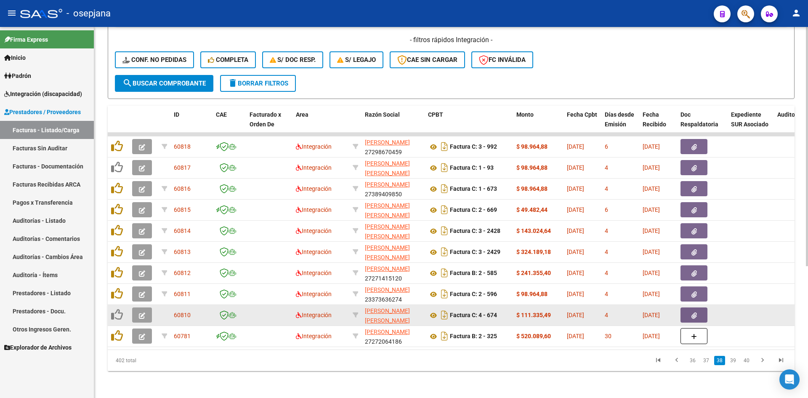
click at [142, 312] on icon "button" at bounding box center [142, 315] width 6 height 6
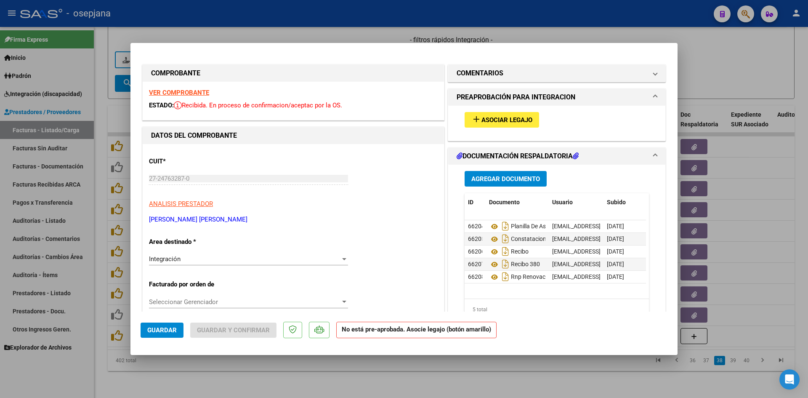
click at [180, 91] on strong "VER COMPROBANTE" at bounding box center [179, 93] width 60 height 8
click at [522, 117] on span "Asociar Legajo" at bounding box center [506, 120] width 51 height 8
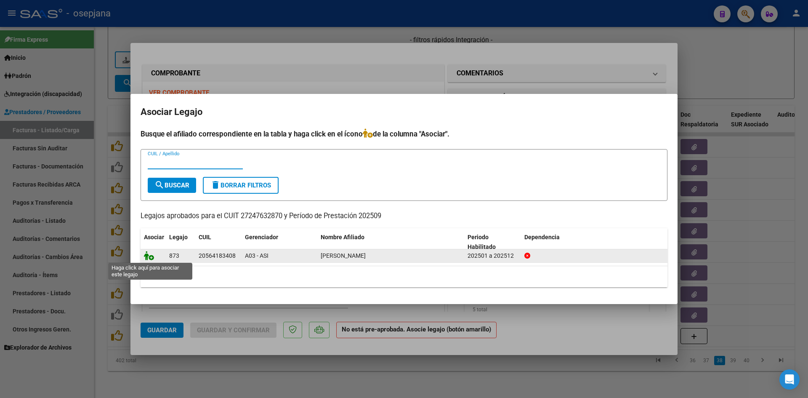
click at [154, 257] on icon at bounding box center [149, 255] width 10 height 9
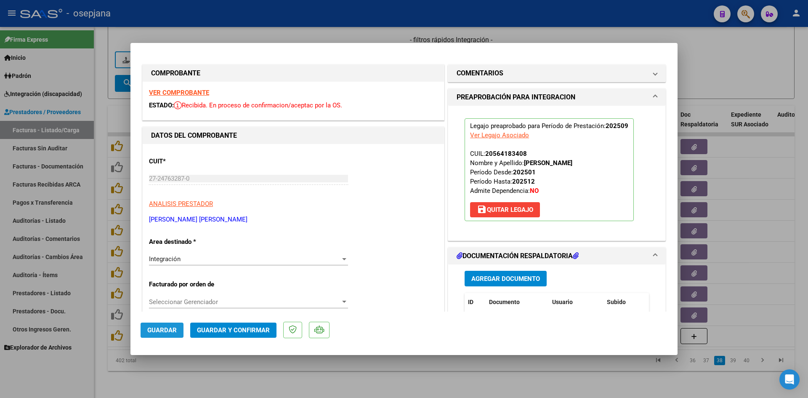
click at [162, 331] on span "Guardar" at bounding box center [161, 330] width 29 height 8
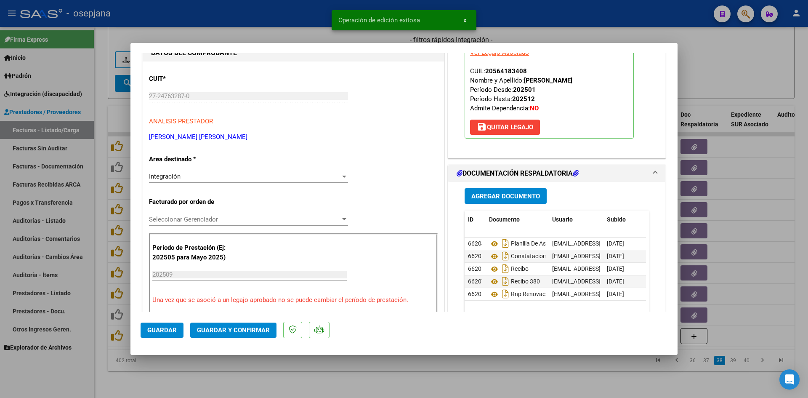
scroll to position [84, 0]
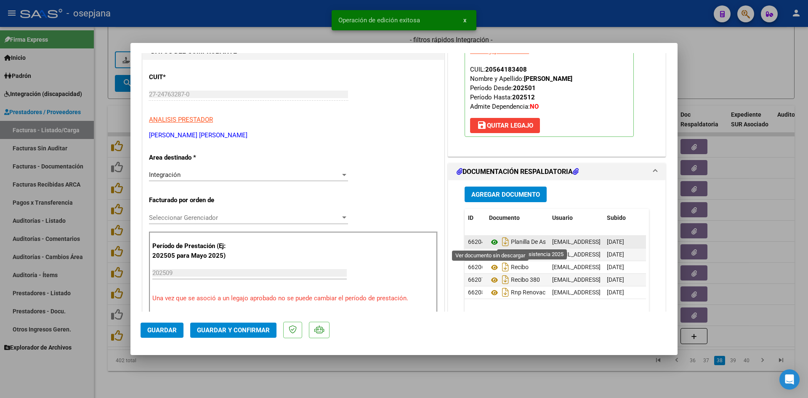
click at [490, 241] on icon at bounding box center [494, 242] width 11 height 10
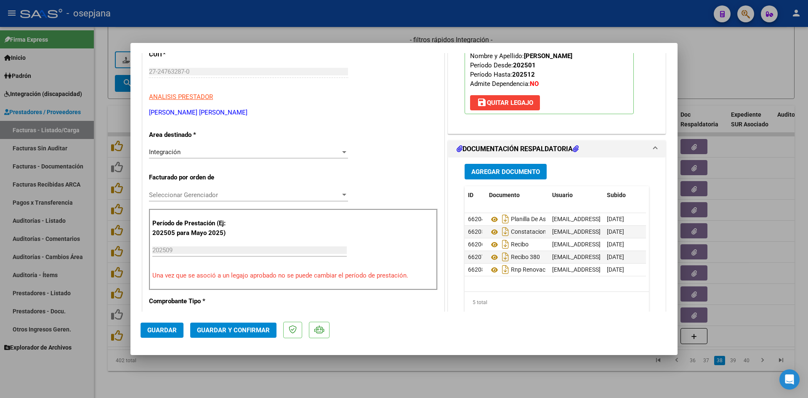
scroll to position [126, 0]
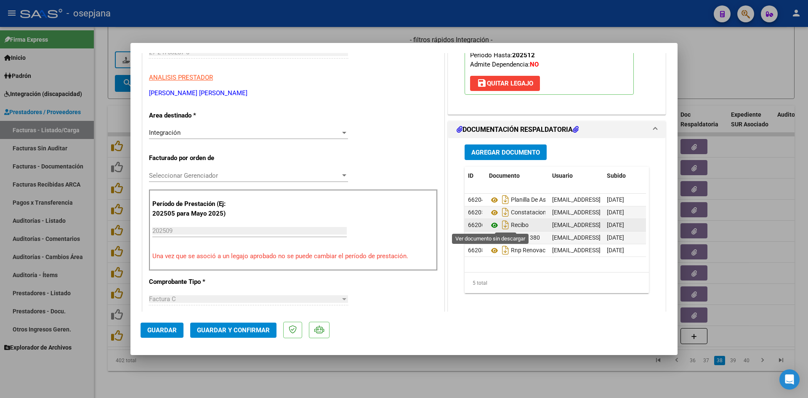
click at [492, 224] on icon at bounding box center [494, 225] width 11 height 10
click at [489, 238] on icon at bounding box center [494, 238] width 11 height 10
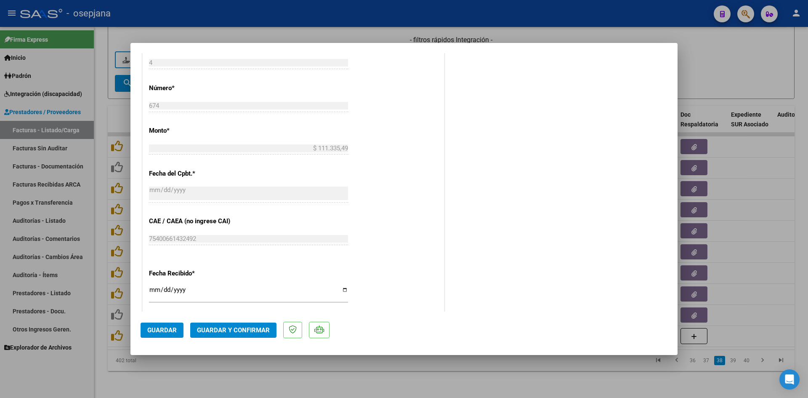
scroll to position [505, 0]
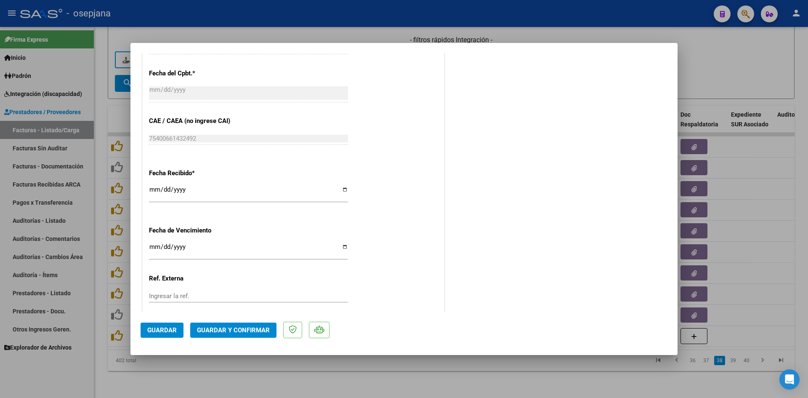
click at [154, 247] on input "[DATE]" at bounding box center [248, 249] width 199 height 13
type input "[DATE]"
click at [209, 337] on button "Guardar y Confirmar" at bounding box center [233, 329] width 86 height 15
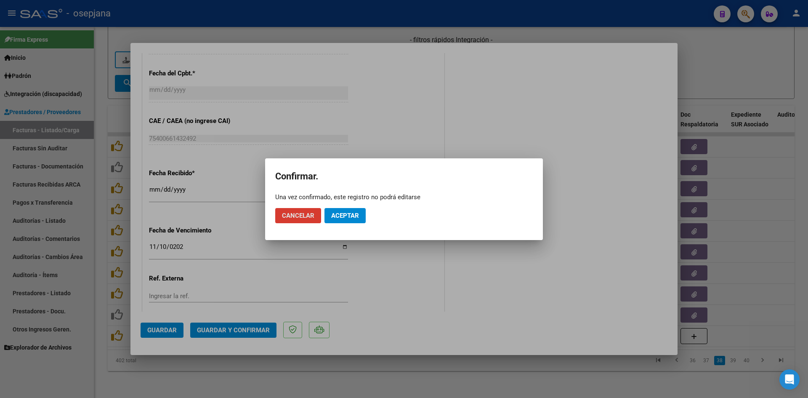
click at [335, 212] on span "Aceptar" at bounding box center [345, 216] width 28 height 8
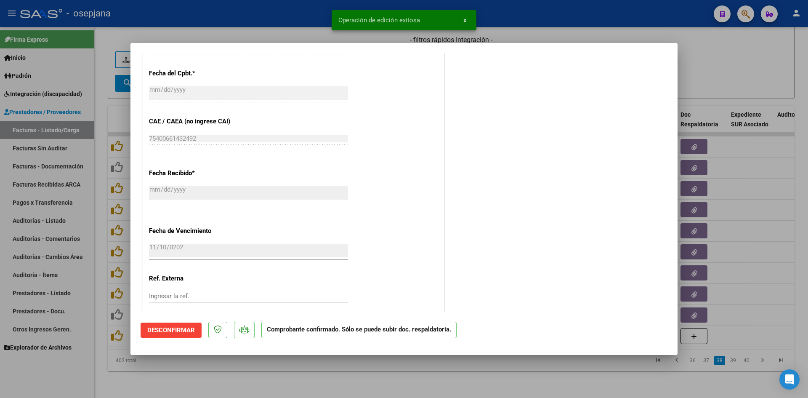
click at [761, 48] on div at bounding box center [404, 199] width 808 height 398
type input "$ 0,00"
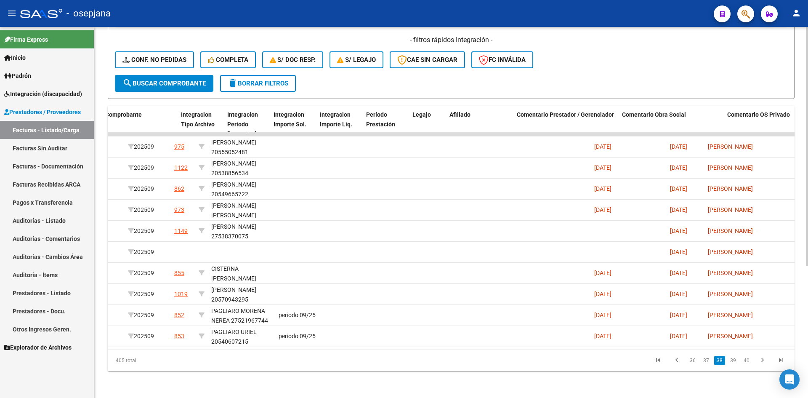
scroll to position [0, 0]
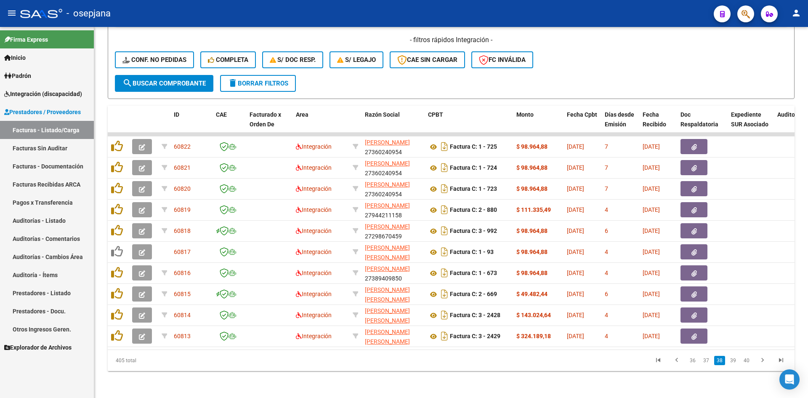
click at [26, 131] on link "Facturas - Listado/Carga" at bounding box center [47, 130] width 94 height 18
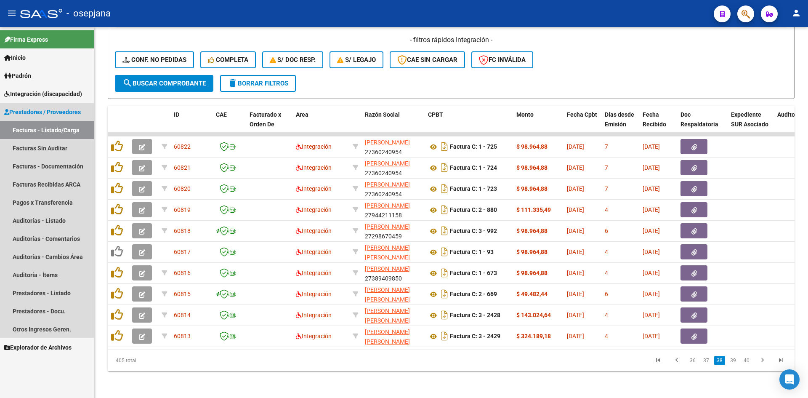
click at [56, 128] on link "Facturas - Listado/Carga" at bounding box center [47, 130] width 94 height 18
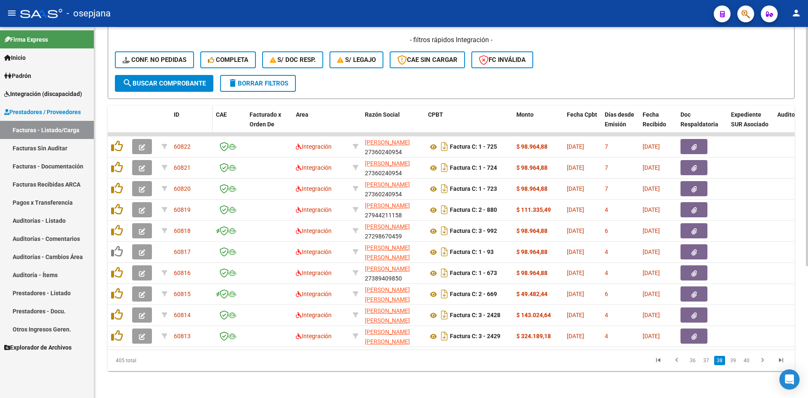
scroll to position [36, 0]
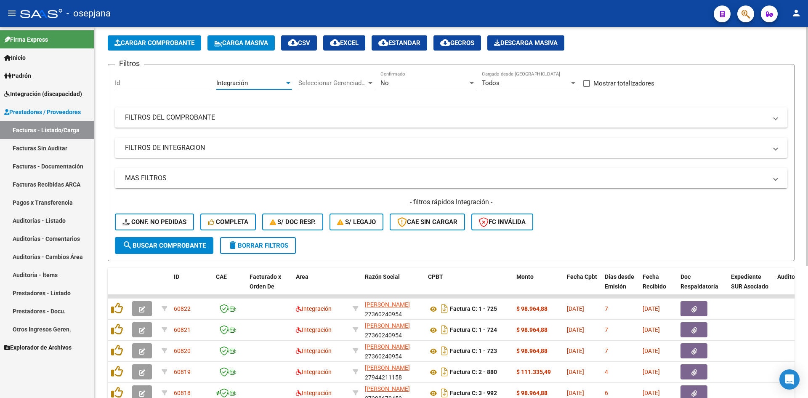
click at [244, 85] on span "Integración" at bounding box center [232, 83] width 32 height 8
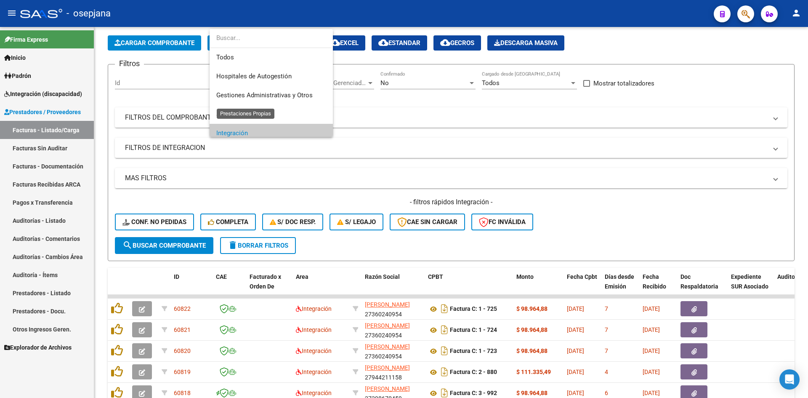
scroll to position [50, 0]
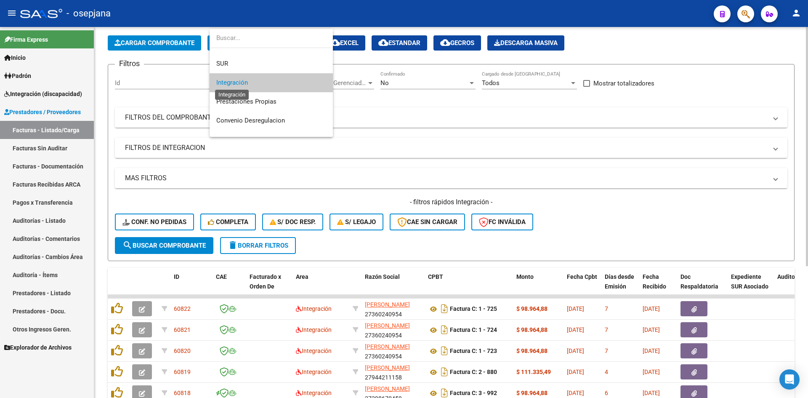
click at [236, 82] on span "Integración" at bounding box center [232, 83] width 32 height 8
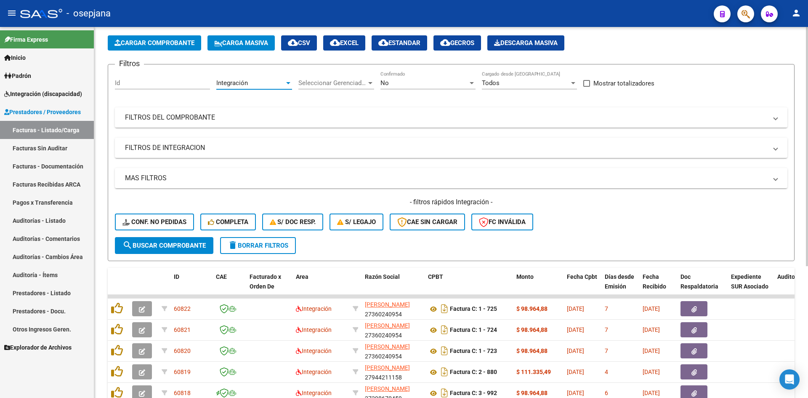
click at [388, 82] on span "No" at bounding box center [384, 83] width 8 height 8
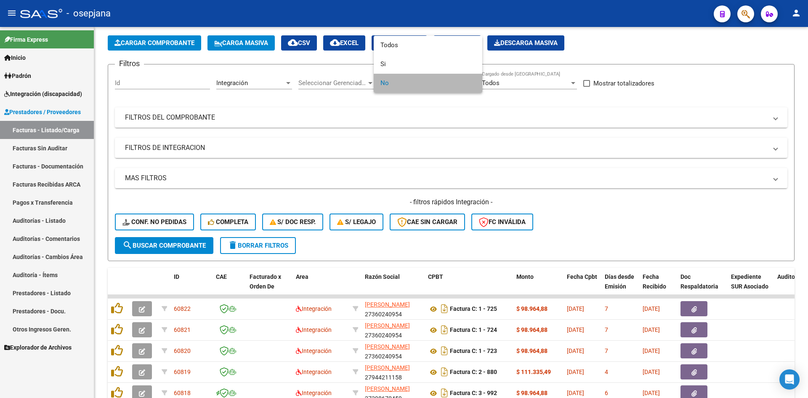
click at [394, 82] on span "No" at bounding box center [427, 83] width 95 height 19
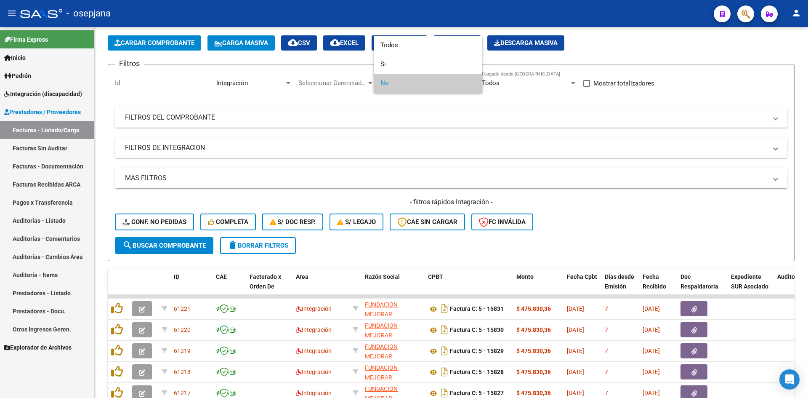
click at [743, 256] on div at bounding box center [404, 199] width 808 height 398
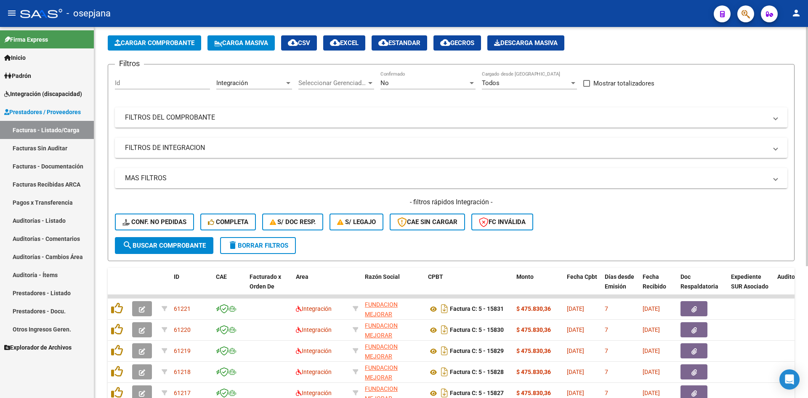
scroll to position [204, 0]
